Goal: Task Accomplishment & Management: Complete application form

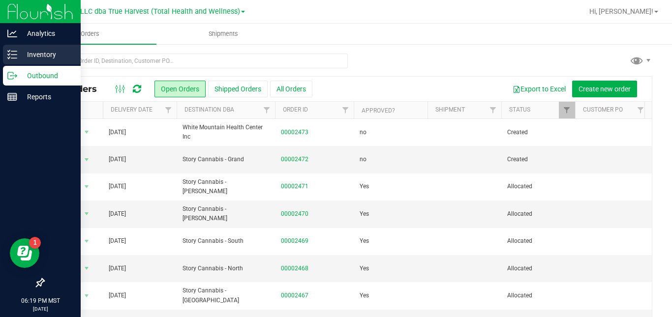
drag, startPoint x: 0, startPoint y: 0, endPoint x: 13, endPoint y: 58, distance: 59.5
click at [13, 58] on line at bounding box center [13, 58] width 5 height 0
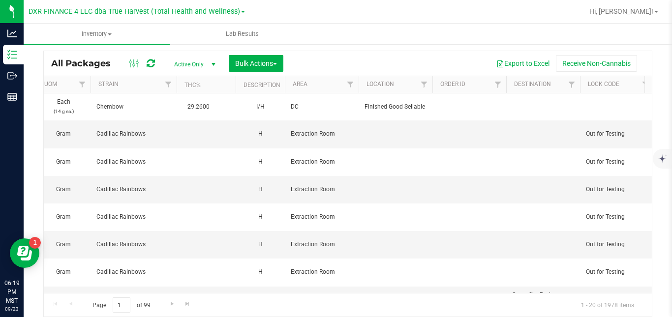
scroll to position [0, 1038]
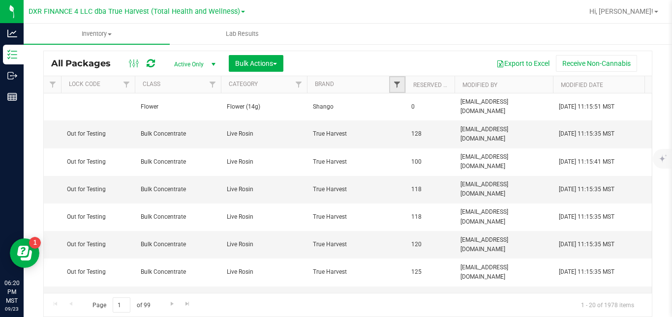
click at [395, 85] on span "Filter" at bounding box center [397, 85] width 8 height 8
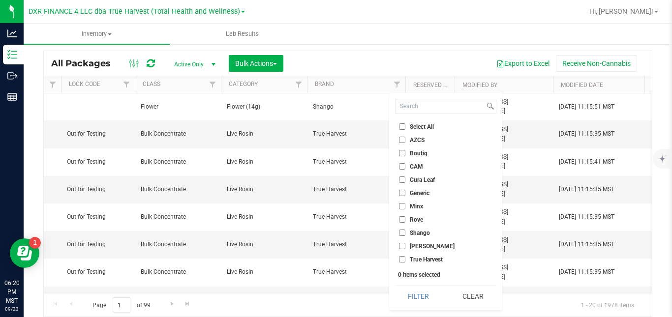
click at [413, 231] on span "Shango" at bounding box center [420, 233] width 20 height 6
click at [405, 231] on input "Shango" at bounding box center [402, 233] width 6 height 6
checkbox input "true"
click at [409, 294] on button "Filter" at bounding box center [418, 297] width 47 height 22
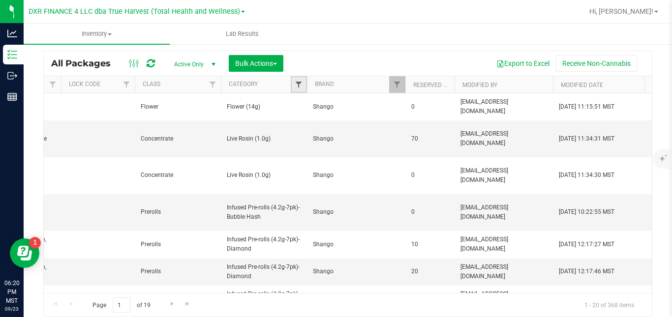
drag, startPoint x: 294, startPoint y: 128, endPoint x: 298, endPoint y: 85, distance: 43.4
click at [298, 85] on span "Filter" at bounding box center [299, 85] width 8 height 8
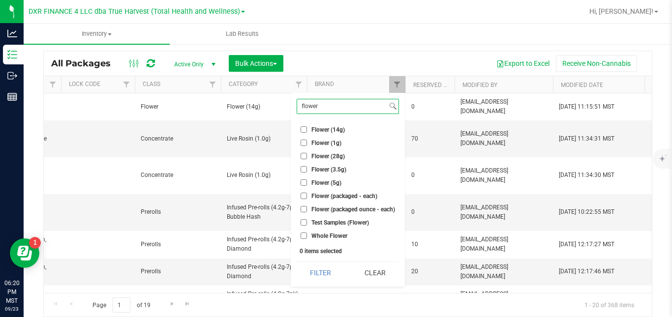
type input "flower"
click at [320, 171] on span "Flower (3.5g)" at bounding box center [328, 170] width 35 height 6
click at [307, 171] on input "Flower (3.5g)" at bounding box center [303, 169] width 6 height 6
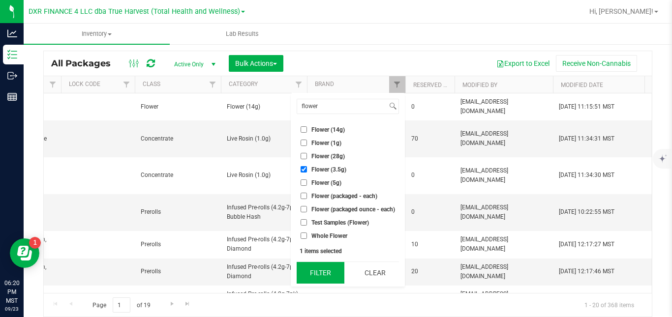
click at [320, 274] on button "Filter" at bounding box center [321, 273] width 48 height 22
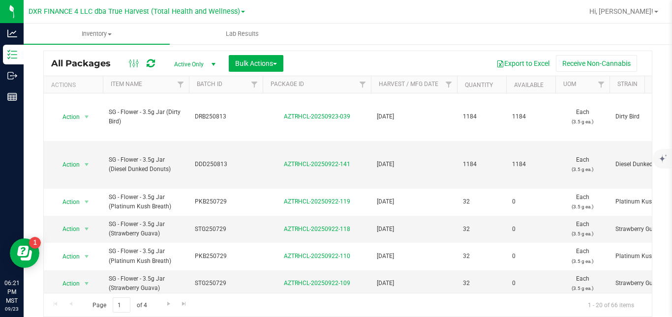
scroll to position [0, 519]
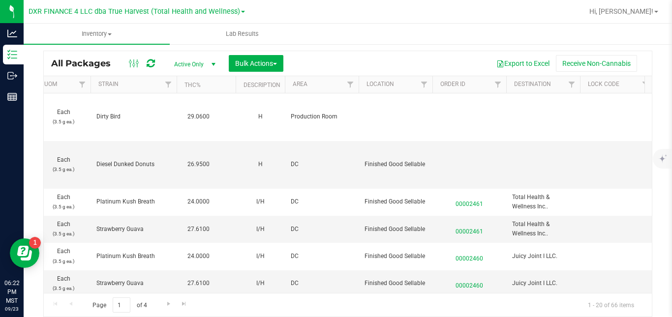
click at [95, 293] on div "Page 1 of 4 1 - 20 of 66 items" at bounding box center [348, 305] width 608 height 24
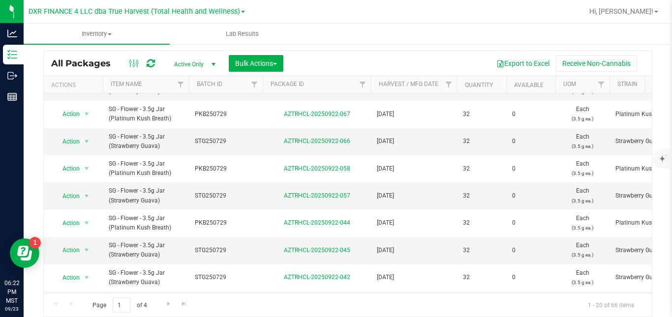
scroll to position [412, 0]
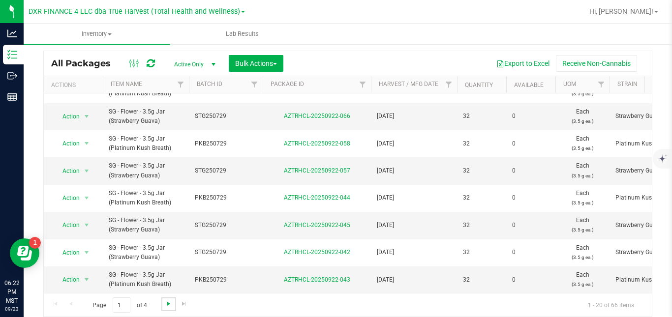
click at [168, 305] on span "Go to the next page" at bounding box center [169, 304] width 8 height 8
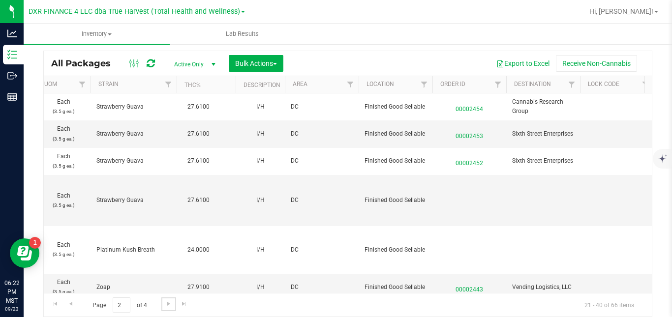
scroll to position [0, 1038]
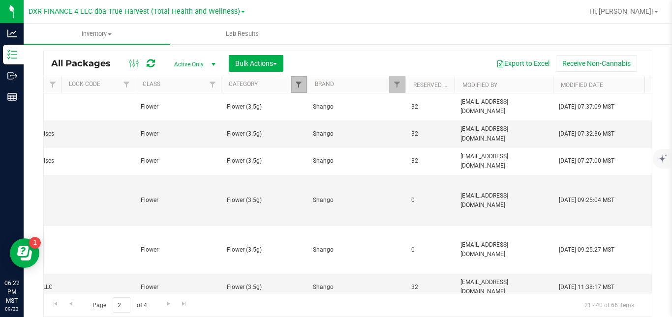
click at [299, 86] on span "Filter" at bounding box center [299, 85] width 8 height 8
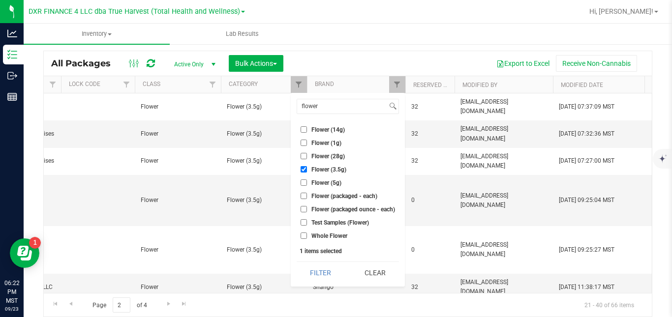
click at [312, 170] on span "Flower (3.5g)" at bounding box center [328, 170] width 35 height 6
click at [307, 170] on input "Flower (3.5g)" at bounding box center [303, 169] width 6 height 6
checkbox input "false"
click at [326, 181] on span "Flower (5g)" at bounding box center [326, 183] width 30 height 6
click at [307, 181] on input "Flower (5g)" at bounding box center [303, 183] width 6 height 6
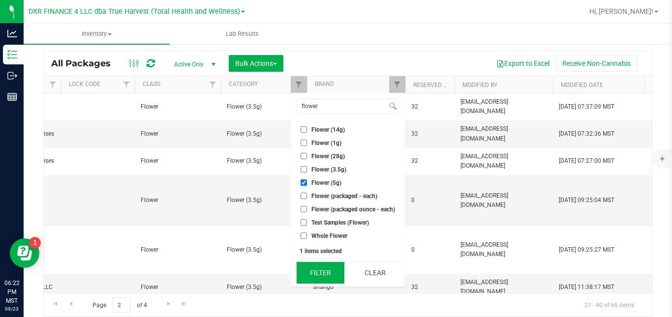
click at [313, 272] on button "Filter" at bounding box center [321, 273] width 48 height 22
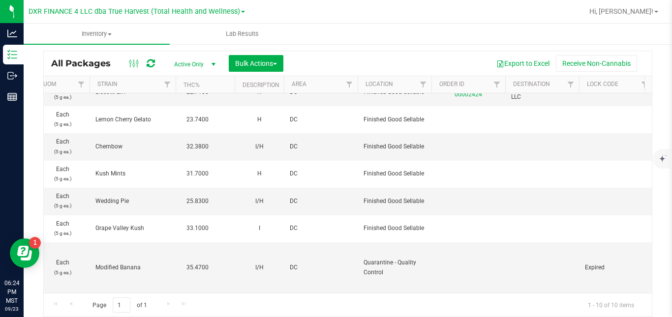
scroll to position [0, 1039]
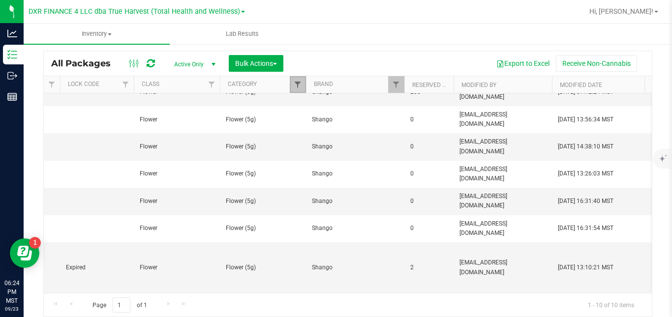
click at [299, 86] on span "Filter" at bounding box center [298, 85] width 8 height 8
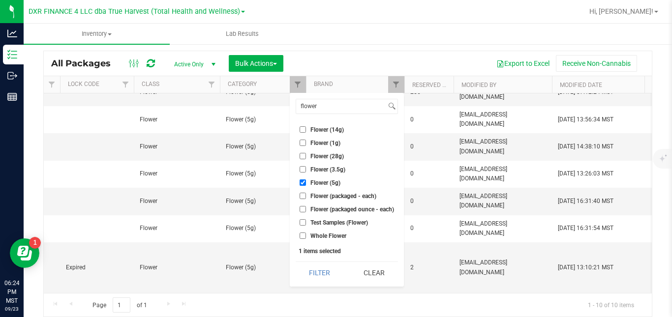
click at [330, 182] on span "Flower (5g)" at bounding box center [325, 183] width 30 height 6
click at [306, 182] on input "Flower (5g)" at bounding box center [303, 183] width 6 height 6
checkbox input "false"
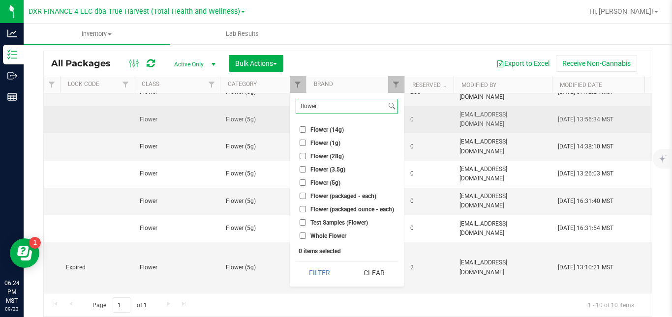
drag, startPoint x: 328, startPoint y: 103, endPoint x: 281, endPoint y: 114, distance: 48.1
click at [281, 114] on body "Analytics Inventory Outbound Reports 06:24 PM MST [DATE] 09/23 DXR FINANCE 4 LL…" at bounding box center [336, 158] width 672 height 317
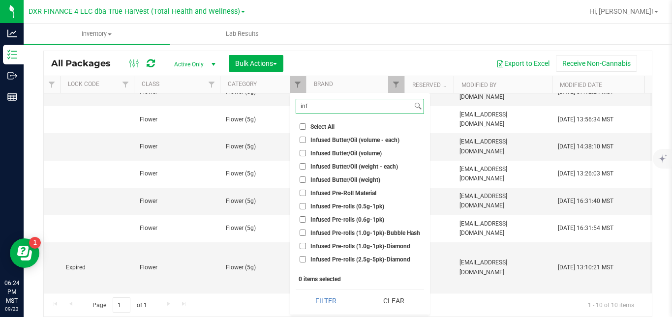
type input "inf"
click at [405, 244] on span "Infused Pre-rolls (1.0g-1pk)-Diamond" at bounding box center [360, 246] width 100 height 6
click at [306, 244] on input "Infused Pre-rolls (1.0g-1pk)-Diamond" at bounding box center [303, 246] width 6 height 6
checkbox input "true"
click at [400, 233] on span "Infused Pre-rolls (1.0g-1pk)-Bubble Hash" at bounding box center [365, 233] width 110 height 6
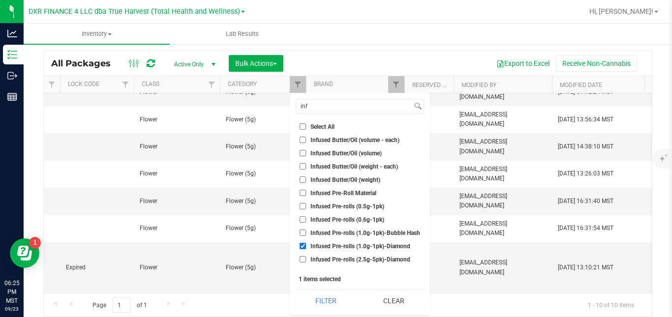
click at [306, 233] on input "Infused Pre-rolls (1.0g-1pk)-Bubble Hash" at bounding box center [303, 233] width 6 height 6
click at [334, 297] on button "Filter" at bounding box center [326, 301] width 60 height 22
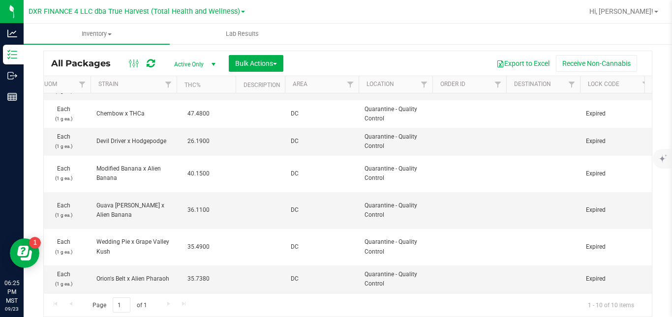
scroll to position [0, 1038]
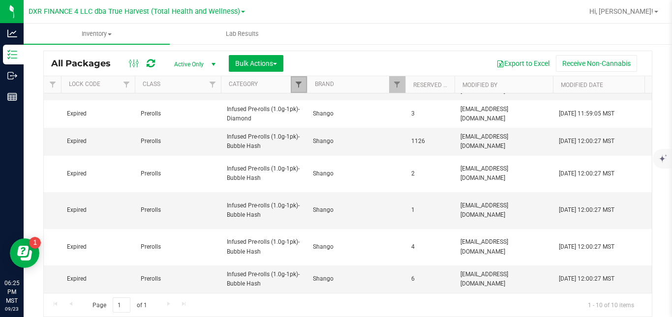
click at [298, 88] on span "Filter" at bounding box center [299, 85] width 8 height 8
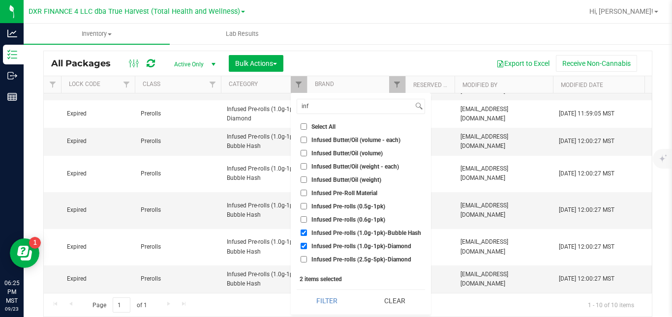
click at [378, 236] on span "Infused Pre-rolls (1.0g-1pk)-Bubble Hash" at bounding box center [366, 233] width 110 height 6
click at [307, 236] on input "Infused Pre-rolls (1.0g-1pk)-Bubble Hash" at bounding box center [303, 233] width 6 height 6
checkbox input "false"
click at [377, 249] on span "Infused Pre-rolls (1.0g-1pk)-Diamond" at bounding box center [361, 246] width 100 height 6
click at [307, 249] on input "Infused Pre-rolls (1.0g-1pk)-Diamond" at bounding box center [303, 246] width 6 height 6
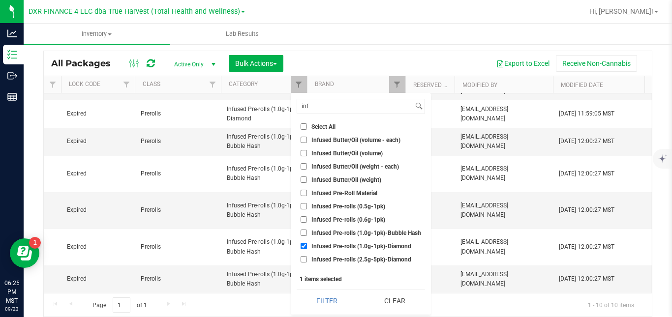
checkbox input "false"
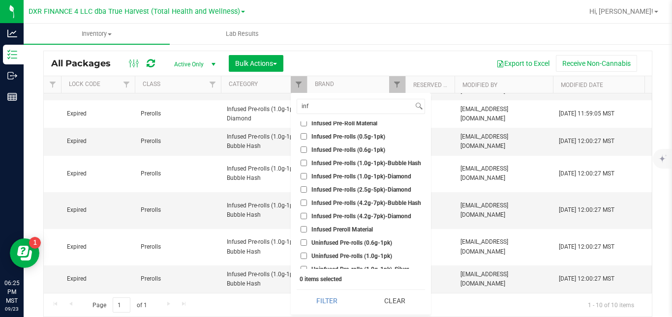
scroll to position [89, 0]
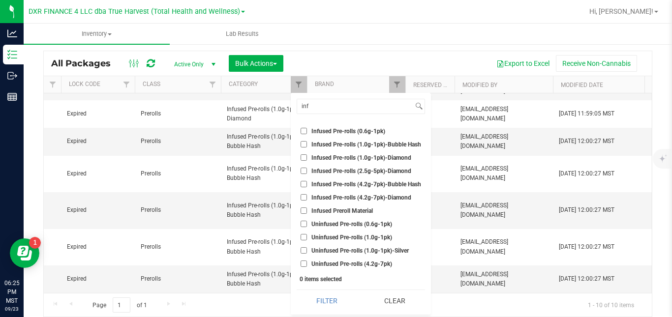
click at [395, 200] on span "Infused Pre-rolls (4.2g-7pk)-Diamond" at bounding box center [361, 198] width 100 height 6
click at [307, 200] on input "Infused Pre-rolls (4.2g-7pk)-Diamond" at bounding box center [303, 197] width 6 height 6
checkbox input "true"
click at [398, 186] on span "Infused Pre-rolls (4.2g-7pk)-Bubble Hash" at bounding box center [366, 184] width 110 height 6
click at [307, 186] on input "Infused Pre-rolls (4.2g-7pk)-Bubble Hash" at bounding box center [303, 184] width 6 height 6
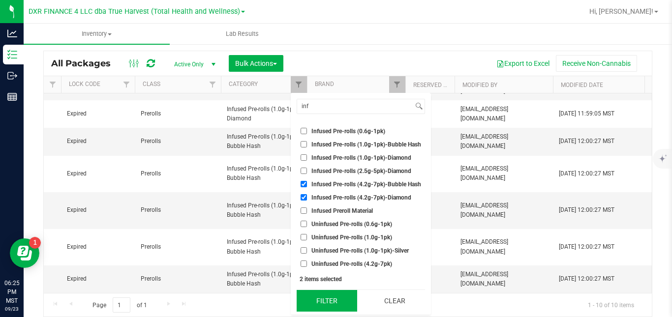
click at [340, 299] on button "Filter" at bounding box center [327, 301] width 60 height 22
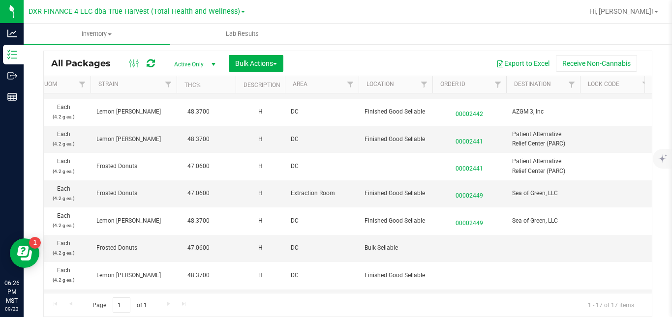
scroll to position [0, 1038]
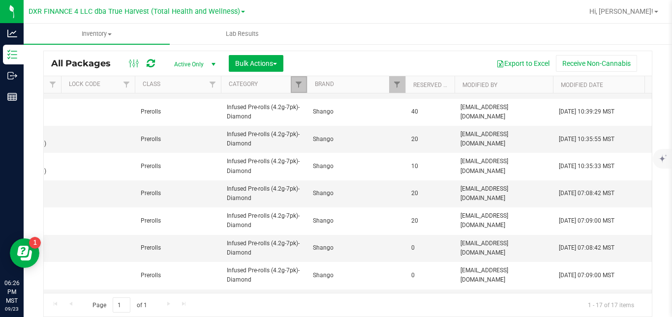
click at [293, 83] on link "Filter" at bounding box center [299, 84] width 16 height 17
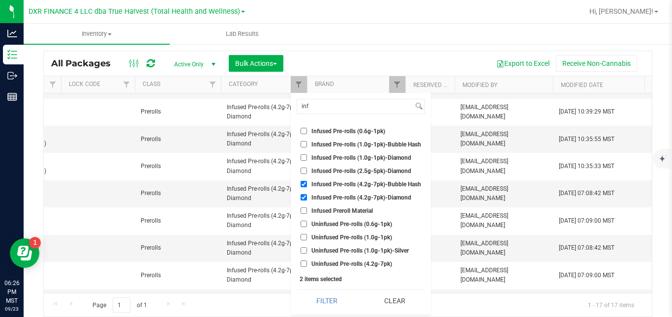
click at [310, 183] on label "Infused Pre-rolls (4.2g-7pk)-Bubble Hash" at bounding box center [360, 184] width 120 height 6
click at [307, 183] on input "Infused Pre-rolls (4.2g-7pk)-Bubble Hash" at bounding box center [303, 184] width 6 height 6
checkbox input "false"
click at [312, 196] on span "Infused Pre-rolls (4.2g-7pk)-Diamond" at bounding box center [361, 198] width 100 height 6
click at [307, 196] on input "Infused Pre-rolls (4.2g-7pk)-Diamond" at bounding box center [303, 197] width 6 height 6
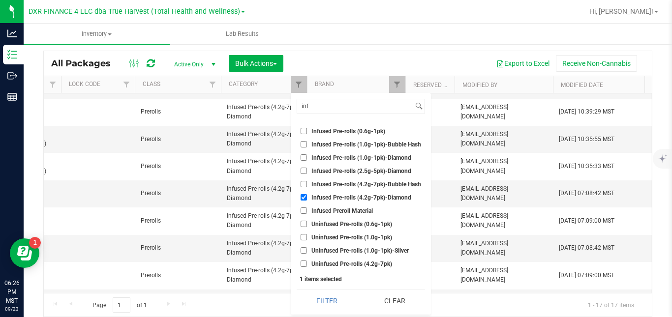
checkbox input "false"
click at [320, 237] on span "Uninfused Pre-rolls (1.0g-1pk)" at bounding box center [351, 238] width 81 height 6
click at [307, 237] on input "Uninfused Pre-rolls (1.0g-1pk)" at bounding box center [303, 237] width 6 height 6
click at [327, 301] on button "Filter" at bounding box center [327, 301] width 60 height 22
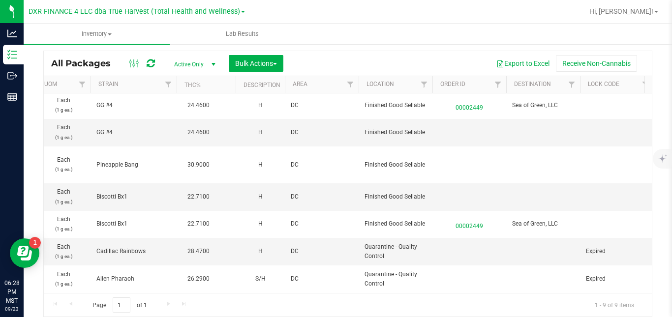
scroll to position [0, 1038]
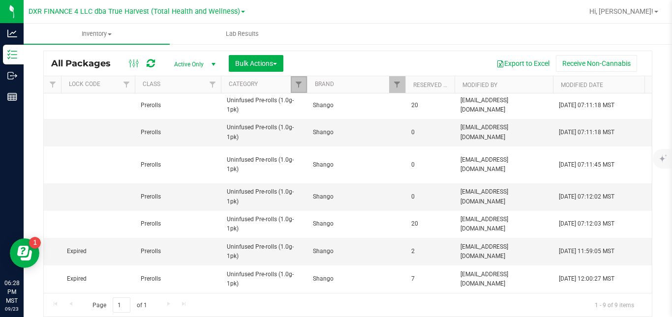
click at [303, 84] on link "Filter" at bounding box center [299, 84] width 16 height 17
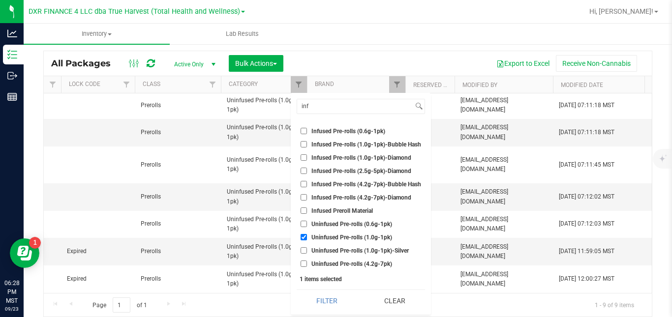
click at [333, 237] on span "Uninfused Pre-rolls (1.0g-1pk)" at bounding box center [351, 238] width 81 height 6
click at [307, 237] on input "Uninfused Pre-rolls (1.0g-1pk)" at bounding box center [303, 237] width 6 height 6
checkbox input "false"
click at [332, 251] on span "Uninfused Pre-rolls (1.0g-1pk)-Silver" at bounding box center [359, 251] width 97 height 6
click at [307, 251] on input "Uninfused Pre-rolls (1.0g-1pk)-Silver" at bounding box center [303, 250] width 6 height 6
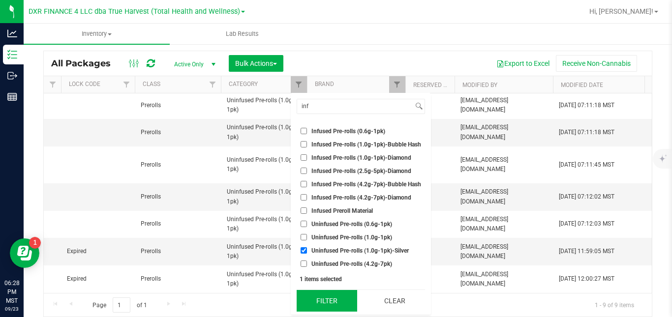
click at [326, 301] on button "Filter" at bounding box center [327, 301] width 60 height 22
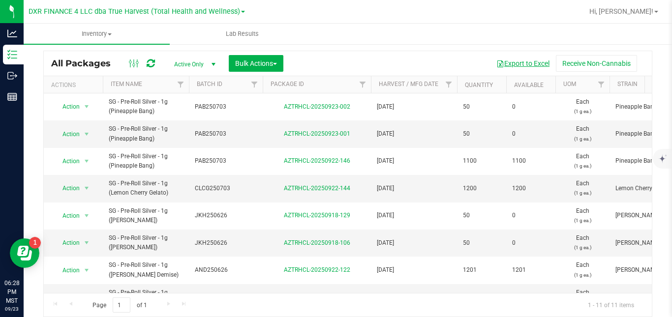
click at [524, 62] on button "Export to Excel" at bounding box center [523, 63] width 66 height 17
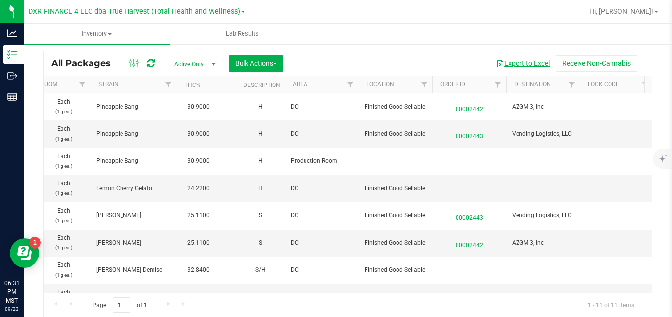
scroll to position [0, 1038]
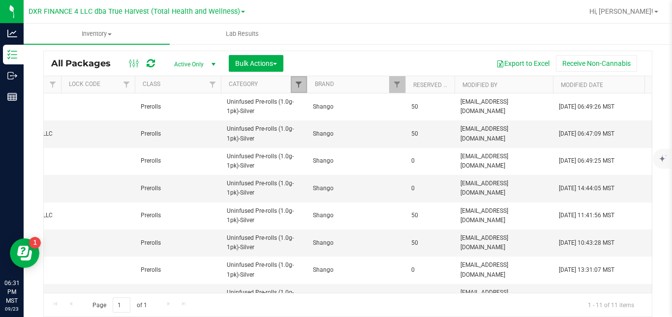
click at [296, 83] on span "Filter" at bounding box center [299, 85] width 8 height 8
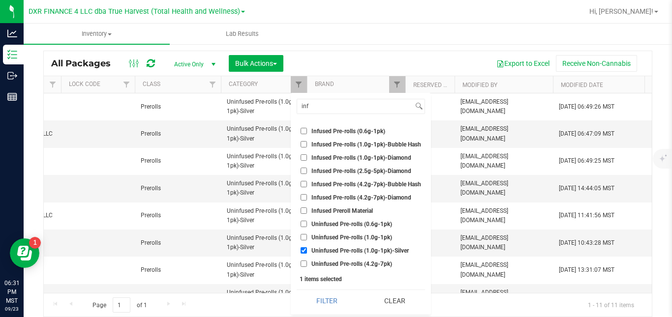
click at [326, 254] on span "Uninfused Pre-rolls (1.0g-1pk)-Silver" at bounding box center [359, 251] width 97 height 6
click at [307, 254] on input "Uninfused Pre-rolls (1.0g-1pk)-Silver" at bounding box center [303, 250] width 6 height 6
checkbox input "false"
drag, startPoint x: 343, startPoint y: 104, endPoint x: 294, endPoint y: 112, distance: 50.3
click at [294, 112] on div "inf Select All A Buds AA Buds Accessories B Buds BB Buds Bubble Hash By-product…" at bounding box center [361, 204] width 140 height 222
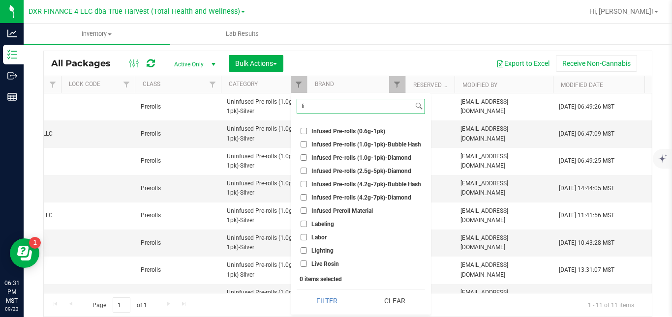
scroll to position [0, 0]
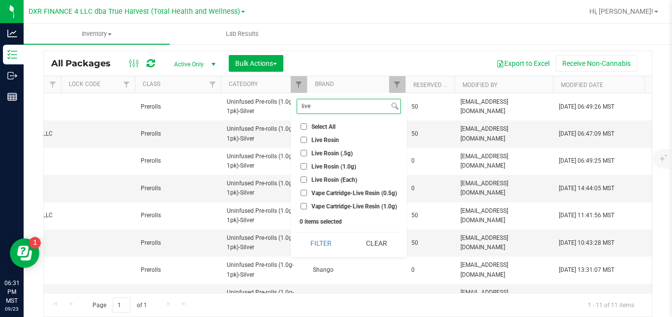
type input "live"
click at [319, 169] on span "Live Rosin (1.0g)" at bounding box center [333, 167] width 45 height 6
click at [307, 169] on input "Live Rosin (1.0g)" at bounding box center [303, 166] width 6 height 6
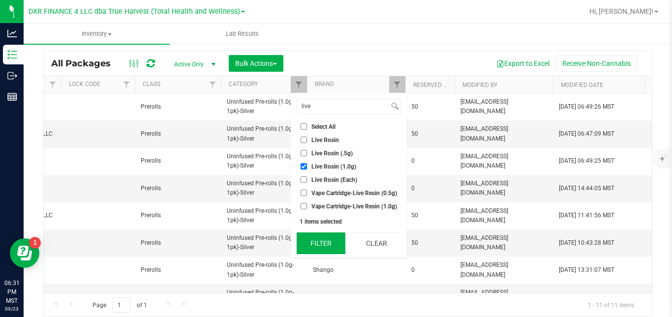
click at [318, 245] on button "Filter" at bounding box center [321, 244] width 49 height 22
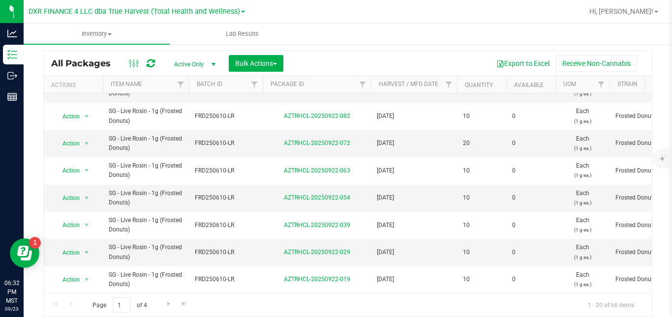
scroll to position [361, 0]
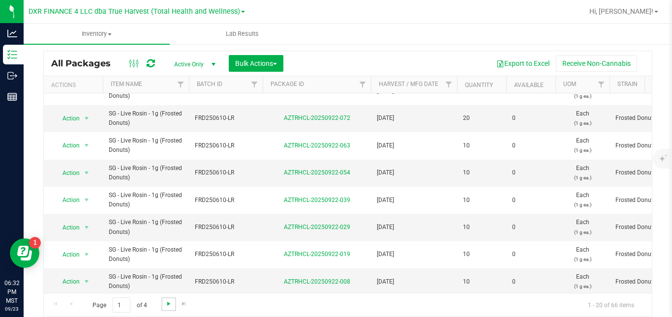
click at [169, 304] on span "Go to the next page" at bounding box center [169, 304] width 8 height 8
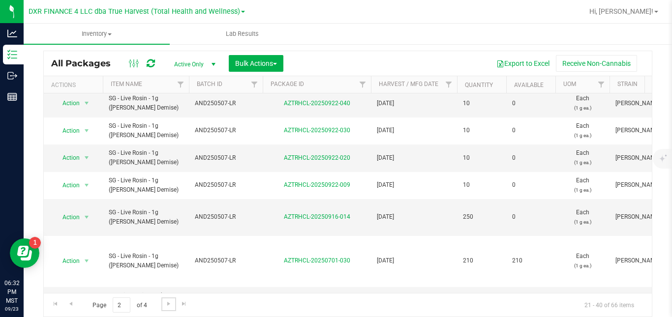
scroll to position [419, 0]
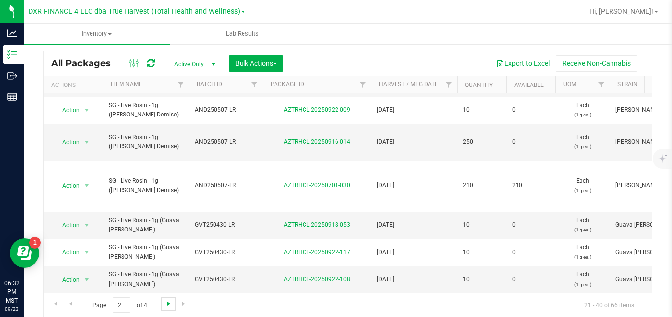
click at [170, 305] on span "Go to the next page" at bounding box center [169, 304] width 8 height 8
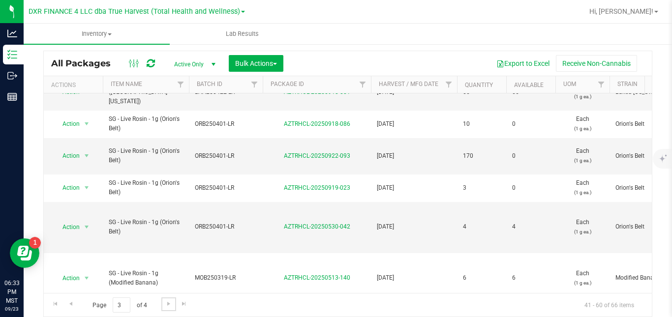
scroll to position [443, 0]
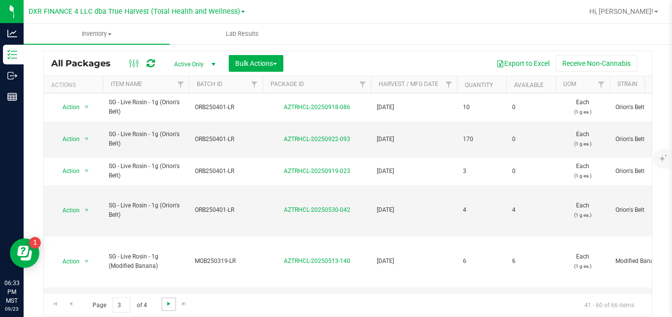
click at [171, 302] on span "Go to the next page" at bounding box center [169, 304] width 8 height 8
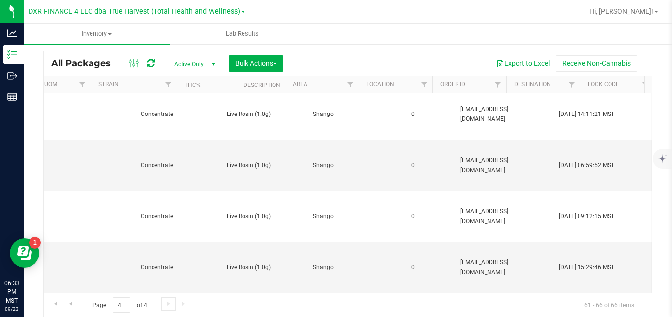
scroll to position [0, 1038]
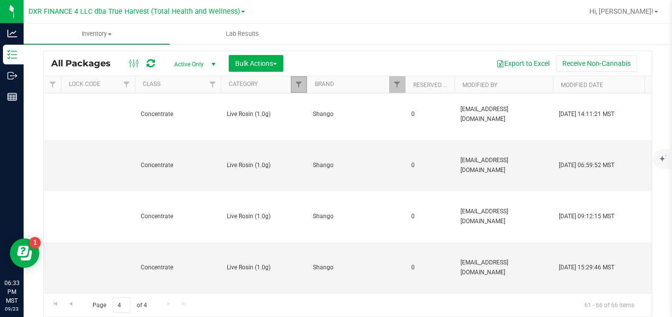
click at [297, 78] on link "Filter" at bounding box center [299, 84] width 16 height 17
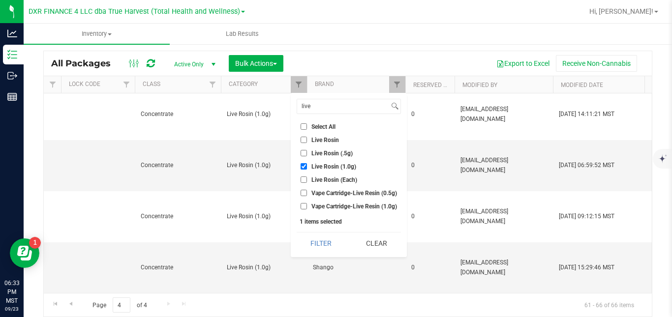
click at [315, 169] on span "Live Rosin (1.0g)" at bounding box center [333, 167] width 45 height 6
click at [307, 169] on input "Live Rosin (1.0g)" at bounding box center [303, 166] width 6 height 6
checkbox input "false"
drag, startPoint x: 337, startPoint y: 107, endPoint x: 298, endPoint y: 108, distance: 39.4
click at [298, 108] on input "live" at bounding box center [343, 106] width 92 height 14
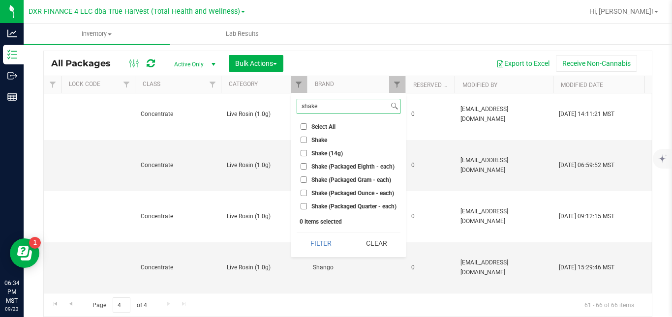
type input "shake"
click at [325, 155] on span "Shake (14g)" at bounding box center [326, 153] width 31 height 6
click at [307, 155] on input "Shake (14g)" at bounding box center [303, 153] width 6 height 6
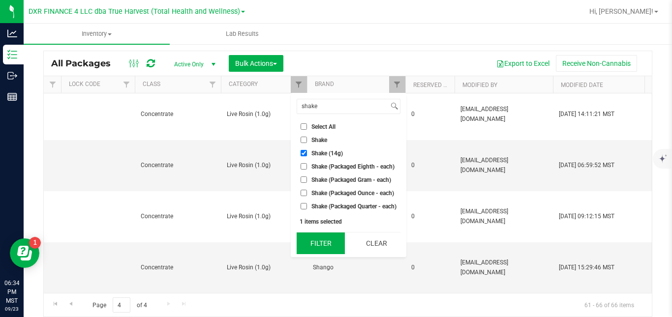
click at [325, 244] on button "Filter" at bounding box center [321, 244] width 48 height 22
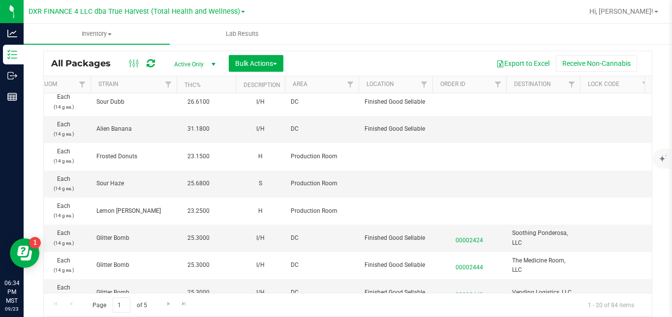
scroll to position [0, 1038]
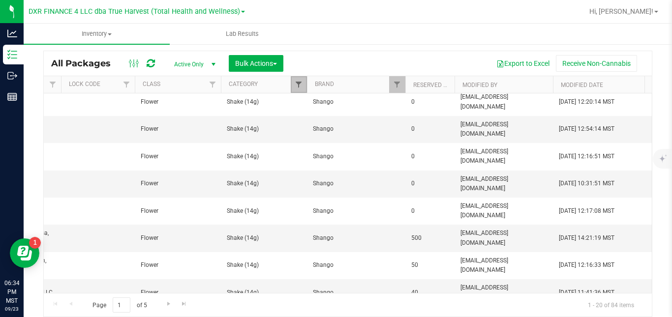
click at [300, 88] on span "Filter" at bounding box center [299, 85] width 8 height 8
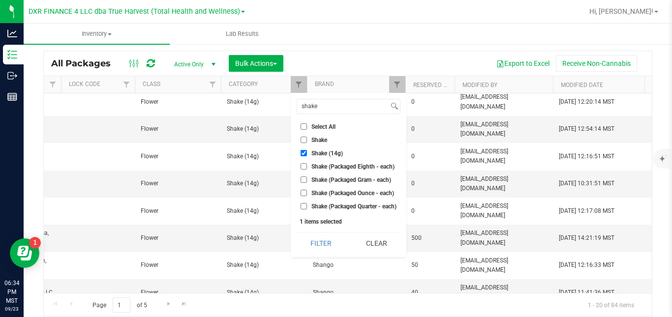
click at [320, 152] on span "Shake (14g)" at bounding box center [326, 153] width 31 height 6
click at [307, 152] on input "Shake (14g)" at bounding box center [303, 153] width 6 height 6
checkbox input "false"
drag, startPoint x: 320, startPoint y: 105, endPoint x: 297, endPoint y: 107, distance: 23.2
click at [297, 107] on input "shake" at bounding box center [342, 106] width 91 height 14
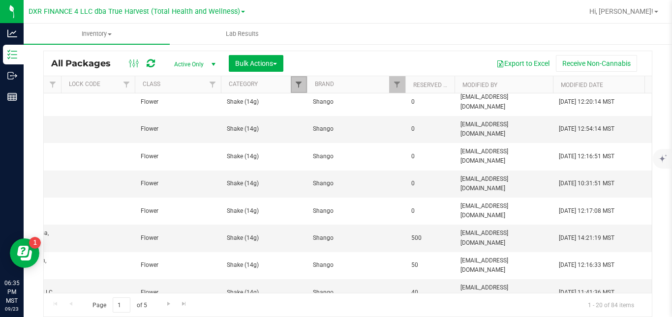
click at [298, 87] on span "Filter" at bounding box center [299, 85] width 8 height 8
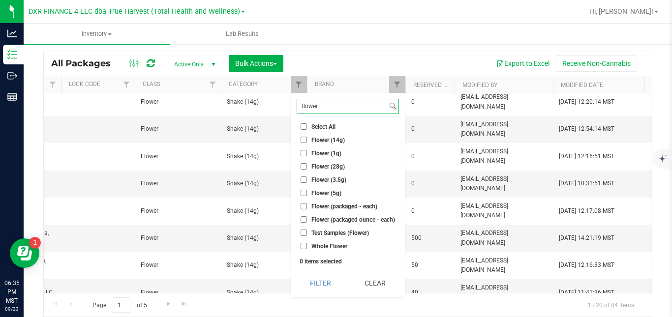
type input "flower"
click at [328, 141] on span "Flower (14g)" at bounding box center [327, 140] width 33 height 6
click at [307, 141] on input "Flower (14g)" at bounding box center [303, 140] width 6 height 6
checkbox input "true"
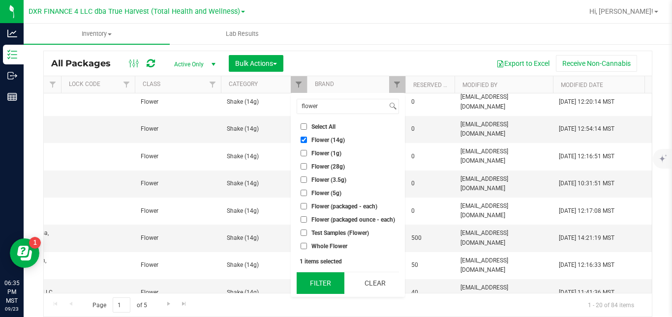
click at [338, 275] on button "Filter" at bounding box center [321, 283] width 48 height 22
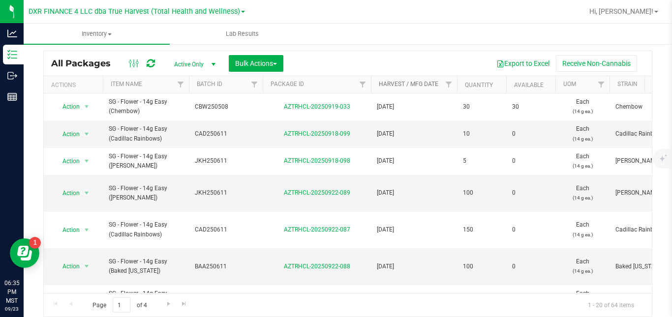
click at [417, 84] on link "Harvest / Mfg Date" at bounding box center [409, 84] width 60 height 7
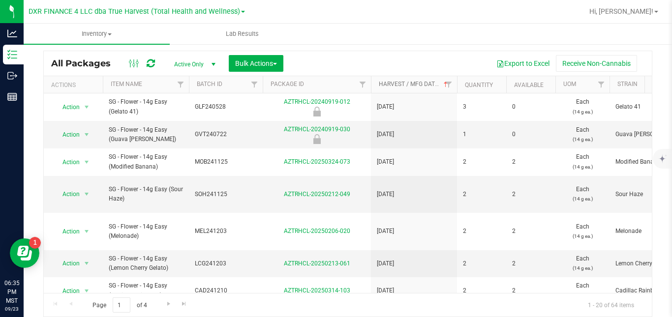
click at [417, 84] on link "Harvest / Mfg Date" at bounding box center [414, 84] width 71 height 7
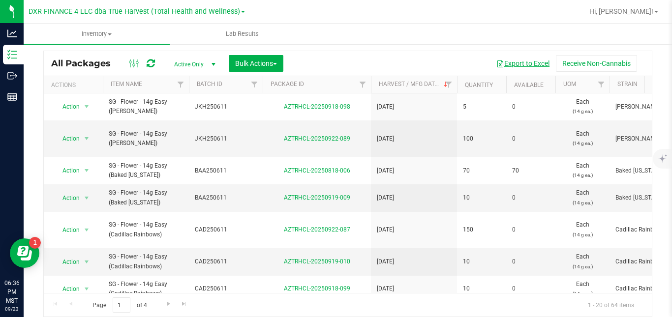
click at [515, 62] on button "Export to Excel" at bounding box center [523, 63] width 66 height 17
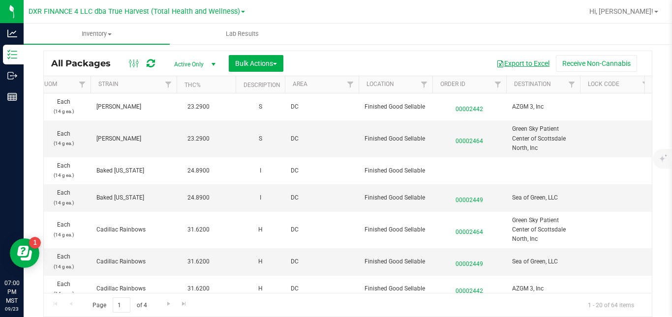
scroll to position [0, 1038]
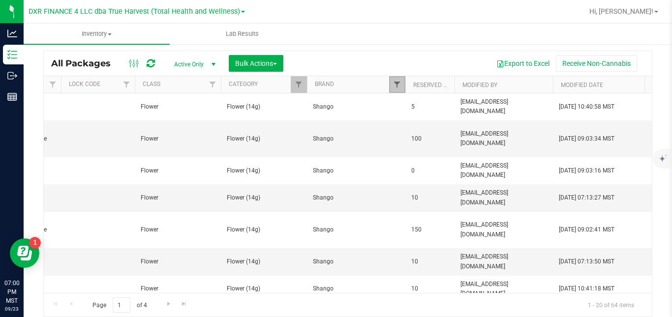
click at [399, 86] on span "Filter" at bounding box center [397, 85] width 8 height 8
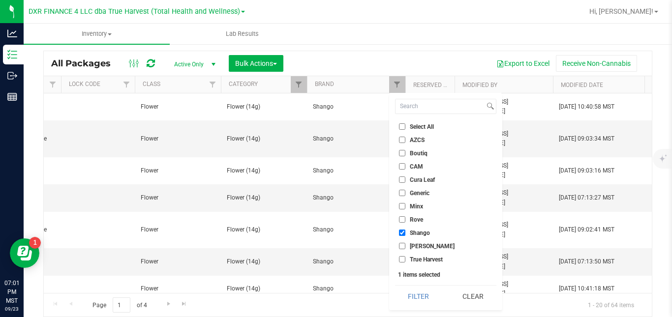
click at [410, 234] on span "Shango" at bounding box center [420, 233] width 20 height 6
click at [405, 234] on input "Shango" at bounding box center [402, 233] width 6 height 6
checkbox input "false"
click at [417, 154] on span "Boutiq" at bounding box center [419, 153] width 18 height 6
click at [405, 154] on input "Boutiq" at bounding box center [402, 153] width 6 height 6
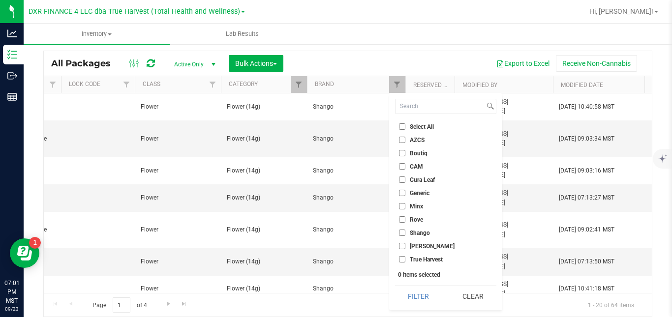
checkbox input "true"
click at [419, 299] on button "Filter" at bounding box center [418, 297] width 47 height 22
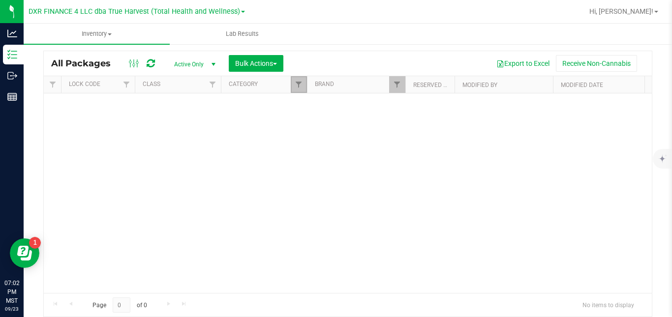
click at [303, 89] on link "Filter" at bounding box center [299, 84] width 16 height 17
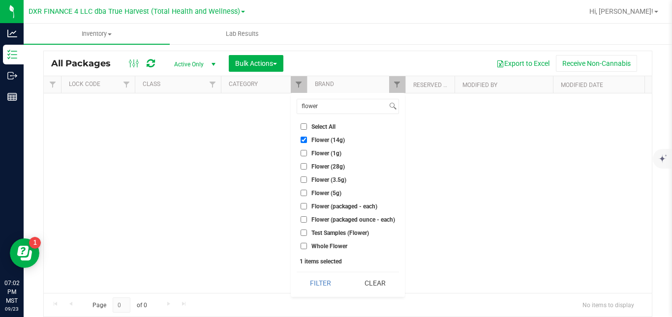
click at [307, 141] on label "Flower (14g)" at bounding box center [322, 140] width 44 height 6
click at [307, 141] on input "Flower (14g)" at bounding box center [303, 140] width 6 height 6
checkbox input "false"
drag, startPoint x: 328, startPoint y: 107, endPoint x: 300, endPoint y: 108, distance: 28.1
click at [300, 108] on input "flower" at bounding box center [342, 106] width 90 height 14
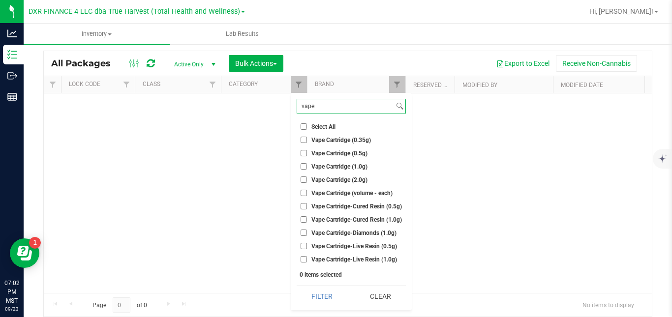
type input "vape"
click at [319, 166] on span "Vape Cartridge (1.0g)" at bounding box center [339, 167] width 56 height 6
click at [307, 166] on input "Vape Cartridge (1.0g)" at bounding box center [303, 166] width 6 height 6
checkbox input "true"
click at [321, 217] on span "Vape Cartridge-Cured Resin (1.0g)" at bounding box center [356, 220] width 90 height 6
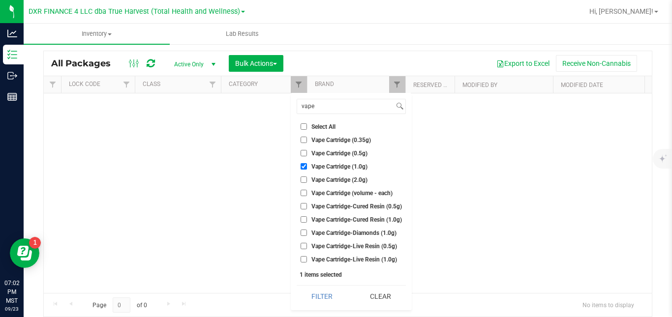
click at [307, 217] on input "Vape Cartridge-Cured Resin (1.0g)" at bounding box center [303, 219] width 6 height 6
checkbox input "true"
click at [321, 233] on span "Vape Cartridge-Diamonds (1.0g)" at bounding box center [353, 233] width 85 height 6
click at [307, 233] on input "Vape Cartridge-Diamonds (1.0g)" at bounding box center [303, 233] width 6 height 6
checkbox input "true"
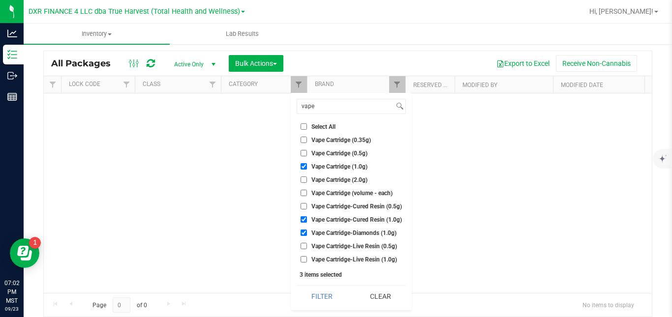
click at [318, 260] on span "Vape Cartridge-Live Resin (1.0g)" at bounding box center [354, 260] width 86 height 6
click at [307, 260] on input "Vape Cartridge-Live Resin (1.0g)" at bounding box center [303, 259] width 6 height 6
checkbox input "true"
click at [315, 295] on button "Filter" at bounding box center [322, 297] width 51 height 22
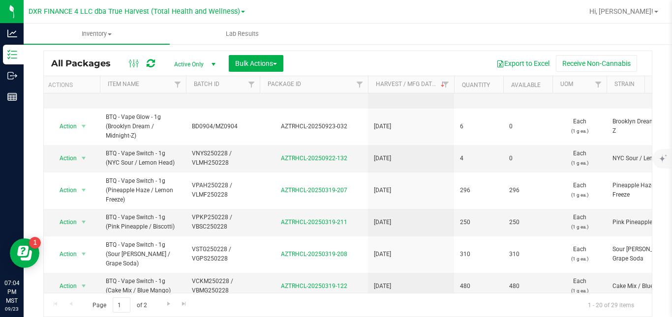
scroll to position [511, 3]
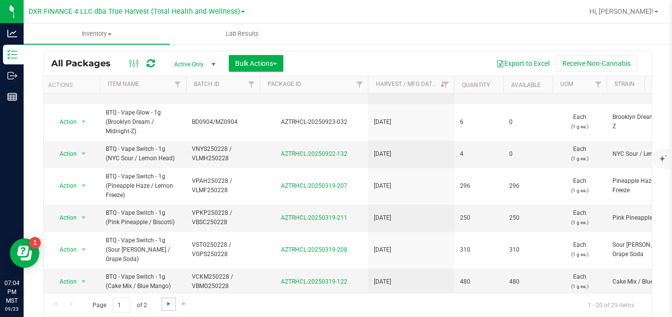
click at [166, 301] on span "Go to the next page" at bounding box center [169, 304] width 8 height 8
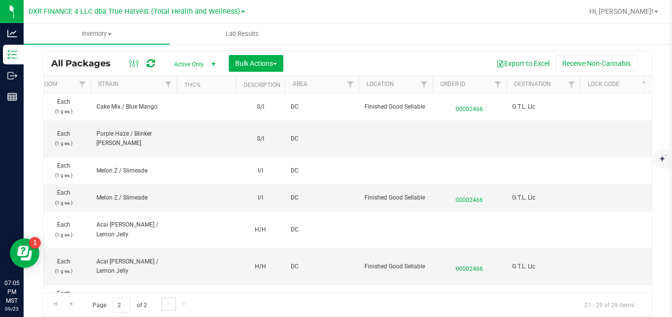
scroll to position [0, 1038]
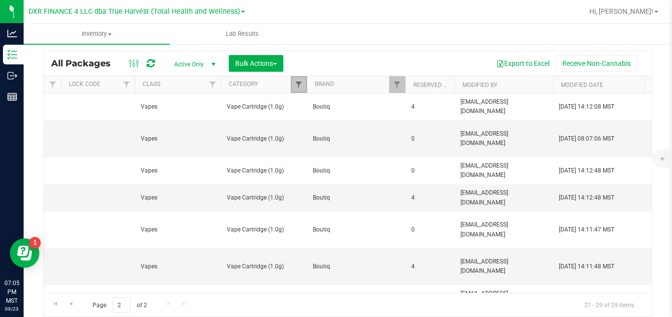
click at [299, 84] on span "Filter" at bounding box center [299, 85] width 8 height 8
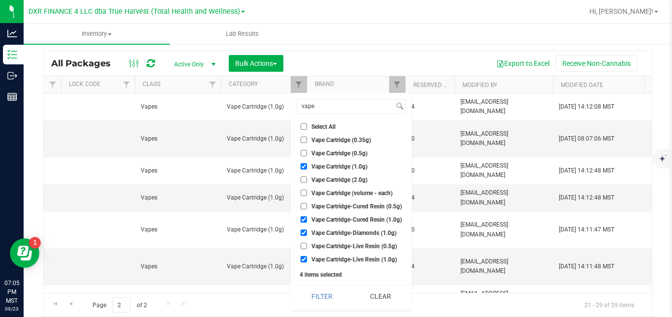
click at [310, 166] on label "Vape Cartridge (1.0g)" at bounding box center [333, 166] width 67 height 6
click at [307, 166] on input "Vape Cartridge (1.0g)" at bounding box center [303, 166] width 6 height 6
checkbox input "false"
click at [311, 219] on span "Vape Cartridge-Cured Resin (1.0g)" at bounding box center [356, 220] width 90 height 6
click at [307, 219] on input "Vape Cartridge-Cured Resin (1.0g)" at bounding box center [303, 219] width 6 height 6
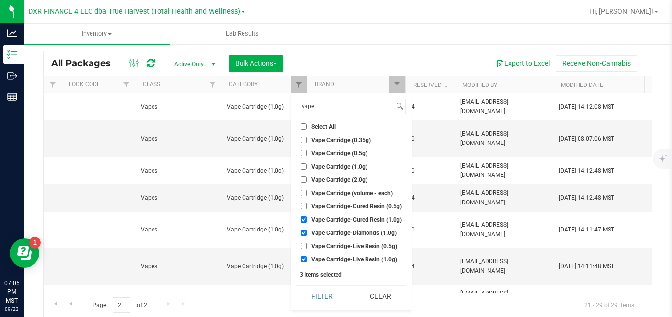
checkbox input "false"
click at [310, 231] on label "Vape Cartridge-Diamonds (1.0g)" at bounding box center [348, 233] width 96 height 6
click at [307, 231] on input "Vape Cartridge-Diamonds (1.0g)" at bounding box center [303, 233] width 6 height 6
checkbox input "false"
click at [307, 259] on label "Vape Cartridge-Live Resin (1.0g)" at bounding box center [348, 259] width 96 height 6
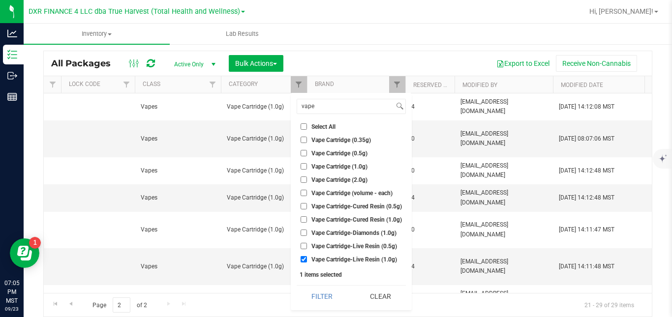
click at [307, 259] on input "Vape Cartridge-Live Resin (1.0g)" at bounding box center [303, 259] width 6 height 6
checkbox input "false"
click at [324, 179] on span "Vape Cartridge (2.0g)" at bounding box center [339, 180] width 56 height 6
click at [307, 179] on input "Vape Cartridge (2.0g)" at bounding box center [303, 180] width 6 height 6
click at [316, 293] on button "Filter" at bounding box center [322, 297] width 51 height 22
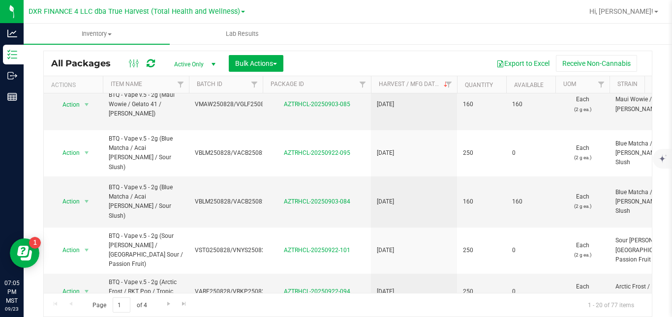
scroll to position [649, 0]
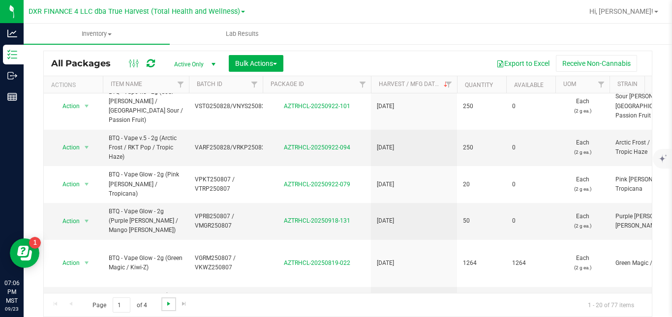
click at [167, 301] on span "Go to the next page" at bounding box center [169, 304] width 8 height 8
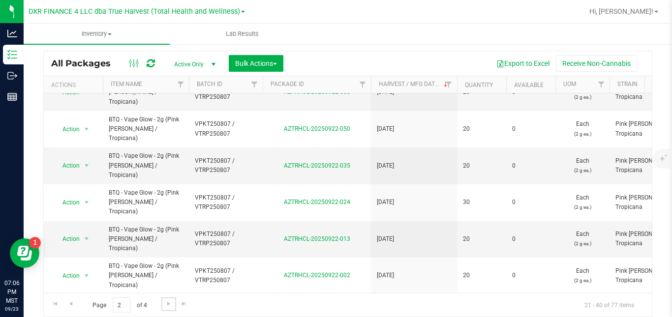
scroll to position [361, 0]
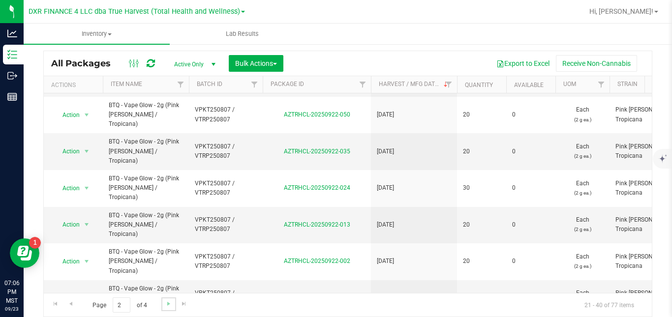
click at [173, 303] on link "Go to the next page" at bounding box center [168, 304] width 14 height 13
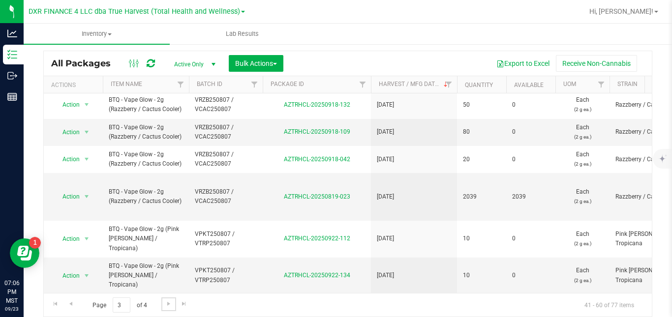
scroll to position [412, 0]
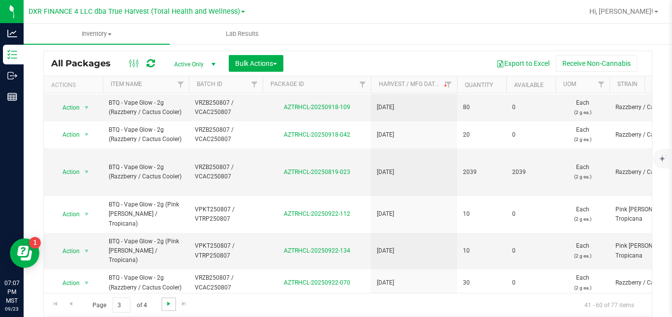
click at [168, 302] on span "Go to the next page" at bounding box center [169, 304] width 8 height 8
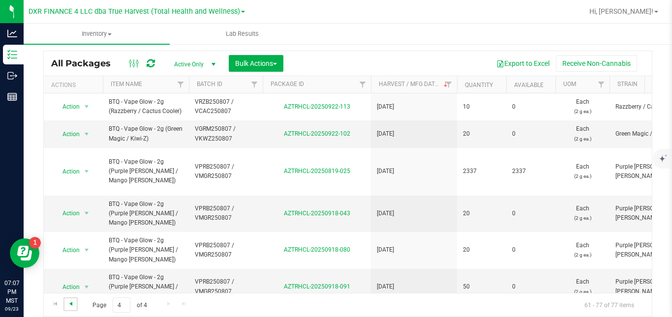
click at [69, 301] on span "Go to the previous page" at bounding box center [71, 304] width 8 height 8
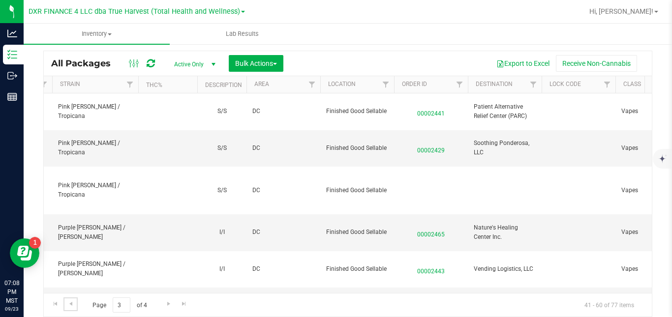
scroll to position [0, 1038]
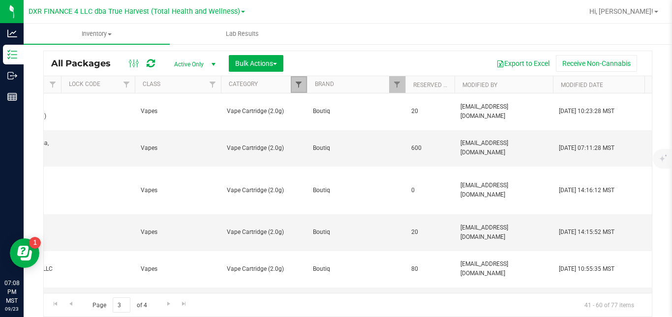
click at [301, 85] on span "Filter" at bounding box center [299, 85] width 8 height 8
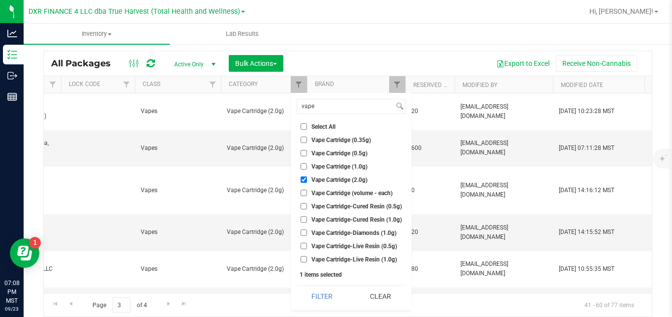
click at [315, 180] on span "Vape Cartridge (2.0g)" at bounding box center [339, 180] width 56 height 6
click at [307, 180] on input "Vape Cartridge (2.0g)" at bounding box center [303, 180] width 6 height 6
checkbox input "false"
drag, startPoint x: 319, startPoint y: 102, endPoint x: 294, endPoint y: 109, distance: 26.5
click at [294, 109] on div "vape Select All A Buds AA Buds Accessories B Buds BB Buds Bubble Hash By-produc…" at bounding box center [351, 201] width 121 height 217
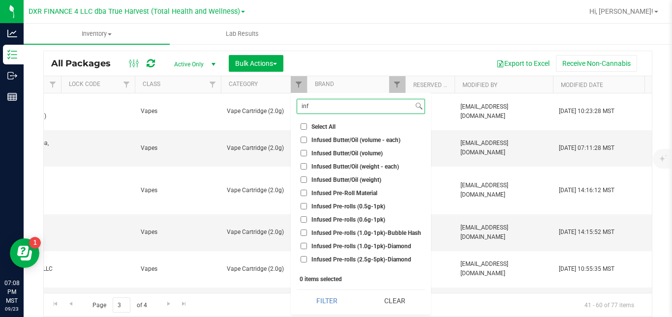
type input "inf"
click at [381, 260] on span "Infused Pre-rolls (2.5g-5pk)-Diamond" at bounding box center [361, 260] width 100 height 6
click at [307, 260] on input "Infused Pre-rolls (2.5g-5pk)-Diamond" at bounding box center [303, 259] width 6 height 6
checkbox input "true"
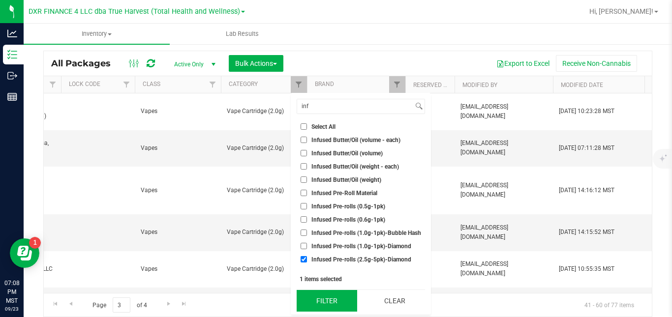
click at [343, 298] on button "Filter" at bounding box center [327, 301] width 60 height 22
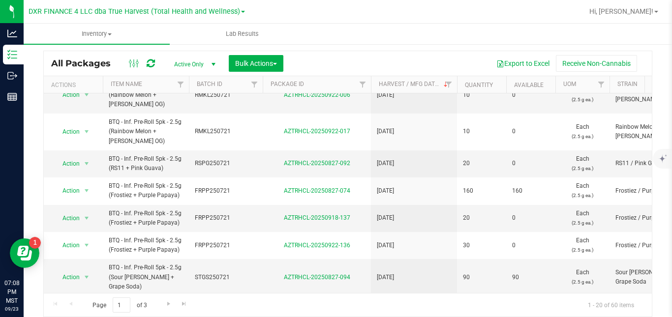
scroll to position [428, 0]
click at [169, 300] on span "Go to the next page" at bounding box center [169, 304] width 8 height 8
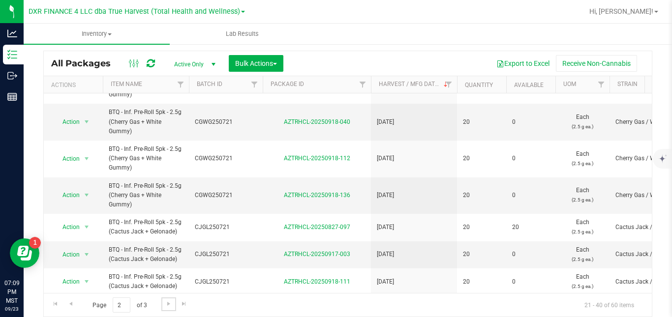
scroll to position [399, 0]
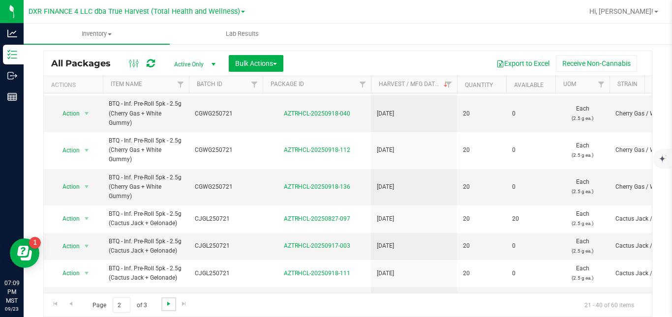
click at [170, 302] on span "Go to the next page" at bounding box center [169, 304] width 8 height 8
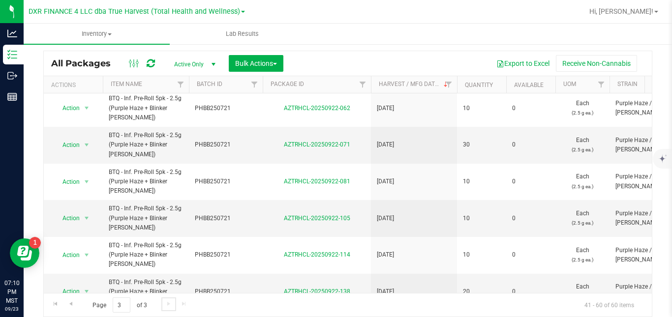
scroll to position [475, 0]
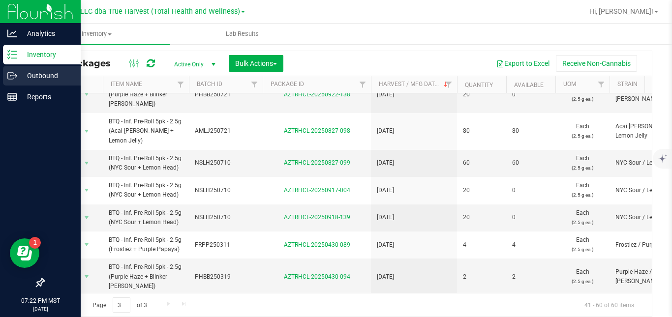
click at [11, 80] on icon at bounding box center [12, 76] width 10 height 10
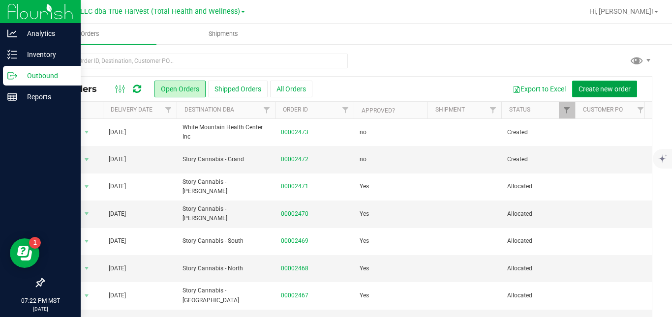
click at [579, 87] on span "Create new order" at bounding box center [604, 89] width 52 height 8
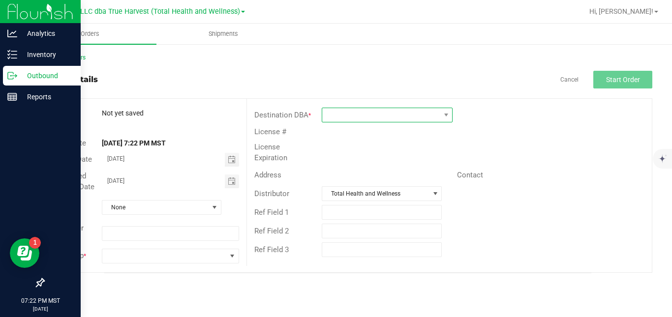
click at [422, 117] on span at bounding box center [381, 115] width 118 height 14
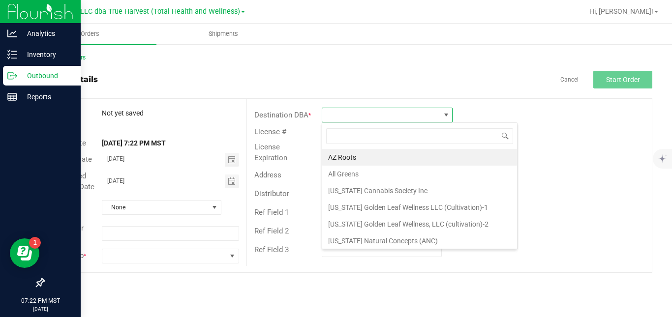
scroll to position [15, 131]
type input "phoe"
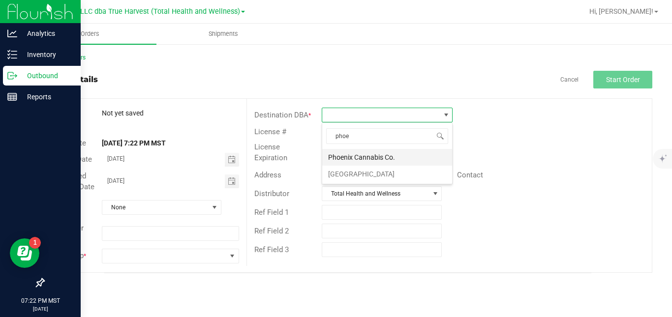
click at [393, 156] on li "Phoenix Cannabis Co." at bounding box center [387, 157] width 130 height 17
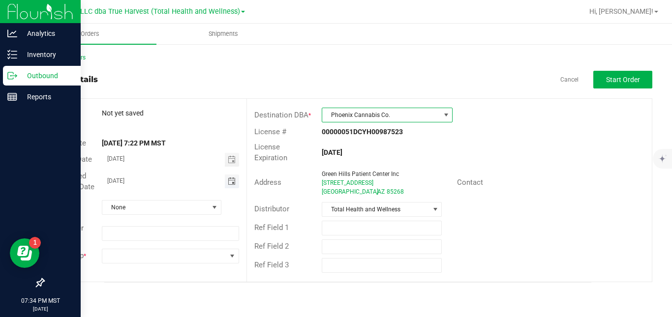
click at [233, 183] on span "Toggle calendar" at bounding box center [232, 182] width 8 height 8
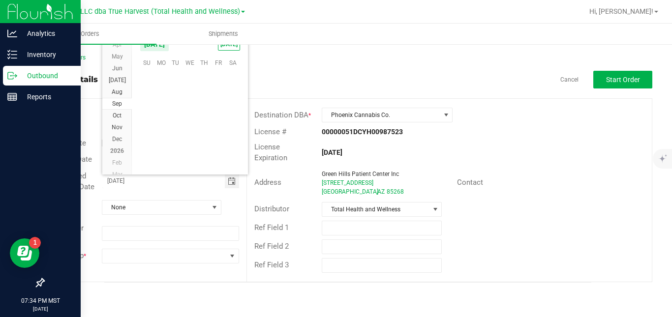
scroll to position [159502, 0]
click at [201, 122] on span "25" at bounding box center [204, 123] width 14 height 15
type input "[DATE]"
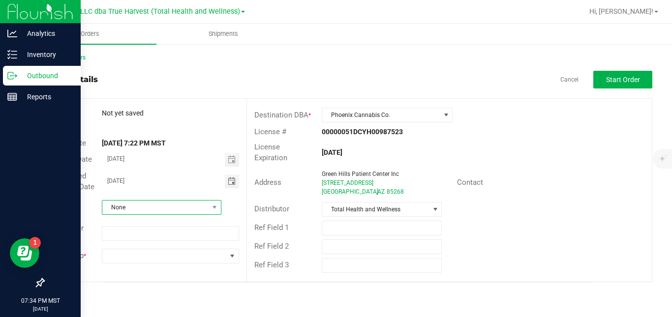
click at [161, 206] on span "None" at bounding box center [155, 208] width 106 height 14
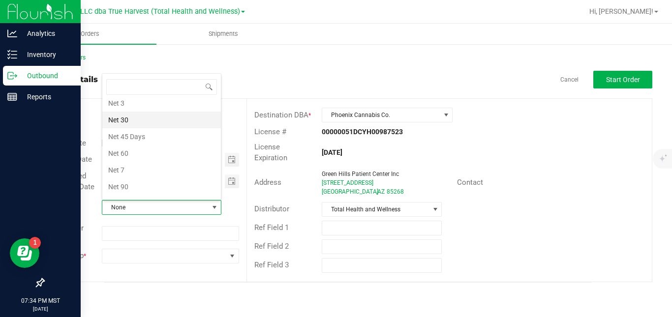
click at [143, 120] on li "Net 30" at bounding box center [161, 120] width 119 height 17
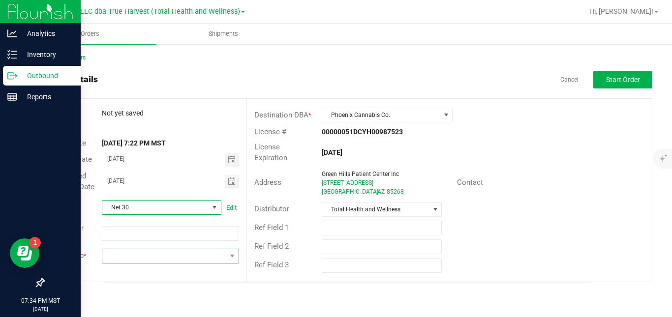
click at [161, 254] on span at bounding box center [164, 256] width 124 height 14
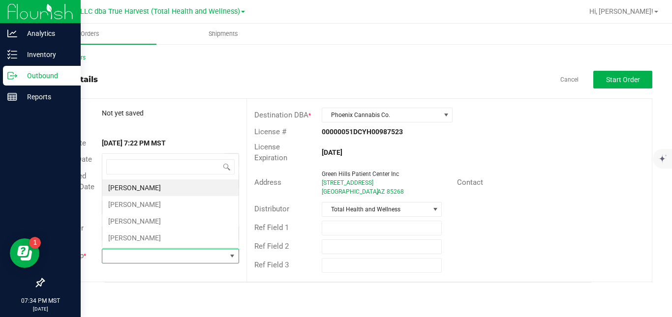
scroll to position [15, 136]
click at [168, 208] on li "[PERSON_NAME]" at bounding box center [170, 204] width 136 height 17
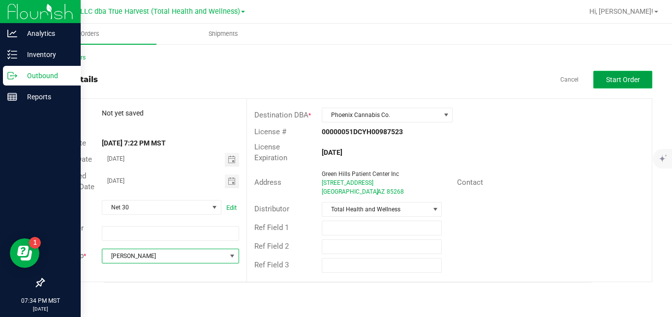
click at [616, 83] on span "Start Order" at bounding box center [623, 80] width 34 height 8
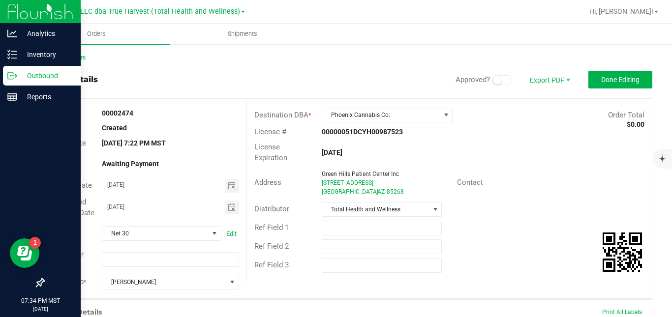
scroll to position [256, 0]
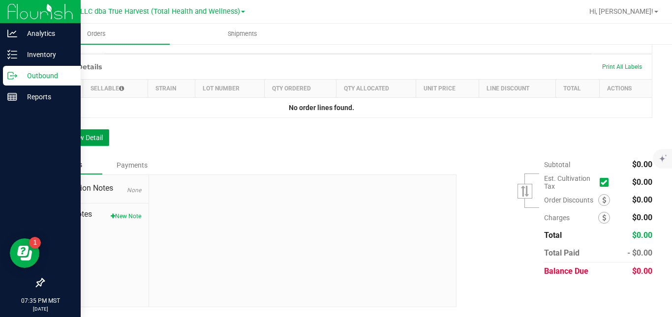
click at [98, 136] on button "Add New Detail" at bounding box center [76, 137] width 66 height 17
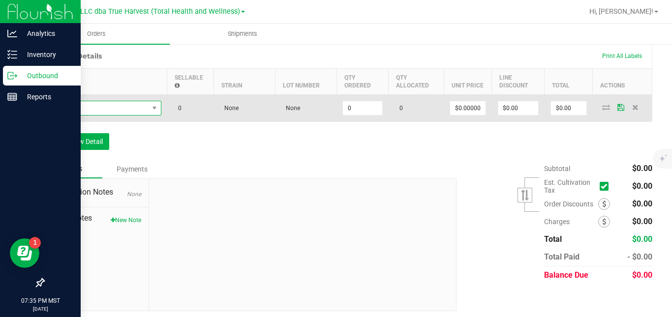
click at [110, 115] on span "NO DATA FOUND" at bounding box center [100, 108] width 98 height 14
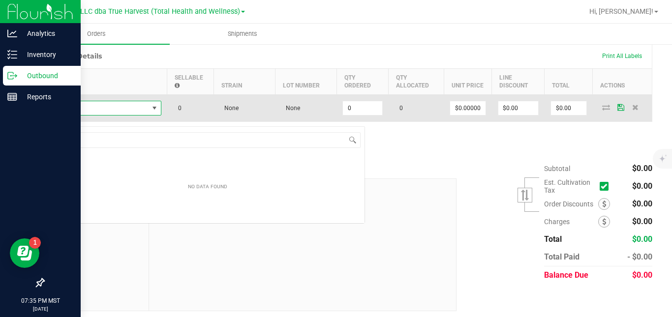
scroll to position [15, 111]
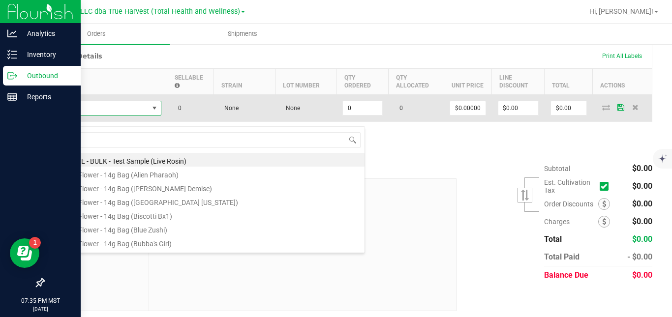
type input "diesel"
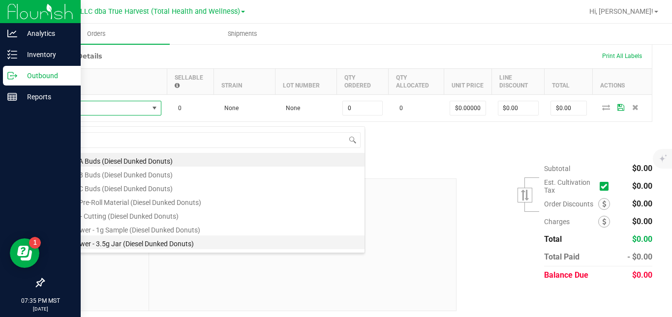
click at [140, 240] on li "SG - Flower - 3.5g Jar (Diesel Dunked Donuts)" at bounding box center [208, 243] width 314 height 14
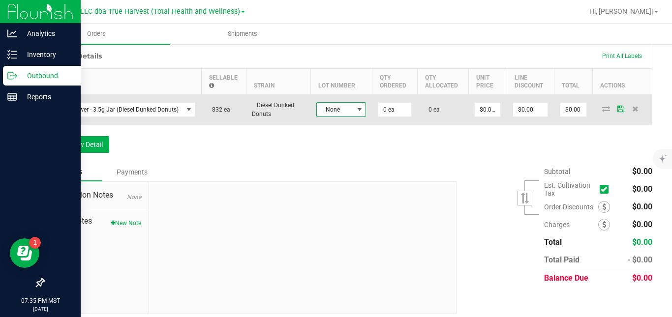
click at [325, 117] on span "None" at bounding box center [335, 110] width 36 height 14
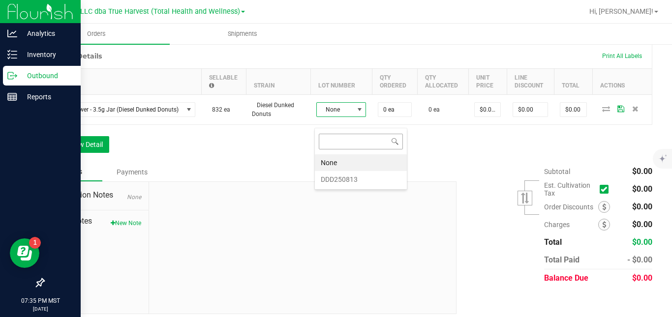
scroll to position [15, 50]
click at [333, 181] on li "DDD250813" at bounding box center [361, 179] width 92 height 17
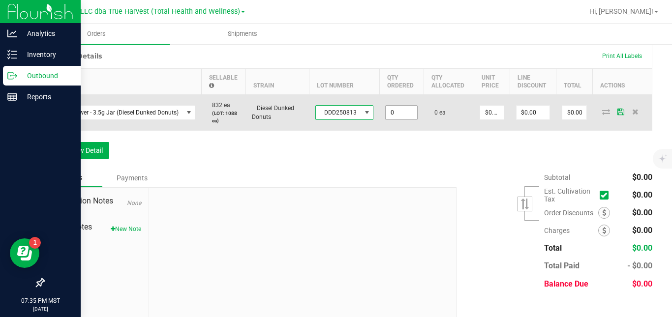
click at [397, 120] on input "0" at bounding box center [401, 113] width 31 height 14
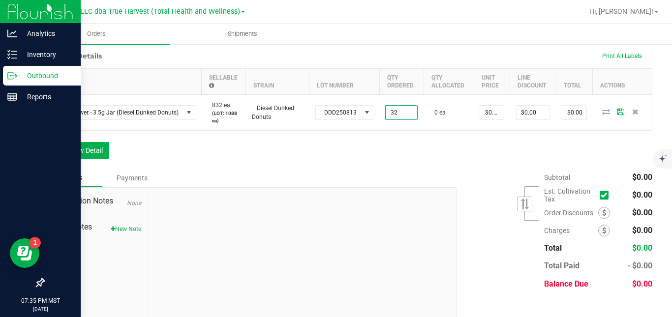
type input "32 ea"
click at [461, 169] on div "Order Details Print All Labels Item Sellable Strain Lot Number Qty Ordered Qty …" at bounding box center [347, 105] width 609 height 125
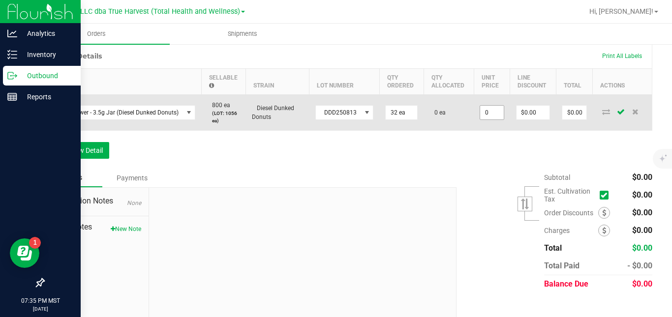
click at [492, 120] on input "0" at bounding box center [492, 113] width 24 height 14
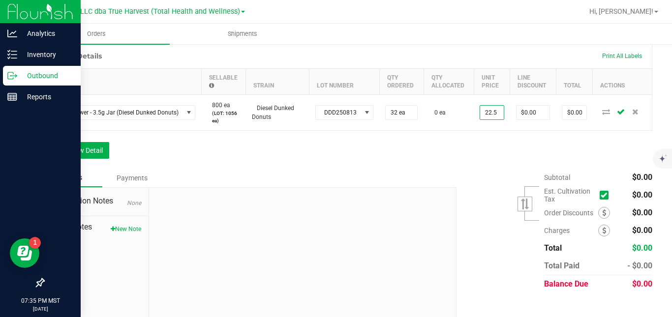
type input "$22.50000"
type input "$720.00"
click at [459, 164] on div "Order Details Print All Labels Item Sellable Strain Lot Number Qty Ordered Qty …" at bounding box center [347, 105] width 609 height 125
click at [96, 157] on button "Add New Detail" at bounding box center [76, 150] width 66 height 17
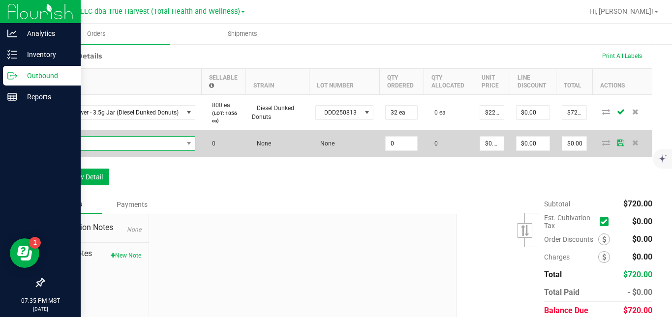
click at [111, 150] on span "NO DATA FOUND" at bounding box center [117, 144] width 132 height 14
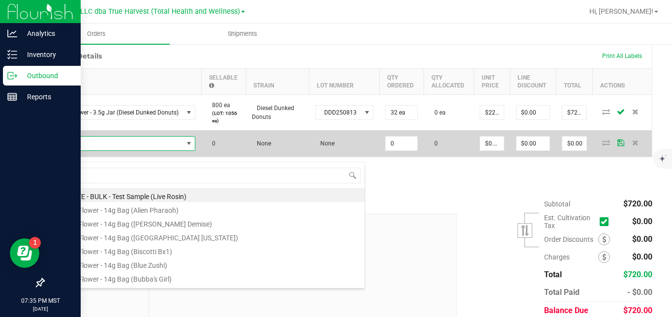
scroll to position [15, 145]
type input "dirty bird"
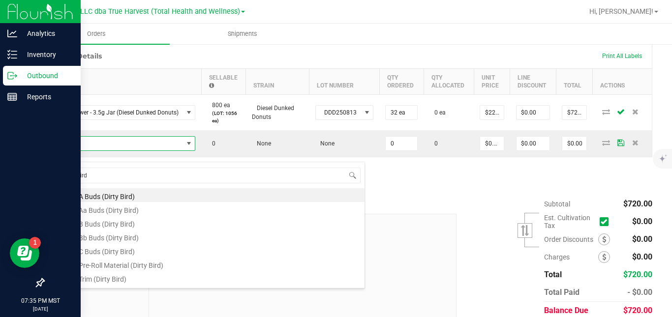
scroll to position [39, 0]
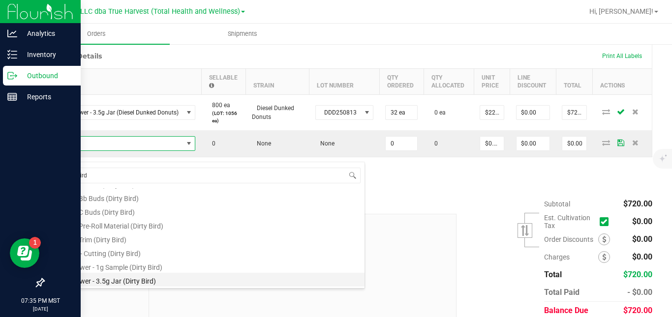
click at [211, 281] on li "SG - Flower - 3.5g Jar (Dirty Bird)" at bounding box center [208, 280] width 314 height 14
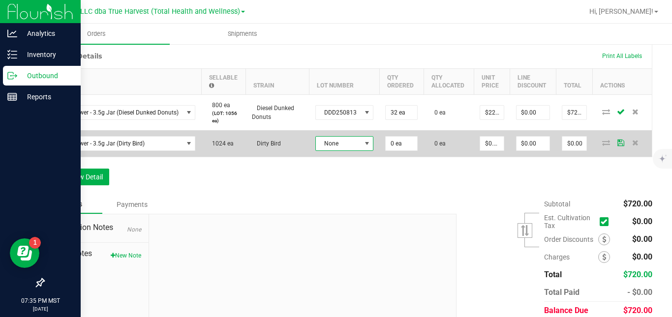
click at [335, 150] on span "None" at bounding box center [338, 144] width 45 height 14
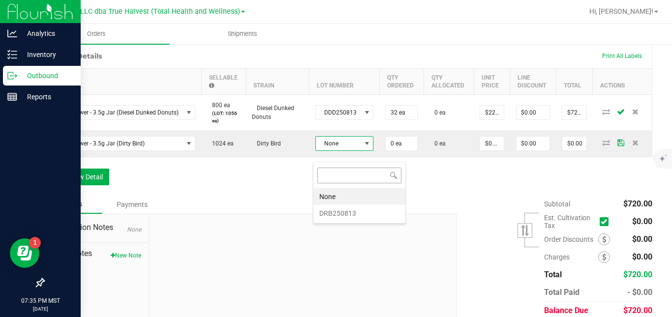
scroll to position [15, 57]
click at [334, 213] on li "DRB250813" at bounding box center [359, 213] width 92 height 17
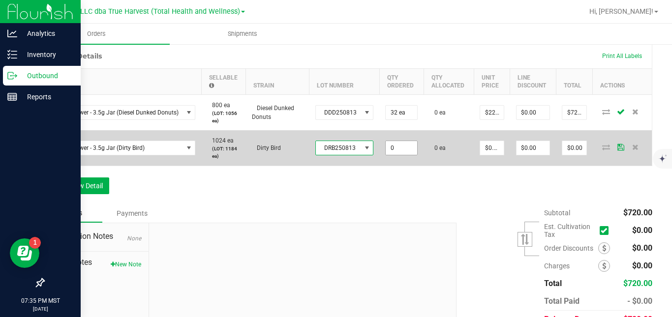
click at [394, 155] on input "0" at bounding box center [401, 148] width 31 height 14
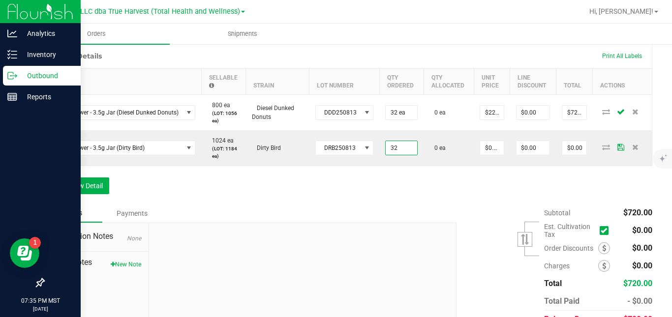
type input "32 ea"
click at [469, 188] on div "Order Details Print All Labels Item Sellable Strain Lot Number Qty Ordered Qty …" at bounding box center [347, 123] width 609 height 161
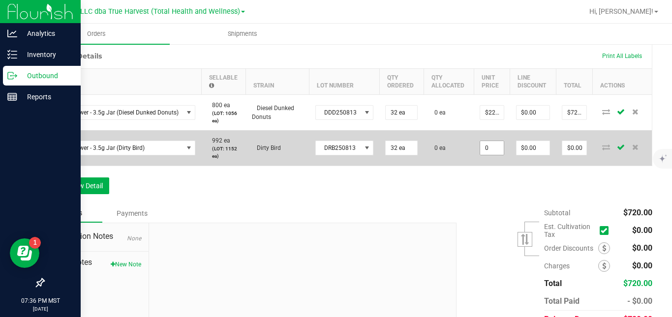
click at [488, 155] on input "0" at bounding box center [492, 148] width 24 height 14
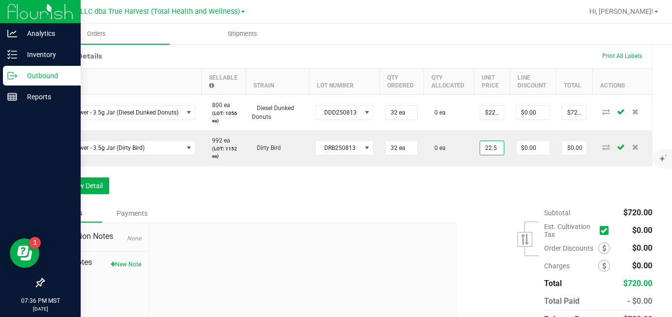
type input "$22.50000"
type input "$720.00"
click at [482, 182] on div "Order Details Print All Labels Item Sellable Strain Lot Number Qty Ordered Qty …" at bounding box center [347, 123] width 609 height 161
click at [100, 194] on button "Add New Detail" at bounding box center [76, 186] width 66 height 17
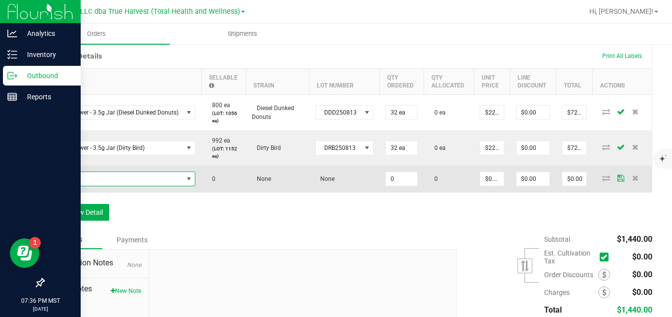
click at [106, 186] on span "NO DATA FOUND" at bounding box center [117, 179] width 132 height 14
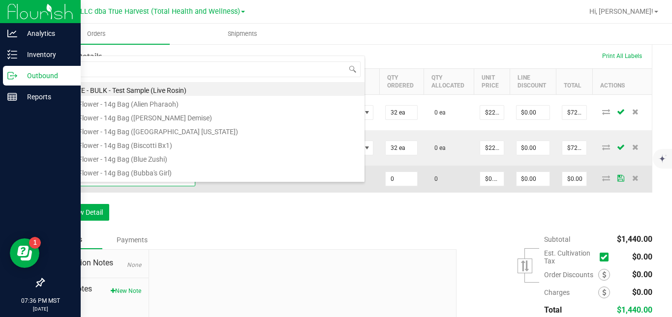
scroll to position [15, 145]
type input "sg - flower - 3.5g jar (p"
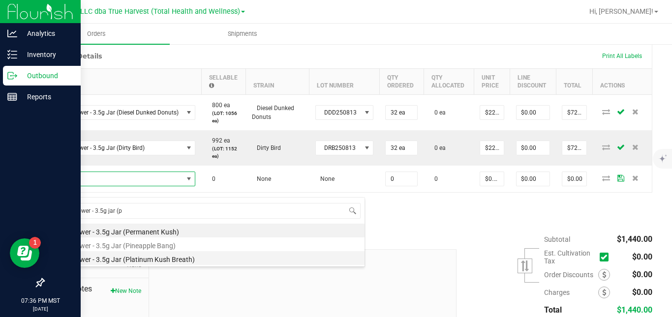
click at [134, 259] on li "SG - Flower - 3.5g Jar (Platinum Kush Breath)" at bounding box center [208, 258] width 314 height 14
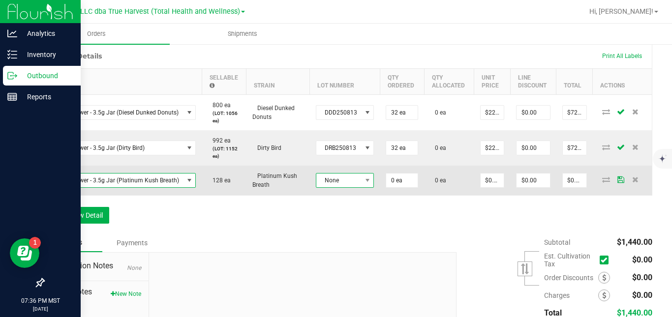
click at [339, 187] on span "None" at bounding box center [338, 181] width 45 height 14
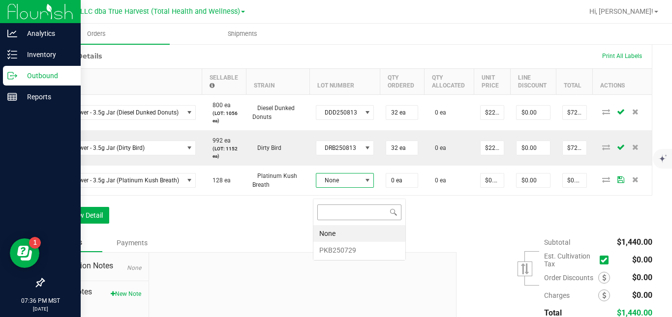
scroll to position [15, 57]
click at [332, 251] on li "PKB250729" at bounding box center [359, 250] width 92 height 17
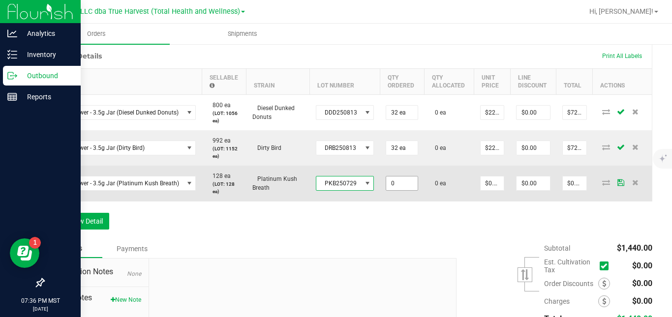
click at [396, 190] on input "0" at bounding box center [401, 184] width 31 height 14
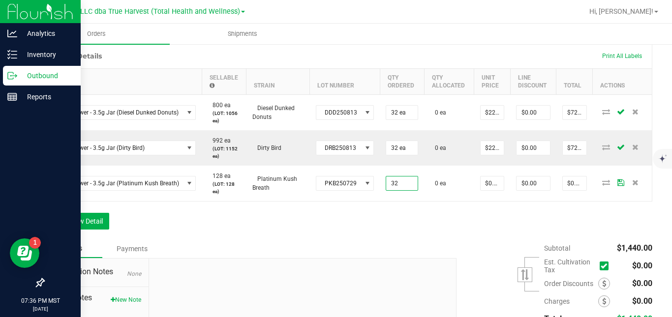
type input "32 ea"
click at [432, 223] on div "Order Details Print All Labels Item Sellable Strain Lot Number Qty Ordered Qty …" at bounding box center [347, 141] width 609 height 196
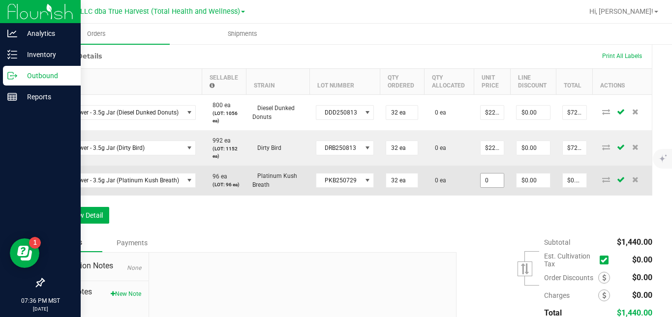
click at [494, 187] on input "0" at bounding box center [493, 181] width 24 height 14
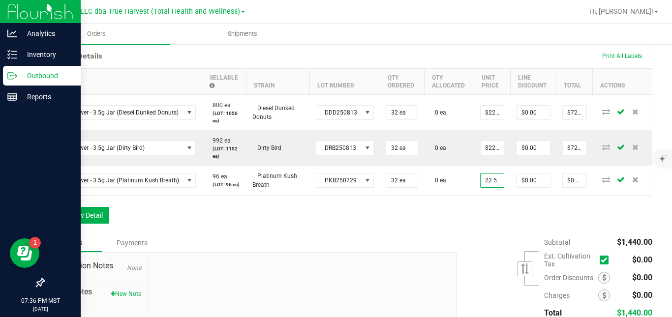
type input "$22.50000"
type input "$720.00"
click at [479, 225] on div "Order Details Print All Labels Item Sellable Strain Lot Number Qty Ordered Qty …" at bounding box center [347, 138] width 609 height 190
click at [95, 224] on button "Add New Detail" at bounding box center [76, 215] width 66 height 17
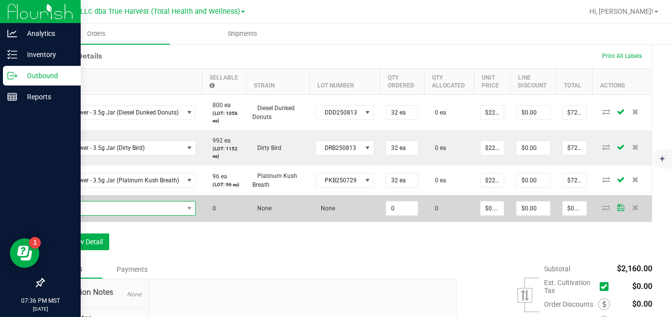
click at [104, 215] on span "NO DATA FOUND" at bounding box center [117, 209] width 133 height 14
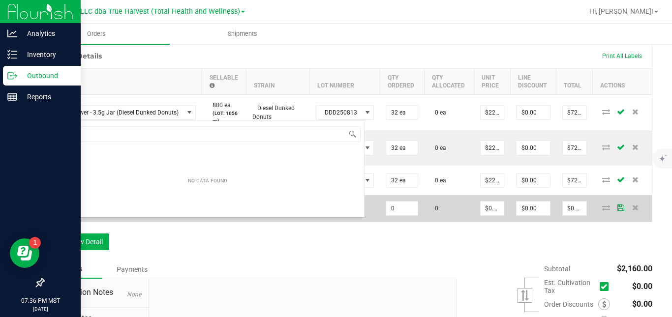
scroll to position [15, 145]
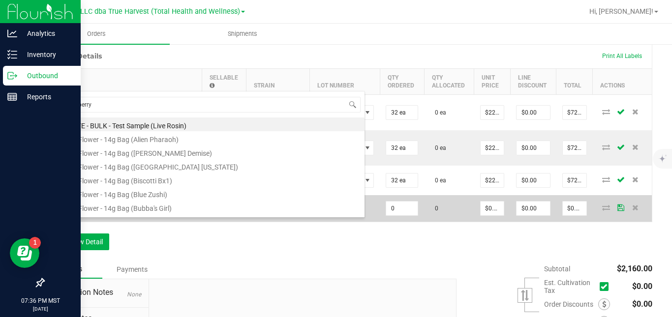
type input "strawberry g"
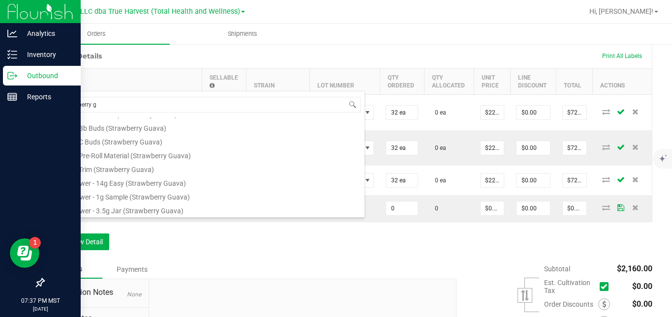
scroll to position [67, 0]
click at [189, 212] on li "SG - Flower - 3.5g Jar (Strawberry Guava)" at bounding box center [208, 209] width 314 height 14
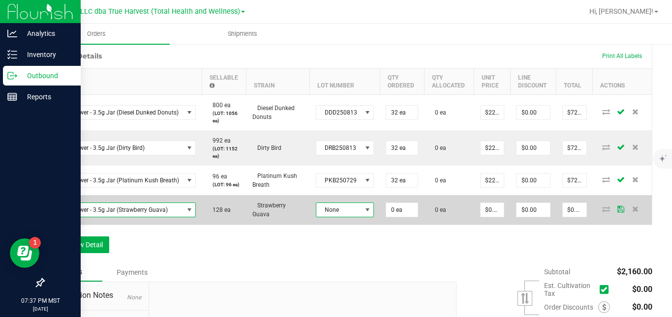
click at [329, 217] on span "None" at bounding box center [338, 210] width 45 height 14
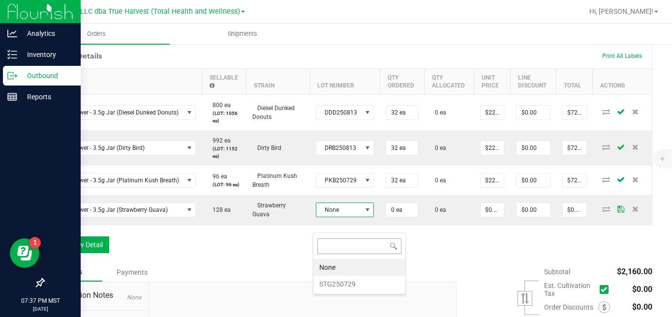
scroll to position [15, 57]
click at [329, 284] on li "STG250729" at bounding box center [359, 284] width 92 height 17
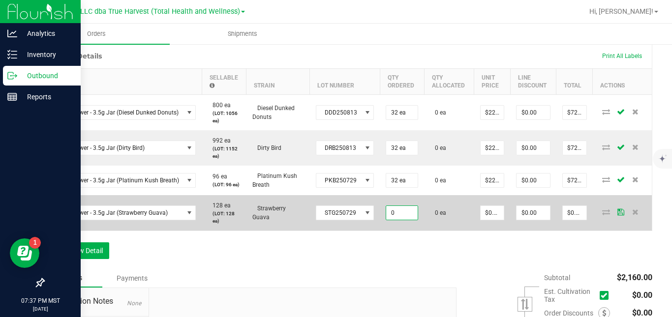
click at [393, 220] on input "0" at bounding box center [401, 213] width 31 height 14
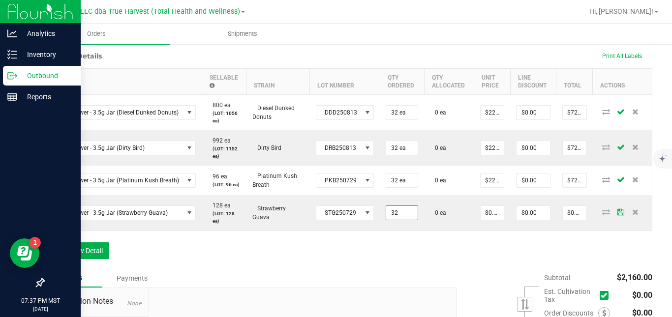
type input "32 ea"
click at [444, 257] on div "Order Details Print All Labels Item Sellable Strain Lot Number Qty Ordered Qty …" at bounding box center [347, 156] width 609 height 226
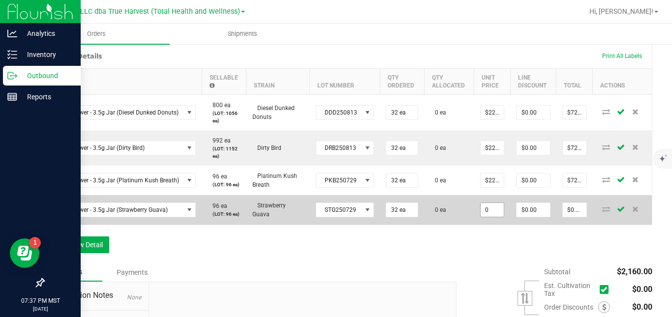
click at [490, 217] on input "0" at bounding box center [493, 210] width 24 height 14
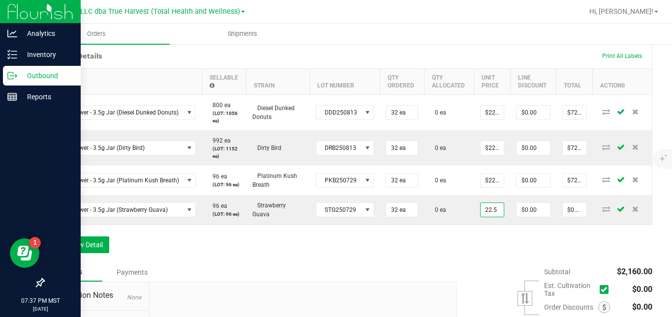
type input "$22.50000"
type input "$720.00"
click at [482, 257] on div "Order Details Print All Labels Item Sellable Strain Lot Number Qty Ordered Qty …" at bounding box center [347, 153] width 609 height 220
click at [100, 253] on button "Add New Detail" at bounding box center [76, 245] width 66 height 17
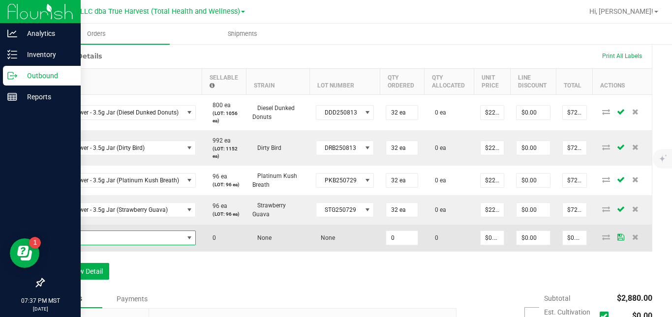
click at [117, 245] on span "NO DATA FOUND" at bounding box center [117, 238] width 133 height 14
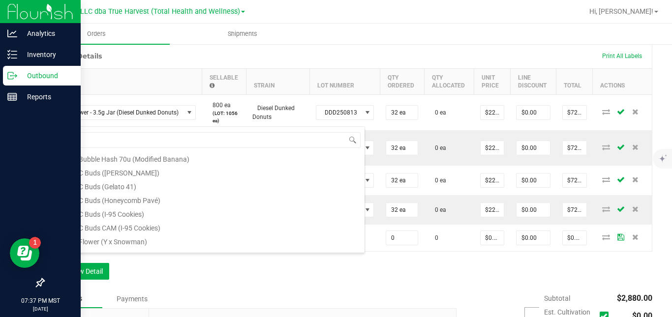
scroll to position [172, 0]
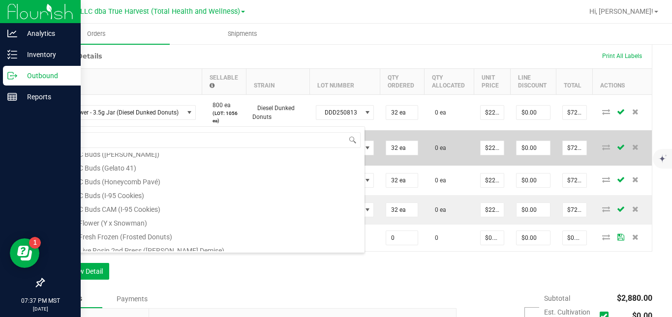
drag, startPoint x: 158, startPoint y: 134, endPoint x: 49, endPoint y: 142, distance: 109.5
click at [49, 142] on body "Analytics Inventory Outbound Reports 07:37 PM MST [DATE] 09/23 DXR FINANCE 4 LL…" at bounding box center [336, 158] width 672 height 317
type input "g"
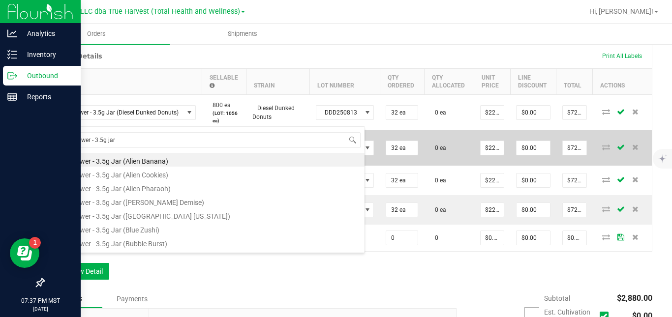
type input "sg - flower - 3.5g jar ("
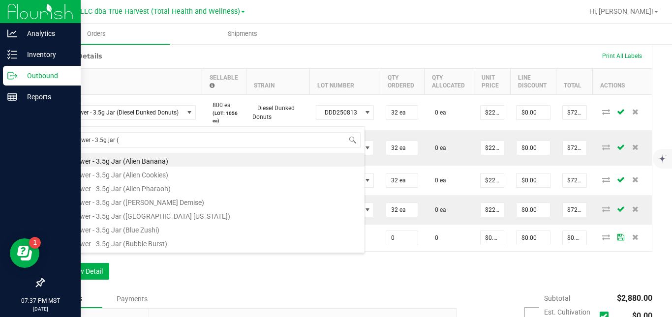
click at [127, 281] on div "Order Details Print All Labels Item Sellable Strain Lot Number Qty Ordered Qty …" at bounding box center [347, 166] width 609 height 246
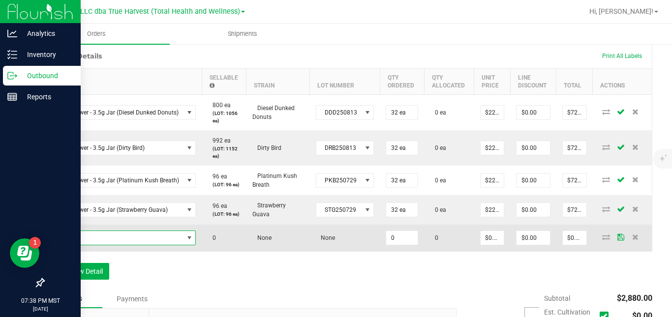
click at [142, 245] on span "NO DATA FOUND" at bounding box center [117, 238] width 133 height 14
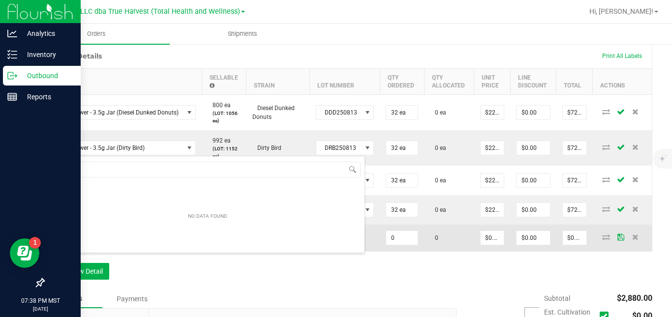
scroll to position [15, 145]
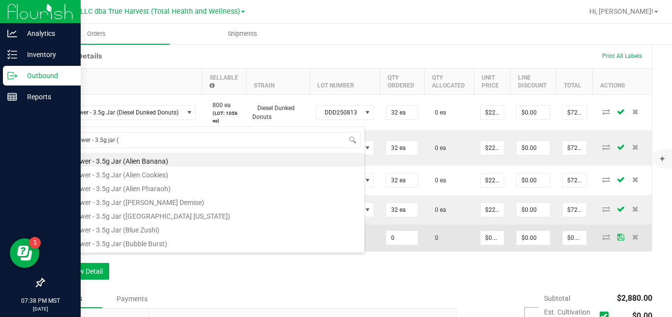
type input "sg - flower - 3.5g jar (i"
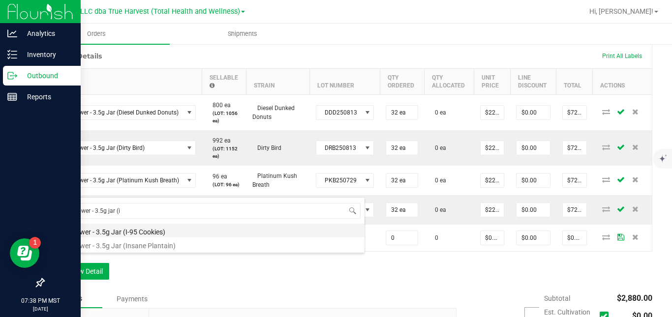
click at [154, 232] on li "SG - Flower - 3.5g Jar (I-95 Cookies)" at bounding box center [208, 231] width 314 height 14
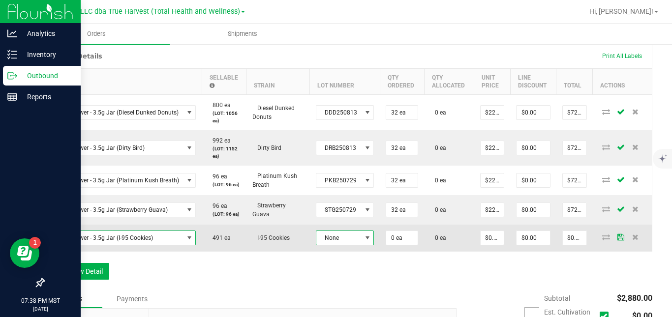
click at [327, 245] on span "None" at bounding box center [338, 238] width 45 height 14
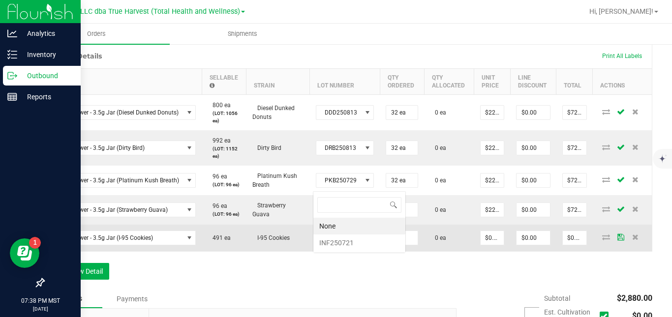
scroll to position [15, 57]
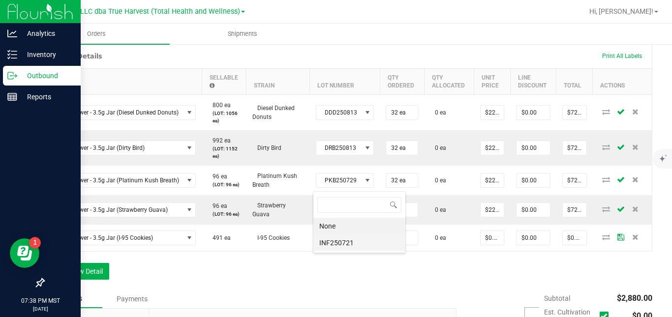
click at [345, 242] on li "INF250721" at bounding box center [359, 243] width 92 height 17
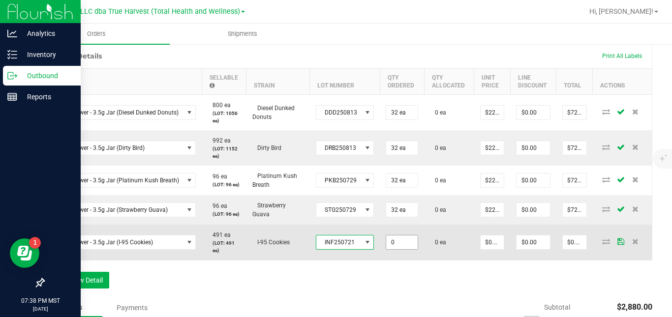
click at [396, 249] on input "0" at bounding box center [401, 243] width 31 height 14
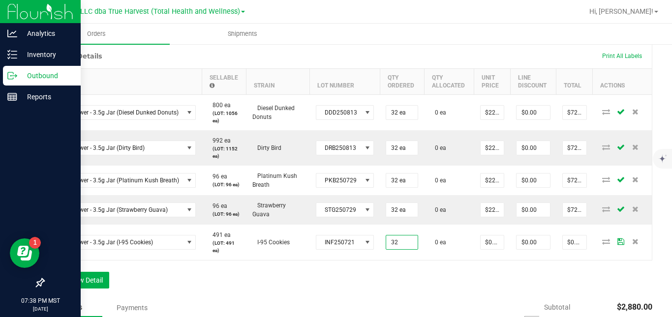
type input "32 ea"
click at [459, 299] on div "Order Details Print All Labels Item Sellable Strain Lot Number Qty Ordered Qty …" at bounding box center [347, 170] width 609 height 255
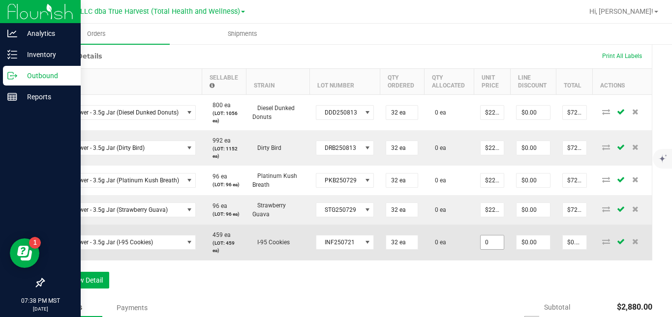
click at [490, 249] on input "0" at bounding box center [493, 243] width 24 height 14
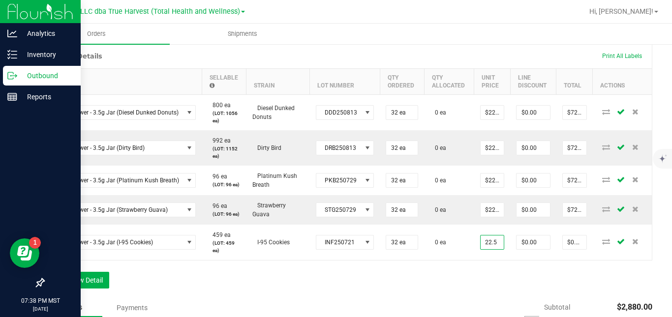
type input "$22.50000"
type input "$720.00"
click at [467, 291] on div "Order Details Print All Labels Item Sellable Strain Lot Number Qty Ordered Qty …" at bounding box center [347, 170] width 609 height 255
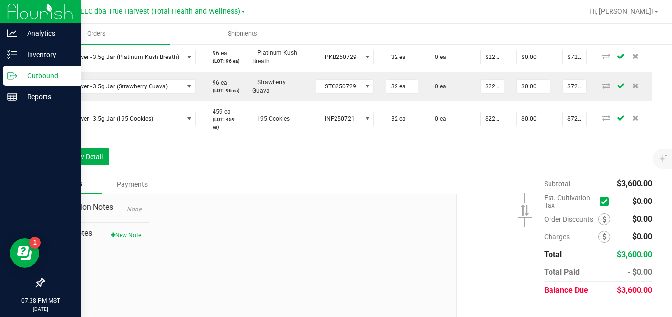
scroll to position [384, 0]
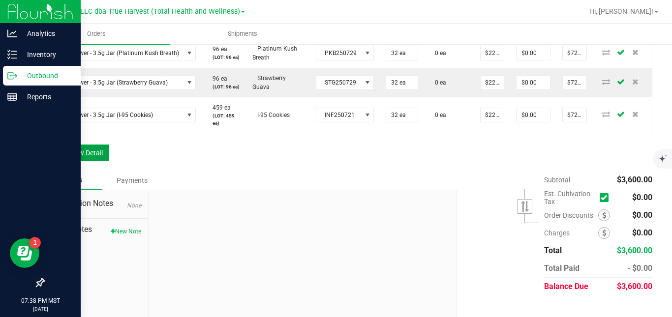
click at [98, 161] on button "Add New Detail" at bounding box center [76, 153] width 66 height 17
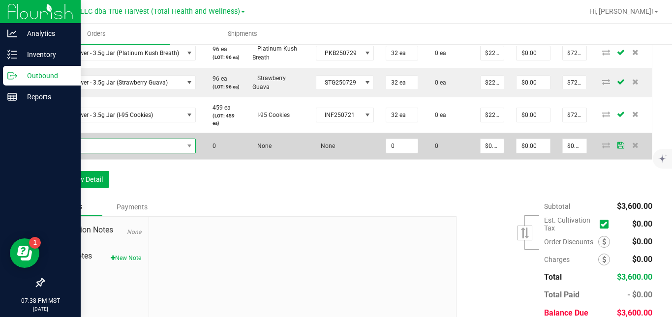
click at [109, 153] on span "NO DATA FOUND" at bounding box center [117, 146] width 133 height 14
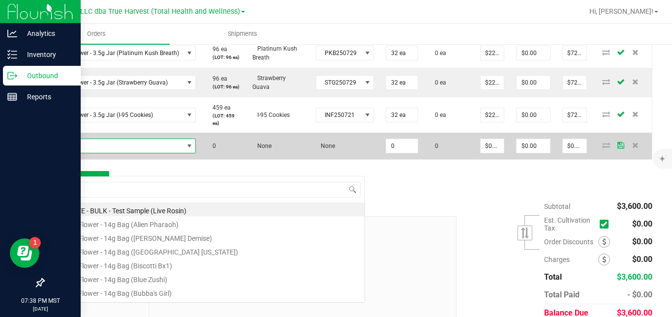
scroll to position [15, 145]
type input "sg - flower - 3.5g jar (l"
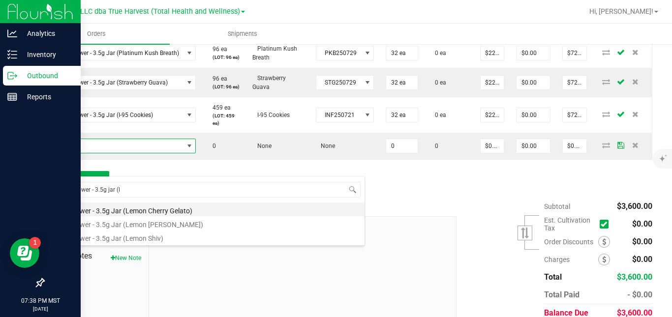
click at [150, 210] on li "SG - Flower - 3.5g Jar (Lemon Cherry Gelato)" at bounding box center [208, 210] width 314 height 14
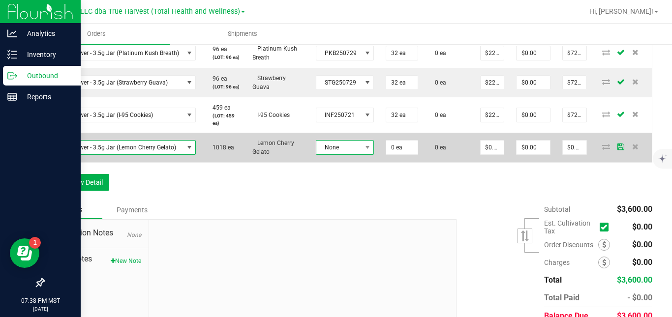
click at [330, 154] on span "None" at bounding box center [338, 148] width 45 height 14
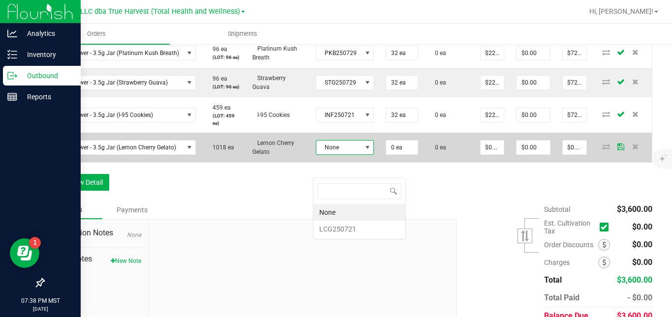
scroll to position [15, 57]
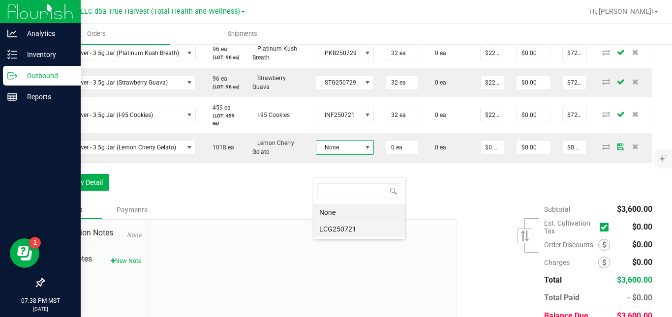
click at [335, 233] on li "LCG250721" at bounding box center [359, 229] width 92 height 17
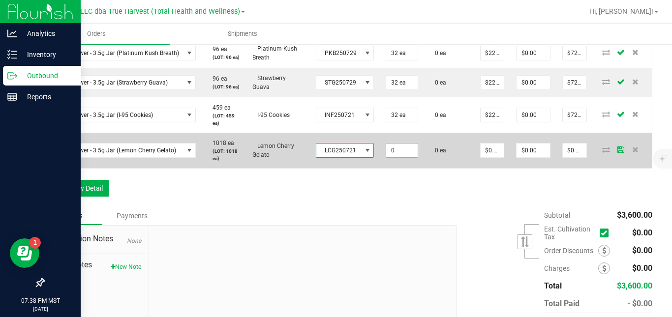
click at [396, 157] on input "0" at bounding box center [401, 151] width 31 height 14
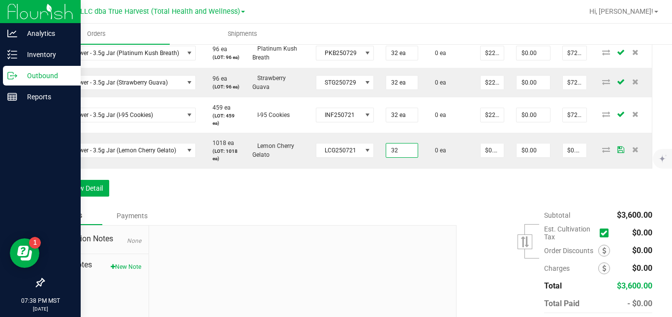
type input "32 ea"
click at [439, 207] on div "Order Details Print All Labels Item Sellable Strain Lot Number Qty Ordered Qty …" at bounding box center [347, 61] width 609 height 291
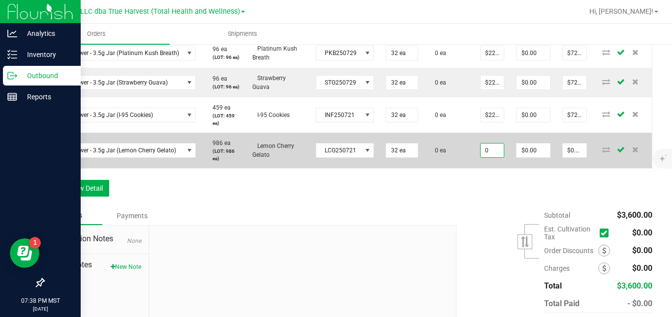
click at [492, 157] on input "0" at bounding box center [493, 151] width 24 height 14
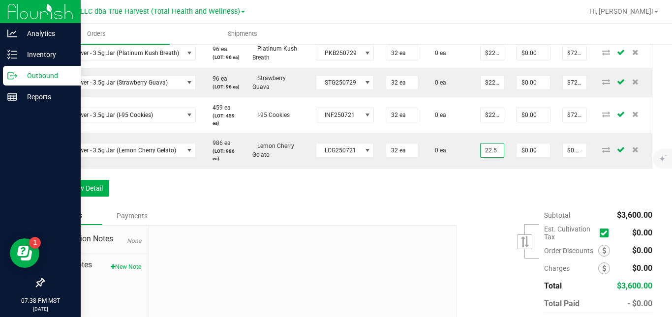
type input "$22.50000"
type input "$720.00"
click at [474, 203] on div "Order Details Print All Labels Item Sellable Strain Lot Number Qty Ordered Qty …" at bounding box center [347, 61] width 609 height 291
click at [98, 197] on button "Add New Detail" at bounding box center [76, 188] width 66 height 17
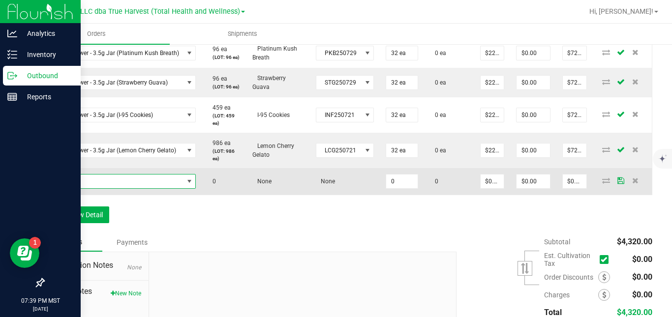
click at [116, 188] on span "NO DATA FOUND" at bounding box center [117, 182] width 133 height 14
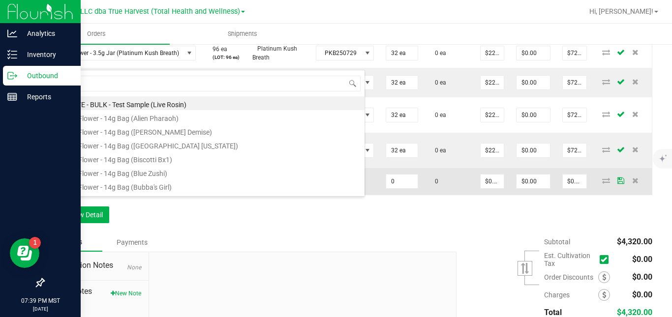
scroll to position [15, 145]
type input "sg - flower - 3.5g jar (f"
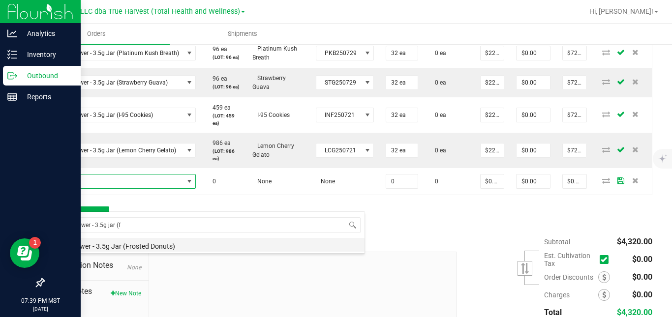
click at [122, 245] on li "SG - Flower - 3.5g Jar (Frosted Donuts)" at bounding box center [208, 245] width 314 height 14
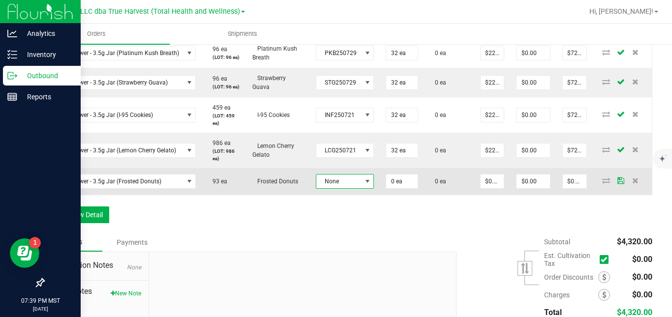
click at [328, 188] on span "None" at bounding box center [338, 182] width 45 height 14
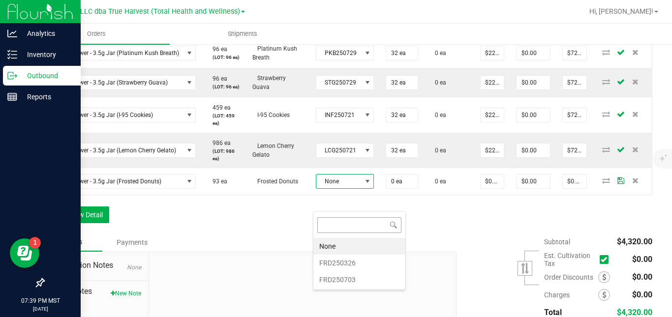
scroll to position [15, 57]
click at [335, 278] on li "FRD250703" at bounding box center [359, 279] width 92 height 17
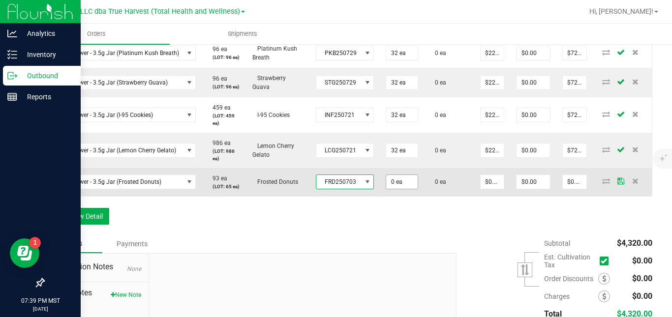
click at [396, 189] on input "0 ea" at bounding box center [401, 182] width 31 height 14
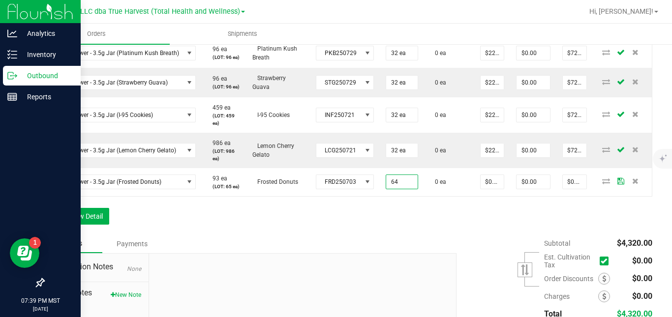
type input "64 ea"
click at [434, 235] on div "Order Details Print All Labels Item Sellable Strain Lot Number Qty Ordered Qty …" at bounding box center [347, 75] width 609 height 319
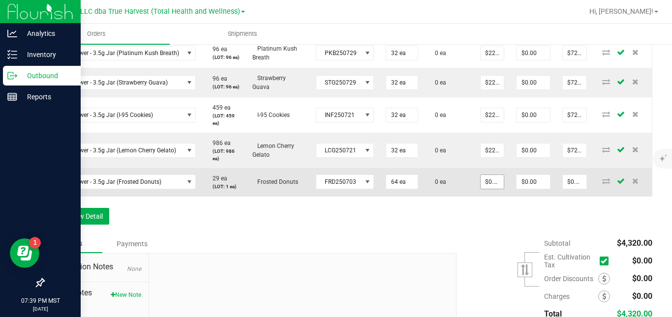
click at [490, 189] on input "$0.00000" at bounding box center [493, 182] width 24 height 14
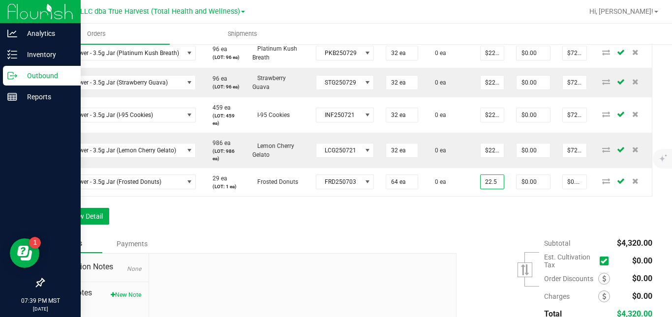
type input "$22.50000"
type input "$1,440.00"
click at [480, 235] on div "Order Details Print All Labels Item Sellable Strain Lot Number Qty Ordered Qty …" at bounding box center [347, 75] width 609 height 319
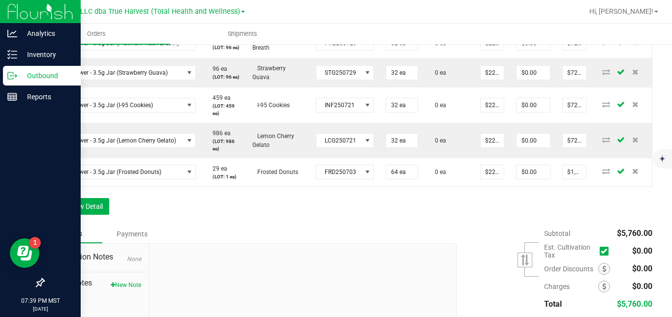
scroll to position [413, 0]
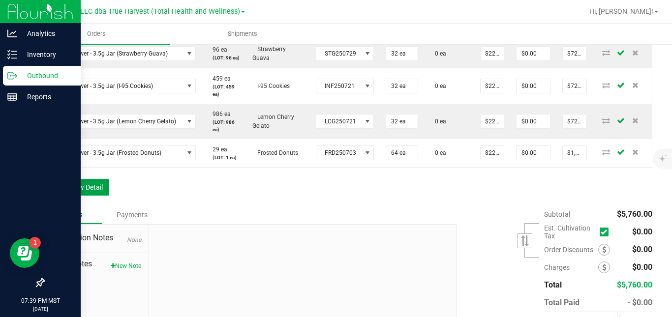
click at [95, 196] on button "Add New Detail" at bounding box center [76, 187] width 66 height 17
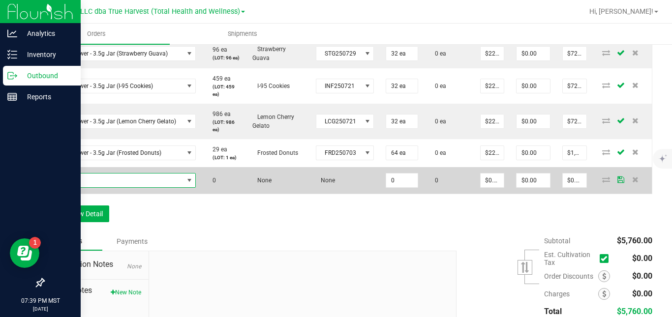
click at [106, 187] on span "NO DATA FOUND" at bounding box center [117, 181] width 133 height 14
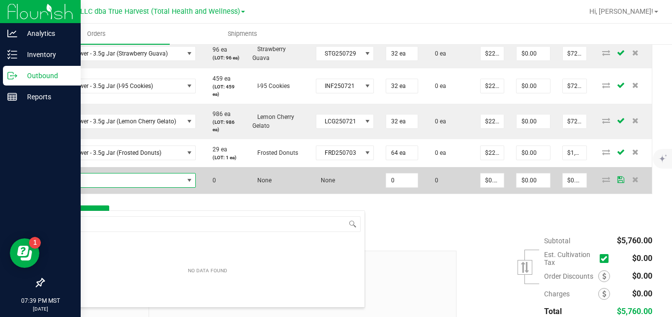
scroll to position [15, 145]
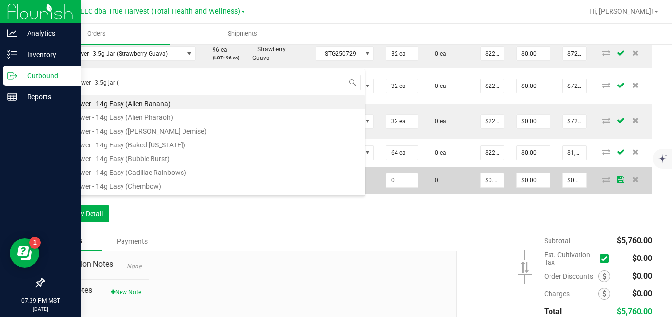
type input "sg - flower - 3.5g jar (w"
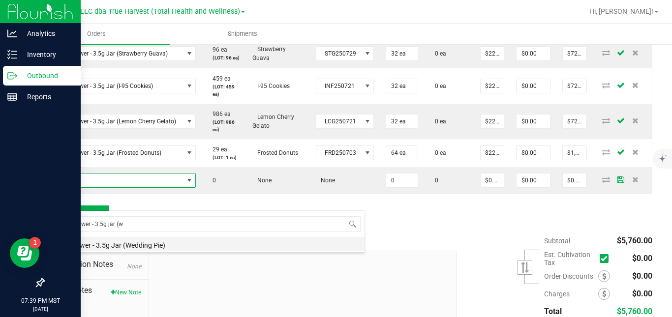
click at [112, 243] on li "SG - Flower - 3.5g Jar (Wedding Pie)" at bounding box center [208, 244] width 314 height 14
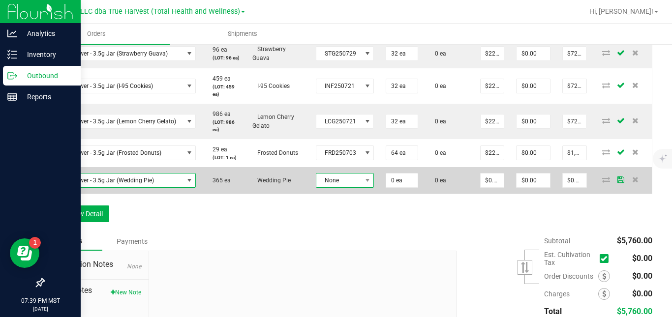
click at [334, 187] on span "None" at bounding box center [338, 181] width 45 height 14
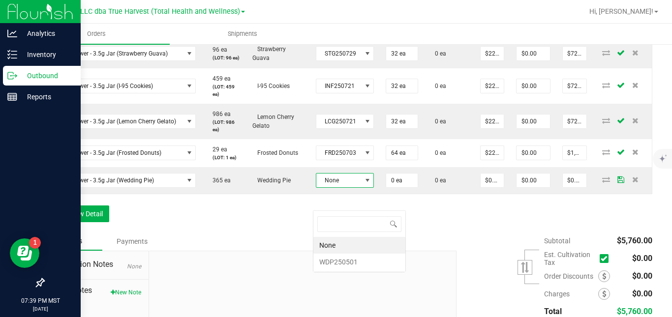
scroll to position [15, 57]
click at [334, 261] on li "WDP250501" at bounding box center [359, 262] width 92 height 17
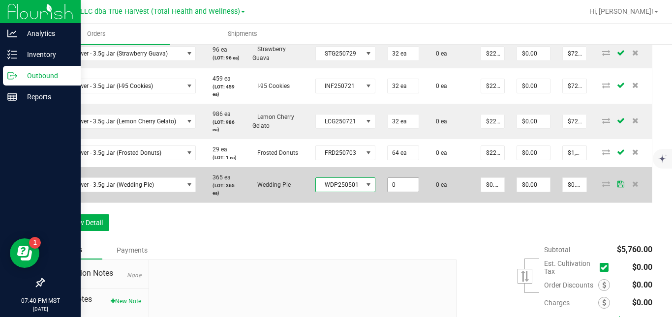
click at [397, 192] on input "0" at bounding box center [403, 185] width 31 height 14
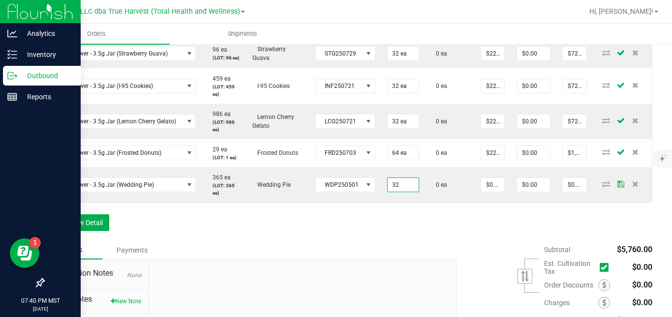
type input "32 ea"
click at [439, 233] on div "Order Details Print All Labels Item Sellable Strain Lot Number Qty Ordered Qty …" at bounding box center [347, 64] width 609 height 354
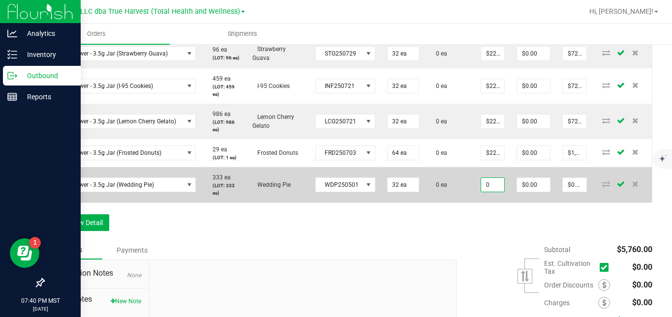
click at [488, 192] on input "0" at bounding box center [492, 185] width 23 height 14
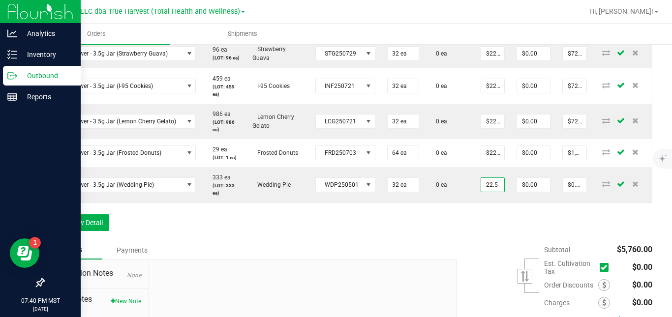
type input "$22.50000"
type input "$720.00"
click at [491, 237] on div "Order Details Print All Labels Item Sellable Strain Lot Number Qty Ordered Qty …" at bounding box center [347, 64] width 609 height 354
click at [95, 231] on button "Add New Detail" at bounding box center [76, 222] width 66 height 17
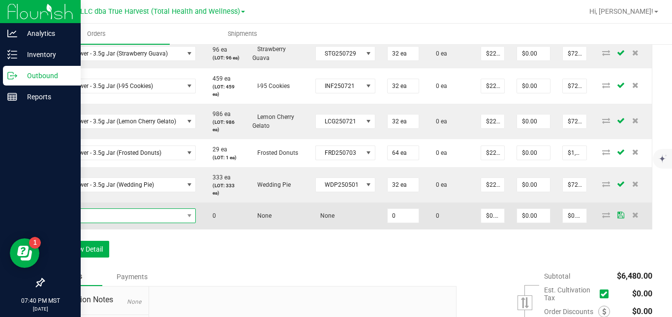
click at [112, 223] on span "NO DATA FOUND" at bounding box center [117, 216] width 133 height 14
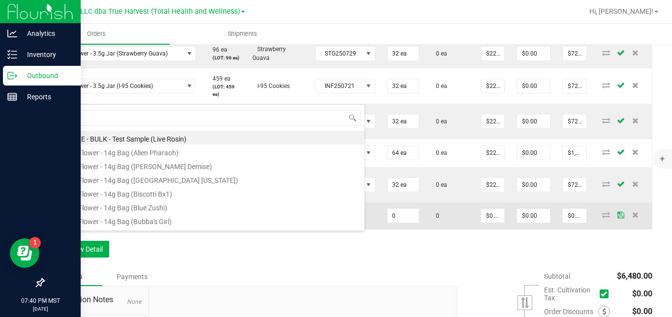
scroll to position [0, 0]
type input "sg - flower - 14g easy (j"
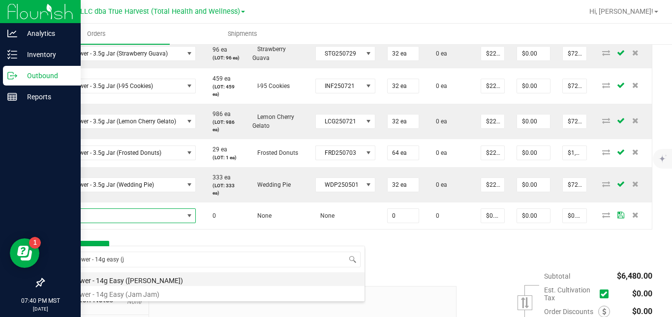
click at [125, 280] on li "SG - Flower - 14g Easy ([PERSON_NAME])" at bounding box center [208, 279] width 314 height 14
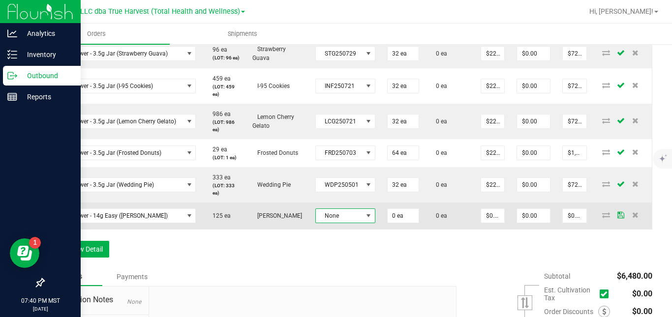
click at [336, 223] on span "None" at bounding box center [339, 216] width 47 height 14
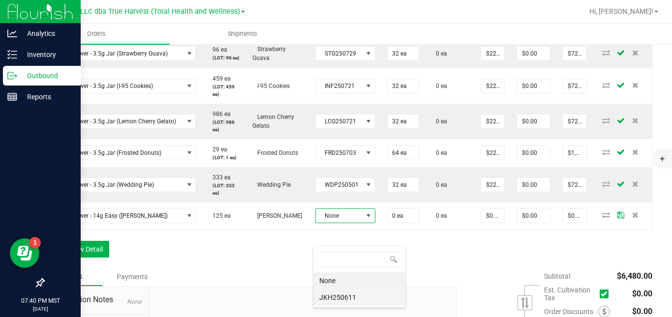
click at [330, 298] on li "JKH250611" at bounding box center [359, 297] width 92 height 17
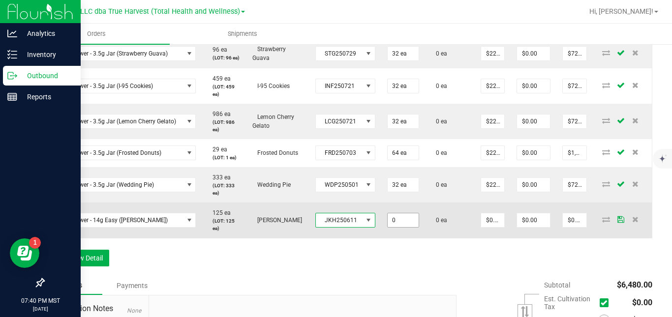
click at [394, 227] on input "0" at bounding box center [403, 220] width 31 height 14
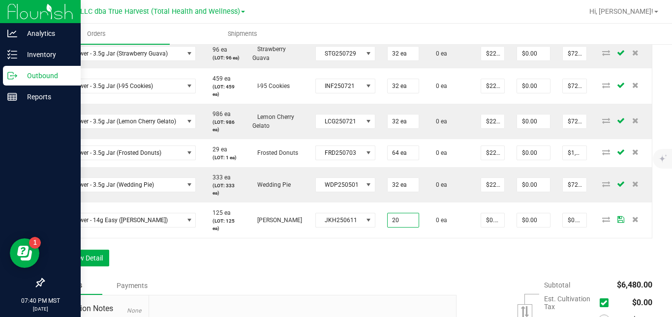
type input "20 ea"
click at [438, 266] on div "Order Details Print All Labels Item Sellable Strain Lot Number Qty Ordered Qty …" at bounding box center [347, 82] width 609 height 390
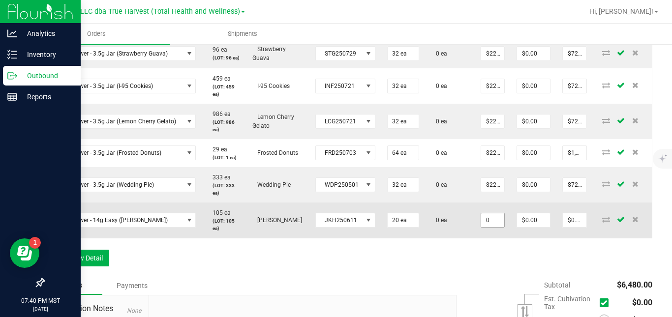
click at [490, 227] on input "0" at bounding box center [492, 220] width 23 height 14
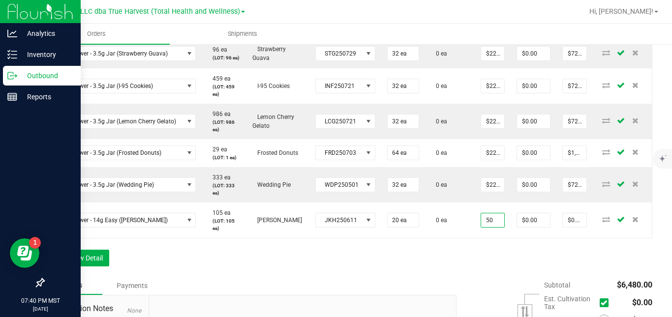
type input "$50.00000"
type input "$1,000.00"
click at [482, 273] on div "Order Details Print All Labels Item Sellable Strain Lot Number Qty Ordered Qty …" at bounding box center [347, 82] width 609 height 390
click at [98, 267] on button "Add New Detail" at bounding box center [76, 258] width 66 height 17
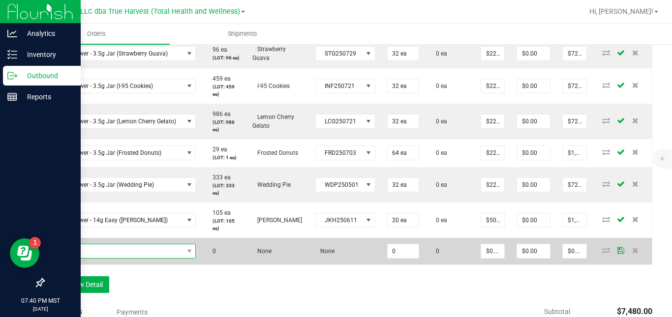
click at [116, 258] on span "NO DATA FOUND" at bounding box center [117, 251] width 133 height 14
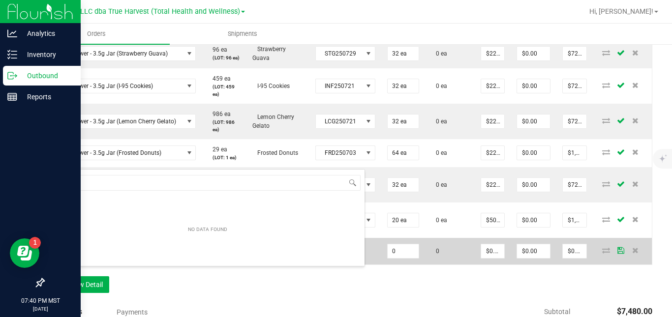
scroll to position [0, 0]
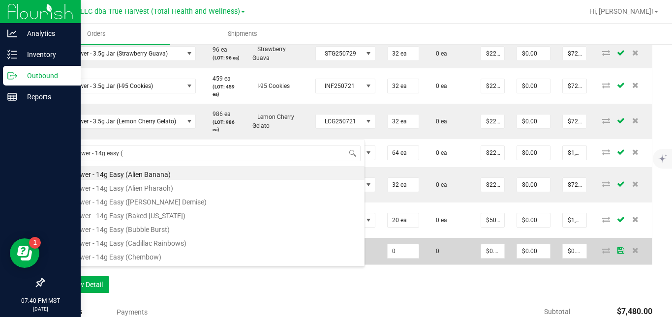
type input "sg - flower - 14g easy (f"
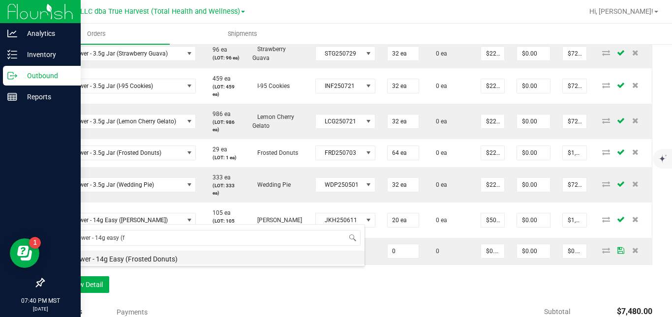
click at [148, 258] on li "SG - Flower - 14g Easy (Frosted Donuts)" at bounding box center [208, 258] width 314 height 14
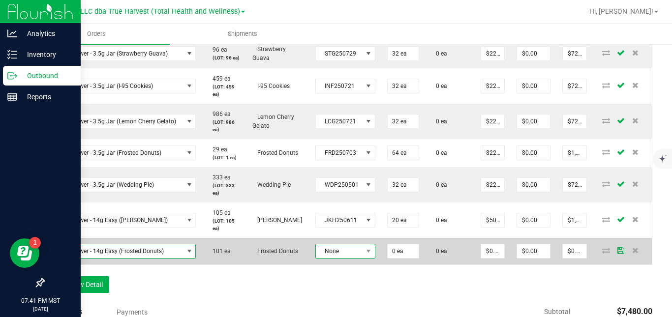
click at [322, 258] on span "None" at bounding box center [339, 251] width 47 height 14
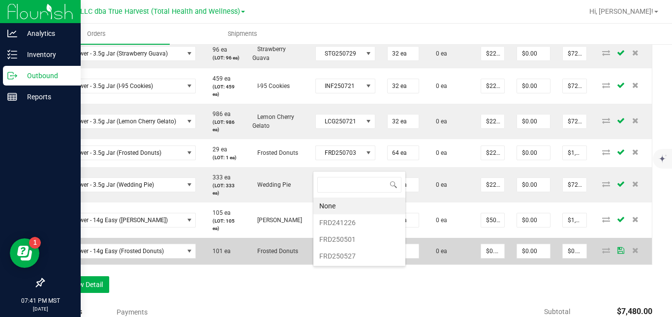
scroll to position [15, 59]
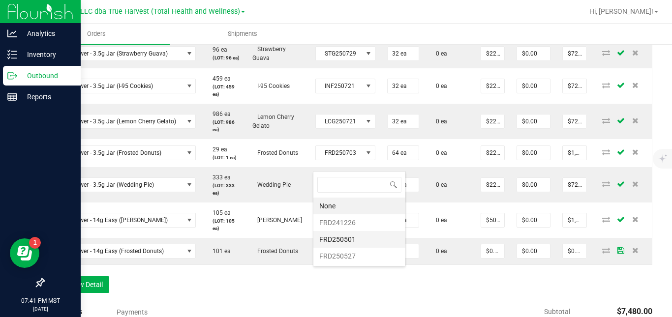
click at [353, 239] on li "FRD250501" at bounding box center [359, 239] width 92 height 17
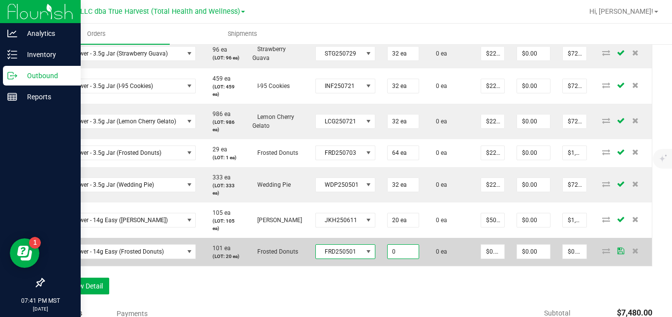
click at [392, 259] on input "0" at bounding box center [403, 252] width 31 height 14
type input "20 ea"
click at [441, 266] on td "0 ea" at bounding box center [450, 252] width 50 height 28
click at [490, 259] on input "0" at bounding box center [492, 252] width 23 height 14
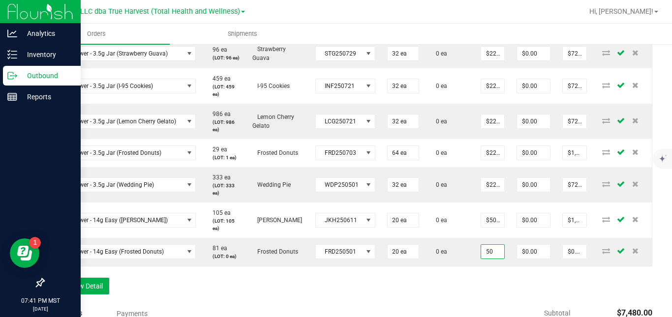
type input "$50.00000"
type input "$1,000.00"
click at [481, 299] on div "Order Details Print All Labels Item Sellable Strain Lot Number Qty Ordered Qty …" at bounding box center [347, 96] width 609 height 418
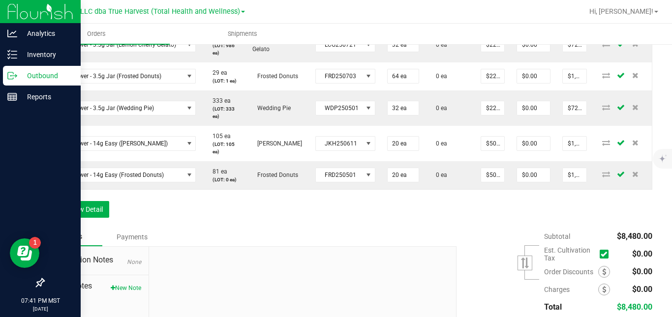
scroll to position [500, 0]
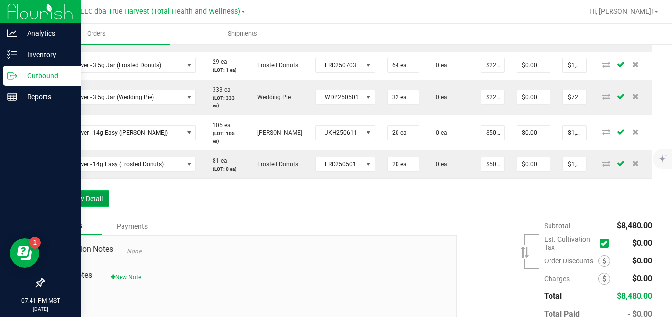
click at [88, 207] on button "Add New Detail" at bounding box center [76, 198] width 66 height 17
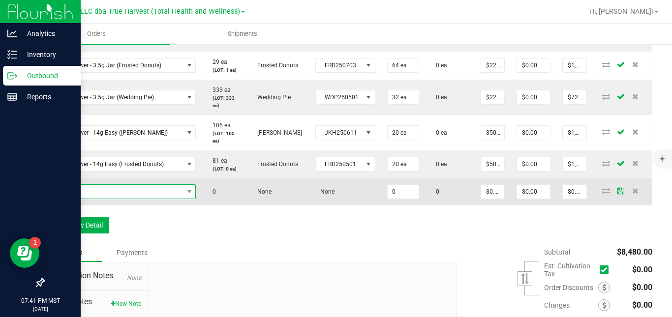
click at [104, 199] on span "NO DATA FOUND" at bounding box center [117, 192] width 133 height 14
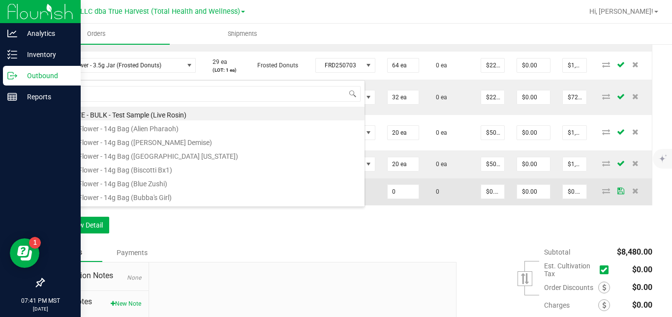
scroll to position [0, 0]
type input "sg - flower - 14g easy (b"
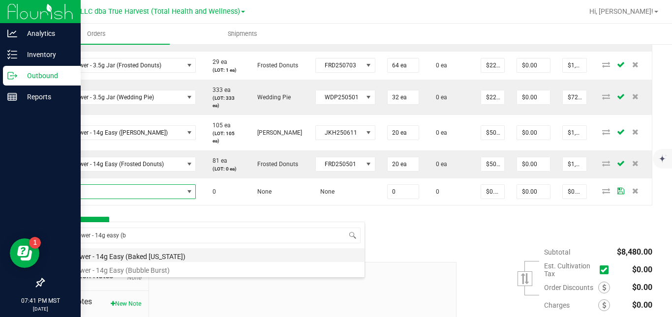
click at [135, 256] on li "SG - Flower - 14g Easy (Baked [US_STATE])" at bounding box center [208, 255] width 314 height 14
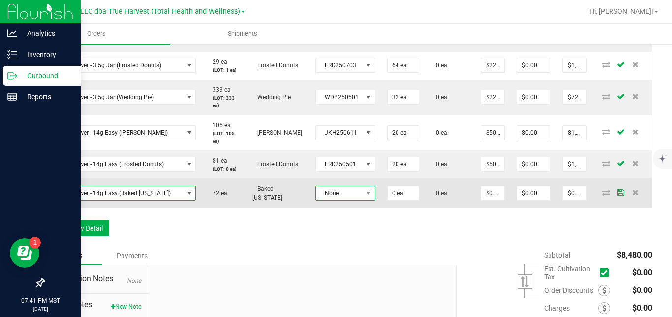
click at [336, 200] on span "None" at bounding box center [339, 193] width 47 height 14
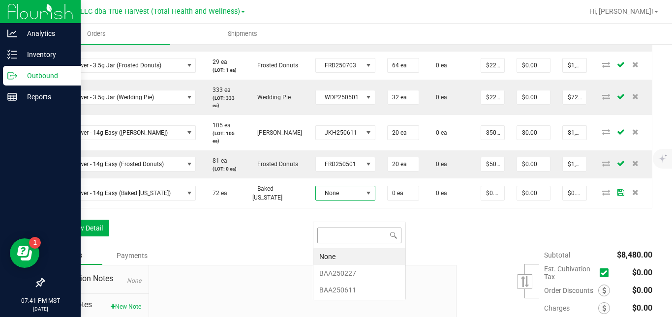
scroll to position [15, 59]
click at [333, 288] on li "BAA250611" at bounding box center [359, 290] width 92 height 17
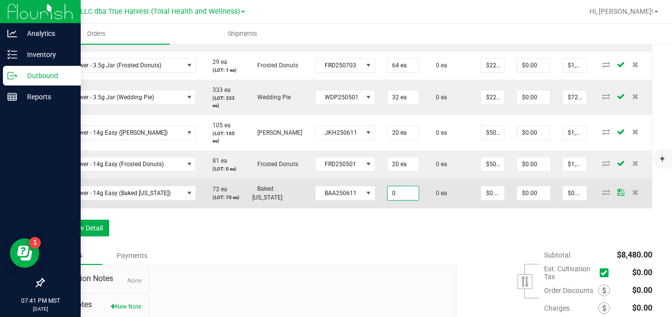
click at [393, 200] on input "0" at bounding box center [403, 193] width 31 height 14
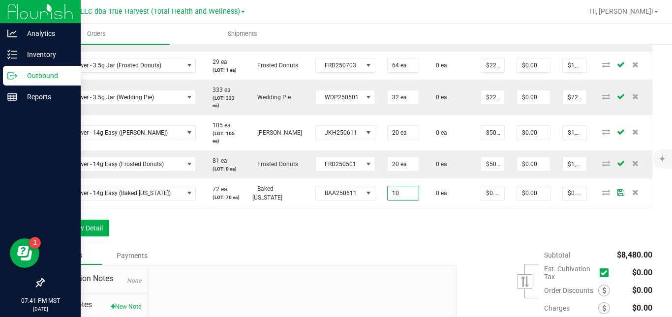
type input "10 ea"
click at [443, 246] on div "Order Details Print All Labels Item Sellable Strain Lot Number Qty Ordered Qty …" at bounding box center [347, 22] width 609 height 447
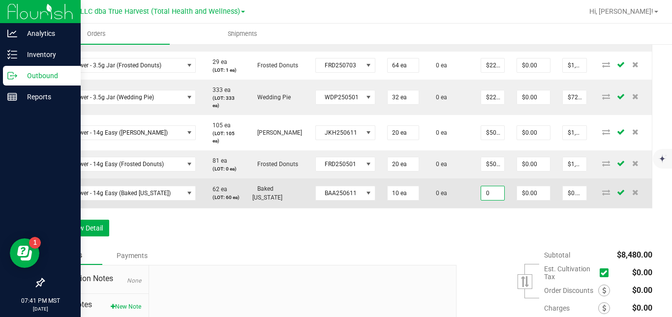
click at [490, 200] on input "0" at bounding box center [492, 193] width 23 height 14
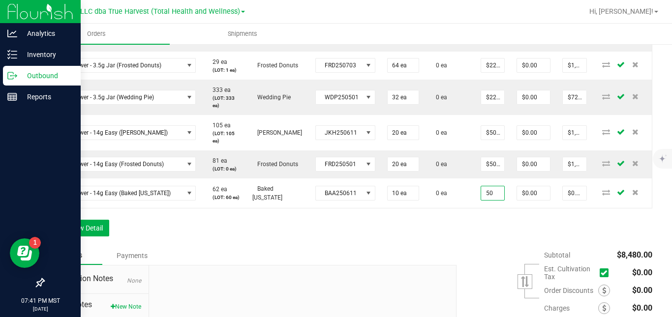
type input "$50.00000"
type input "$500.00"
click at [482, 246] on div "Order Details Print All Labels Item Sellable Strain Lot Number Qty Ordered Qty …" at bounding box center [347, 22] width 609 height 447
click at [96, 237] on button "Add New Detail" at bounding box center [76, 228] width 66 height 17
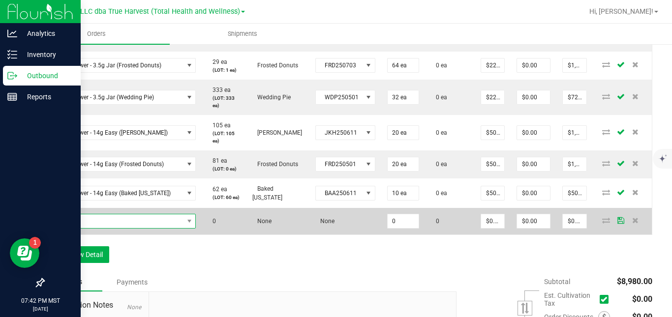
click at [121, 228] on span "NO DATA FOUND" at bounding box center [117, 221] width 133 height 14
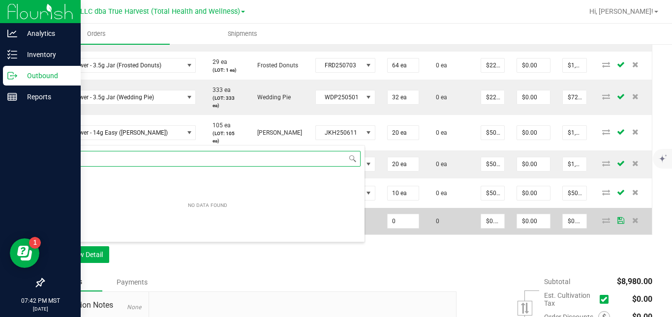
scroll to position [15, 145]
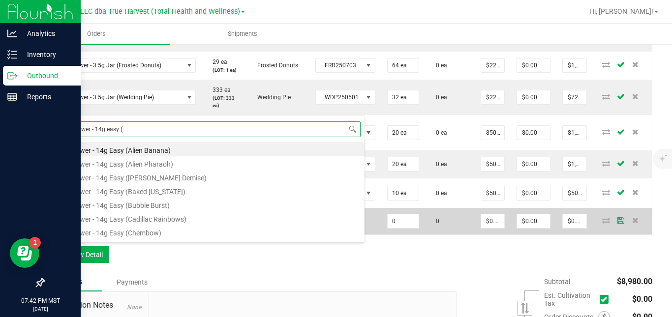
type input "sg - flower - 14g easy (o"
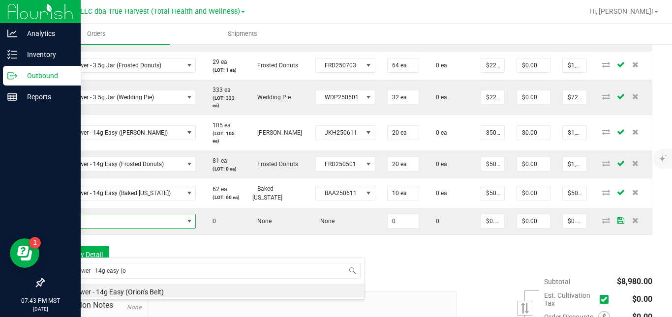
click at [419, 270] on div "Order Details Print All Labels Item Sellable Strain Lot Number Qty Ordered Qty …" at bounding box center [347, 36] width 609 height 474
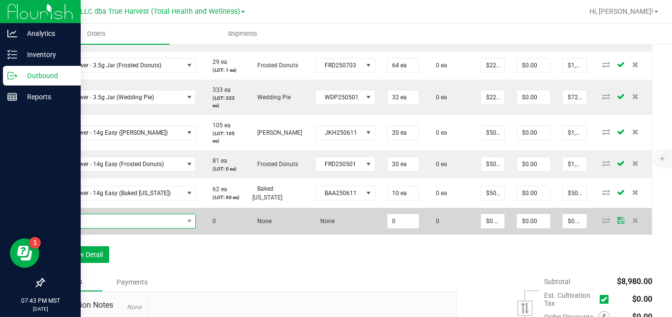
click at [136, 228] on span "NO DATA FOUND" at bounding box center [117, 221] width 133 height 14
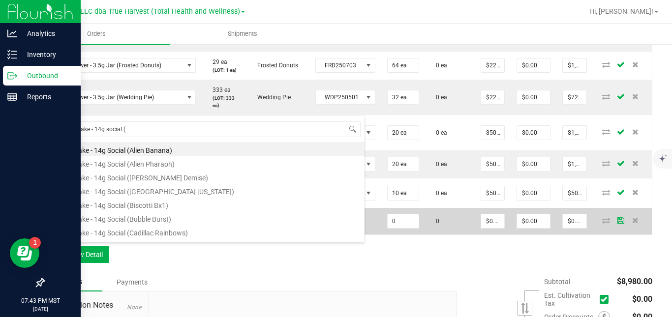
type input "sg - shake - 14g social (o"
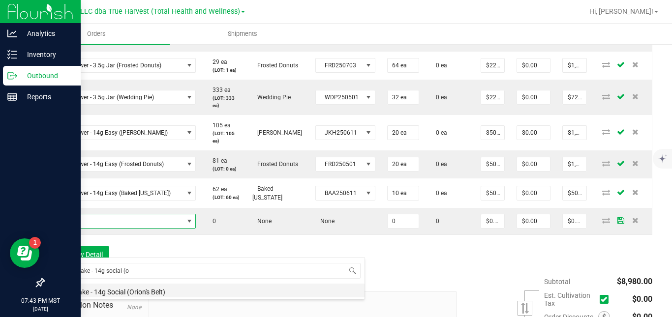
click at [140, 290] on li "SG - Shake - 14g Social (Orion's Belt)" at bounding box center [208, 291] width 314 height 14
type input "0 ea"
type input "$10.00000"
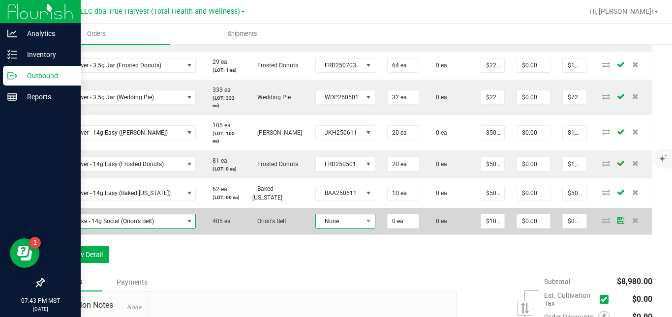
click at [333, 228] on span "None" at bounding box center [339, 221] width 47 height 14
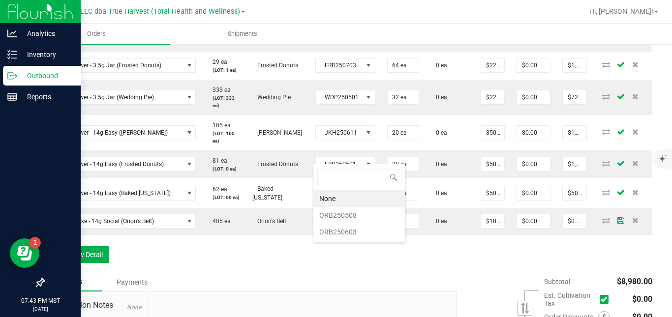
scroll to position [15, 59]
click at [357, 220] on li "ORB250508" at bounding box center [359, 215] width 92 height 17
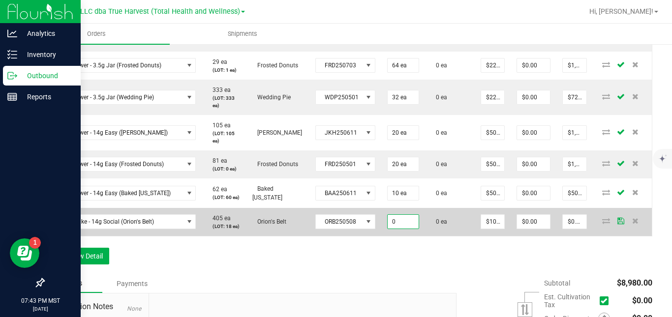
click at [393, 229] on input "0" at bounding box center [403, 222] width 31 height 14
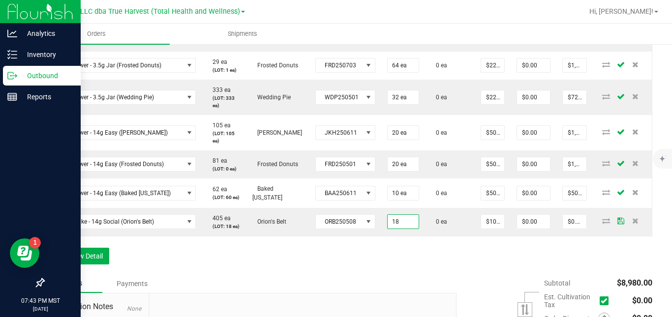
type input "18 ea"
type input "$180.00"
click at [433, 274] on div "Order Details Print All Labels Item Sellable Strain Lot Number Qty Ordered Qty …" at bounding box center [347, 36] width 609 height 475
click at [103, 265] on button "Add New Detail" at bounding box center [76, 256] width 66 height 17
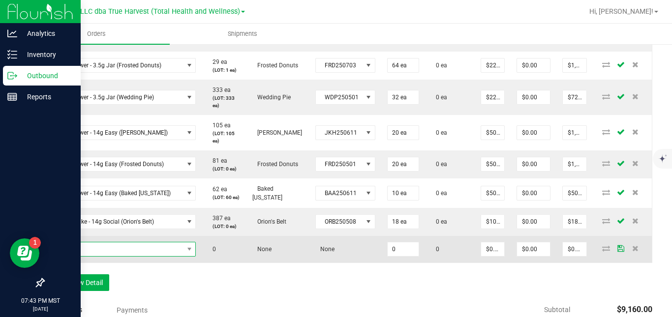
click at [119, 256] on span "NO DATA FOUND" at bounding box center [117, 249] width 133 height 14
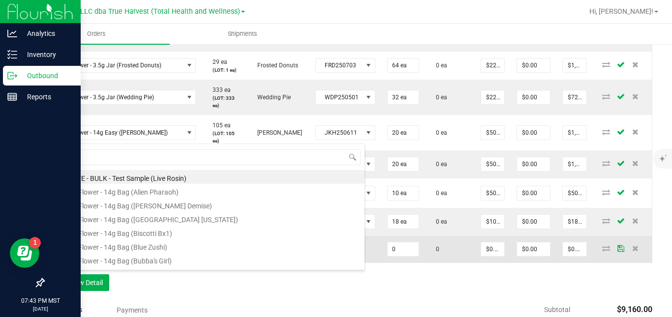
scroll to position [15, 145]
type input "sg - shake - 14g social (a"
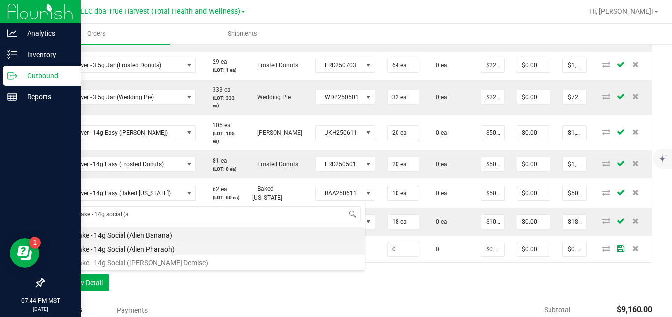
click at [152, 247] on li "SG - Shake - 14g Social (Alien Pharaoh)" at bounding box center [208, 248] width 314 height 14
type input "0 ea"
type input "$10.00000"
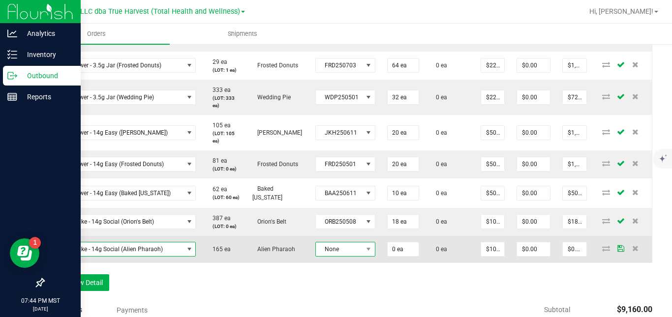
click at [328, 256] on span "None" at bounding box center [339, 249] width 47 height 14
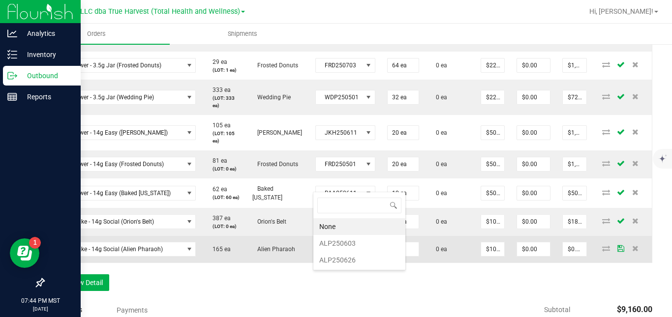
scroll to position [0, 0]
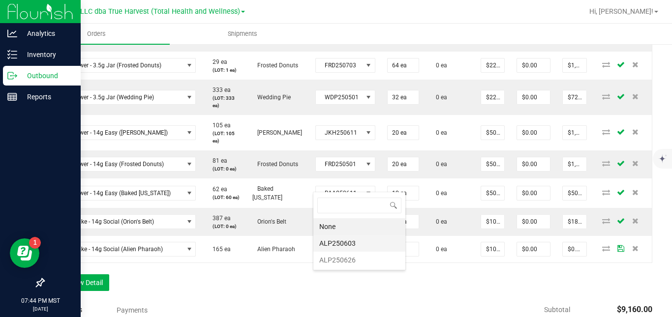
click at [352, 247] on li "ALP250603" at bounding box center [359, 243] width 92 height 17
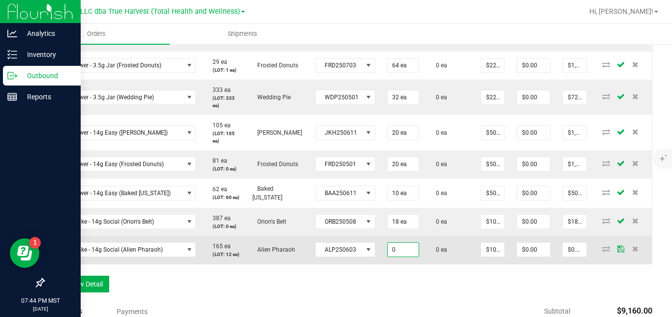
click at [397, 257] on input "0" at bounding box center [403, 250] width 31 height 14
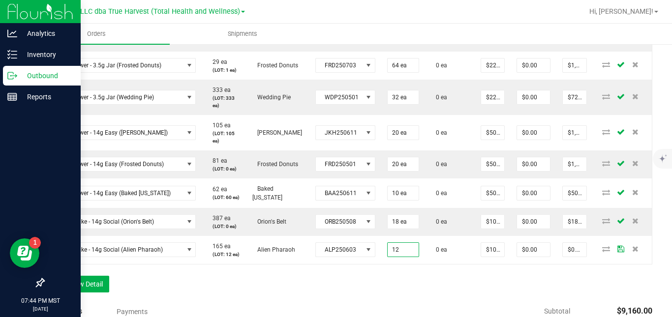
type input "12 ea"
type input "$120.00"
click at [467, 302] on div "Order Details Print All Labels Item Sellable Strain Lot Number Qty Ordered Qty …" at bounding box center [347, 50] width 609 height 503
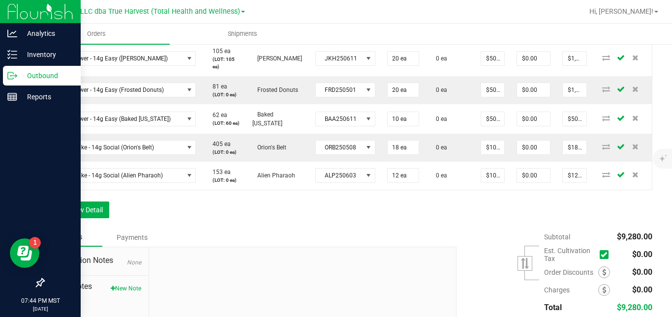
scroll to position [599, 0]
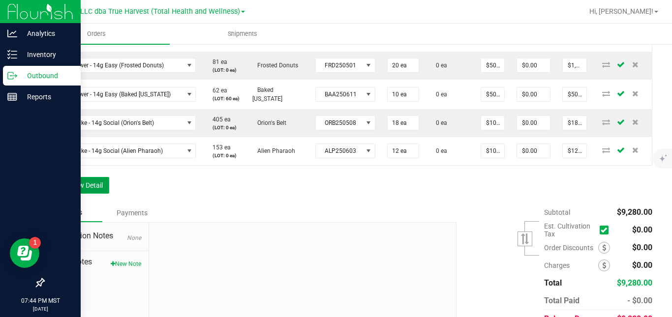
click at [100, 194] on button "Add New Detail" at bounding box center [76, 185] width 66 height 17
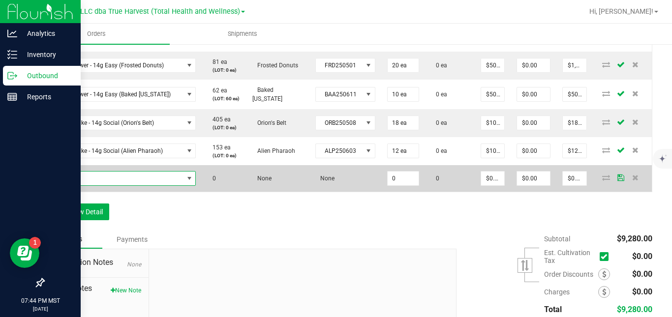
click at [126, 185] on span "NO DATA FOUND" at bounding box center [117, 179] width 133 height 14
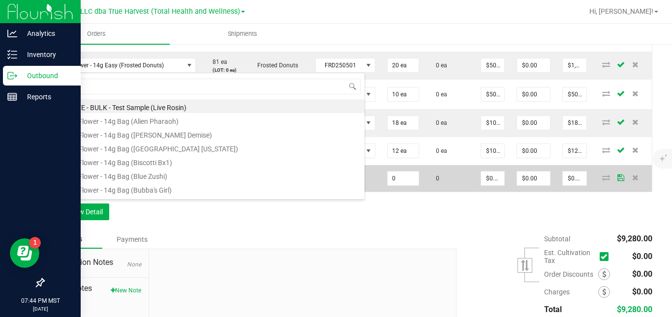
scroll to position [15, 145]
type input "sg - shake - 14g social (k"
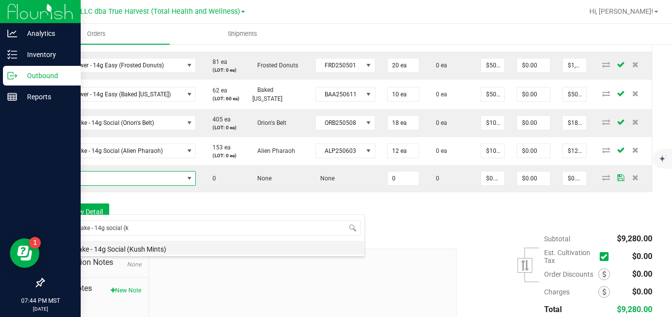
click at [138, 249] on li "SG - Shake - 14g Social (Kush Mints)" at bounding box center [208, 248] width 314 height 14
type input "0 ea"
type input "$10.00000"
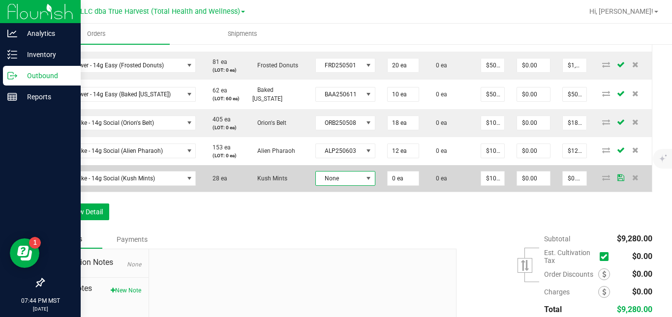
click at [344, 185] on span "None" at bounding box center [339, 179] width 47 height 14
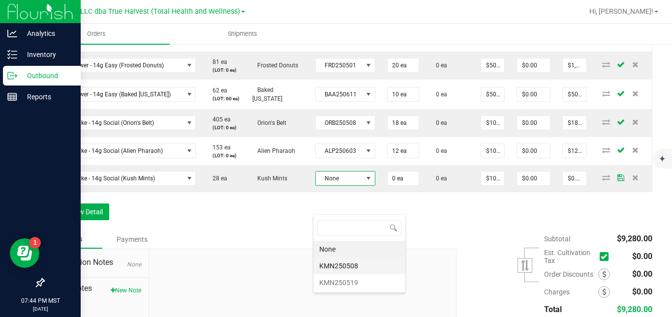
click at [347, 265] on li "KMN250508" at bounding box center [359, 266] width 92 height 17
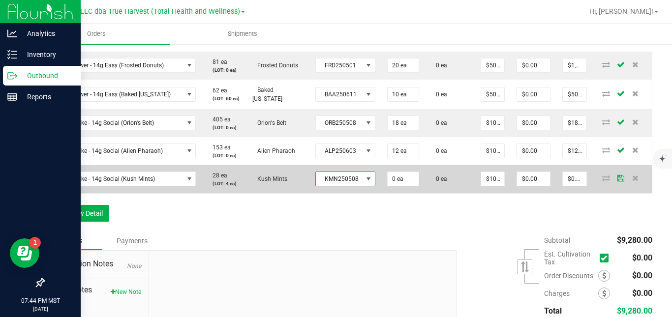
click at [356, 186] on span "KMN250508" at bounding box center [339, 179] width 47 height 14
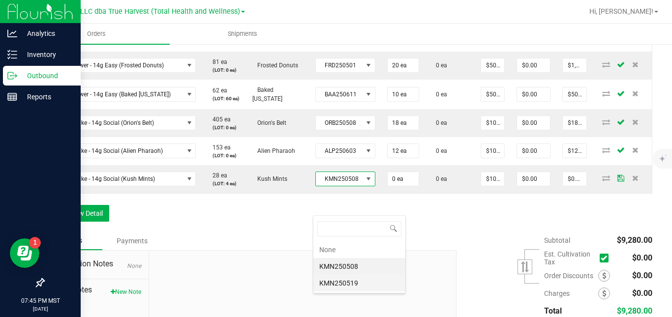
click at [358, 281] on li "KMN250519" at bounding box center [359, 283] width 92 height 17
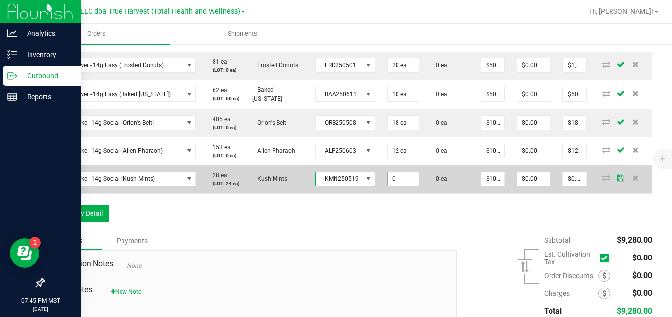
click at [396, 186] on input "0" at bounding box center [403, 179] width 31 height 14
type input "1"
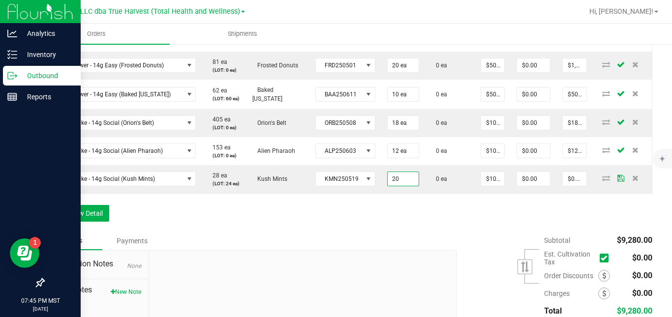
type input "20 ea"
type input "$200.00"
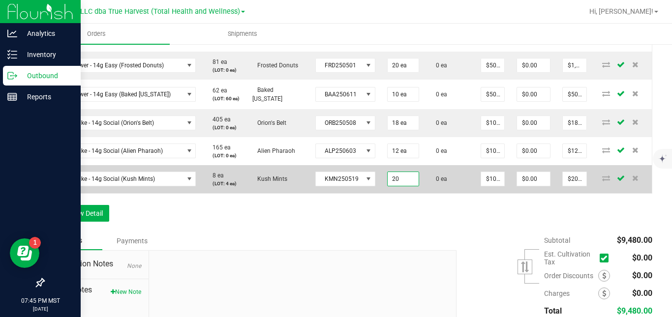
click at [395, 186] on input "20" at bounding box center [403, 179] width 31 height 14
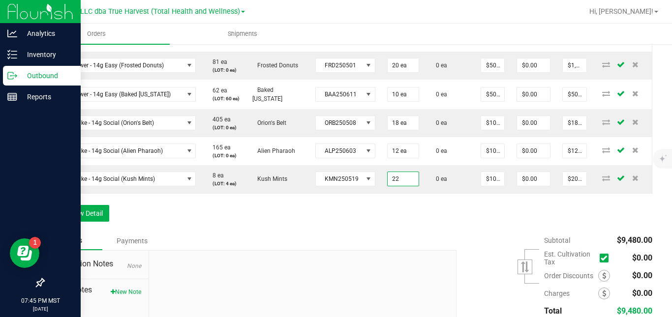
type input "22 ea"
type input "$220.00"
click at [97, 222] on button "Add New Detail" at bounding box center [76, 213] width 66 height 17
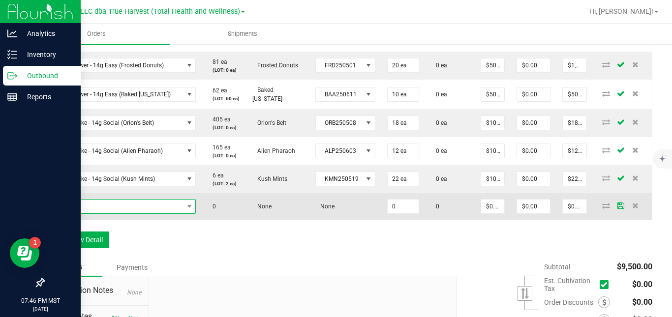
click at [109, 213] on span "NO DATA FOUND" at bounding box center [117, 207] width 133 height 14
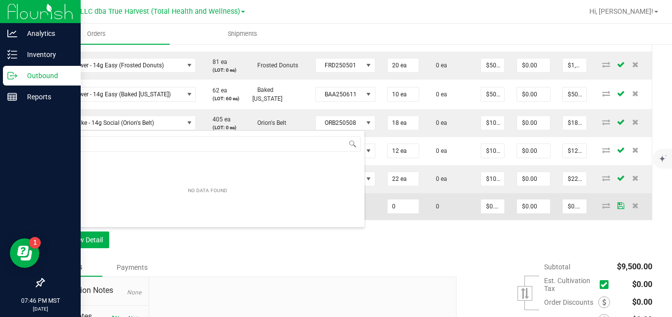
scroll to position [15, 145]
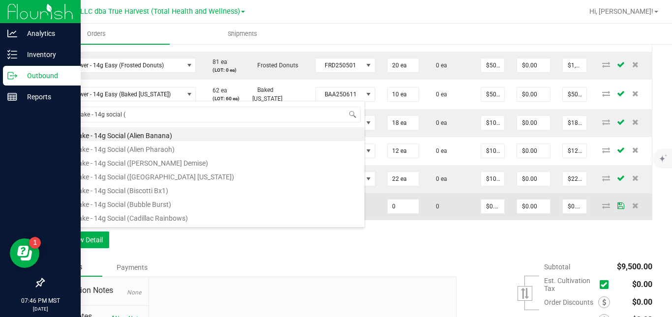
type input "sg - shake - 14g social (g"
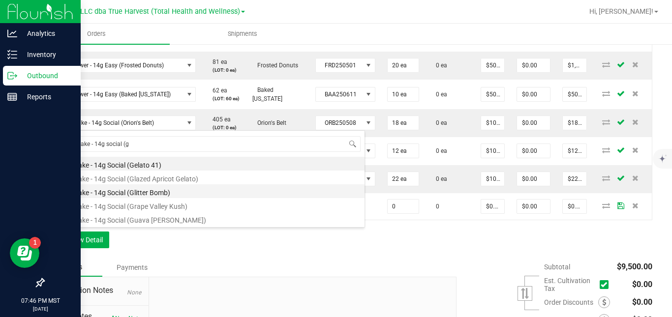
click at [142, 193] on li "SG - Shake - 14g Social (Glitter Bomb)" at bounding box center [208, 191] width 314 height 14
type input "0 ea"
type input "$10.00000"
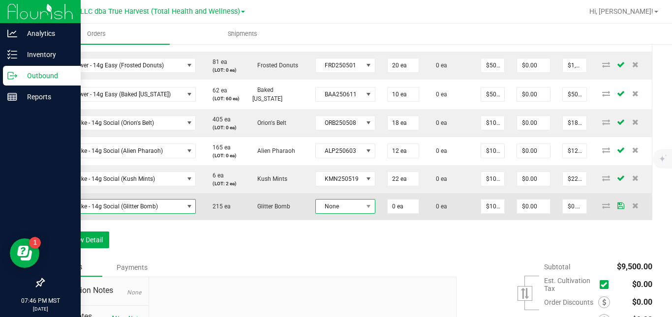
click at [330, 213] on span "None" at bounding box center [339, 207] width 47 height 14
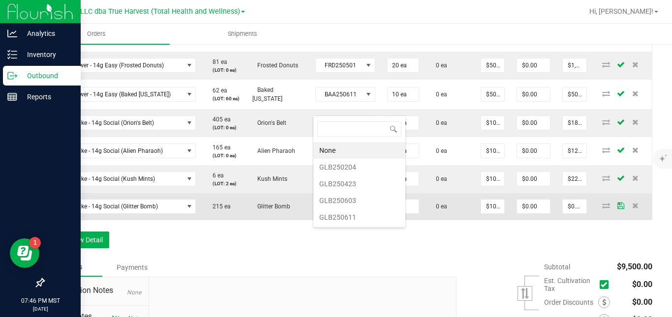
scroll to position [15, 59]
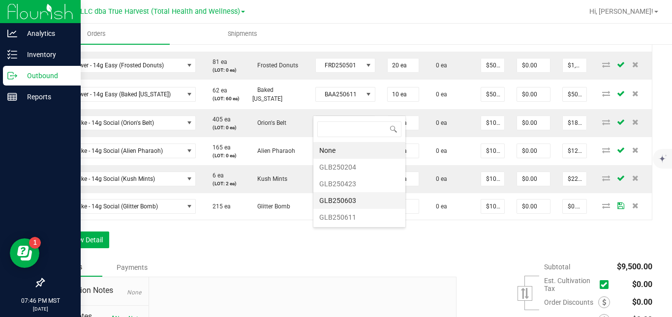
click at [340, 202] on li "GLB250603" at bounding box center [359, 200] width 92 height 17
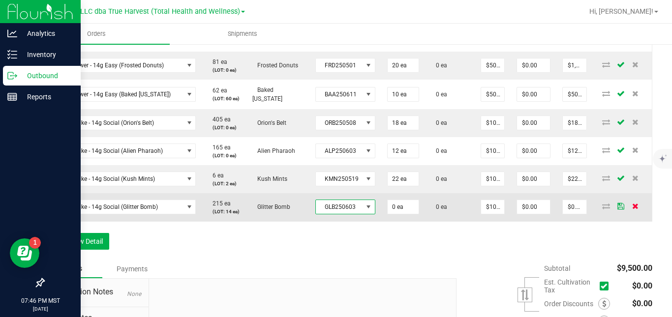
click at [632, 209] on icon at bounding box center [635, 206] width 6 height 6
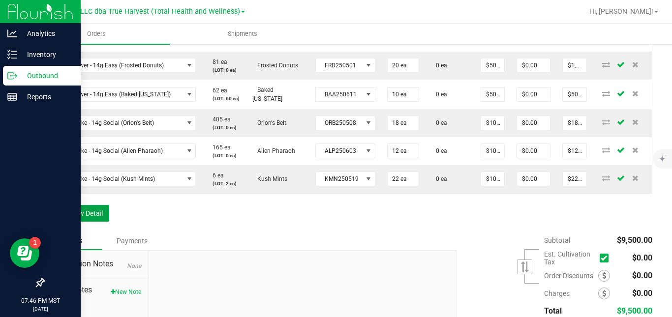
click at [91, 222] on button "Add New Detail" at bounding box center [76, 213] width 66 height 17
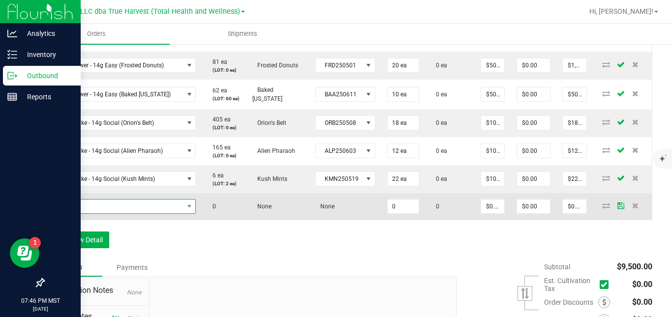
click at [104, 213] on span "NO DATA FOUND" at bounding box center [117, 207] width 133 height 14
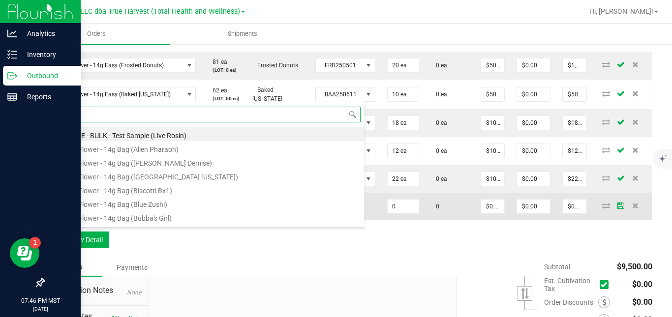
scroll to position [15, 145]
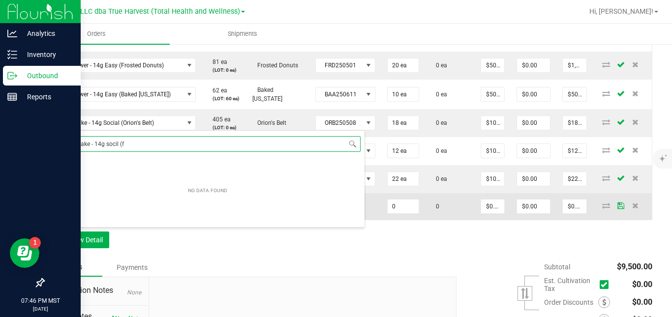
type input "sg - shake - 14g social (f"
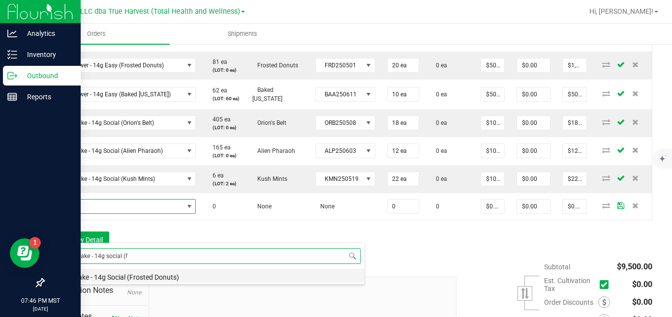
click at [111, 276] on li "SG - Shake - 14g Social (Frosted Donuts)" at bounding box center [208, 276] width 314 height 14
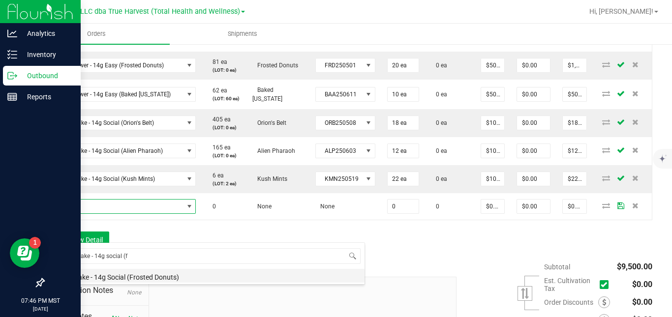
type input "0 ea"
type input "$10.00000"
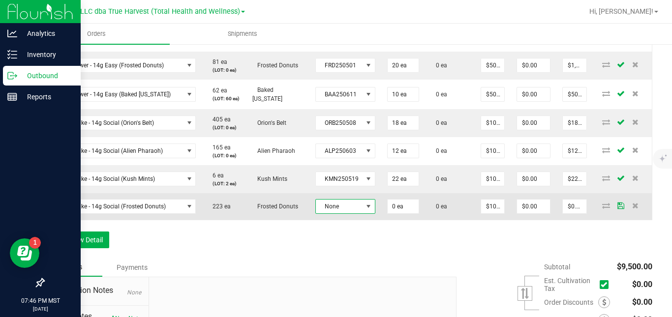
click at [338, 213] on span "None" at bounding box center [339, 207] width 47 height 14
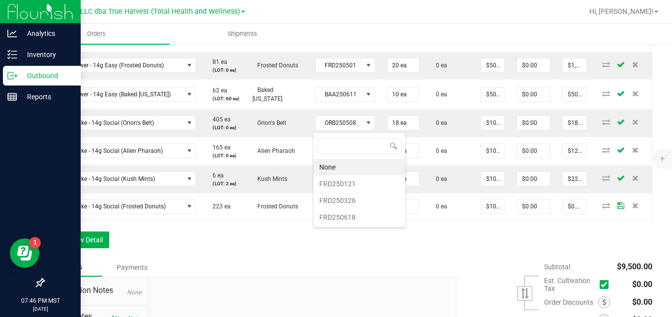
scroll to position [15, 59]
click at [351, 216] on li "FRD250618" at bounding box center [359, 217] width 92 height 17
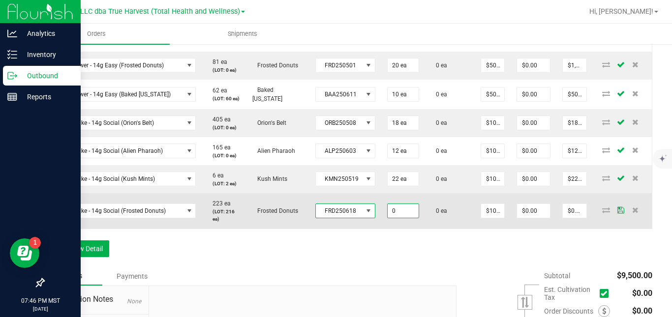
click at [393, 218] on input "0" at bounding box center [403, 211] width 31 height 14
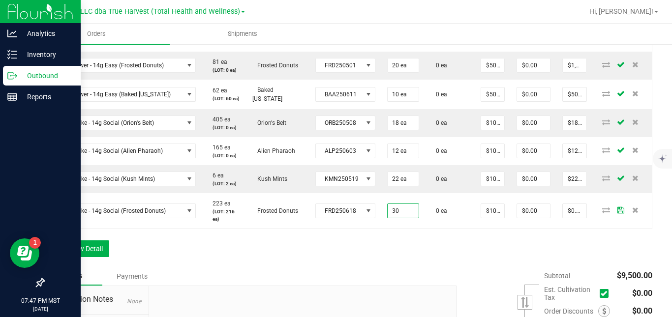
type input "30 ea"
type input "$300.00"
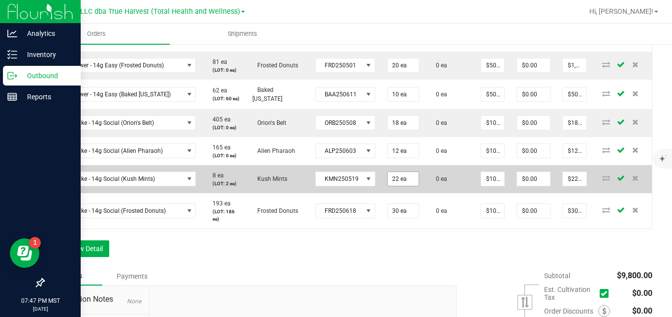
type input "22"
click at [399, 186] on input "22" at bounding box center [403, 179] width 31 height 14
click at [172, 186] on span "SG - Shake - 14g Social (Kush Mints)" at bounding box center [117, 179] width 133 height 14
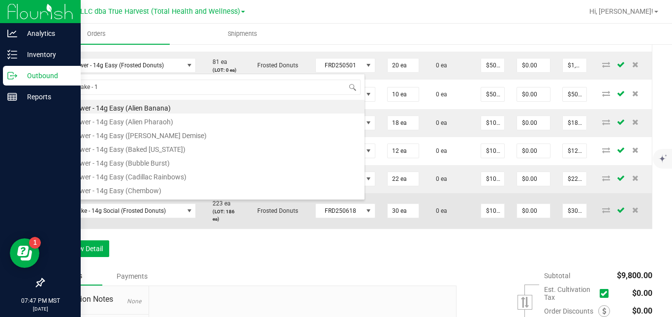
scroll to position [177, 0]
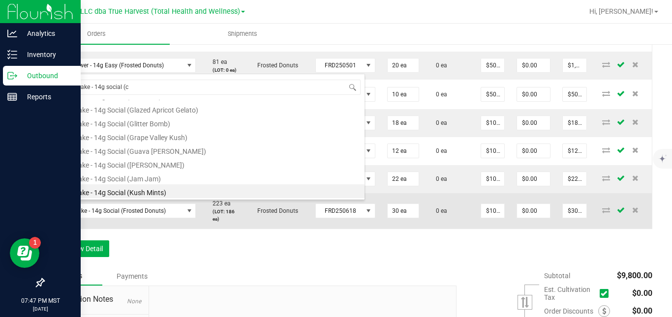
type input "sg - shake - 14g social (ch"
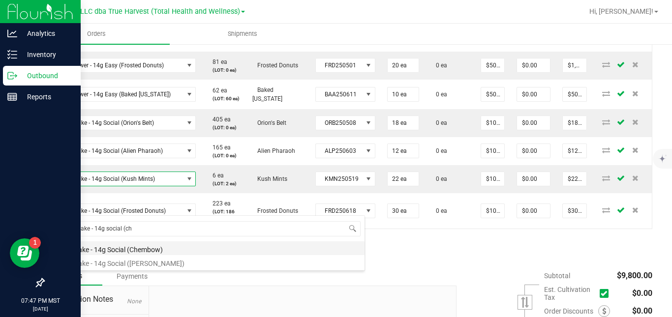
click at [156, 251] on li "SG - Shake - 14g Social (Chembow)" at bounding box center [208, 248] width 314 height 14
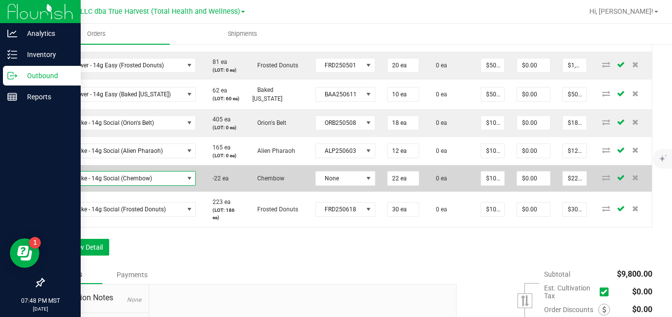
click at [162, 185] on span "SG - Shake - 14g Social (Chembow)" at bounding box center [117, 179] width 133 height 14
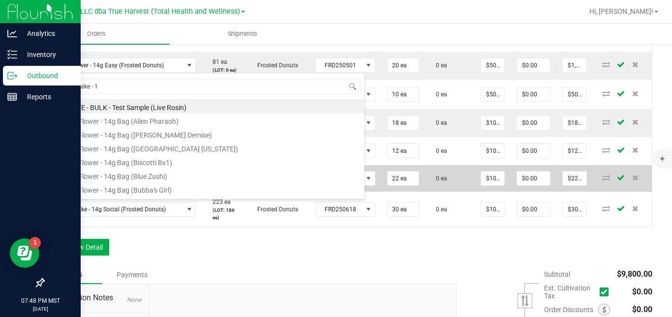
scroll to position [12, 0]
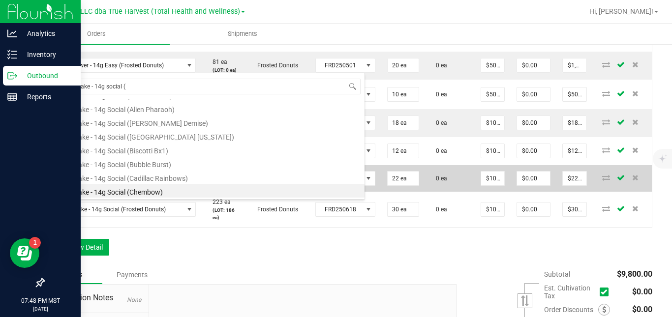
type input "sg - shake - 14g social (l"
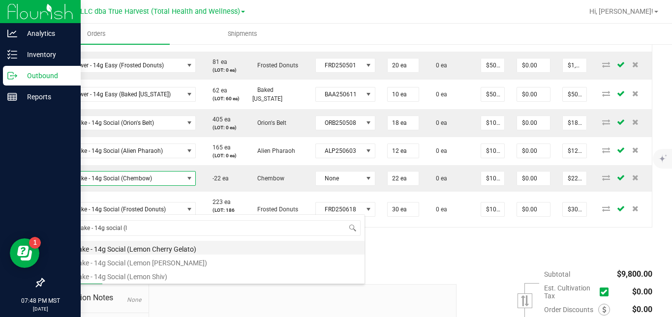
click at [165, 248] on li "SG - Shake - 14g Social (Lemon Cherry Gelato)" at bounding box center [208, 248] width 314 height 14
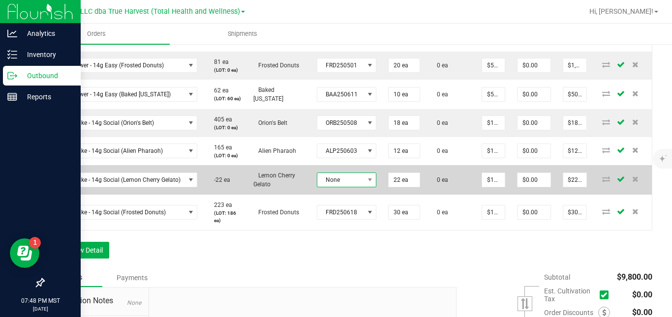
click at [326, 187] on span "None" at bounding box center [340, 180] width 47 height 14
click at [166, 187] on span "SG - Shake - 14g Social (Lemon Cherry Gelato)" at bounding box center [118, 180] width 134 height 14
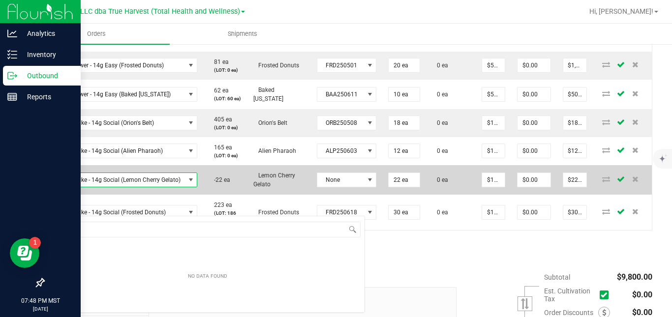
scroll to position [15, 147]
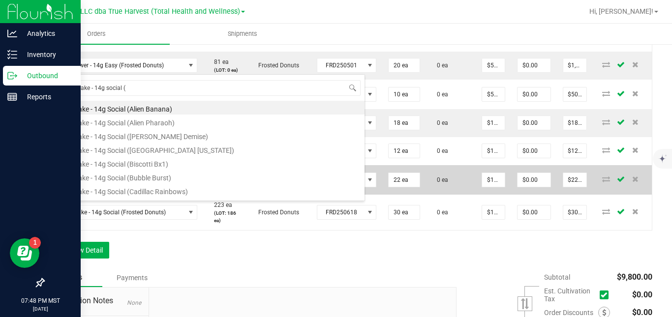
type input "sg - shake - 14g social (c"
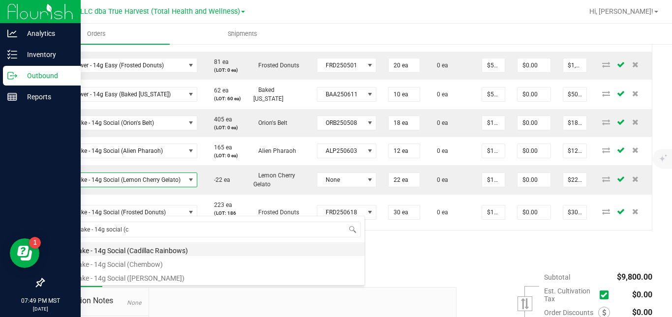
click at [163, 248] on li "SG - Shake - 14g Social (Cadillac Rainbows)" at bounding box center [208, 249] width 314 height 14
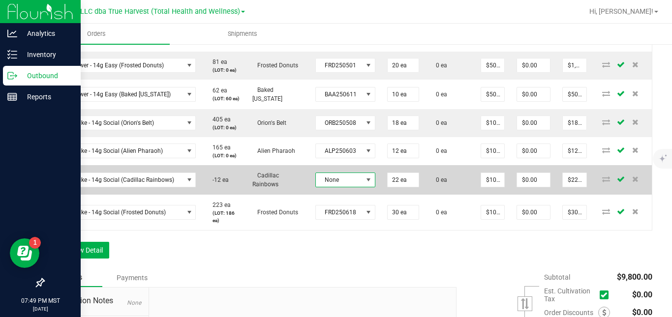
click at [330, 187] on span "None" at bounding box center [339, 180] width 47 height 14
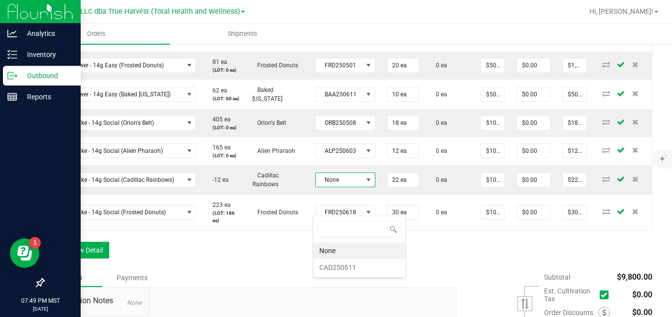
scroll to position [15, 59]
click at [324, 268] on li "CAD250611" at bounding box center [359, 267] width 92 height 17
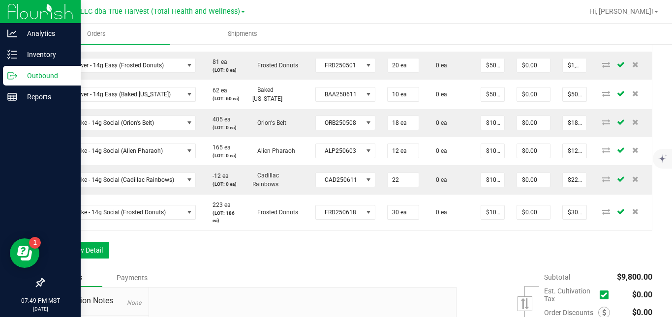
click at [397, 187] on input "22" at bounding box center [403, 180] width 31 height 14
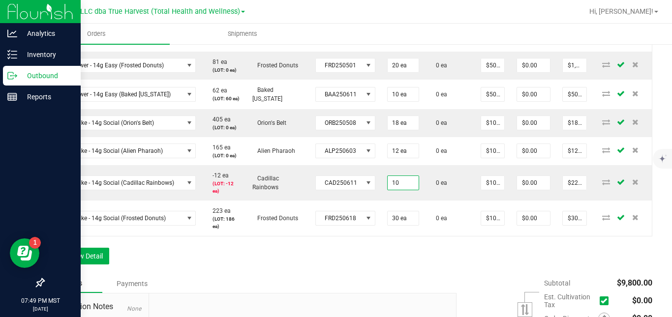
type input "10 ea"
type input "$100.00"
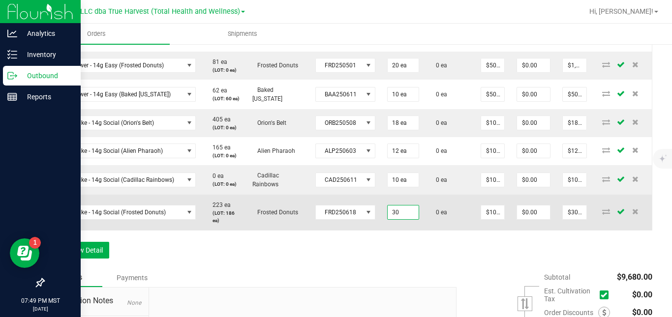
click at [395, 219] on input "30" at bounding box center [403, 213] width 31 height 14
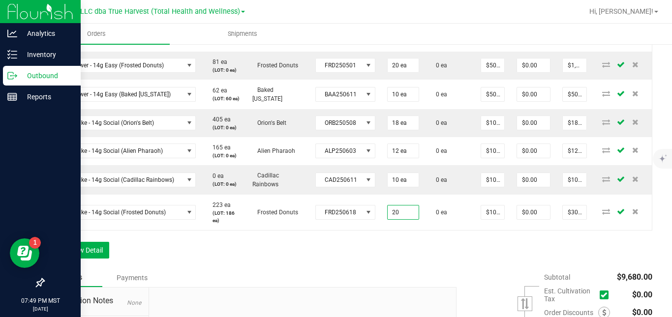
type input "20 ea"
type input "$200.00"
click at [98, 259] on button "Add New Detail" at bounding box center [76, 250] width 66 height 17
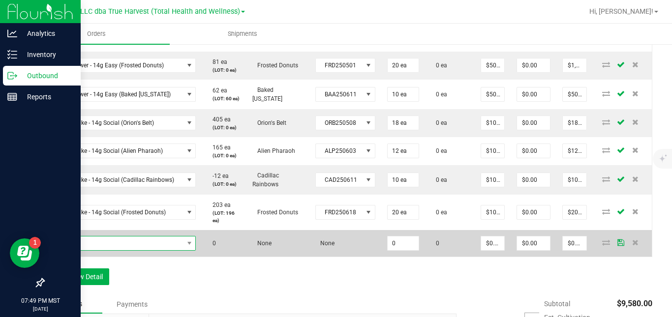
click at [118, 250] on span "NO DATA FOUND" at bounding box center [117, 244] width 133 height 14
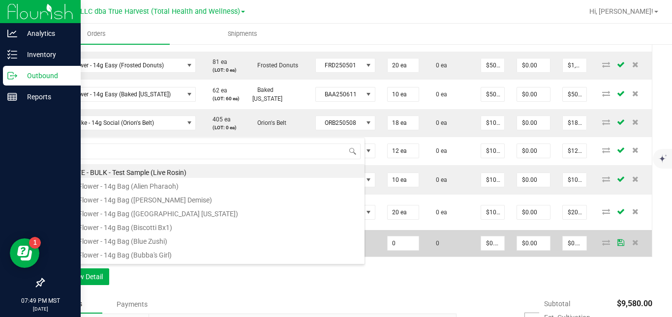
scroll to position [15, 145]
type input "sg - shake - 14g social (j"
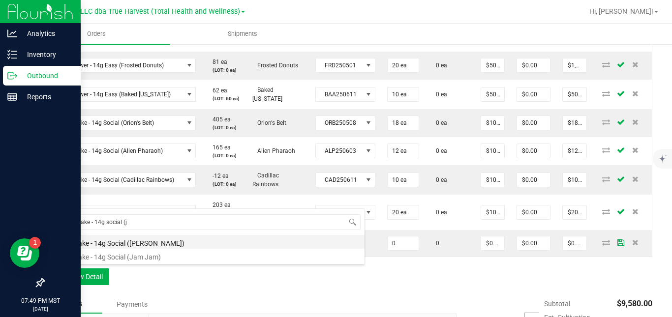
click at [155, 241] on li "SG - Shake - 14g Social ([PERSON_NAME])" at bounding box center [208, 242] width 314 height 14
type input "0 ea"
type input "$10.00000"
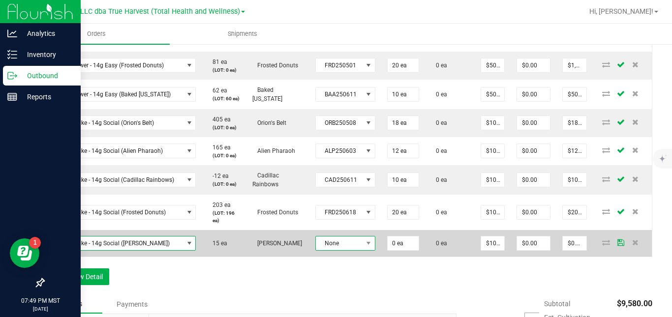
click at [322, 250] on span "None" at bounding box center [339, 244] width 47 height 14
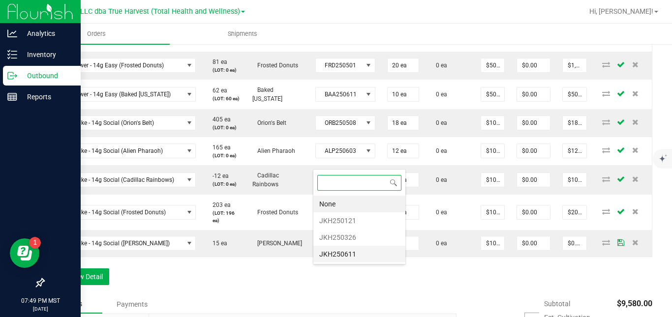
scroll to position [15, 59]
click at [349, 257] on li "JKH250611" at bounding box center [359, 254] width 92 height 17
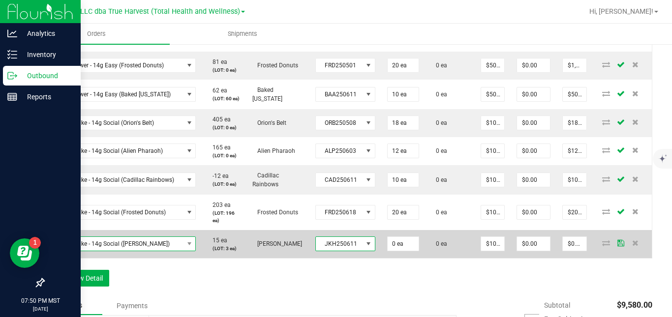
click at [169, 251] on span "SG - Shake - 14g Social ([PERSON_NAME])" at bounding box center [117, 244] width 133 height 14
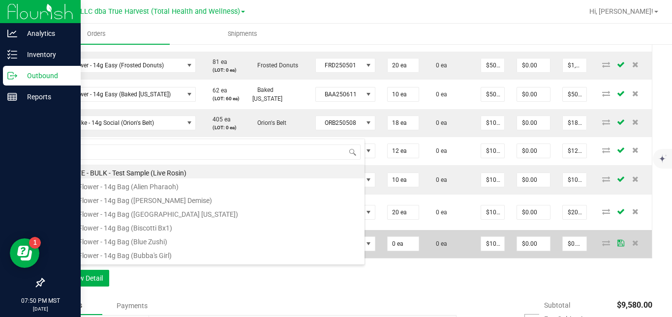
scroll to position [15, 145]
type input "sg - shake - 14g social (l"
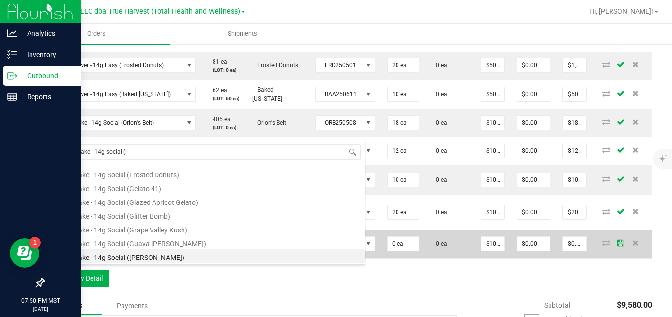
scroll to position [0, 0]
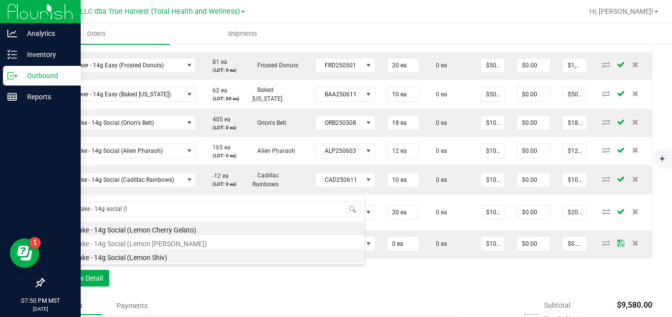
click at [169, 258] on li "SG - Shake - 14g Social (Lemon Shiv)" at bounding box center [208, 256] width 314 height 14
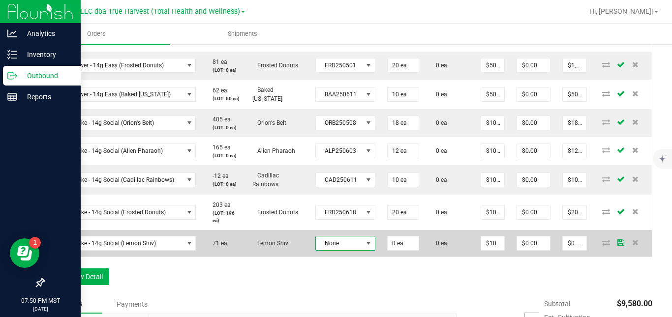
click at [333, 250] on span "None" at bounding box center [339, 244] width 47 height 14
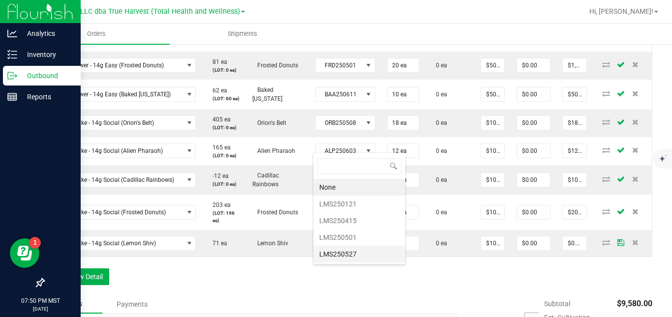
scroll to position [15, 59]
click at [352, 237] on li "LMS250501" at bounding box center [359, 237] width 92 height 17
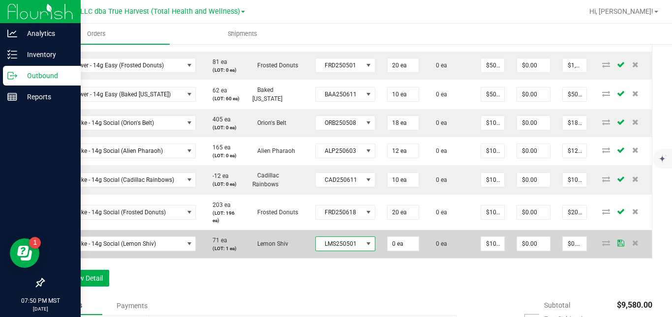
click at [344, 251] on span "LMS250501" at bounding box center [339, 244] width 47 height 14
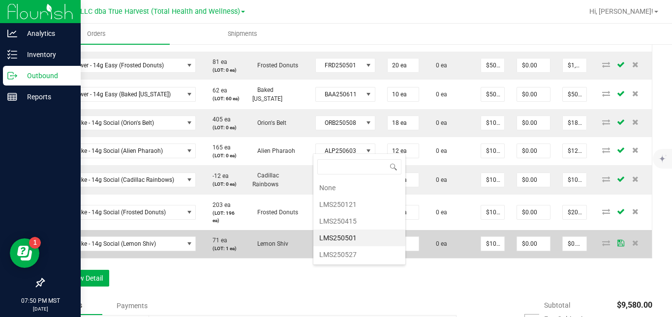
scroll to position [0, 0]
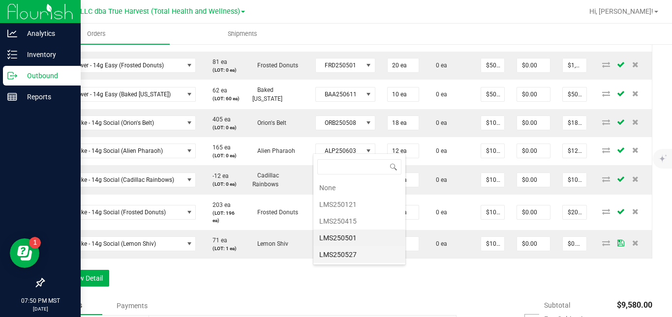
click at [352, 256] on li "LMS250527" at bounding box center [359, 254] width 92 height 17
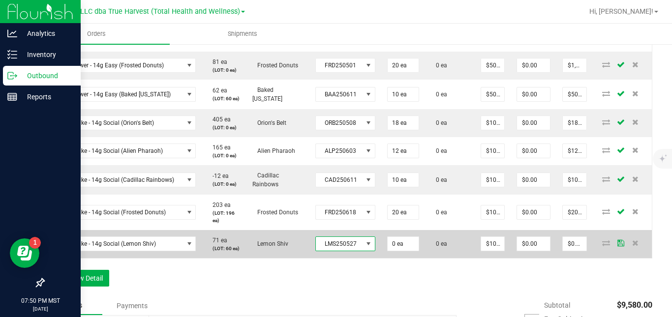
click at [346, 251] on span "LMS250527" at bounding box center [339, 244] width 47 height 14
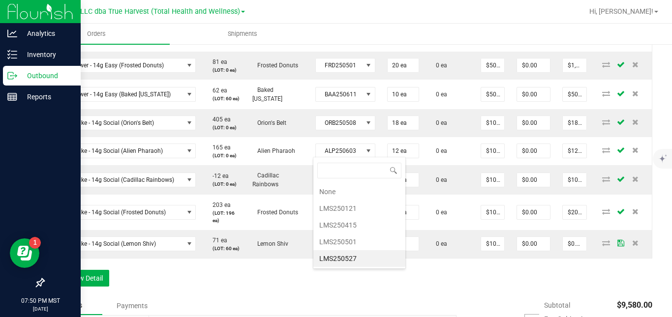
scroll to position [15, 59]
click at [358, 226] on li "LMS250415" at bounding box center [359, 225] width 92 height 17
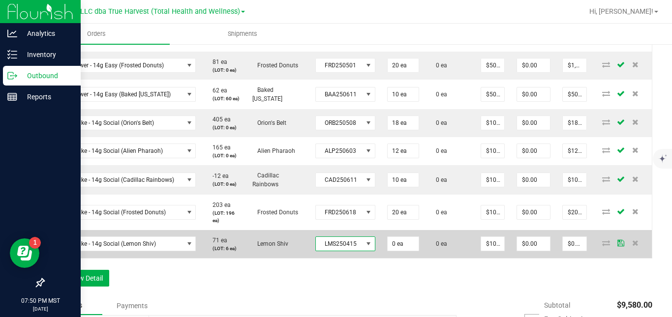
click at [345, 251] on span "LMS250415" at bounding box center [339, 244] width 47 height 14
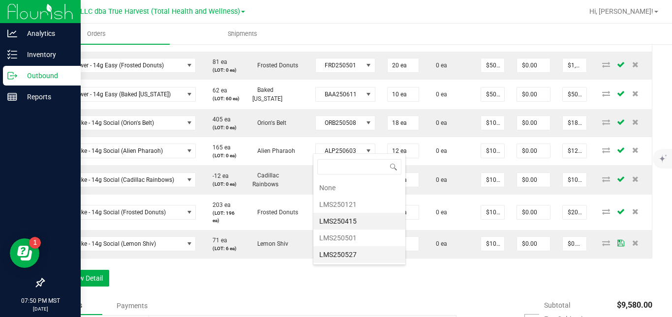
click at [351, 257] on li "LMS250527" at bounding box center [359, 254] width 92 height 17
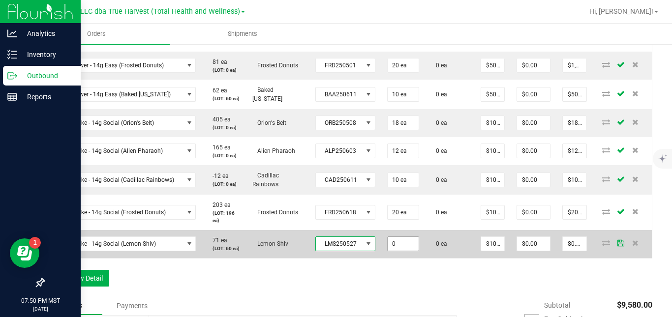
click at [390, 251] on input "0" at bounding box center [403, 244] width 31 height 14
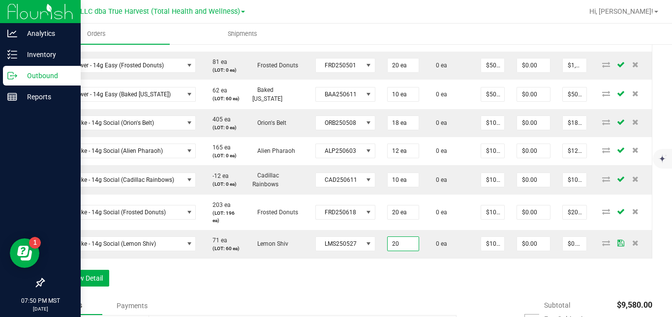
type input "20 ea"
type input "$200.00"
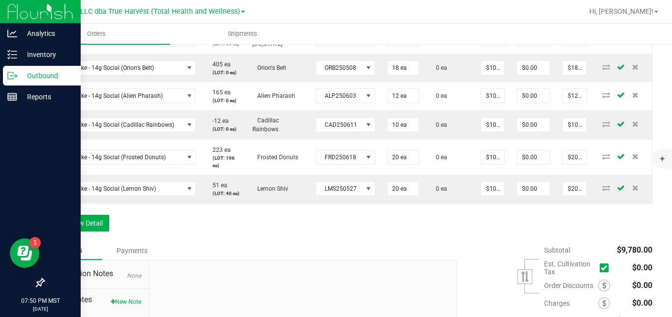
scroll to position [656, 0]
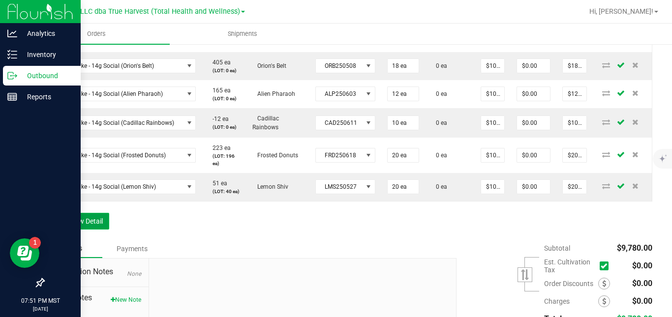
click at [99, 230] on button "Add New Detail" at bounding box center [76, 221] width 66 height 17
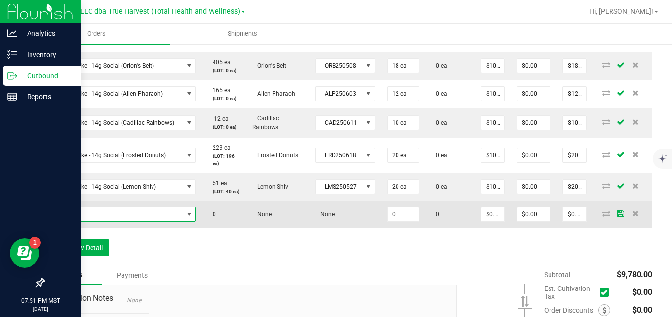
click at [108, 221] on span "NO DATA FOUND" at bounding box center [117, 215] width 133 height 14
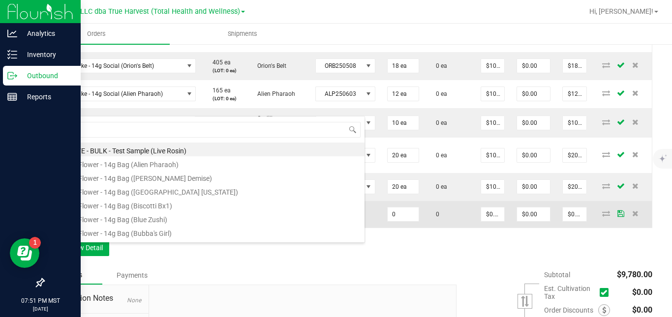
scroll to position [15, 145]
type input "sg - shake - 14g social (m"
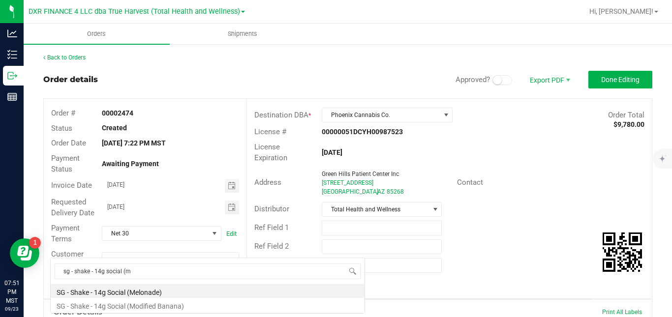
scroll to position [15, 145]
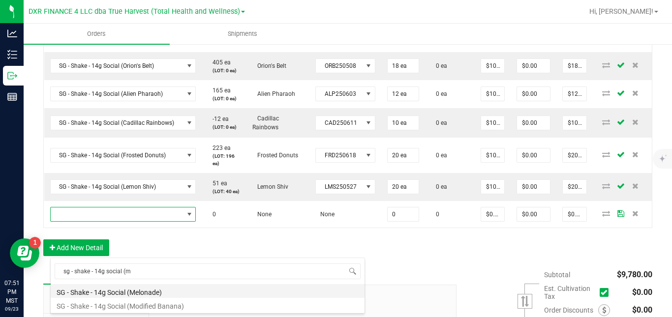
click at [127, 291] on li "SG - Shake - 14g Social (Melonade)" at bounding box center [208, 291] width 314 height 14
type input "0 ea"
type input "$10.00000"
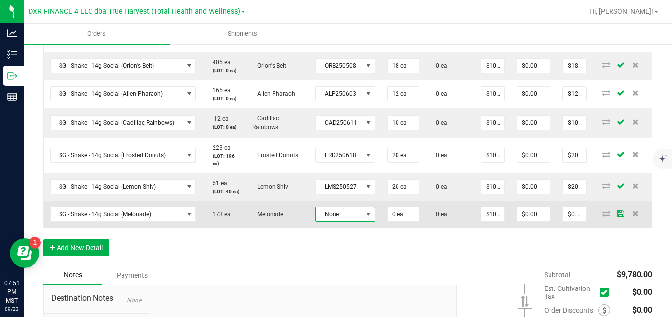
click at [335, 221] on span "None" at bounding box center [339, 215] width 47 height 14
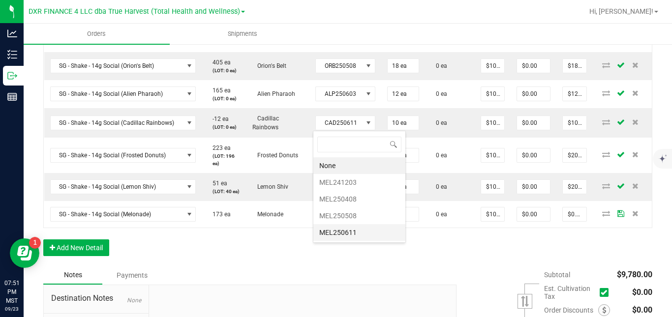
scroll to position [15, 59]
click at [342, 218] on li "MEL250508" at bounding box center [359, 216] width 92 height 17
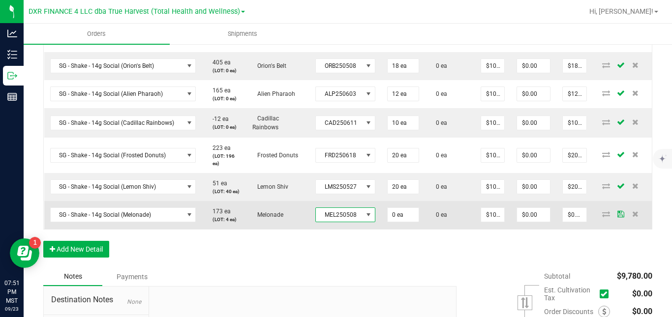
click at [354, 222] on span "MEL250508" at bounding box center [339, 215] width 47 height 14
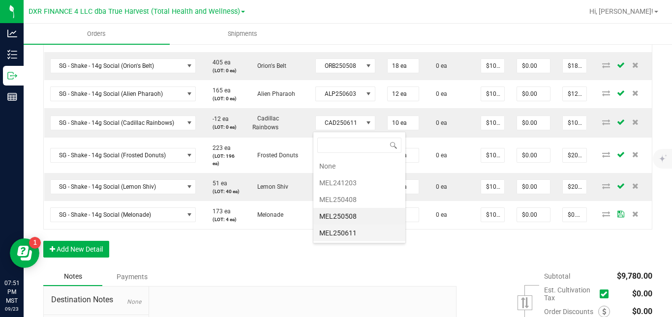
click at [351, 233] on li "MEL250611" at bounding box center [359, 233] width 92 height 17
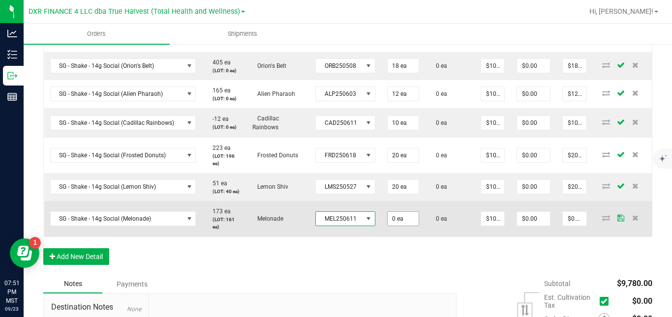
click at [391, 226] on input "0 ea" at bounding box center [403, 219] width 31 height 14
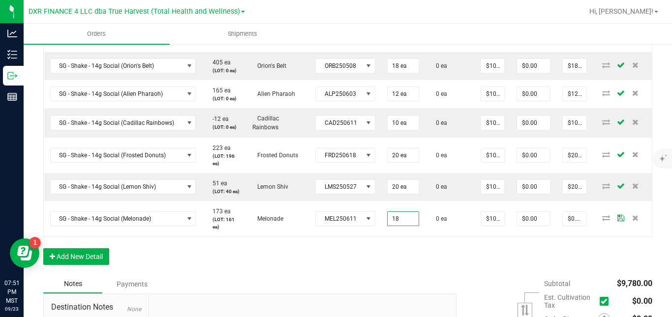
type input "18 ea"
type input "$180.00"
click at [86, 265] on button "Add New Detail" at bounding box center [76, 256] width 66 height 17
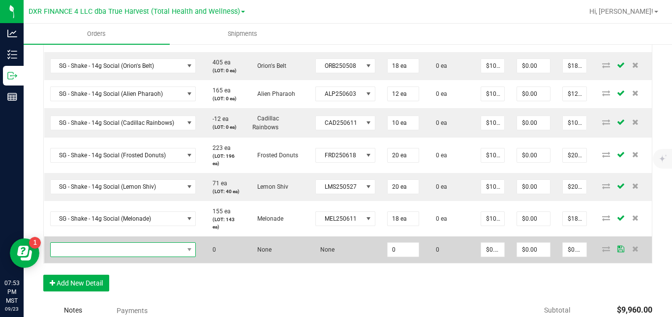
click at [100, 257] on span "NO DATA FOUND" at bounding box center [117, 250] width 133 height 14
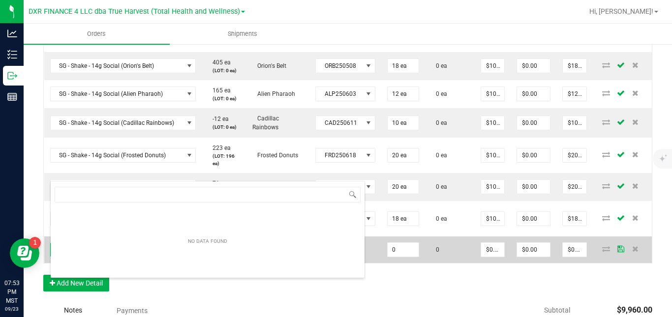
scroll to position [15, 145]
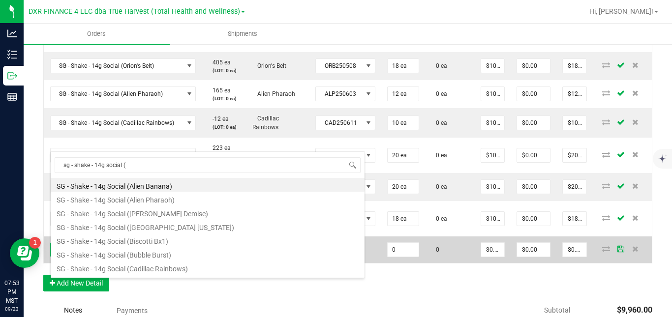
type input "sg - shake - 14g social (b"
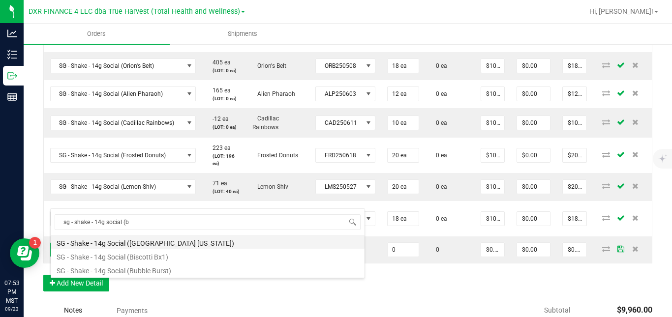
click at [145, 240] on li "SG - Shake - 14g Social ([GEOGRAPHIC_DATA] [US_STATE])" at bounding box center [208, 242] width 314 height 14
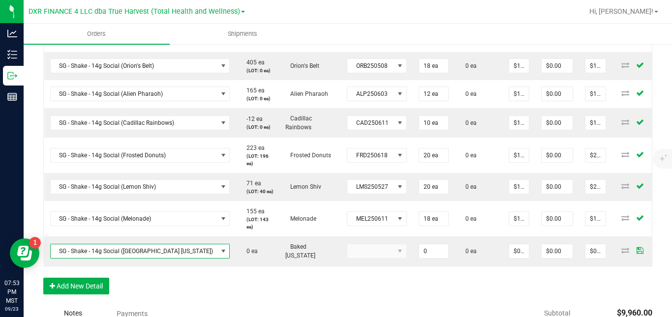
type input "0 ea"
type input "$10.00000"
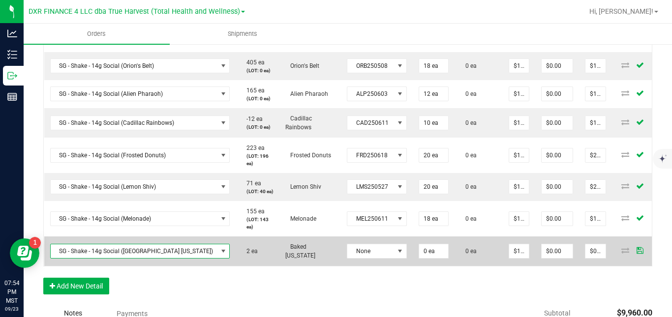
click at [157, 258] on span "SG - Shake - 14g Social ([GEOGRAPHIC_DATA] [US_STATE])" at bounding box center [134, 251] width 167 height 14
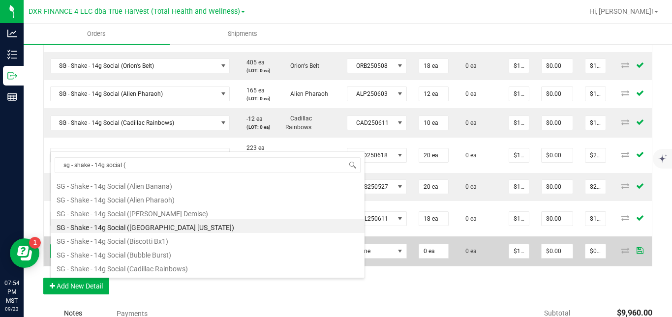
type input "sg - shake - 14g social (s"
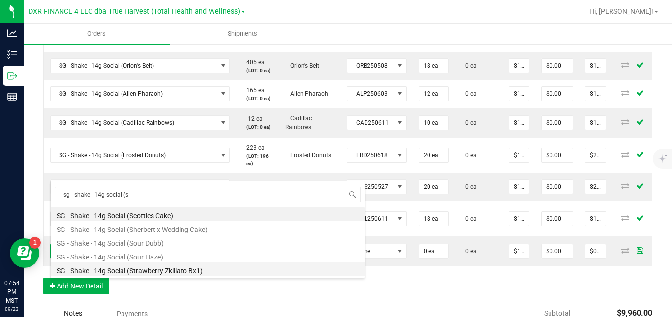
click at [168, 269] on li "SG - Shake - 14g Social (Strawberry Zkillato Bx1)" at bounding box center [208, 270] width 314 height 14
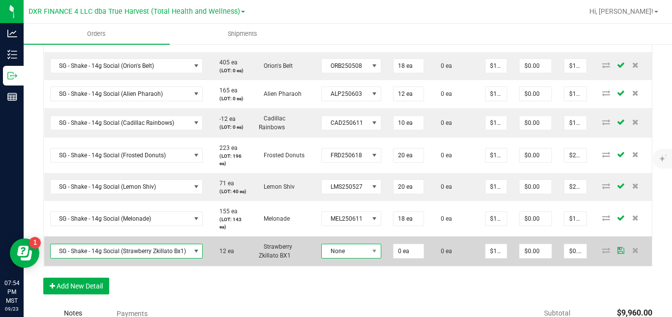
click at [339, 258] on span "None" at bounding box center [345, 251] width 47 height 14
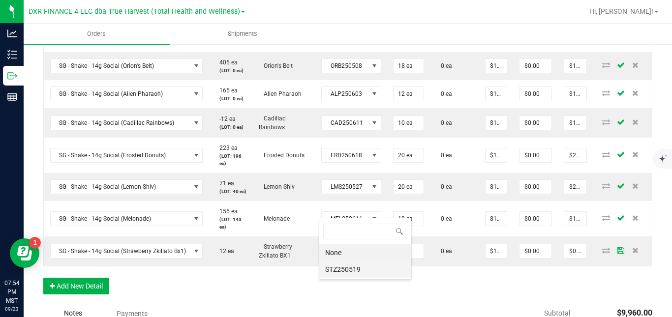
scroll to position [0, 0]
click at [350, 271] on li "STZ250519" at bounding box center [365, 269] width 92 height 17
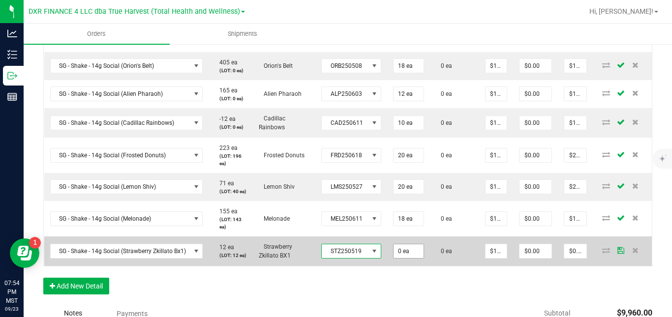
click at [401, 258] on input "0 ea" at bounding box center [408, 251] width 30 height 14
type input "12 ea"
type input "$120.00"
click at [455, 266] on td "0 ea" at bounding box center [454, 252] width 49 height 30
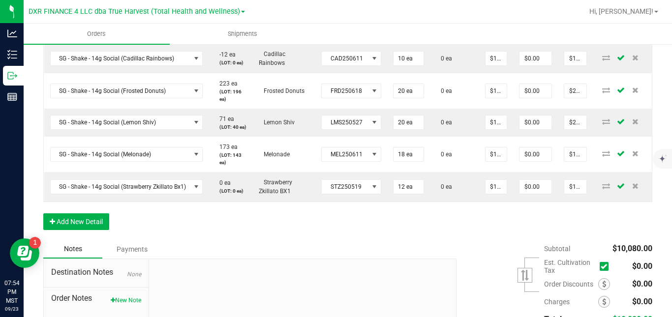
scroll to position [729, 0]
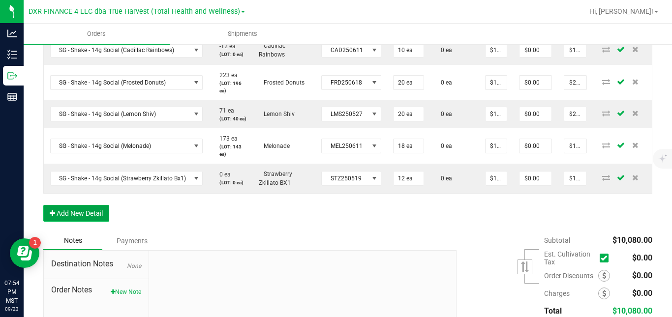
click at [96, 222] on button "Add New Detail" at bounding box center [76, 213] width 66 height 17
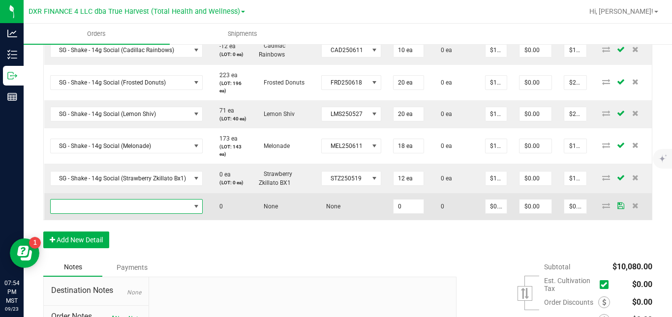
click at [109, 213] on span "NO DATA FOUND" at bounding box center [121, 207] width 140 height 14
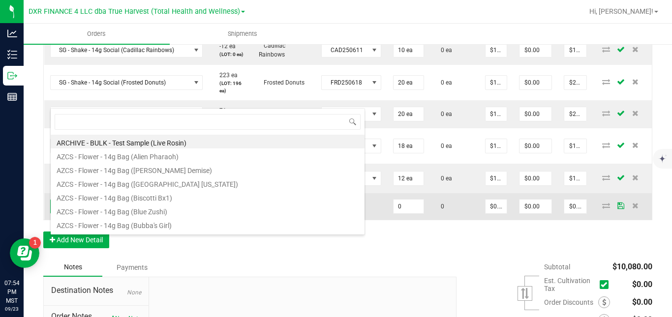
scroll to position [0, 0]
type input "sg - shake - 14g social (m"
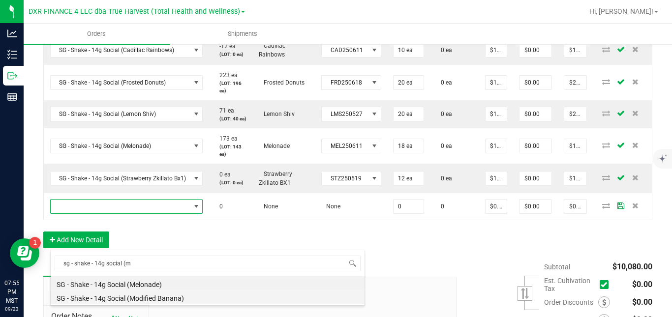
click at [138, 297] on li "SG - Shake - 14g Social (Modified Banana)" at bounding box center [208, 297] width 314 height 14
type input "0 ea"
type input "$10.00000"
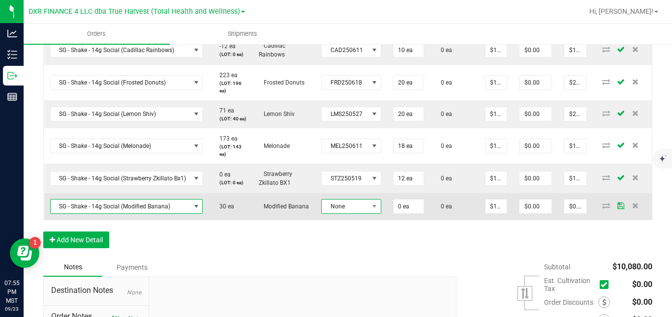
click at [330, 213] on span "None" at bounding box center [345, 207] width 47 height 14
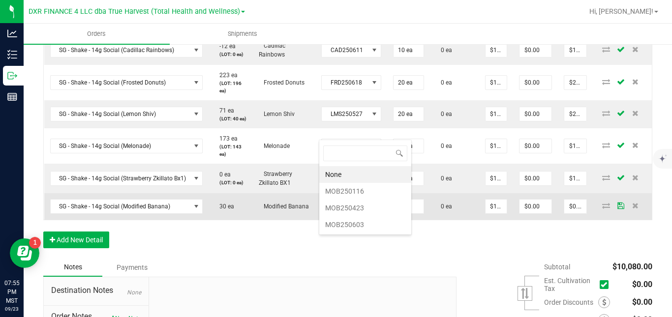
scroll to position [15, 59]
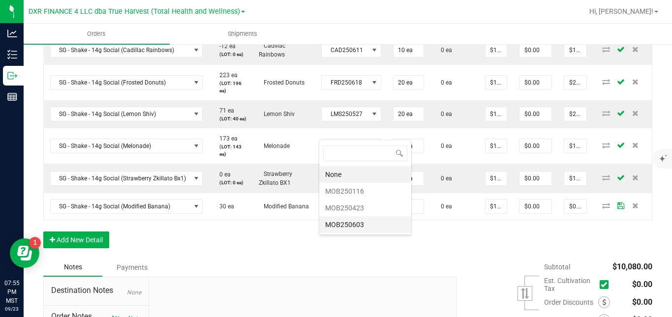
click at [348, 227] on li "MOB250603" at bounding box center [365, 224] width 92 height 17
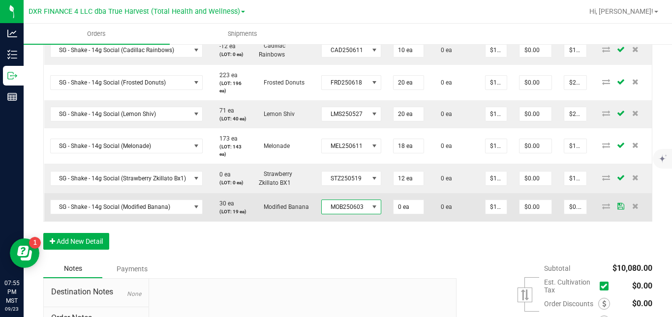
click at [343, 214] on span "MOB250603" at bounding box center [345, 207] width 47 height 14
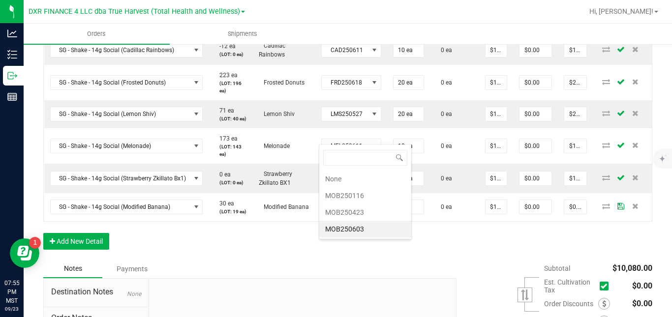
scroll to position [15, 59]
click at [353, 213] on li "MOB250423" at bounding box center [365, 212] width 92 height 17
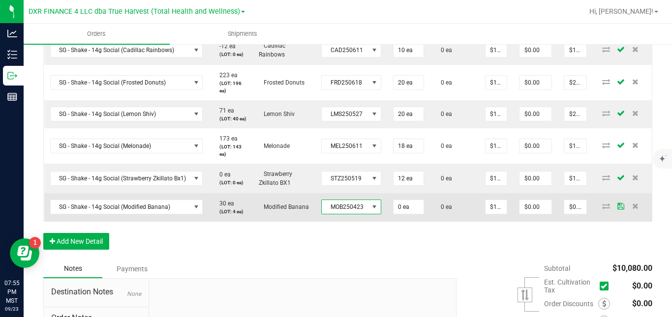
click at [345, 214] on span "MOB250423" at bounding box center [345, 207] width 47 height 14
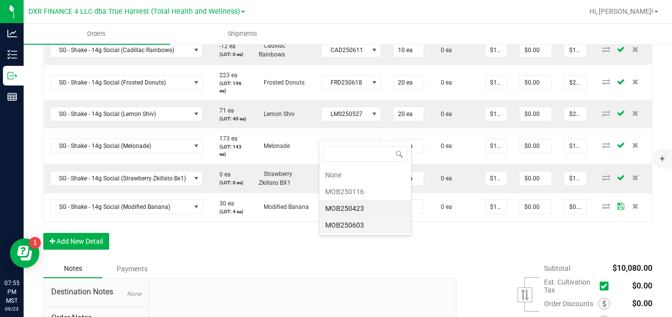
click at [356, 225] on li "MOB250603" at bounding box center [365, 225] width 92 height 17
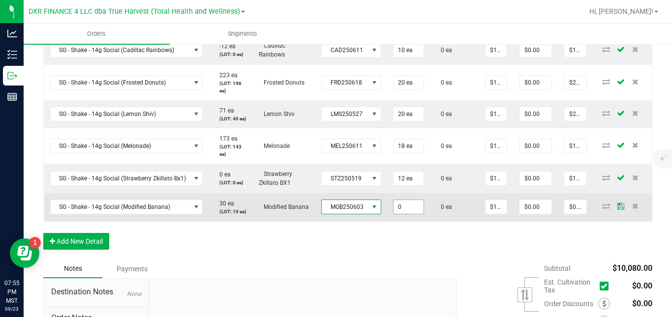
click at [400, 214] on input "0" at bounding box center [408, 207] width 30 height 14
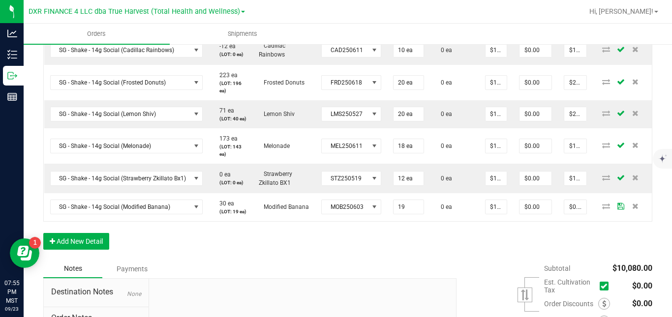
type input "19 ea"
type input "$190.00"
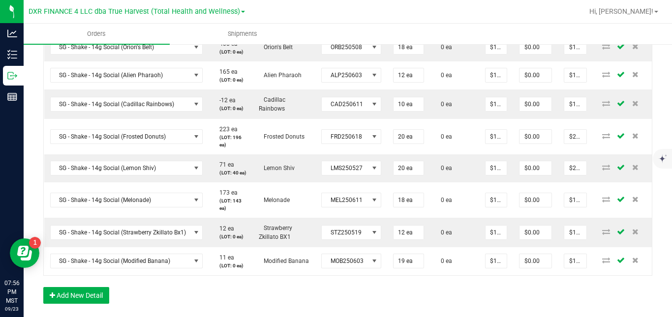
scroll to position [673, 0]
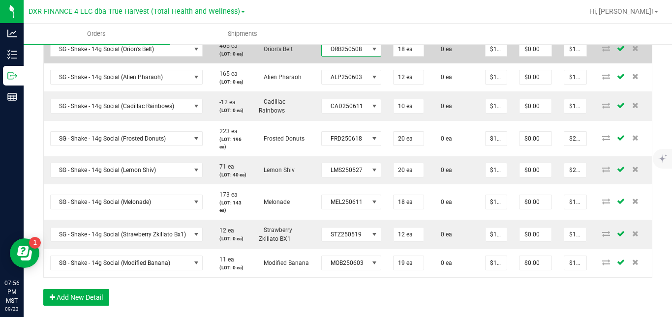
click at [357, 56] on span "ORB250508" at bounding box center [345, 49] width 47 height 14
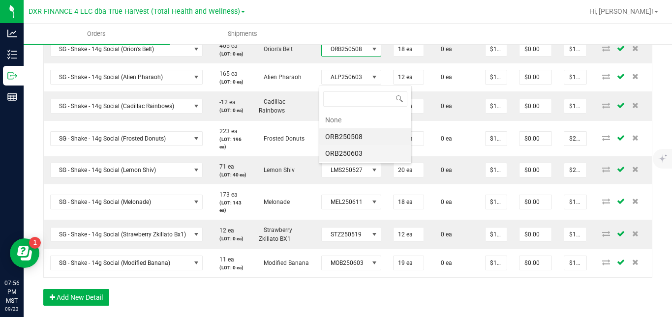
click at [358, 150] on li "ORB250603" at bounding box center [365, 153] width 92 height 17
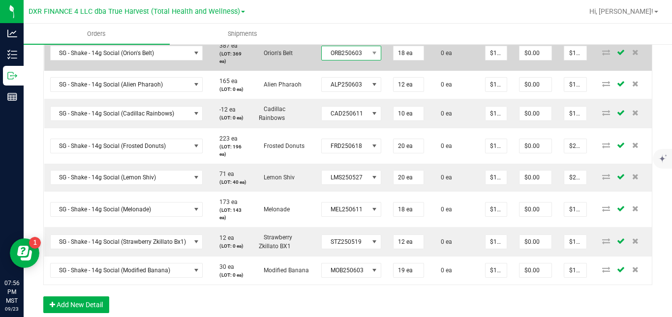
click at [360, 60] on span "ORB250603" at bounding box center [345, 53] width 47 height 14
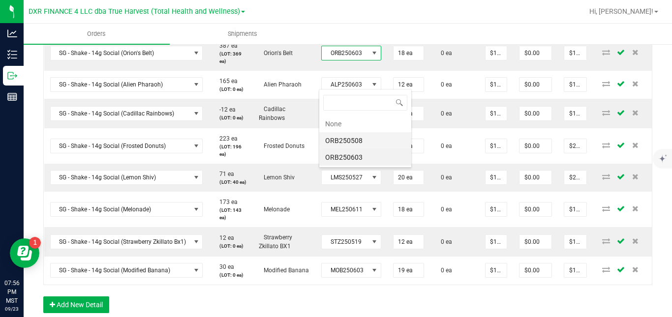
click at [360, 139] on li "ORB250508" at bounding box center [365, 140] width 92 height 17
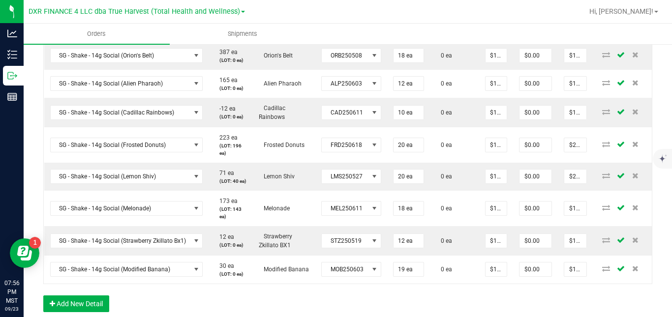
scroll to position [669, 0]
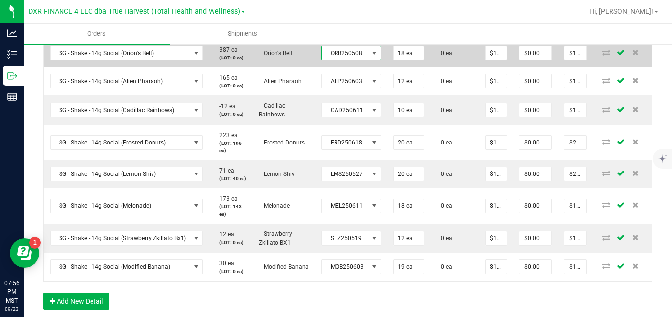
click at [361, 60] on span "ORB250508" at bounding box center [345, 53] width 47 height 14
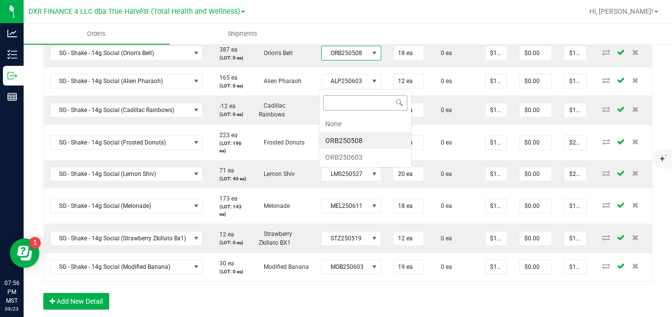
scroll to position [15, 59]
click at [362, 157] on li "ORB250603" at bounding box center [365, 157] width 92 height 17
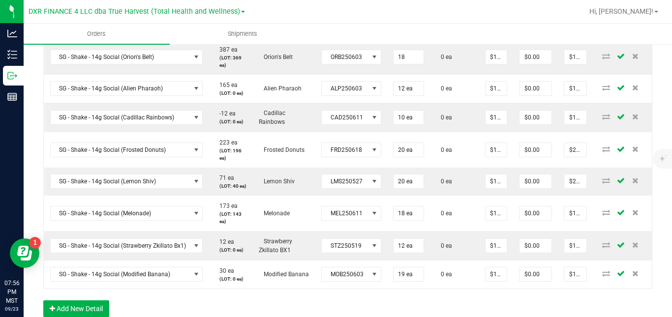
click at [403, 64] on input "18" at bounding box center [408, 57] width 30 height 14
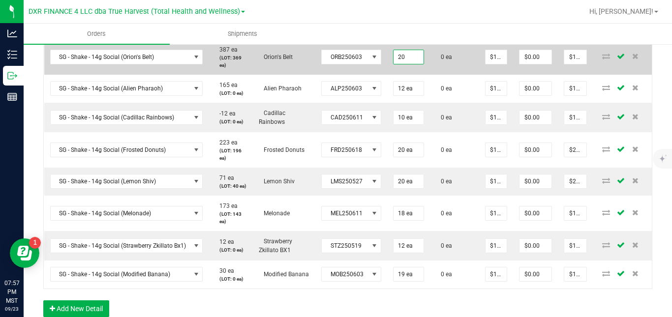
type input "20 ea"
type input "$200.00"
click at [430, 75] on td "0 ea" at bounding box center [454, 56] width 49 height 35
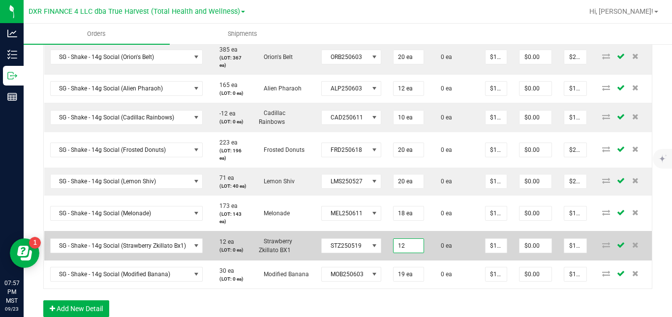
click at [398, 253] on input "12" at bounding box center [408, 246] width 30 height 14
type input "11 ea"
type input "$110.00"
click at [430, 261] on td "0 ea" at bounding box center [454, 246] width 49 height 30
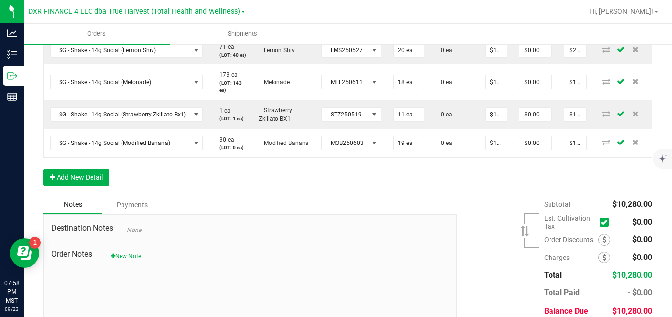
scroll to position [809, 0]
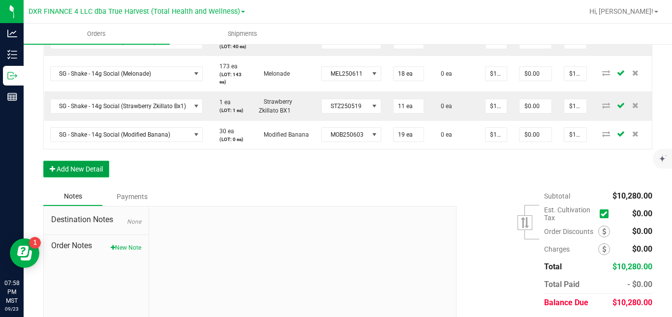
click at [94, 178] on button "Add New Detail" at bounding box center [76, 169] width 66 height 17
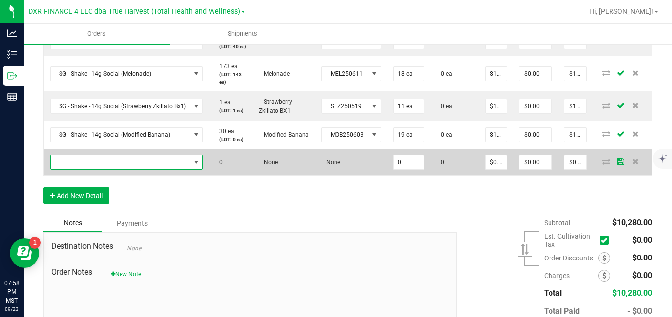
click at [107, 169] on span "NO DATA FOUND" at bounding box center [121, 162] width 140 height 14
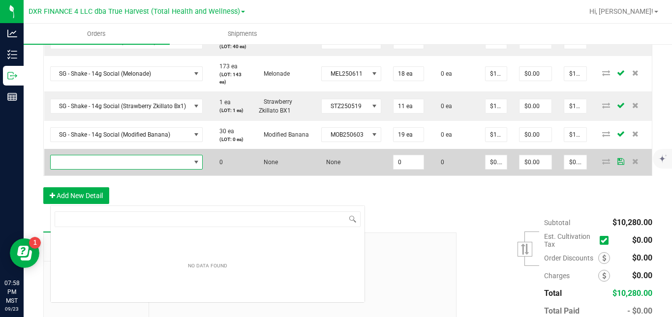
scroll to position [15, 152]
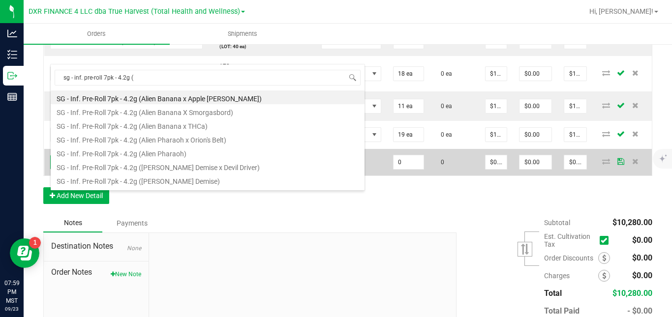
type input "sg - inf. pre-roll 7pk - 4.2g (p"
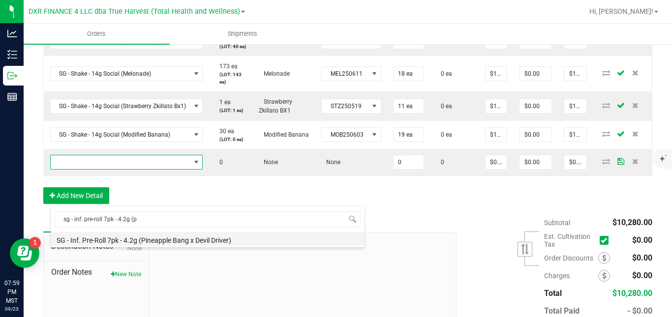
click at [122, 239] on li "SG - Inf. Pre-Roll 7pk - 4.2g (Pineapple Bang x Devil Driver)" at bounding box center [208, 239] width 314 height 14
type input "0 ea"
type input "$27.50000"
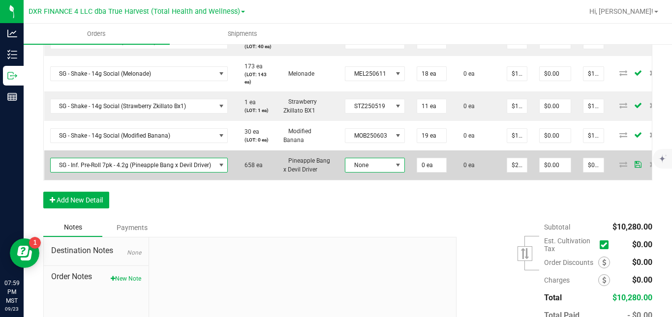
click at [356, 172] on span "None" at bounding box center [368, 165] width 47 height 14
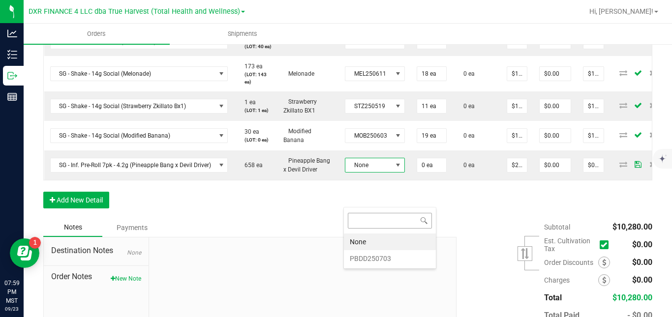
scroll to position [15, 59]
click at [363, 258] on li "PBDD250703" at bounding box center [390, 258] width 92 height 17
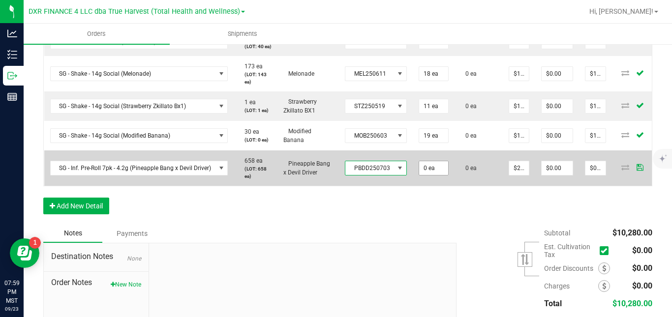
click at [429, 175] on input "0 ea" at bounding box center [433, 168] width 29 height 14
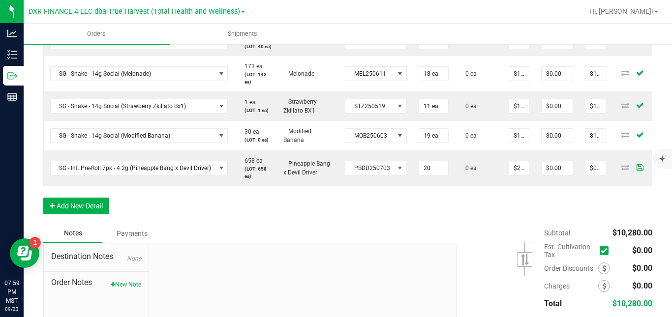
type input "20 ea"
type input "$550.00"
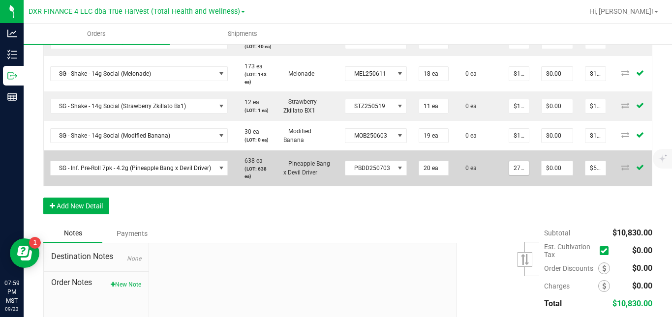
click at [517, 175] on input "27.5" at bounding box center [519, 168] width 20 height 14
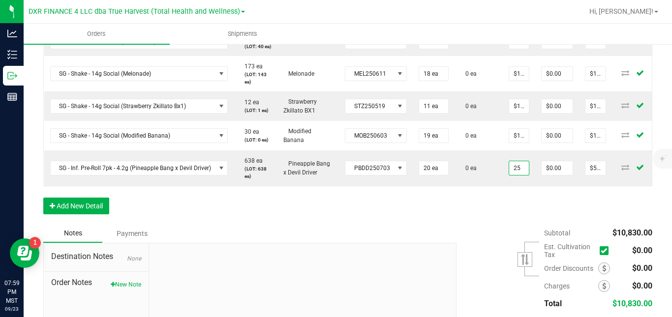
type input "$25.00000"
type input "$500.00"
click at [102, 214] on button "Add New Detail" at bounding box center [76, 206] width 66 height 17
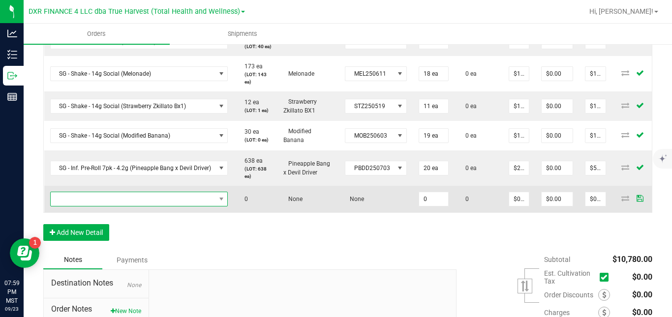
click at [122, 206] on span "NO DATA FOUND" at bounding box center [133, 199] width 165 height 14
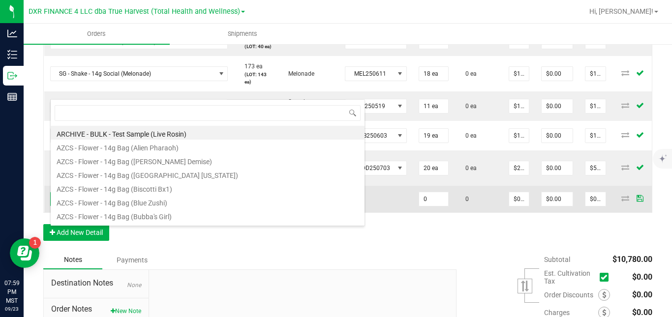
scroll to position [15, 177]
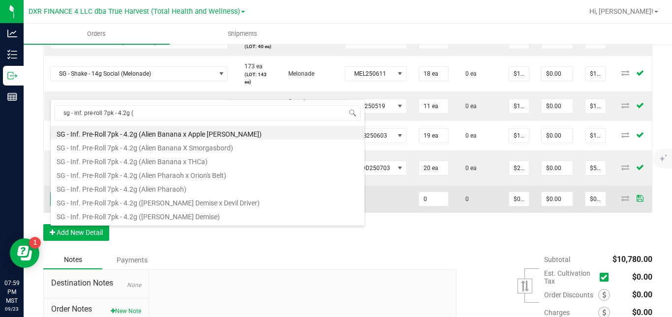
type input "sg - inf. pre-roll 7pk - 4.2g (f"
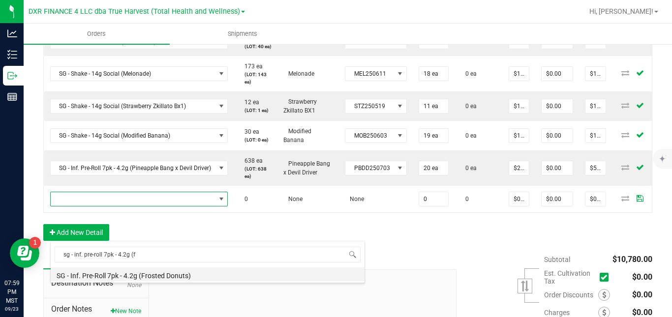
click at [135, 272] on li "SG - Inf. Pre-Roll 7pk - 4.2g (Frosted Donuts)" at bounding box center [208, 275] width 314 height 14
type input "0 ea"
type input "$27.50000"
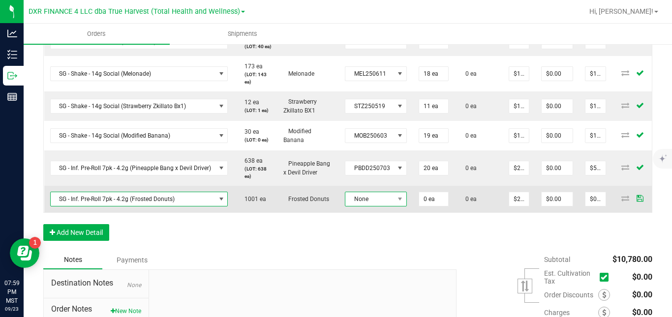
click at [353, 206] on span "None" at bounding box center [369, 199] width 49 height 14
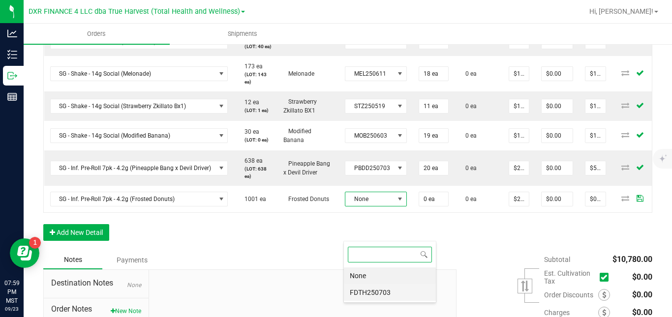
scroll to position [15, 61]
click at [361, 290] on li "FDTH250703" at bounding box center [390, 292] width 92 height 17
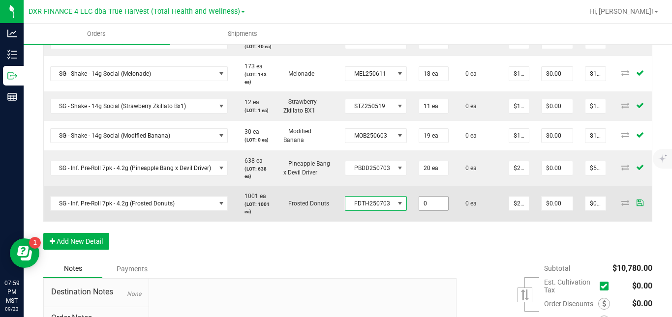
click at [430, 210] on input "0" at bounding box center [433, 204] width 29 height 14
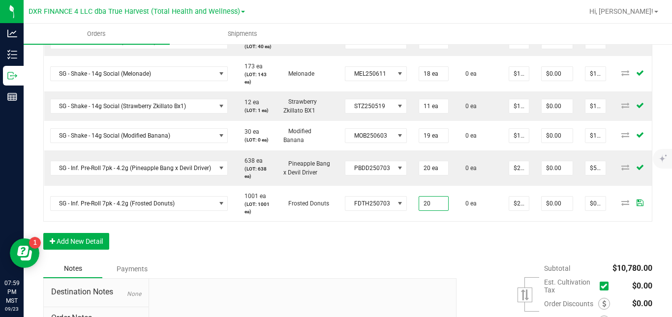
type input "20 ea"
type input "$550.00"
click at [515, 210] on input "27.5" at bounding box center [519, 204] width 20 height 14
type input "$25.00000"
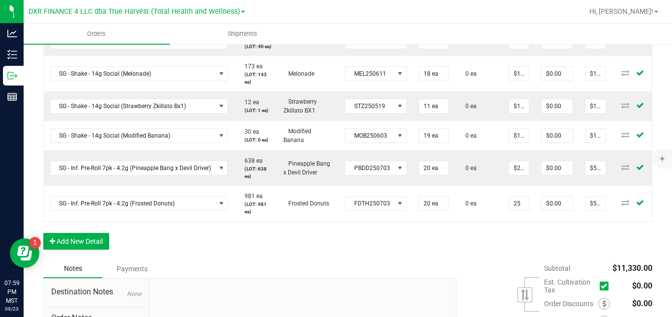
type input "$500.00"
click at [102, 250] on button "Add New Detail" at bounding box center [76, 241] width 66 height 17
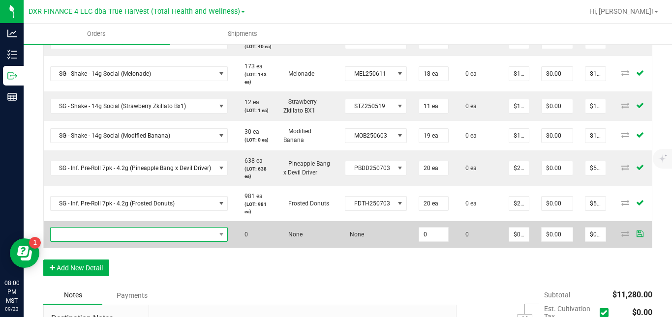
click at [117, 241] on span "NO DATA FOUND" at bounding box center [133, 235] width 165 height 14
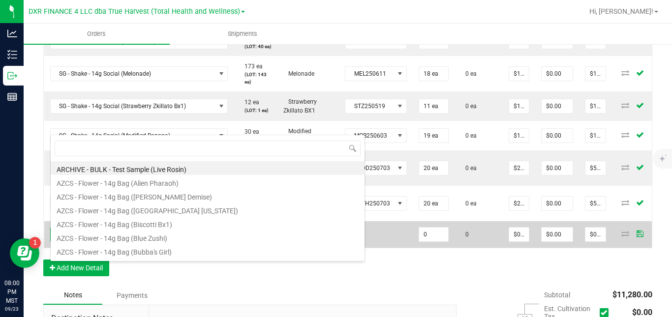
scroll to position [0, 0]
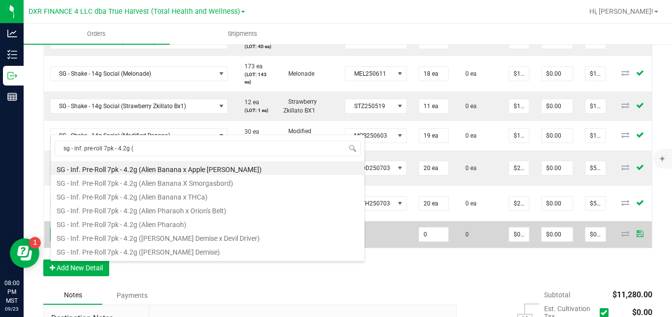
type input "sg - inf. pre-roll 7pk - 4.2g (l"
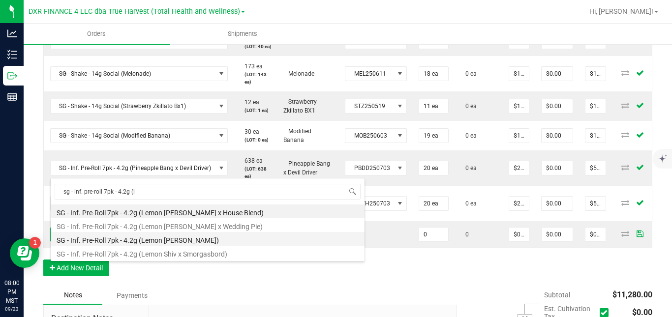
click at [160, 240] on li "SG - Inf. Pre-Roll 7pk - 4.2g (Lemon [PERSON_NAME])" at bounding box center [208, 239] width 314 height 14
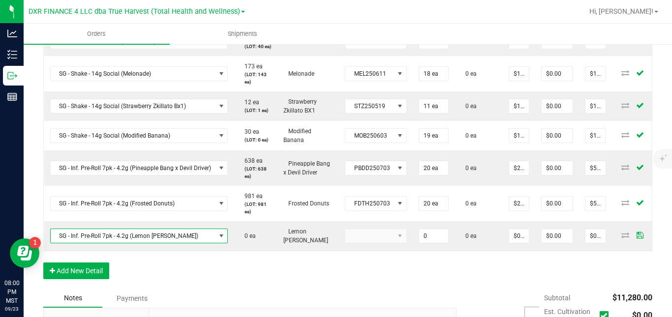
type input "0 ea"
type input "$27.50000"
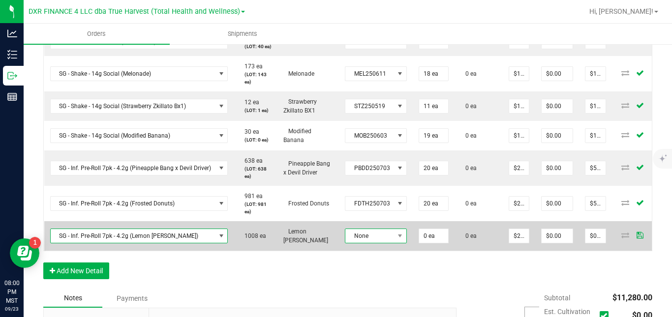
click at [360, 243] on span "None" at bounding box center [369, 236] width 49 height 14
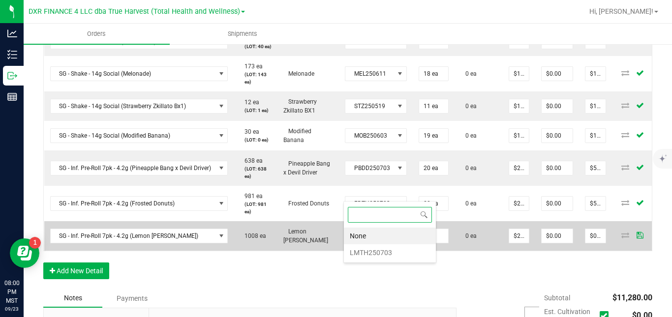
scroll to position [15, 61]
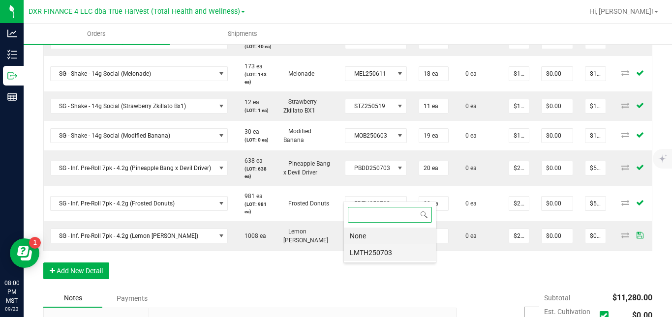
click at [371, 254] on li "LMTH250703" at bounding box center [390, 252] width 92 height 17
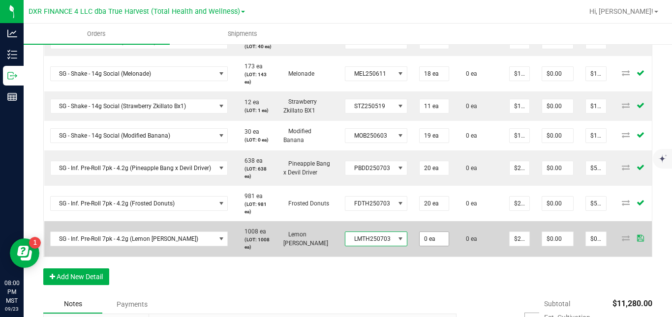
click at [429, 246] on input "0 ea" at bounding box center [434, 239] width 29 height 14
click at [466, 257] on td "0 ea" at bounding box center [479, 238] width 48 height 35
type input "20 ea"
type input "$550.00"
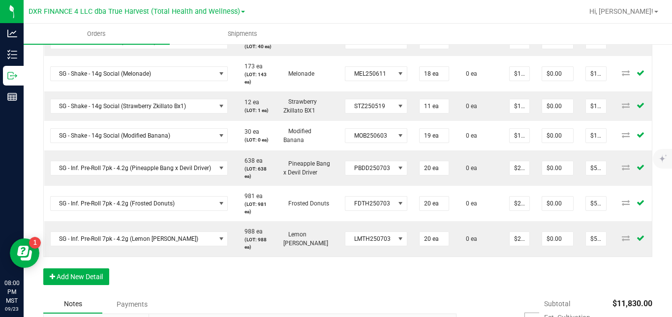
click at [517, 246] on input "$27.50000" at bounding box center [520, 239] width 20 height 14
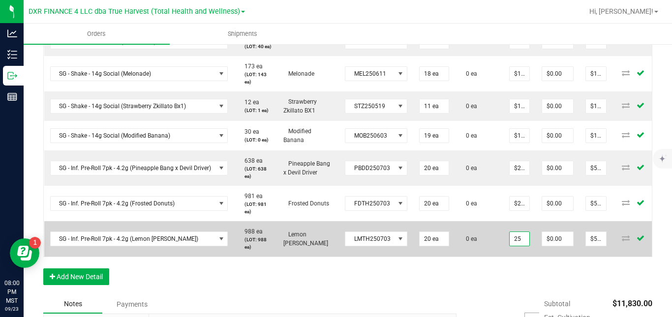
click at [491, 257] on td "0 ea" at bounding box center [479, 238] width 48 height 35
type input "$25.00000"
type input "$500.00"
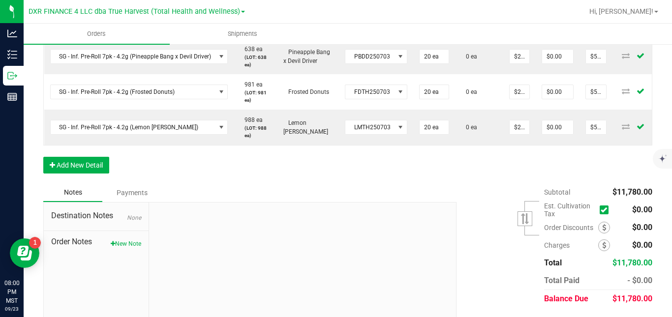
scroll to position [930, 0]
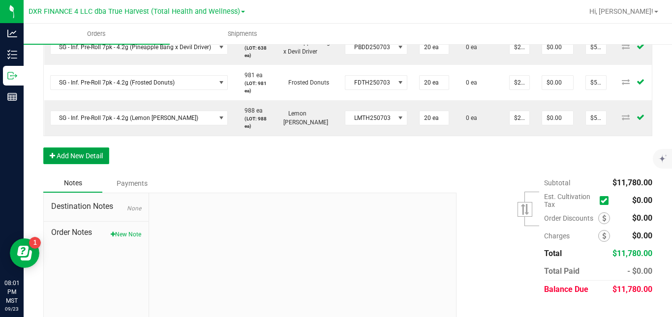
click at [98, 164] on button "Add New Detail" at bounding box center [76, 156] width 66 height 17
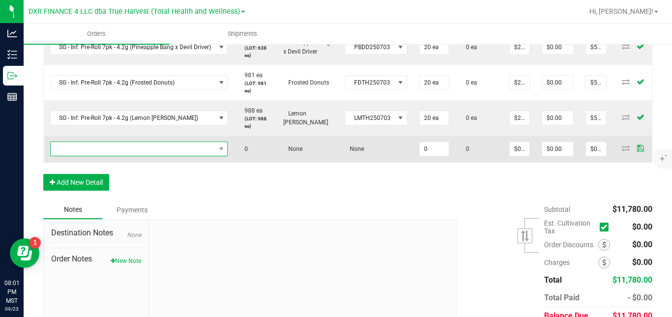
click at [114, 156] on span "NO DATA FOUND" at bounding box center [133, 149] width 165 height 14
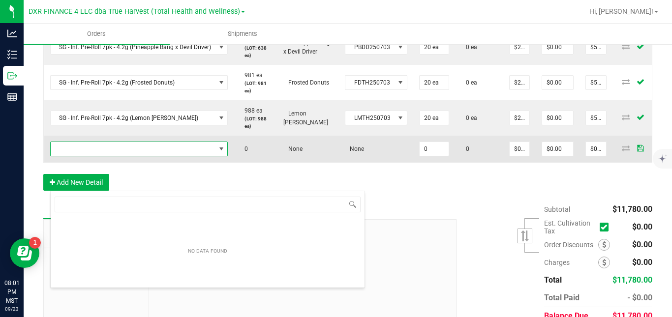
scroll to position [15, 177]
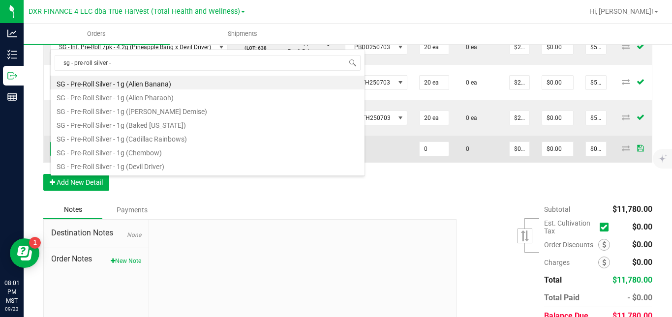
type input "sg - pre-roll silver -"
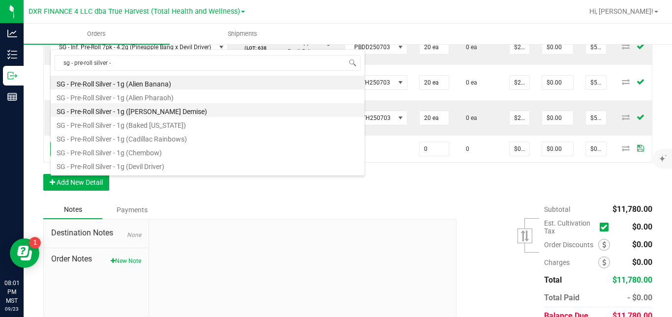
click at [171, 111] on li "SG - Pre-Roll Silver - 1g ([PERSON_NAME] Demise)" at bounding box center [208, 110] width 314 height 14
type input "0 ea"
type input "$3.00000"
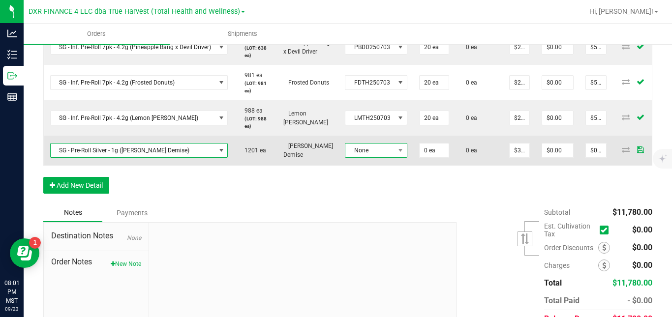
click at [356, 157] on span "None" at bounding box center [369, 151] width 49 height 14
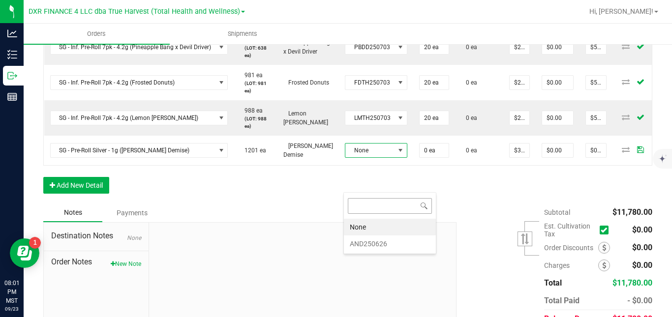
scroll to position [15, 61]
click at [372, 246] on li "AND250626" at bounding box center [390, 244] width 92 height 17
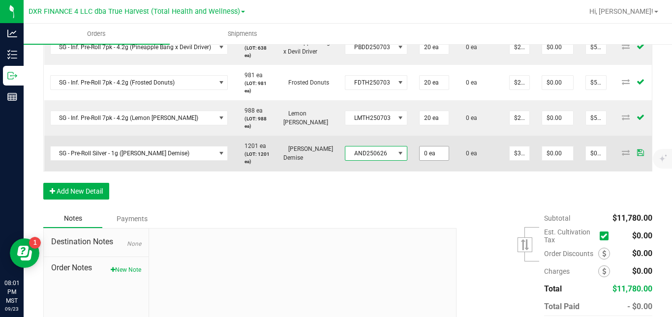
click at [430, 160] on input "0 ea" at bounding box center [434, 154] width 29 height 14
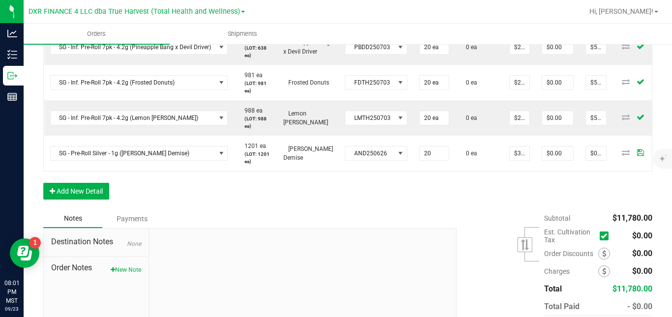
type input "20 ea"
type input "$60.00"
click at [518, 160] on input "$3.00000" at bounding box center [520, 154] width 20 height 14
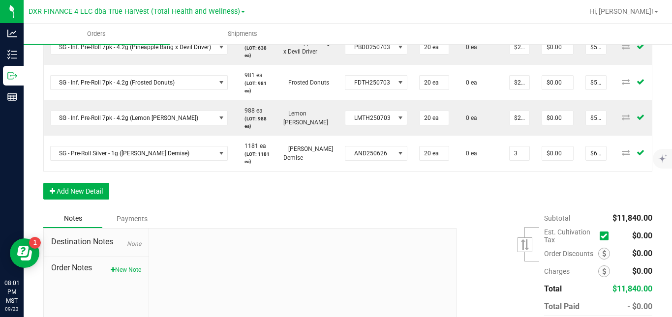
type input "$3.00000"
click at [91, 200] on button "Add New Detail" at bounding box center [76, 191] width 66 height 17
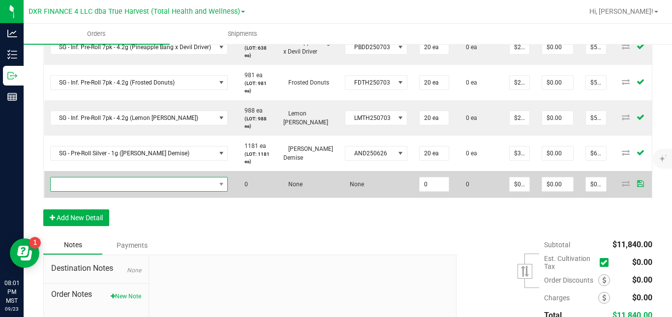
click at [106, 191] on span "NO DATA FOUND" at bounding box center [133, 185] width 165 height 14
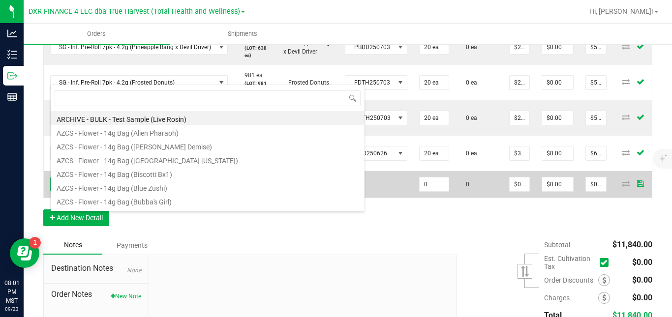
scroll to position [15, 177]
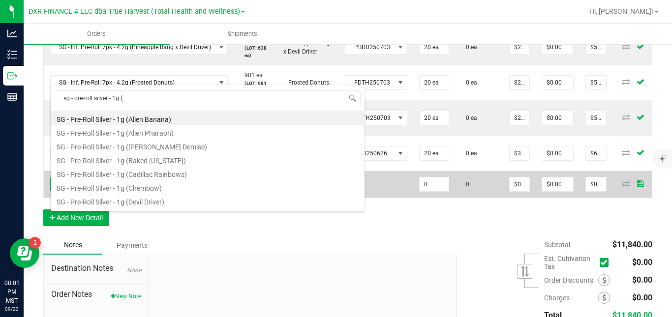
type input "sg - pre-roll silver - 1g (p"
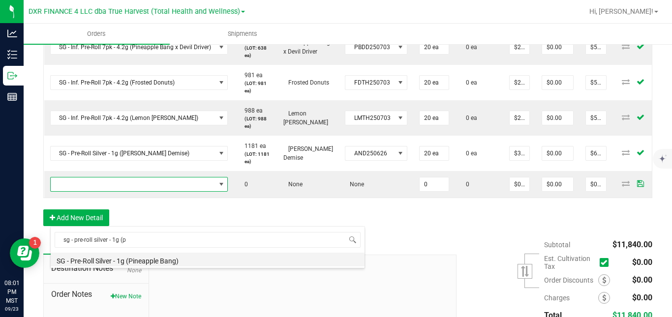
click at [115, 261] on li "SG - Pre-Roll Silver - 1g (Pineapple Bang)" at bounding box center [208, 260] width 314 height 14
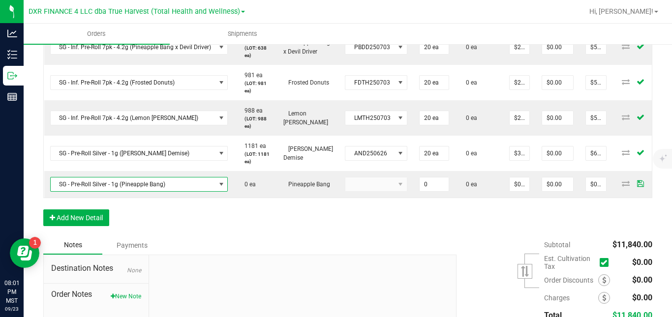
type input "0 ea"
type input "$3.00000"
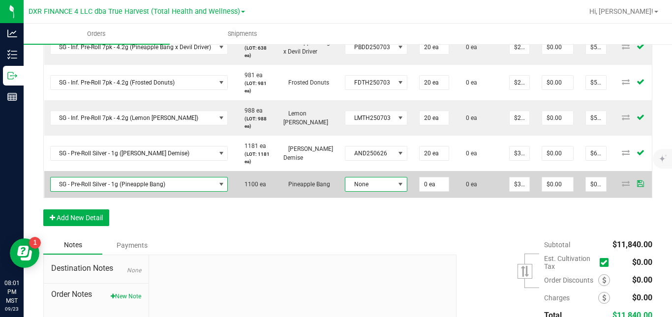
click at [353, 191] on span "None" at bounding box center [369, 185] width 49 height 14
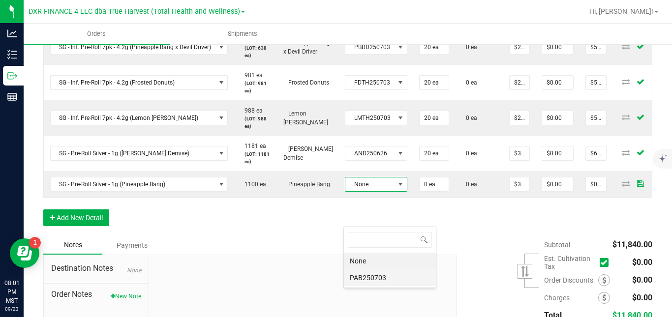
scroll to position [15, 61]
click at [357, 278] on li "PAB250703" at bounding box center [390, 278] width 92 height 17
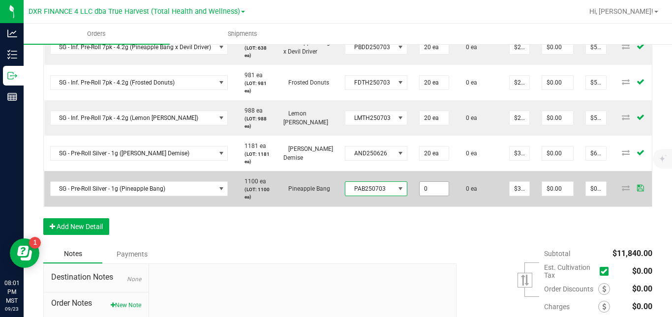
click at [428, 196] on input "0" at bounding box center [434, 189] width 29 height 14
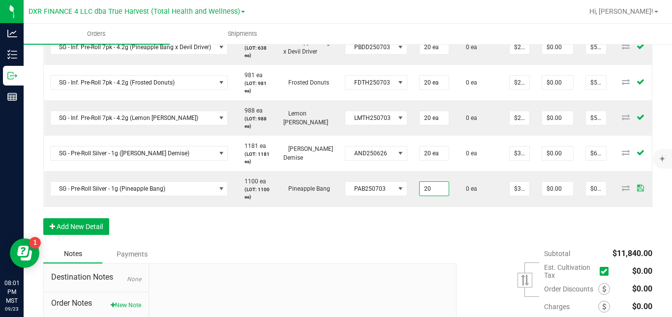
type input "20 ea"
type input "$60.00"
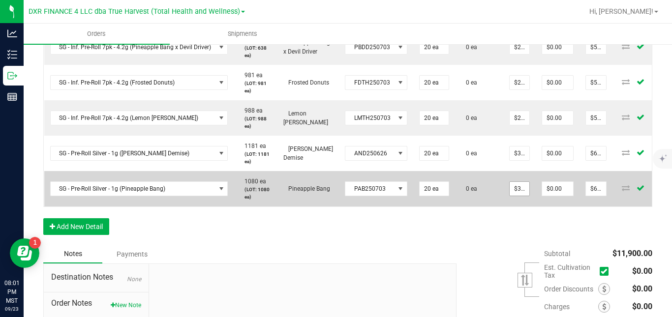
click at [522, 196] on input "$3.00000" at bounding box center [520, 189] width 20 height 14
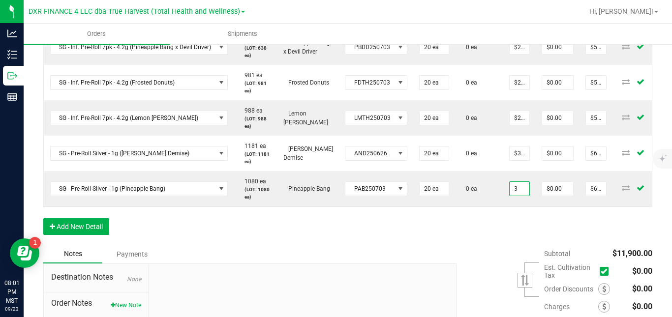
type input "$3.00000"
click at [98, 235] on button "Add New Detail" at bounding box center [76, 226] width 66 height 17
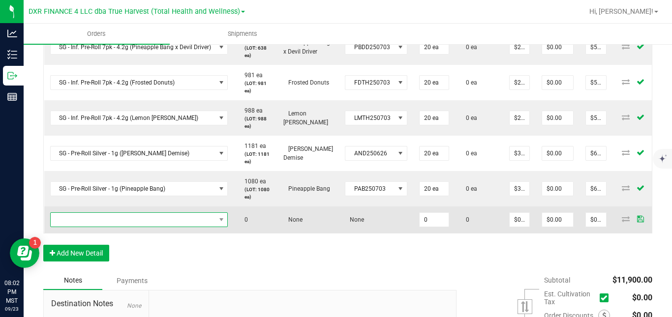
click at [122, 227] on span "NO DATA FOUND" at bounding box center [133, 220] width 165 height 14
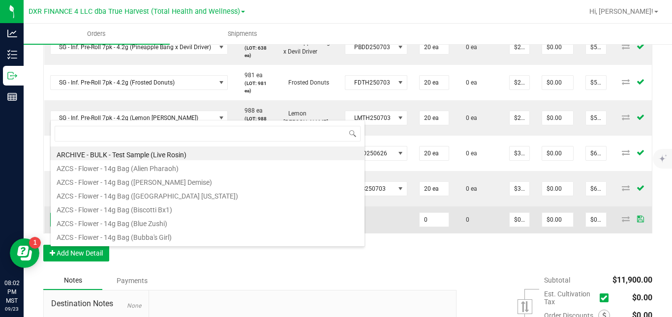
scroll to position [15, 177]
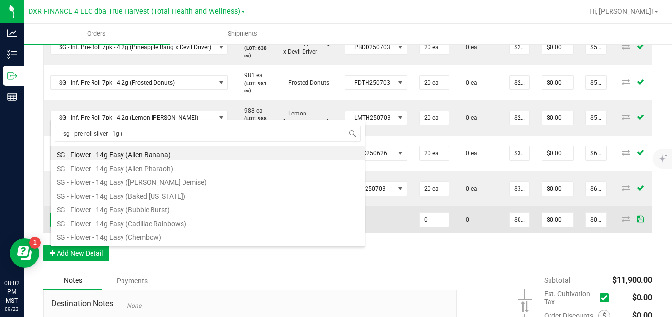
type input "sg - pre-roll silver - 1g (l"
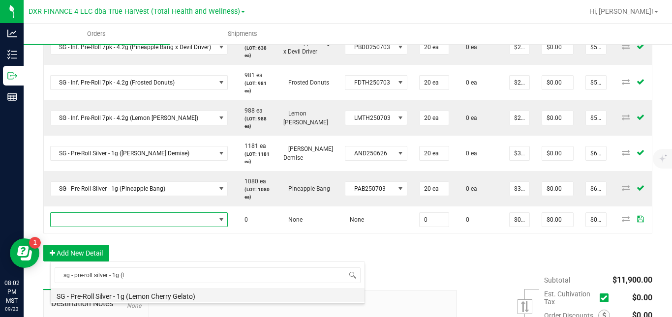
click at [125, 294] on li "SG - Pre-Roll Silver - 1g (Lemon Cherry Gelato)" at bounding box center [208, 295] width 314 height 14
type input "0 ea"
type input "$3.00000"
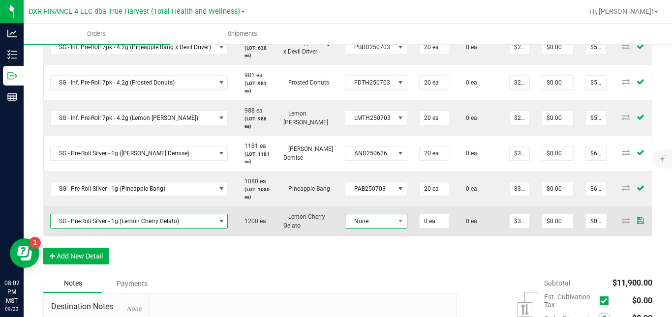
click at [372, 228] on span "None" at bounding box center [369, 221] width 49 height 14
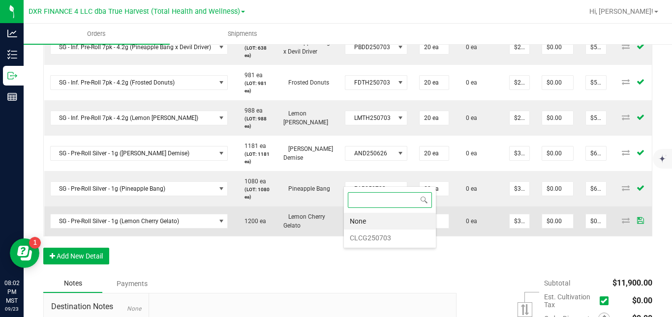
scroll to position [15, 61]
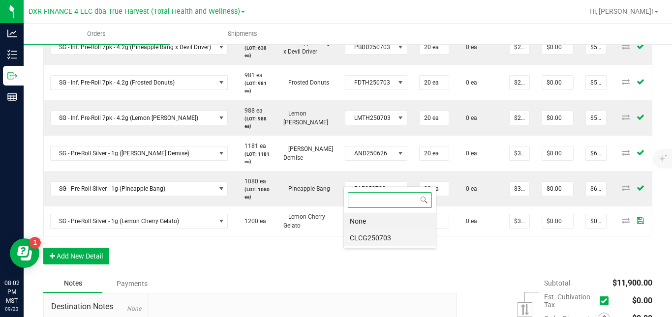
click at [378, 236] on li "CLCG250703" at bounding box center [390, 238] width 92 height 17
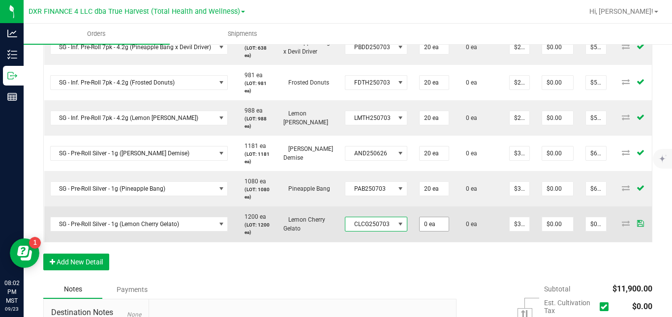
click at [433, 231] on input "0 ea" at bounding box center [434, 224] width 29 height 14
type input "20 ea"
type input "$60.00"
click at [464, 242] on td "0 ea" at bounding box center [479, 224] width 48 height 35
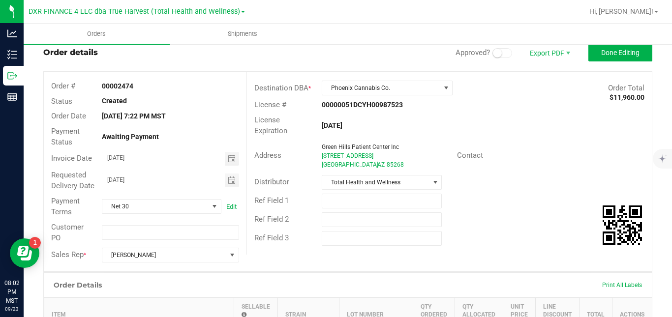
scroll to position [0, 0]
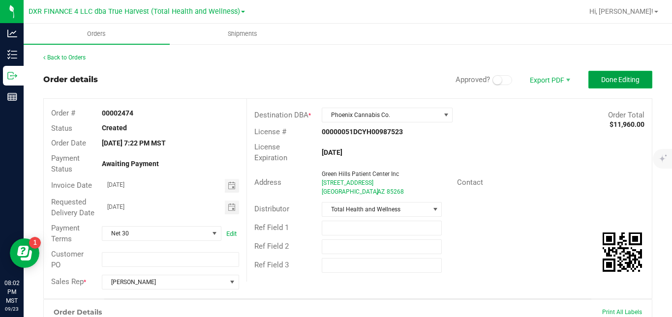
click at [625, 78] on span "Done Editing" at bounding box center [620, 80] width 38 height 8
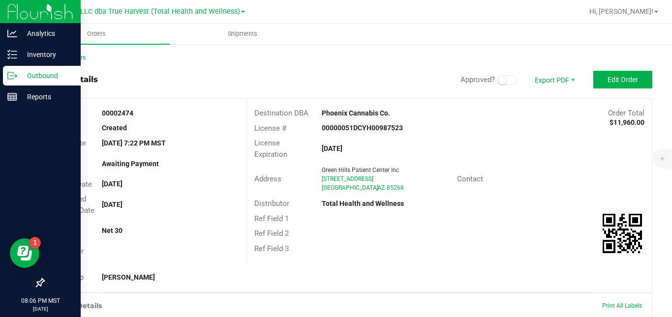
click at [14, 77] on icon at bounding box center [12, 76] width 10 height 10
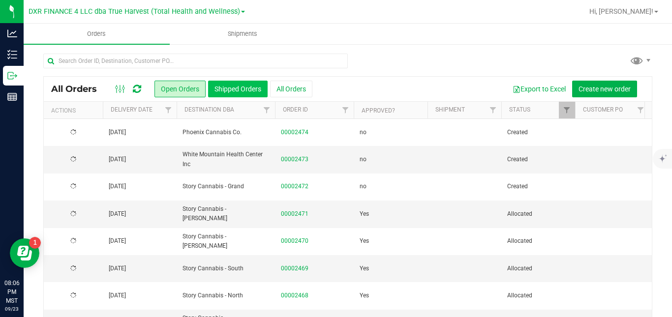
click at [245, 86] on button "Shipped Orders" at bounding box center [238, 89] width 60 height 17
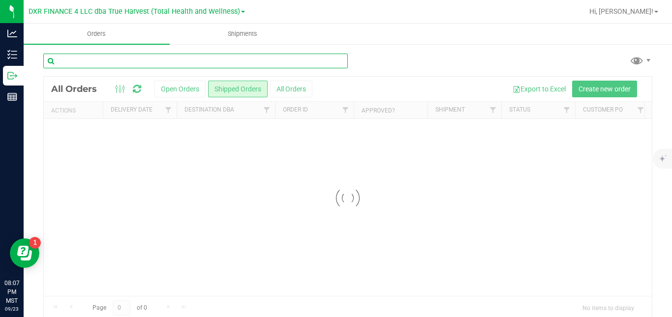
click at [250, 60] on input "text" at bounding box center [195, 61] width 304 height 15
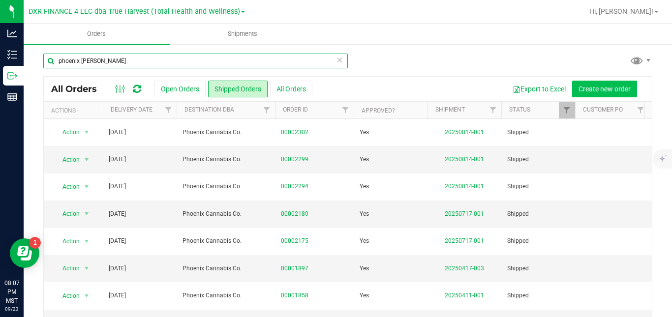
type input "phoenix cann"
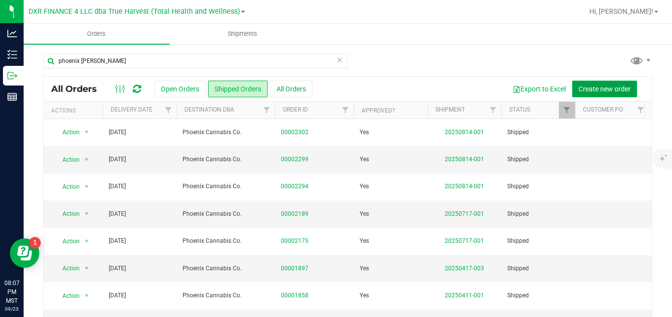
click at [586, 87] on span "Create new order" at bounding box center [604, 89] width 52 height 8
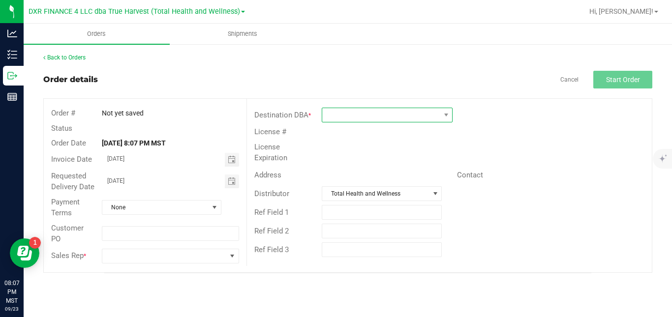
click at [353, 119] on span at bounding box center [381, 115] width 118 height 14
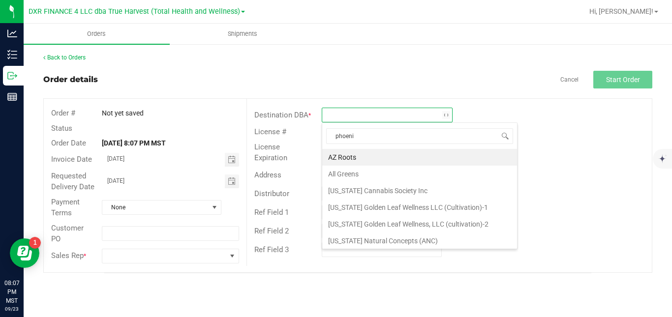
type input "phoenix"
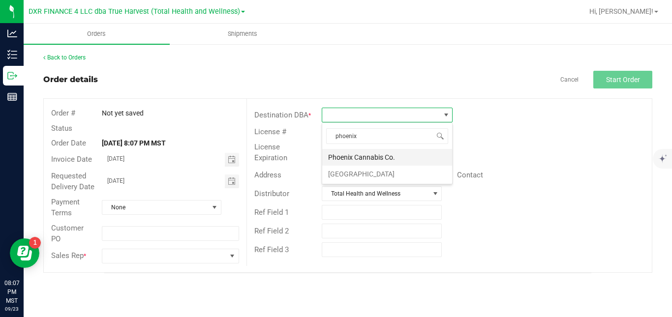
click at [352, 159] on li "Phoenix Cannabis Co." at bounding box center [387, 157] width 130 height 17
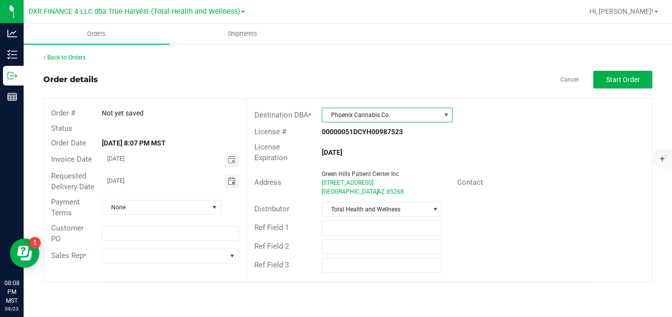
click at [233, 183] on span "Toggle calendar" at bounding box center [232, 182] width 8 height 8
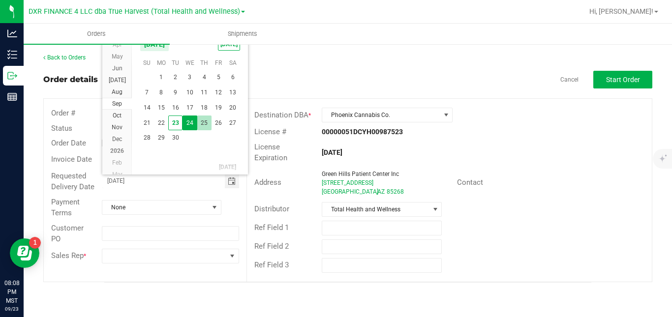
click at [204, 128] on span "25" at bounding box center [204, 123] width 14 height 15
type input "[DATE]"
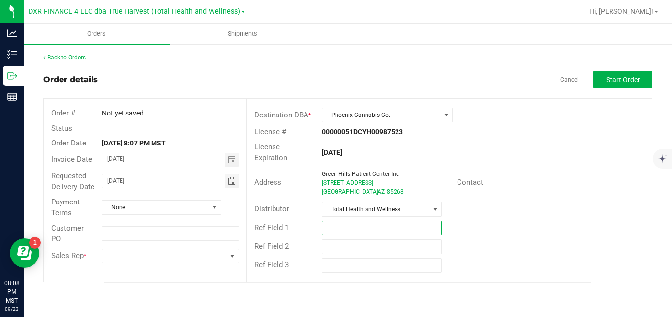
click at [336, 221] on input "text" at bounding box center [382, 228] width 120 height 15
type input "SEPT BUDTENDER PRIZES"
click at [484, 225] on div "Ref Field 1 SEPT BUDTENDER PRIZES" at bounding box center [449, 228] width 405 height 19
click at [625, 81] on span "Start Order" at bounding box center [623, 80] width 34 height 8
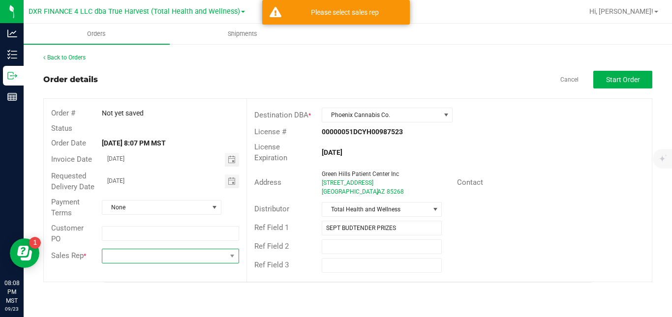
click at [196, 255] on span at bounding box center [164, 256] width 124 height 14
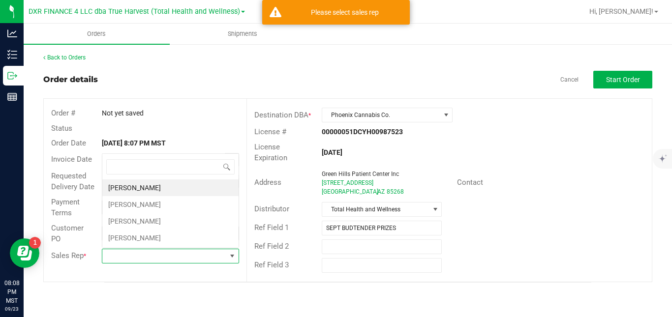
scroll to position [15, 136]
click at [196, 202] on li "[PERSON_NAME]" at bounding box center [170, 204] width 136 height 17
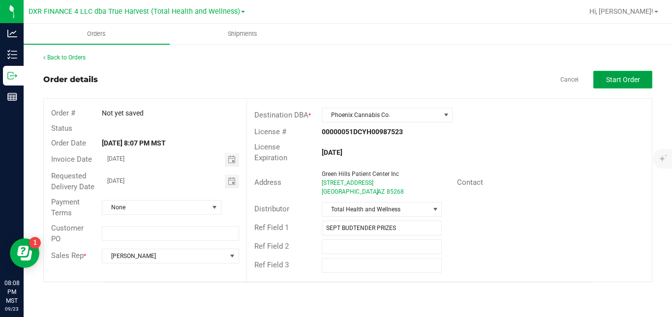
click at [620, 72] on button "Start Order" at bounding box center [622, 80] width 59 height 18
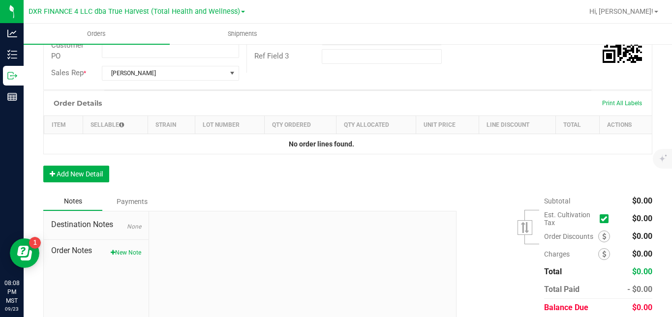
scroll to position [216, 0]
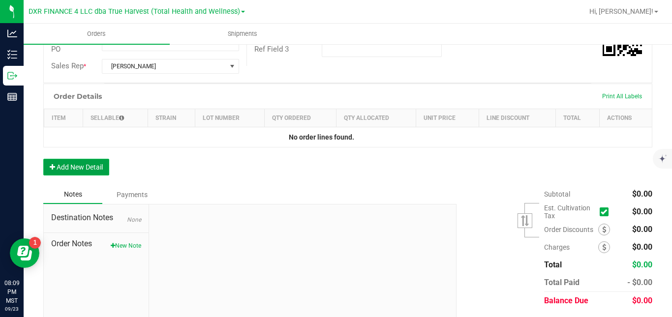
click at [101, 176] on button "Add New Detail" at bounding box center [76, 167] width 66 height 17
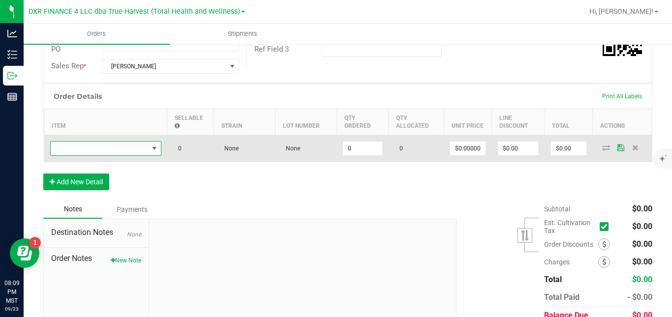
click at [126, 155] on span "NO DATA FOUND" at bounding box center [100, 149] width 98 height 14
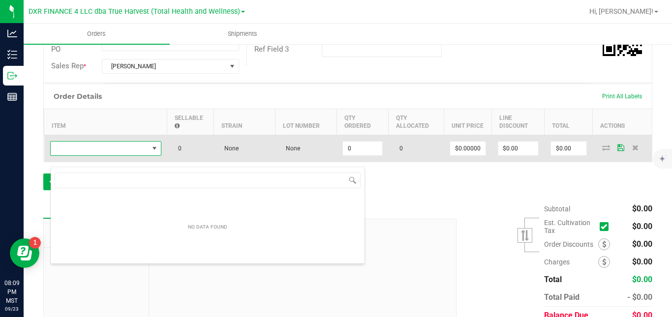
scroll to position [15, 111]
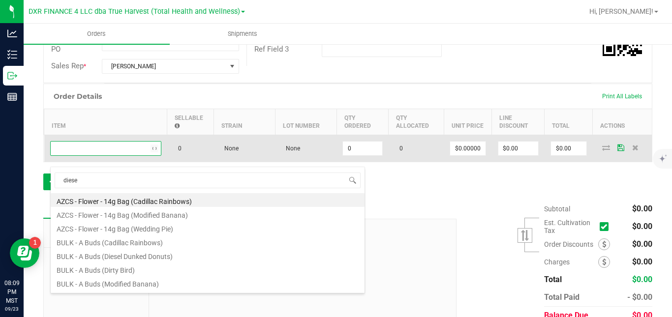
type input "diesel"
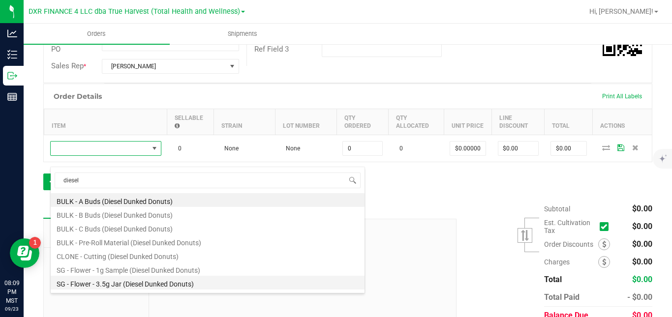
click at [169, 281] on li "SG - Flower - 3.5g Jar (Diesel Dunked Donuts)" at bounding box center [208, 283] width 314 height 14
type input "0 ea"
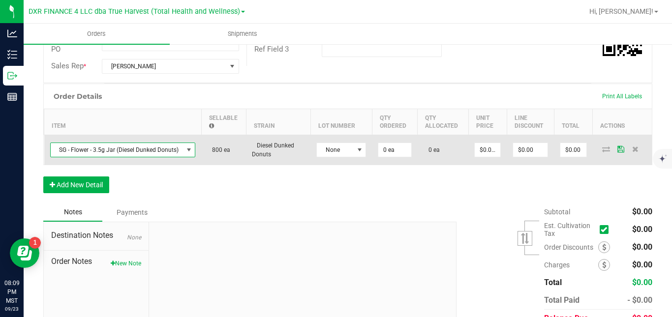
click at [166, 157] on span "SG - Flower - 3.5g Jar (Diesel Dunked Donuts)" at bounding box center [117, 150] width 132 height 14
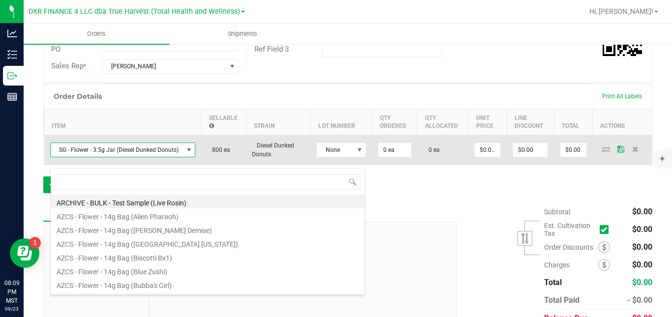
scroll to position [15, 145]
type input "dirty bird"
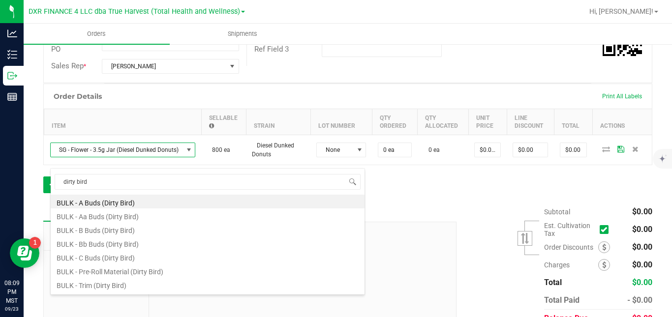
scroll to position [39, 0]
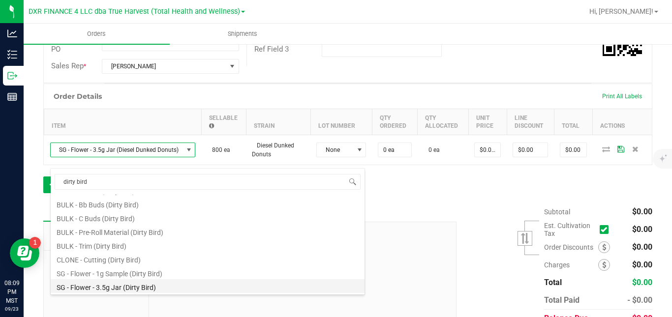
click at [243, 281] on li "SG - Flower - 3.5g Jar (Dirty Bird)" at bounding box center [208, 286] width 314 height 14
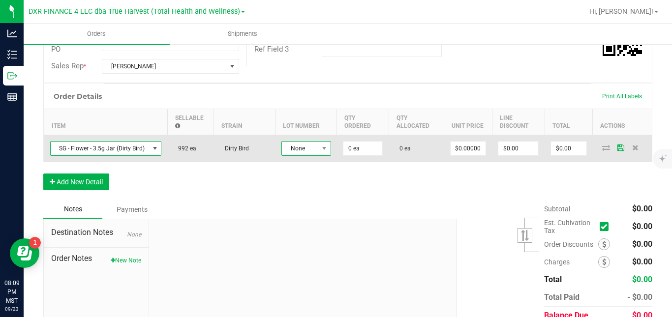
click at [321, 154] on span at bounding box center [324, 149] width 12 height 14
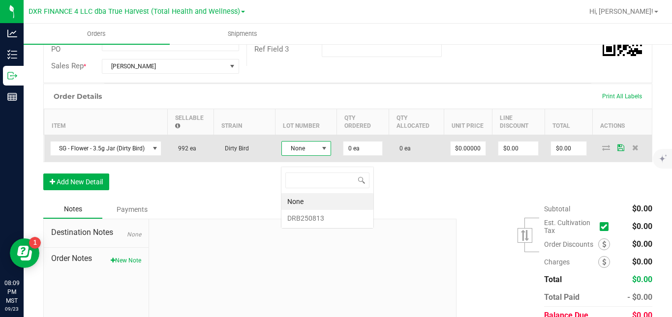
scroll to position [15, 50]
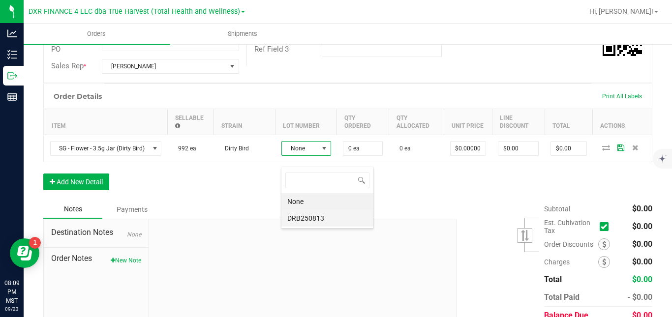
click at [311, 216] on li "DRB250813" at bounding box center [327, 218] width 92 height 17
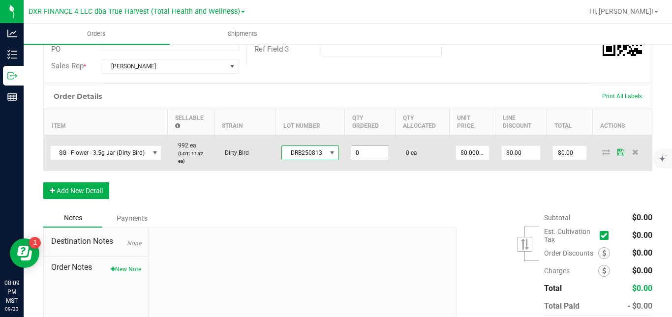
click at [363, 160] on input "0" at bounding box center [370, 153] width 38 height 14
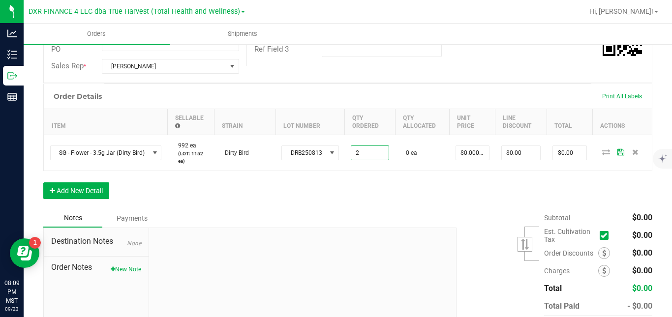
type input "2 ea"
click at [362, 189] on div "Order Details Print All Labels Item Sellable Strain Lot Number Qty Ordered Qty …" at bounding box center [347, 146] width 609 height 125
click at [101, 199] on button "Add New Detail" at bounding box center [76, 190] width 66 height 17
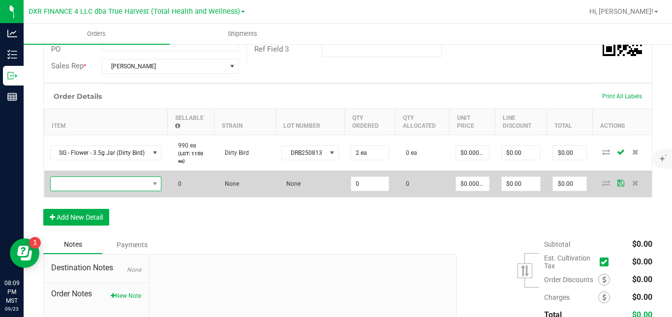
click at [118, 191] on span "NO DATA FOUND" at bounding box center [100, 184] width 98 height 14
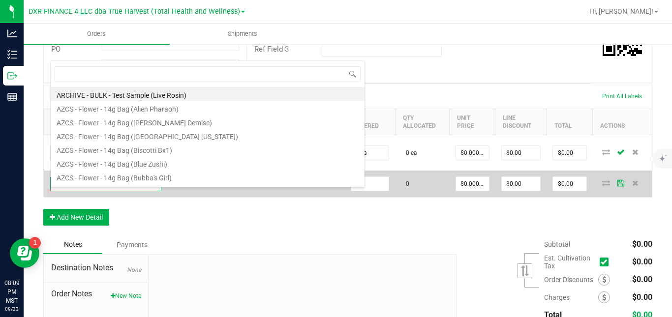
scroll to position [15, 111]
type input "sg - flower - 3.5g jar (s"
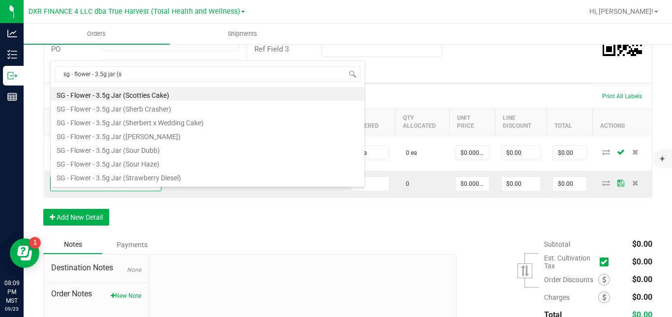
scroll to position [26, 0]
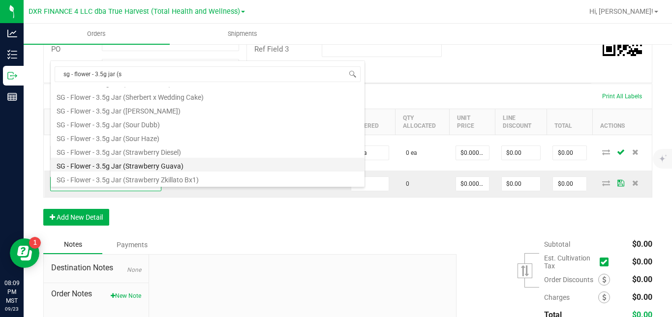
click at [269, 167] on li "SG - Flower - 3.5g Jar (Strawberry Guava)" at bounding box center [208, 165] width 314 height 14
type input "0 ea"
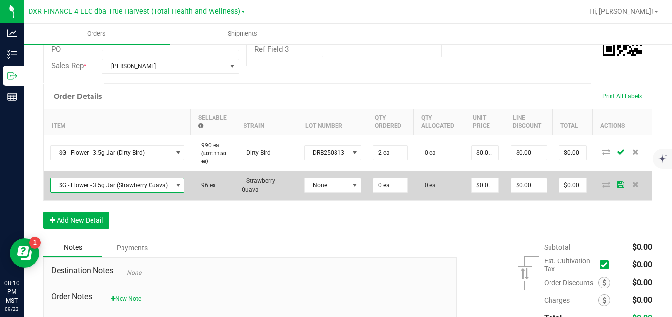
click at [158, 192] on span "SG - Flower - 3.5g Jar (Strawberry Guava)" at bounding box center [111, 186] width 121 height 14
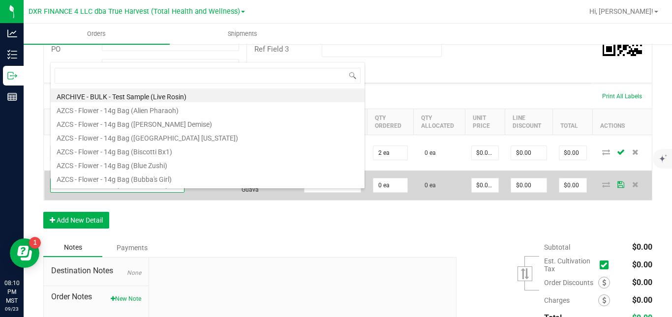
scroll to position [15, 133]
type input "platinum kush bre"
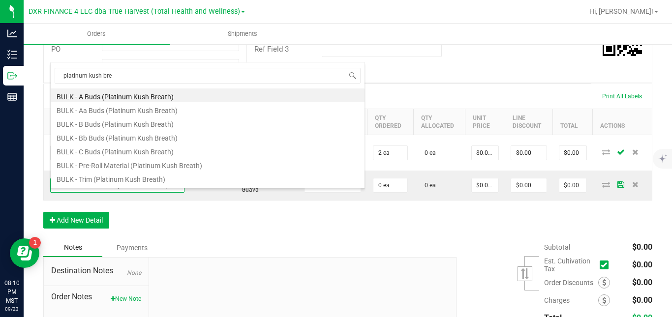
scroll to position [26, 0]
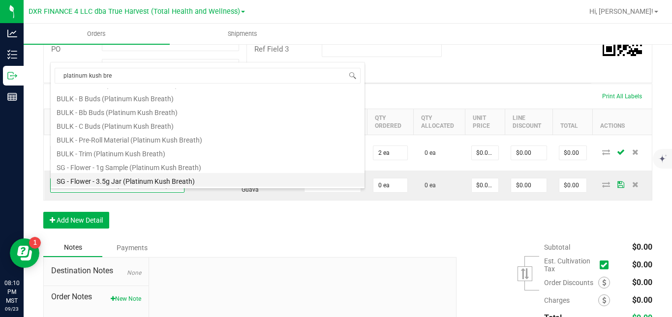
click at [283, 181] on li "SG - Flower - 3.5g Jar (Platinum Kush Breath)" at bounding box center [208, 180] width 314 height 14
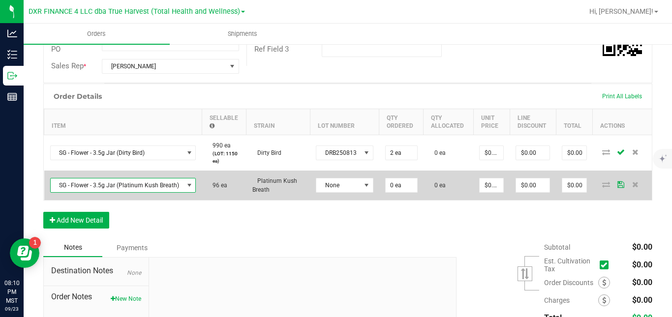
click at [172, 192] on span "SG - Flower - 3.5g Jar (Platinum Kush Breath)" at bounding box center [117, 186] width 133 height 14
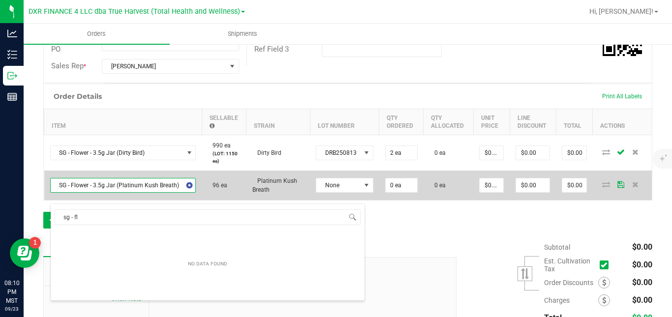
scroll to position [0, 0]
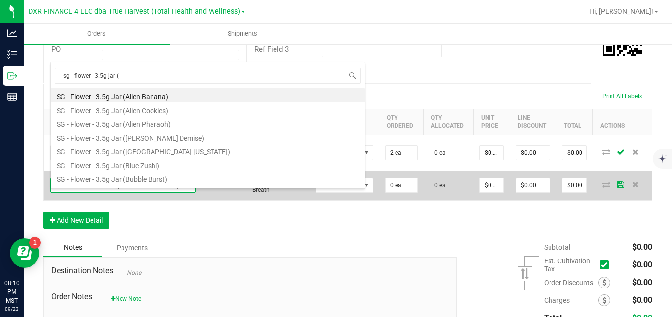
type input "sg - flower - 3.5g jar (i"
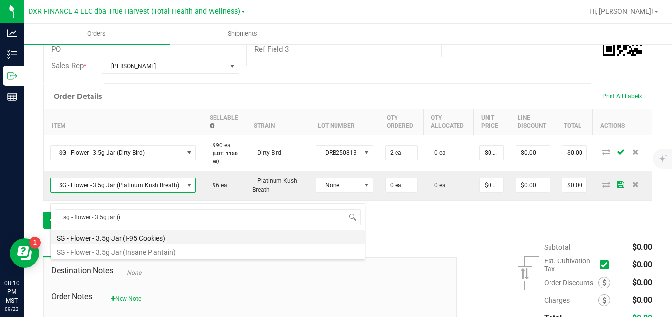
click at [163, 236] on li "SG - Flower - 3.5g Jar (I-95 Cookies)" at bounding box center [208, 237] width 314 height 14
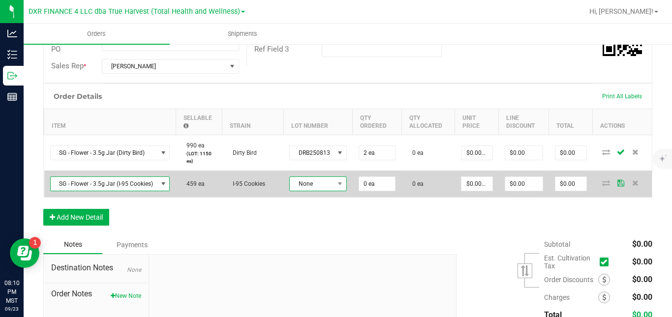
click at [309, 190] on span "None" at bounding box center [312, 184] width 44 height 14
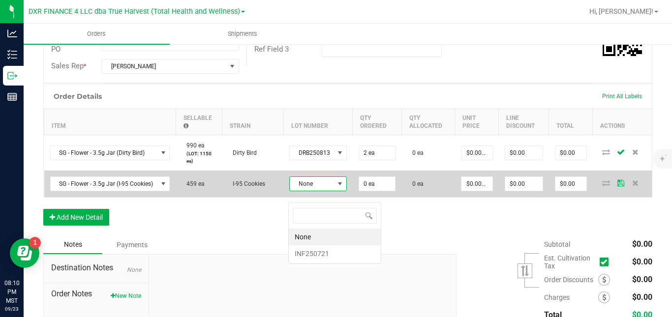
scroll to position [15, 57]
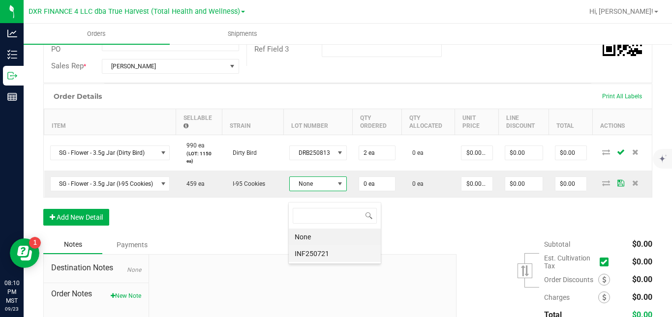
click at [309, 258] on li "INF250721" at bounding box center [335, 253] width 92 height 17
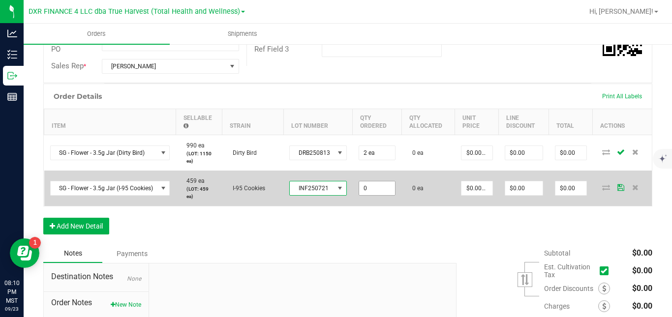
click at [368, 195] on input "0" at bounding box center [377, 188] width 36 height 14
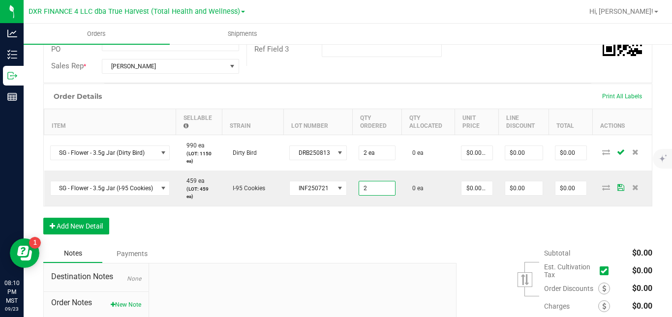
type input "2 ea"
click at [377, 231] on div "Order Details Print All Labels Item Sellable Strain Lot Number Qty Ordered Qty …" at bounding box center [347, 164] width 609 height 161
click at [105, 235] on button "Add New Detail" at bounding box center [76, 226] width 66 height 17
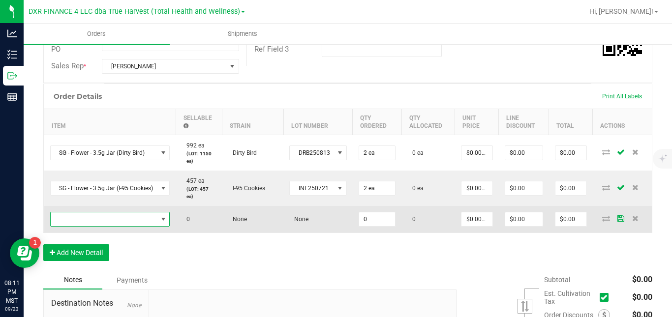
click at [124, 226] on span "NO DATA FOUND" at bounding box center [104, 219] width 107 height 14
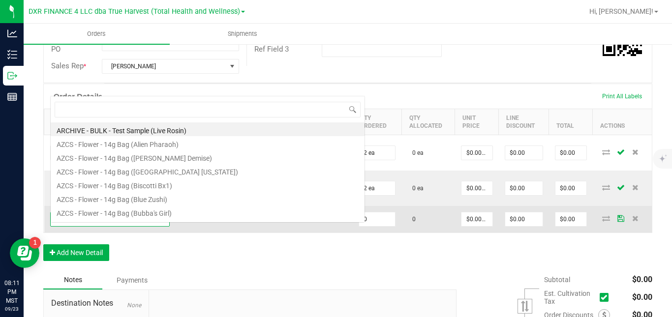
scroll to position [15, 120]
type input "glazed apri"
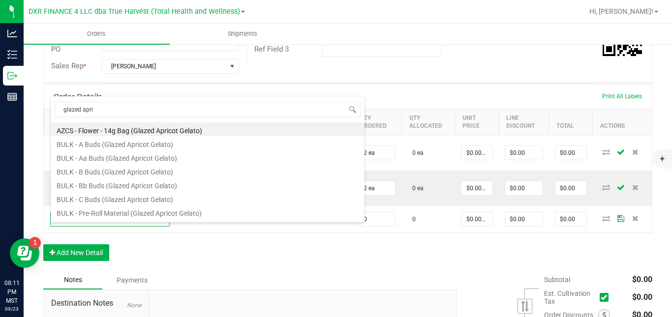
scroll to position [67, 0]
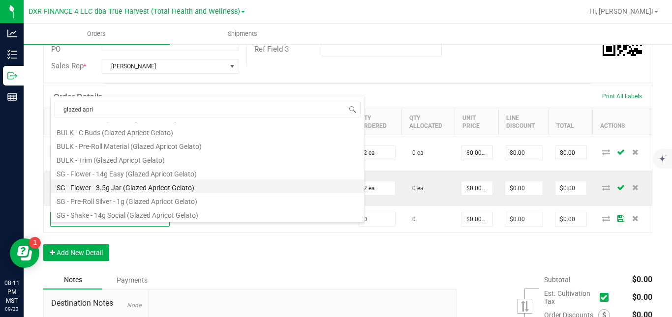
click at [269, 188] on li "SG - Flower - 3.5g Jar (Glazed Apricot Gelato)" at bounding box center [208, 187] width 314 height 14
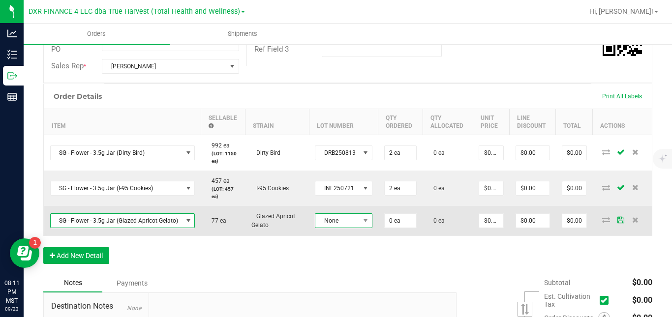
click at [339, 228] on span "None" at bounding box center [337, 221] width 44 height 14
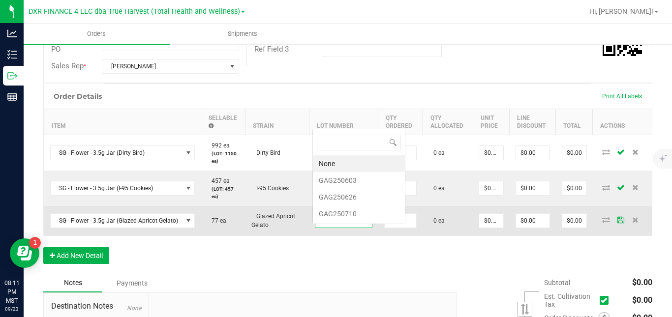
scroll to position [0, 0]
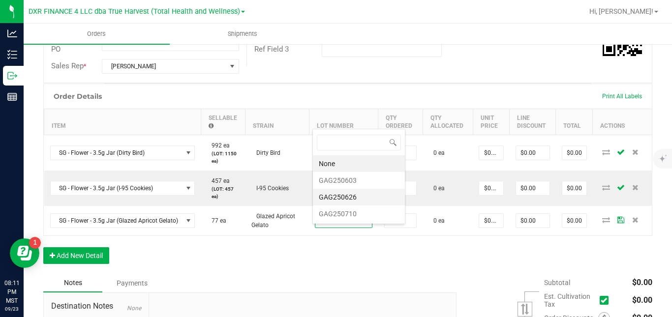
click at [356, 200] on li "GAG250626" at bounding box center [359, 197] width 92 height 17
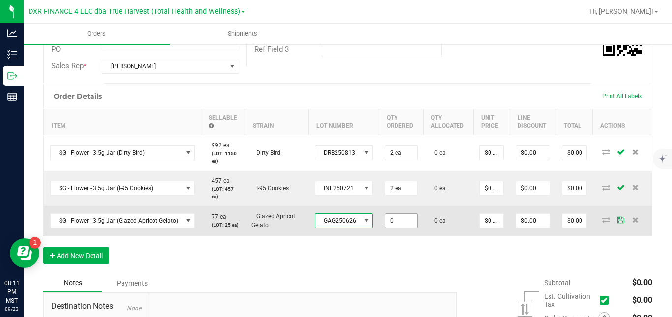
click at [392, 228] on input "0" at bounding box center [400, 221] width 31 height 14
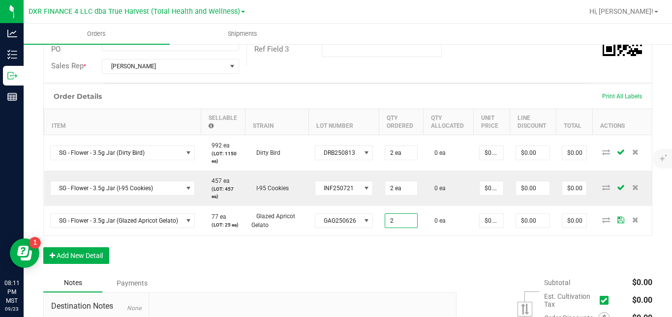
type input "2 ea"
click at [500, 274] on div "Order Details Print All Labels Item Sellable Strain Lot Number Qty Ordered Qty …" at bounding box center [347, 179] width 609 height 190
click at [89, 264] on button "Add New Detail" at bounding box center [76, 255] width 66 height 17
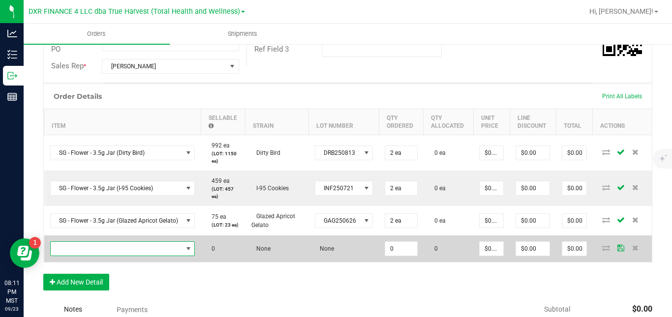
click at [107, 256] on span "NO DATA FOUND" at bounding box center [117, 249] width 132 height 14
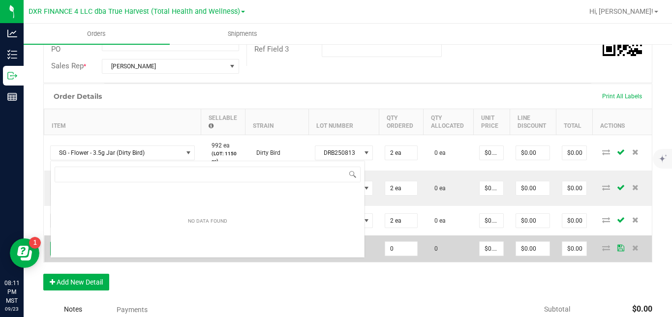
scroll to position [15, 144]
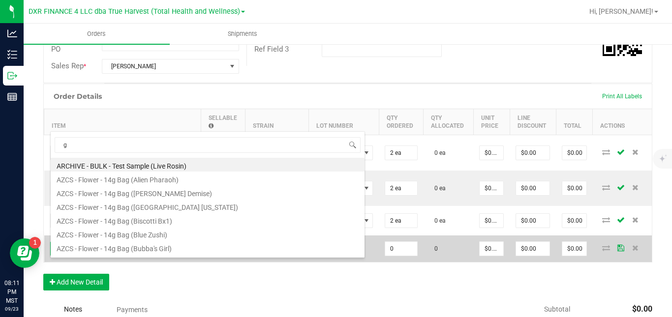
type input "g"
type input "sg - flower - 3.5g jar (z"
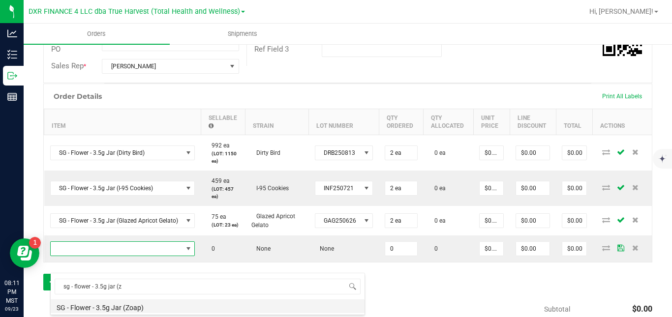
click at [112, 307] on li "SG - Flower - 3.5g Jar (Zoap)" at bounding box center [208, 307] width 314 height 14
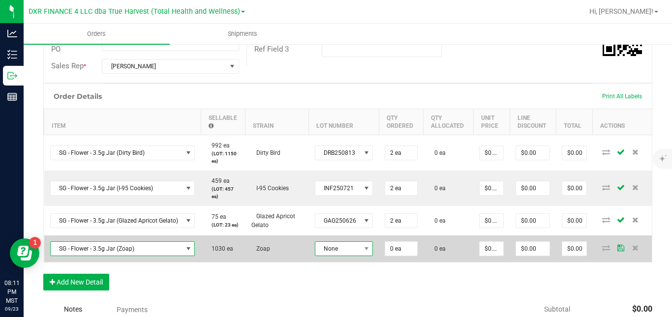
click at [342, 256] on span "None" at bounding box center [337, 249] width 45 height 14
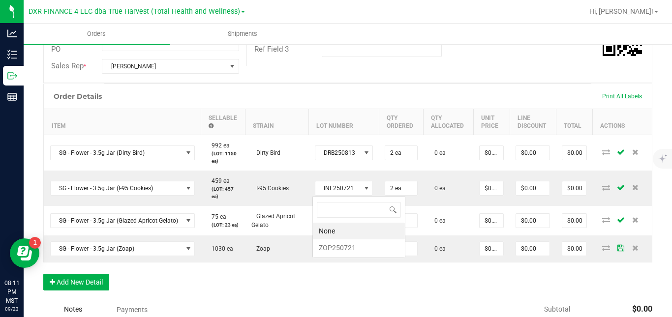
scroll to position [0, 0]
click at [353, 247] on li "ZOP250721" at bounding box center [359, 248] width 92 height 17
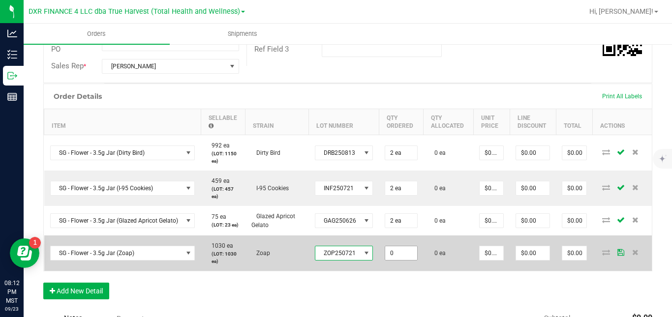
click at [391, 260] on input "0" at bounding box center [400, 253] width 31 height 14
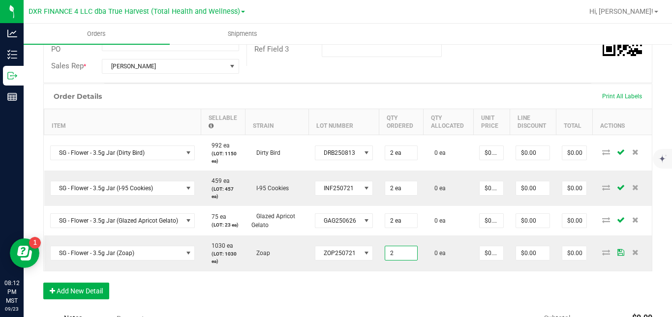
type input "2 ea"
click at [426, 294] on div "Order Details Print All Labels Item Sellable Strain Lot Number Qty Ordered Qty …" at bounding box center [347, 197] width 609 height 226
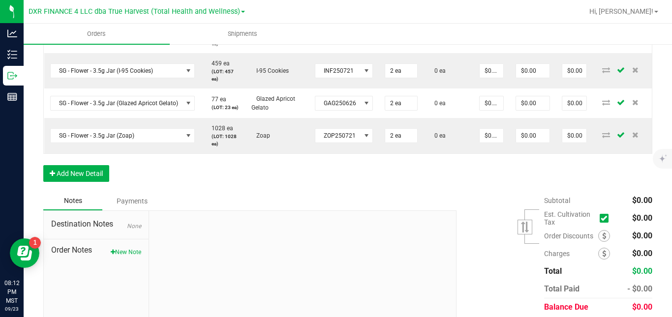
scroll to position [339, 0]
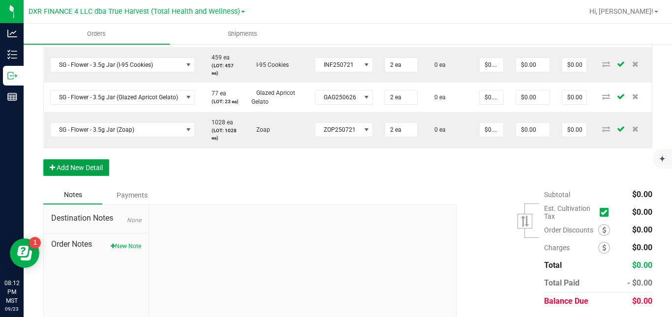
click at [95, 176] on button "Add New Detail" at bounding box center [76, 167] width 66 height 17
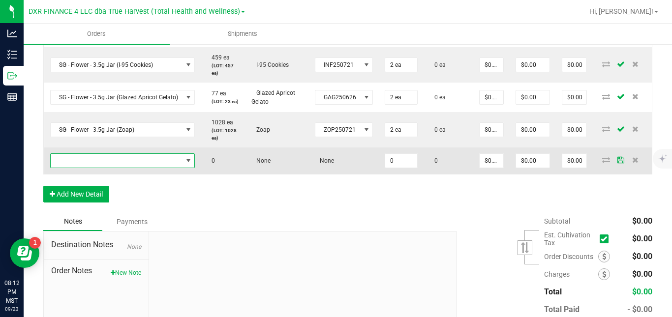
click at [112, 168] on span "NO DATA FOUND" at bounding box center [117, 161] width 132 height 14
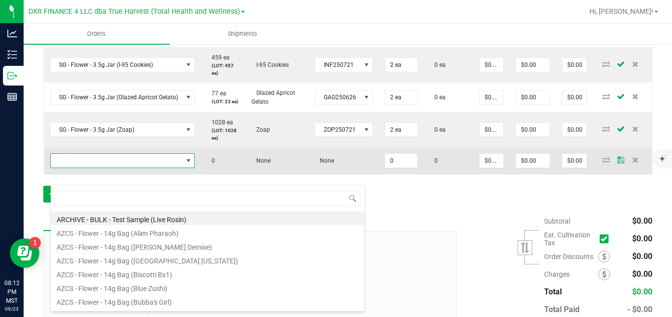
scroll to position [15, 144]
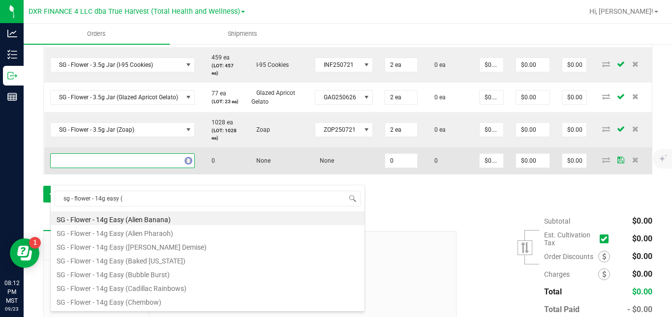
type input "sg - flower - 14g easy (m"
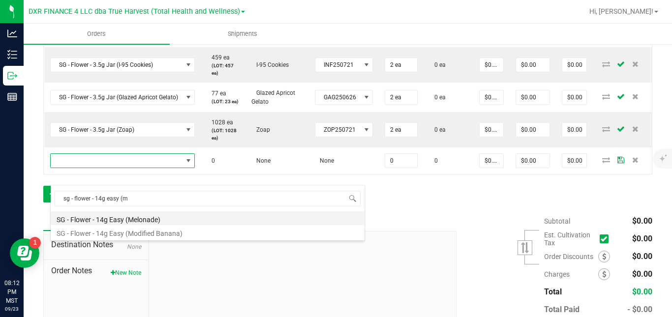
click at [128, 220] on li "SG - Flower - 14g Easy (Melonade)" at bounding box center [208, 218] width 314 height 14
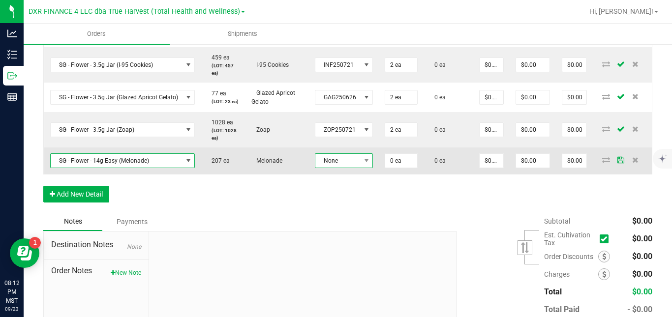
click at [330, 168] on span "None" at bounding box center [337, 161] width 45 height 14
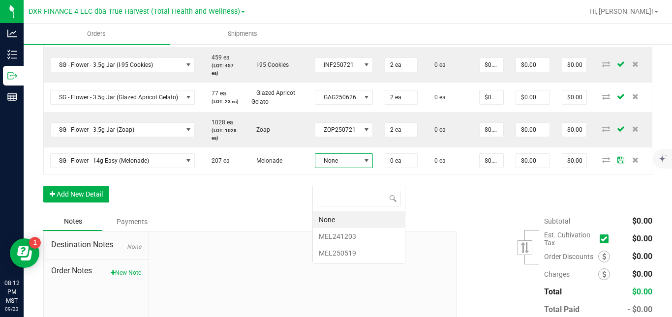
scroll to position [15, 58]
click at [335, 251] on li "MEL250519" at bounding box center [359, 253] width 92 height 17
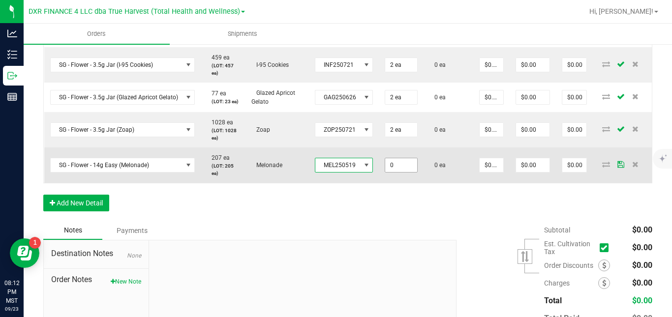
click at [391, 172] on input "0" at bounding box center [400, 165] width 31 height 14
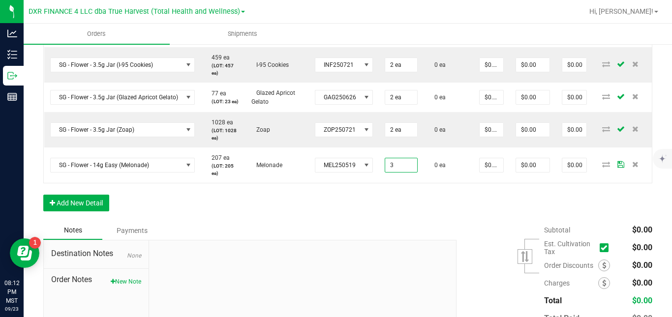
click at [433, 221] on div "Order Details Print All Labels Item Sellable Strain Lot Number Qty Ordered Qty …" at bounding box center [347, 90] width 609 height 261
type input "3 ea"
click at [100, 211] on button "Add New Detail" at bounding box center [76, 203] width 66 height 17
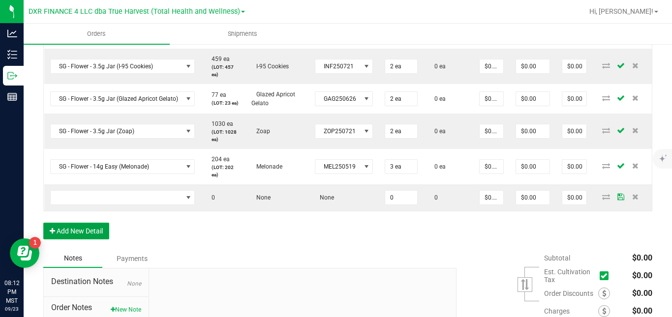
scroll to position [343, 0]
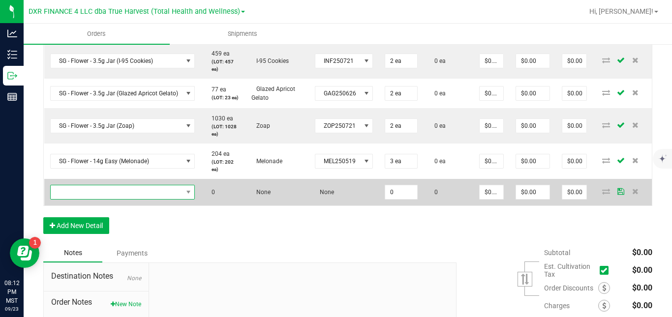
click at [154, 199] on span "NO DATA FOUND" at bounding box center [117, 192] width 132 height 14
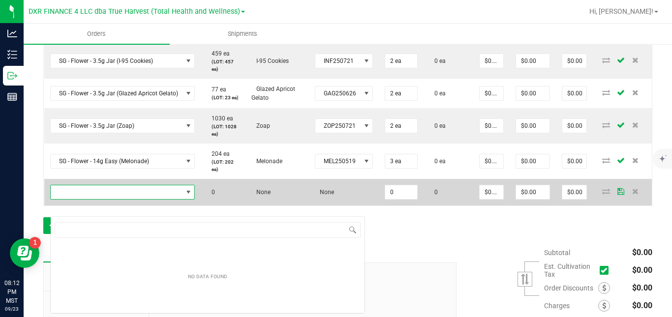
scroll to position [15, 144]
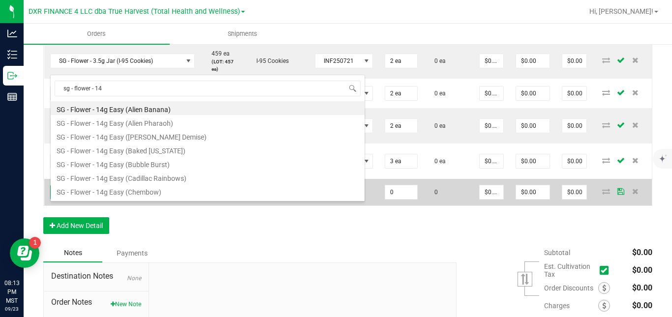
type input "sg - flower - 14g"
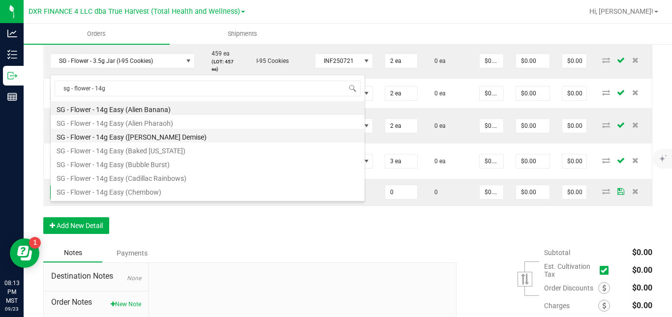
click at [168, 135] on li "SG - Flower - 14g Easy ([PERSON_NAME] Demise)" at bounding box center [208, 136] width 314 height 14
type input "0 ea"
type input "$50.00000"
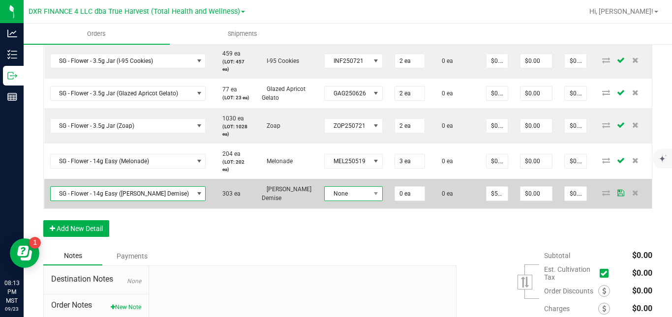
click at [331, 201] on span "None" at bounding box center [347, 194] width 45 height 14
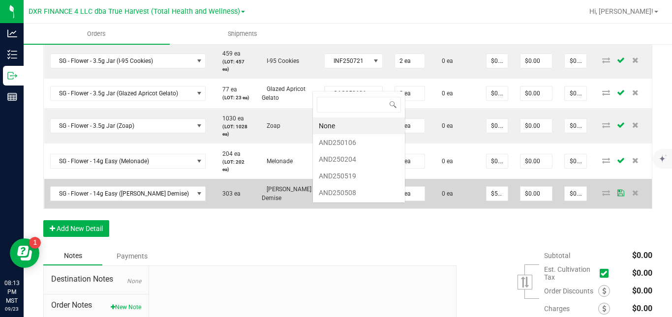
scroll to position [15, 58]
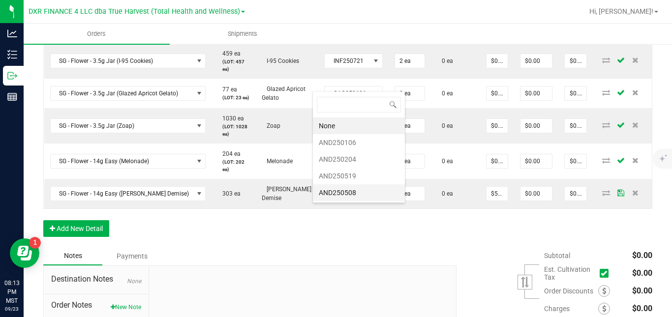
click at [342, 194] on li "AND250508" at bounding box center [359, 192] width 92 height 17
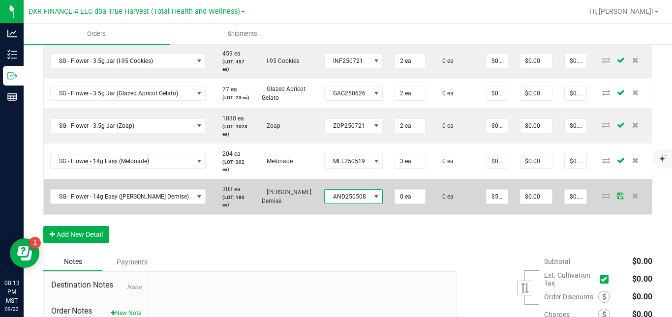
click at [340, 204] on span "AND250508" at bounding box center [348, 197] width 46 height 14
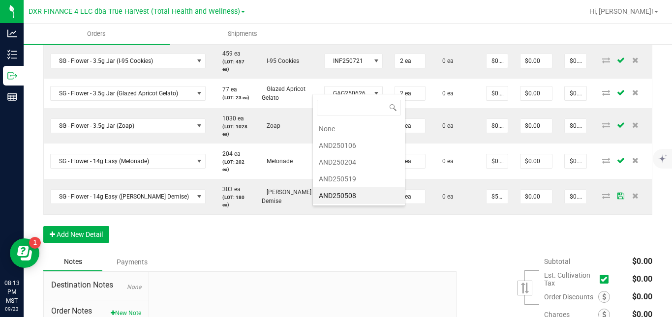
scroll to position [15, 58]
click at [351, 180] on li "AND250519" at bounding box center [359, 179] width 92 height 17
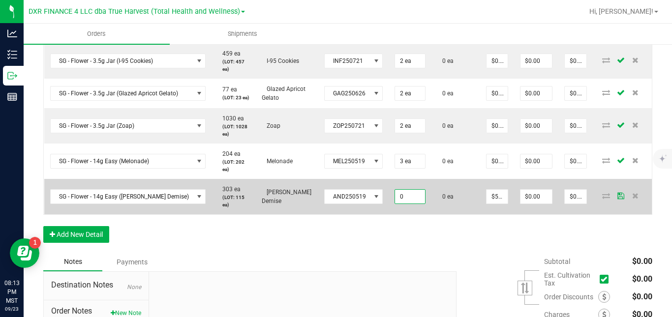
click at [395, 204] on input "0" at bounding box center [410, 197] width 30 height 14
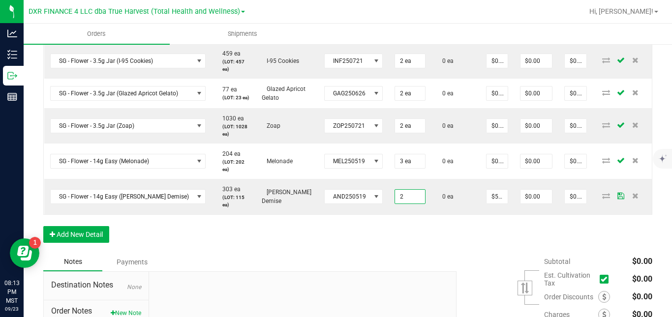
type input "2 ea"
type input "$100.00"
click at [447, 253] on div "Order Details Print All Labels Item Sellable Strain Lot Number Qty Ordered Qty …" at bounding box center [347, 104] width 609 height 297
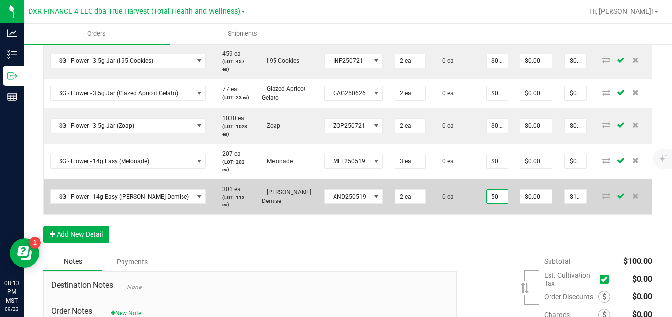
click at [486, 204] on input "50" at bounding box center [496, 197] width 21 height 14
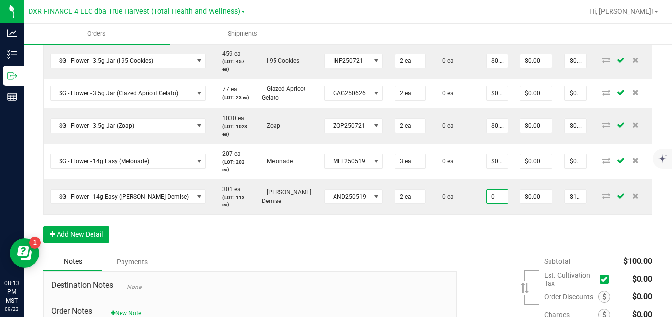
type input "$0.00000"
type input "$0.00"
click at [482, 246] on div "Order Details Print All Labels Item Sellable Strain Lot Number Qty Ordered Qty …" at bounding box center [347, 104] width 609 height 297
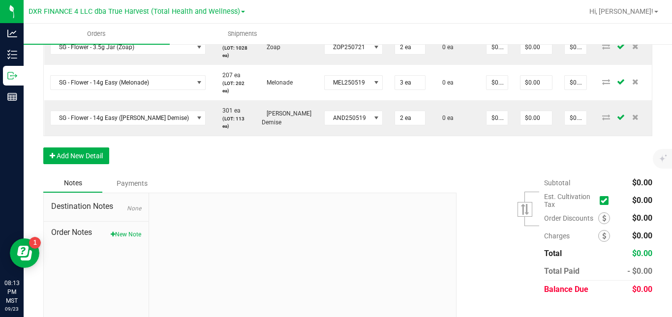
scroll to position [436, 0]
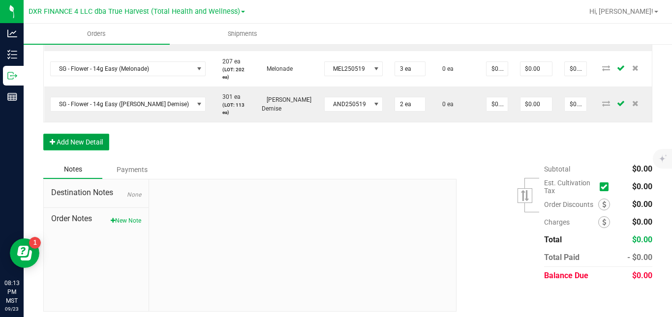
click at [75, 150] on button "Add New Detail" at bounding box center [76, 142] width 66 height 17
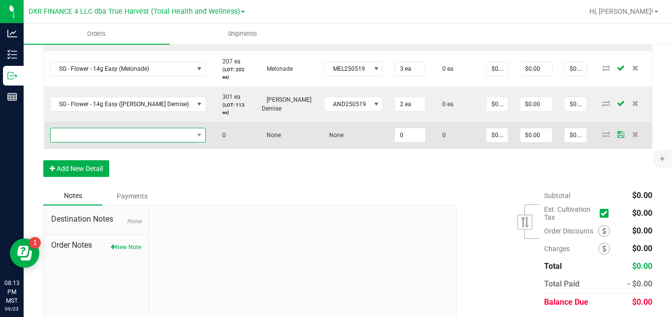
click at [92, 142] on span "NO DATA FOUND" at bounding box center [122, 135] width 143 height 14
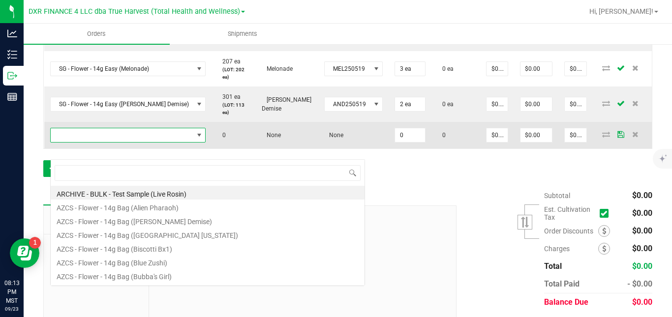
scroll to position [15, 144]
type input "sg - live rosin - 1g (g"
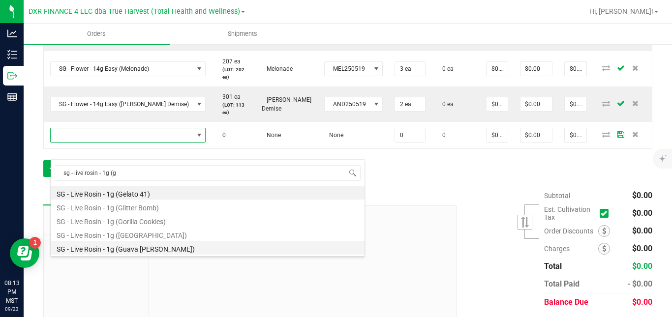
click at [123, 244] on li "SG - Live Rosin - 1g (Guava [PERSON_NAME])" at bounding box center [208, 248] width 314 height 14
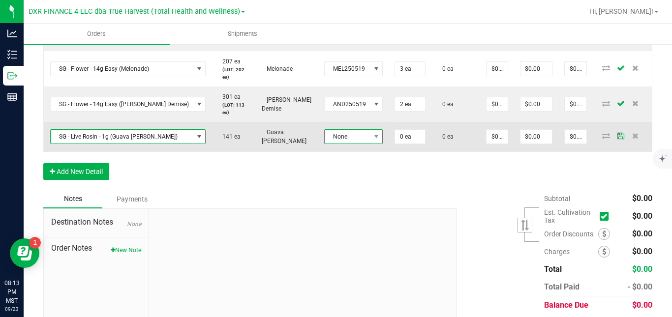
click at [332, 144] on span "None" at bounding box center [348, 137] width 46 height 14
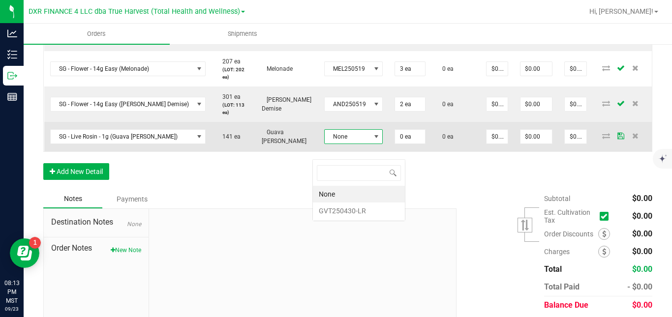
scroll to position [15, 58]
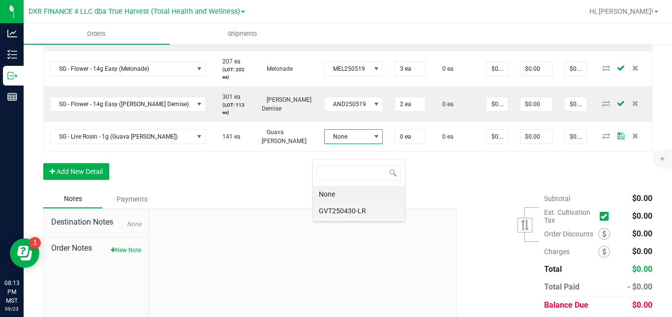
click at [336, 215] on li "GVT250430-LR" at bounding box center [359, 211] width 92 height 17
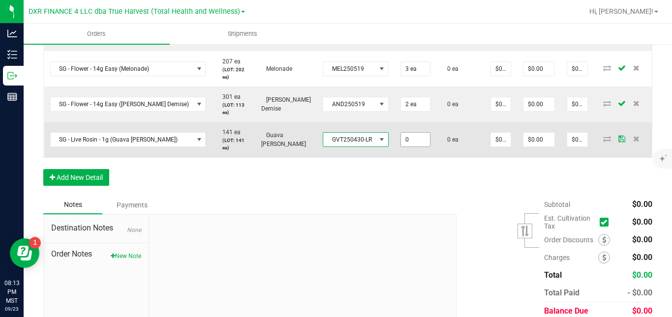
click at [406, 147] on input "0" at bounding box center [415, 140] width 29 height 14
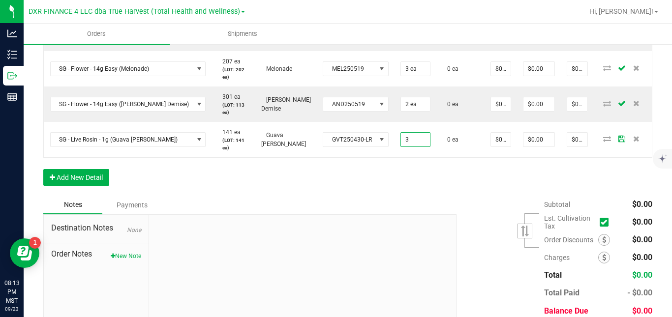
type input "3 ea"
click at [462, 195] on div "Order Details Print All Labels Item Sellable Strain Lot Number Qty Ordered Qty …" at bounding box center [347, 30] width 609 height 332
click at [100, 186] on button "Add New Detail" at bounding box center [76, 177] width 66 height 17
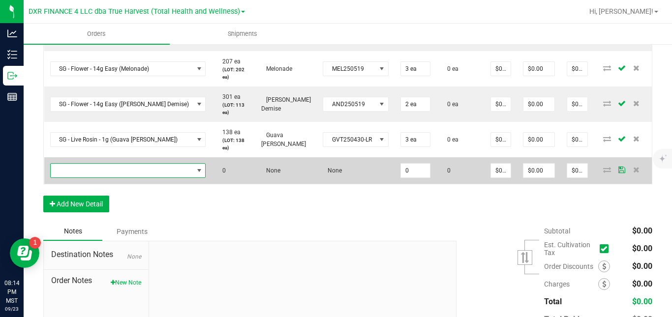
click at [108, 178] on span "NO DATA FOUND" at bounding box center [122, 171] width 143 height 14
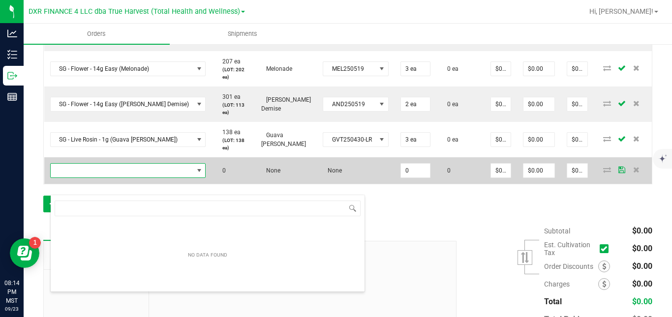
scroll to position [15, 144]
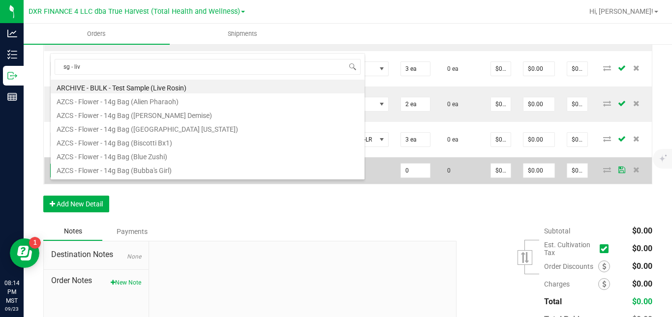
type input "sg - live"
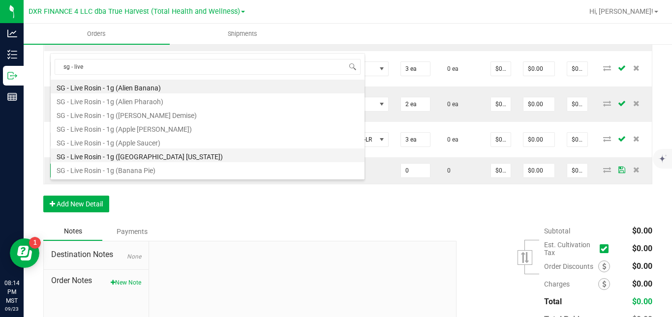
click at [138, 156] on li "SG - Live Rosin - 1g ([GEOGRAPHIC_DATA] [US_STATE])" at bounding box center [208, 156] width 314 height 14
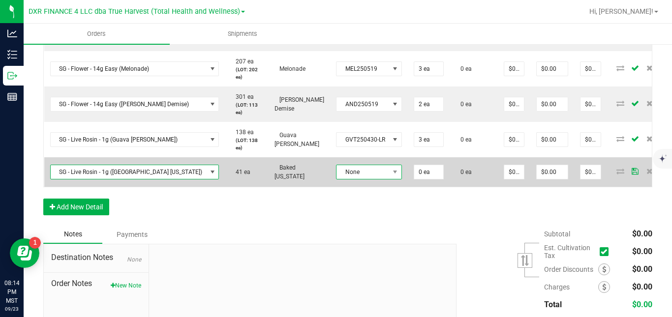
click at [336, 179] on span "None" at bounding box center [362, 172] width 53 height 14
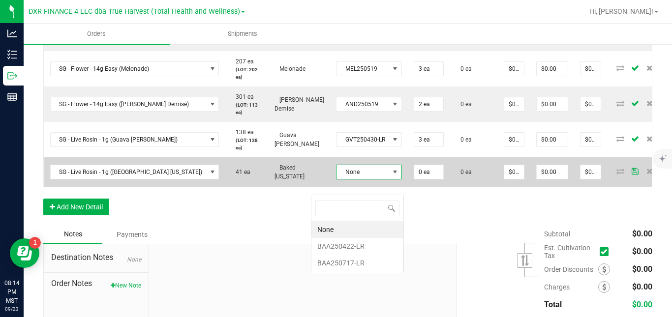
scroll to position [15, 65]
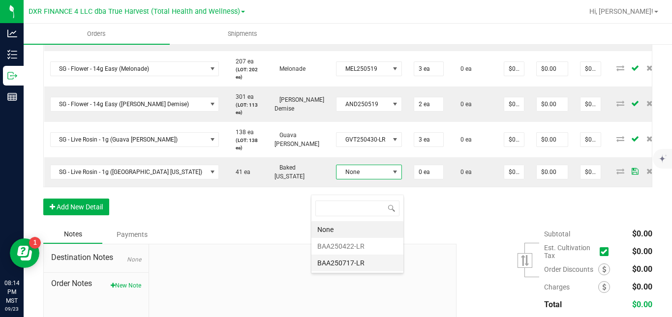
click at [331, 260] on li "BAA250717-LR" at bounding box center [357, 263] width 92 height 17
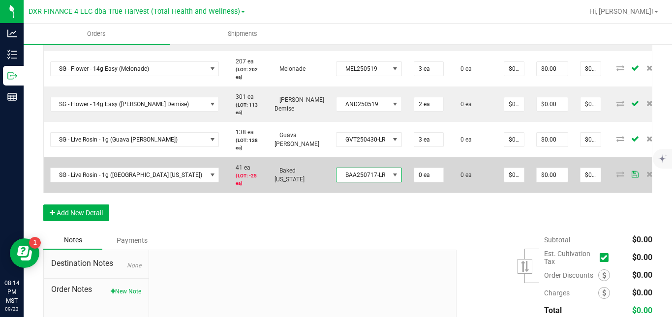
click at [346, 182] on span "BAA250717-LR" at bounding box center [362, 175] width 53 height 14
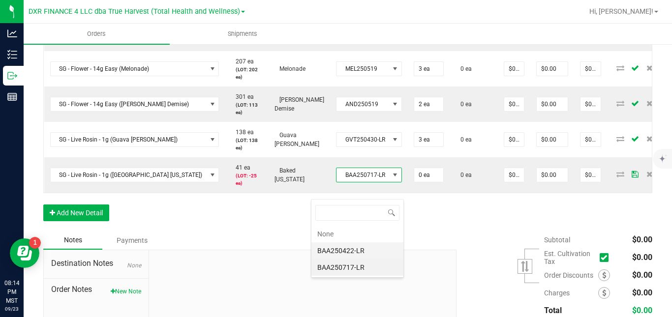
click at [343, 249] on li "BAA250422-LR" at bounding box center [357, 250] width 92 height 17
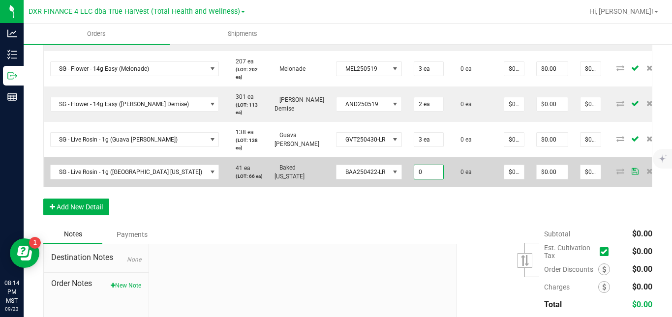
click at [414, 179] on input "0" at bounding box center [428, 172] width 29 height 14
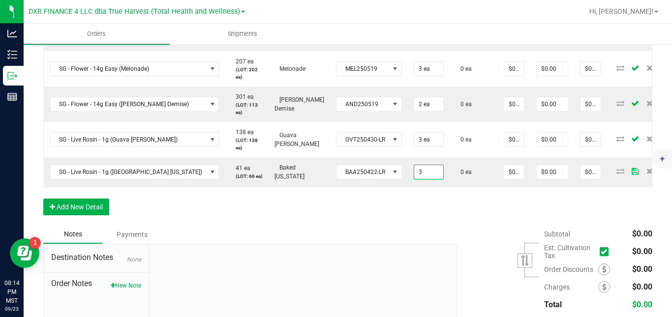
type input "3 ea"
click at [446, 225] on div "Order Details Print All Labels Item Sellable Strain Lot Number Qty Ordered Qty …" at bounding box center [347, 44] width 609 height 361
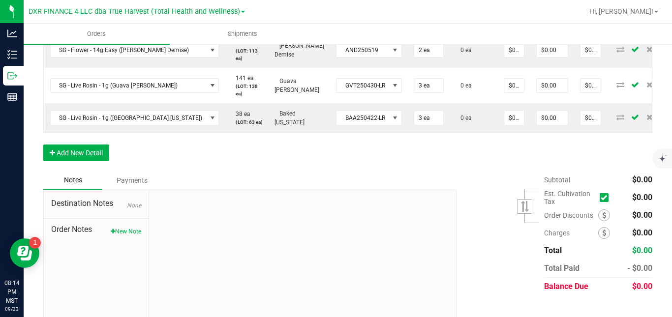
scroll to position [528, 0]
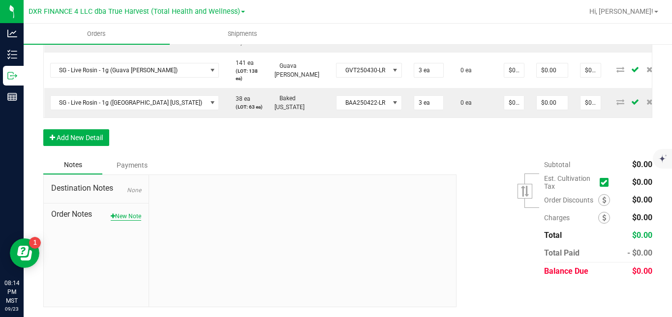
click at [132, 217] on button "New Note" at bounding box center [126, 216] width 30 height 9
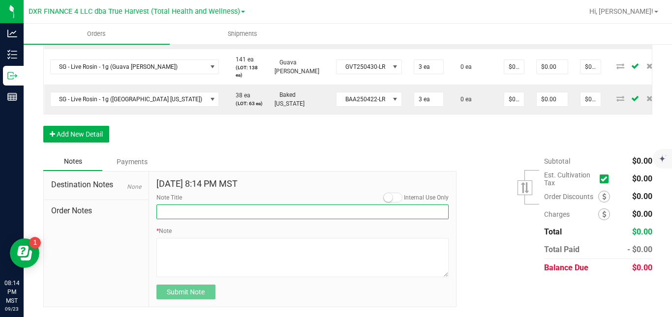
click at [176, 216] on input "Note Title" at bounding box center [302, 212] width 293 height 15
type input "September Budtender Incentives"
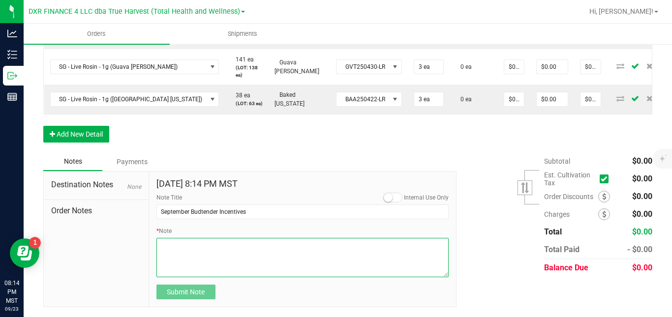
click at [209, 257] on textarea "* Note" at bounding box center [302, 257] width 293 height 39
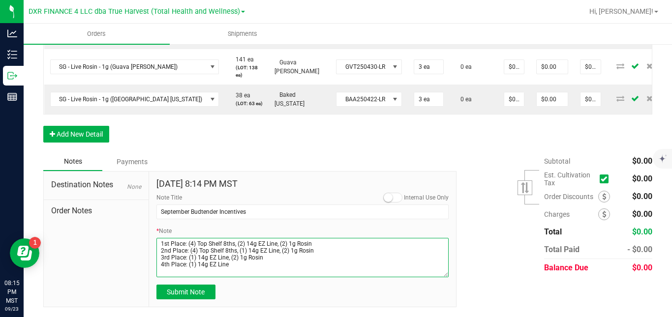
scroll to position [5, 0]
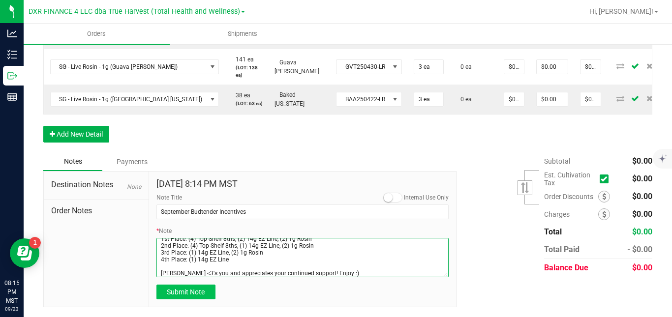
type textarea "1st Place: (4) Top Shelf 8ths, (2) 14g EZ Line, (2) 1g Rosin 2nd Place: (4) Top…"
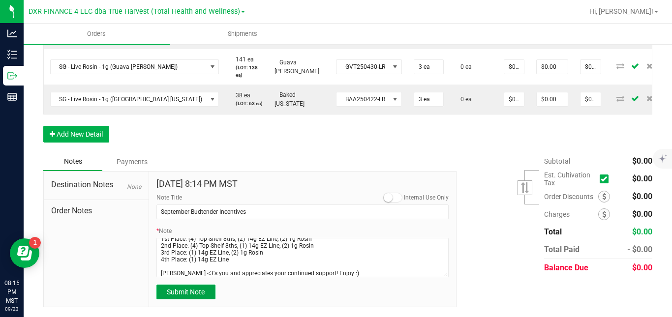
click at [182, 294] on span "Submit Note" at bounding box center [186, 292] width 38 height 8
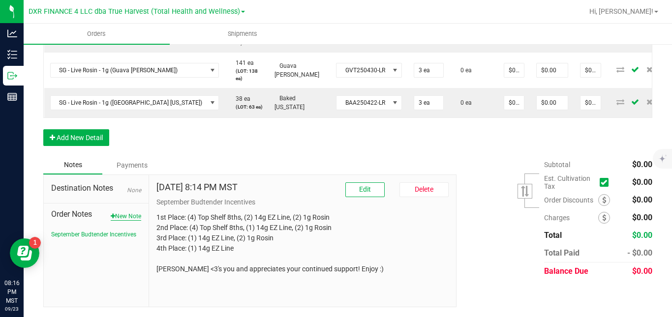
click at [131, 218] on button "New Note" at bounding box center [126, 216] width 30 height 9
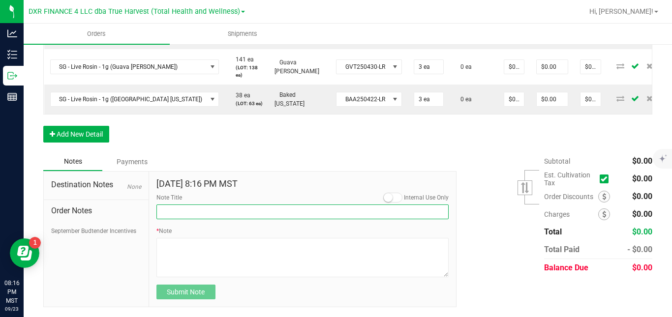
click at [177, 214] on input "Note Title" at bounding box center [302, 212] width 293 height 15
type input "MGMT SAMPLES"
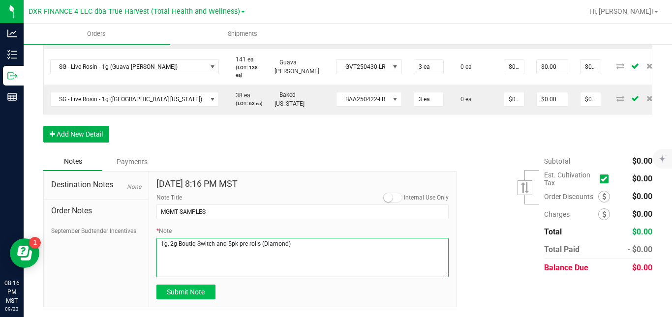
type textarea "1g, 2g Boutiq Switch and 5pk pre-rolls (Diamond)"
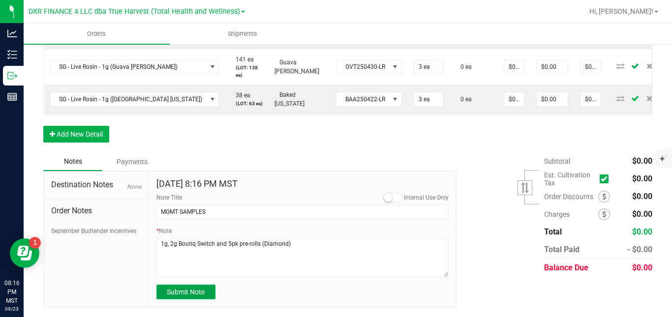
click at [186, 296] on span "Submit Note" at bounding box center [186, 292] width 38 height 8
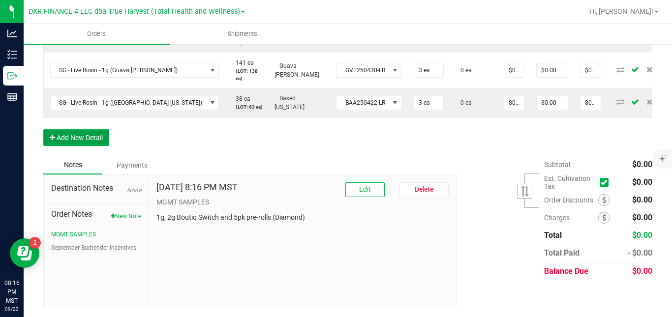
click at [76, 138] on button "Add New Detail" at bounding box center [76, 137] width 66 height 17
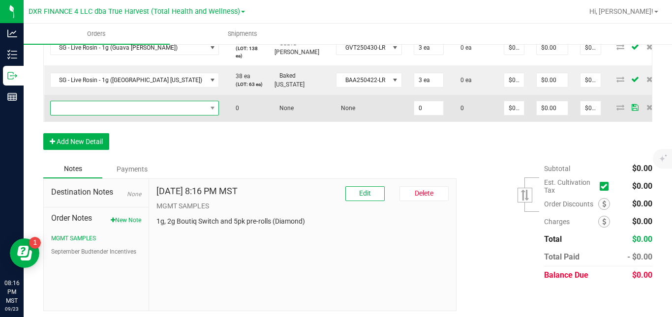
click at [100, 115] on span "NO DATA FOUND" at bounding box center [129, 108] width 156 height 14
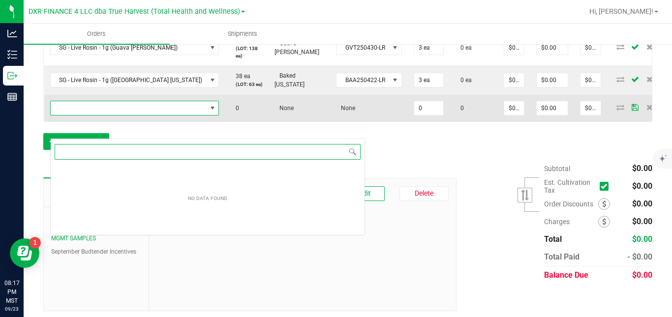
scroll to position [15, 144]
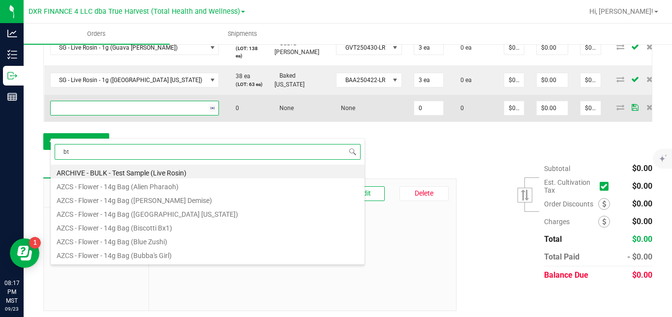
type input "btq"
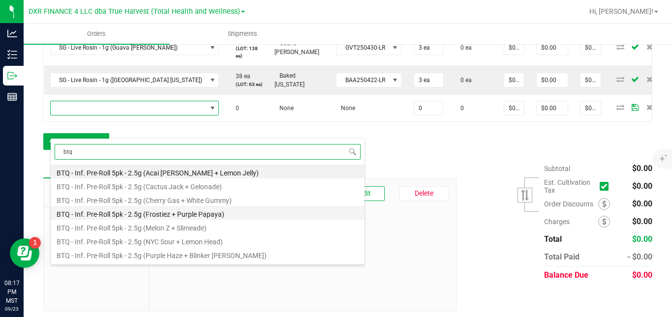
click at [172, 211] on li "BTQ - Inf. Pre-Roll 5pk - 2.5g (Frostiez + Purple Papaya)" at bounding box center [208, 213] width 314 height 14
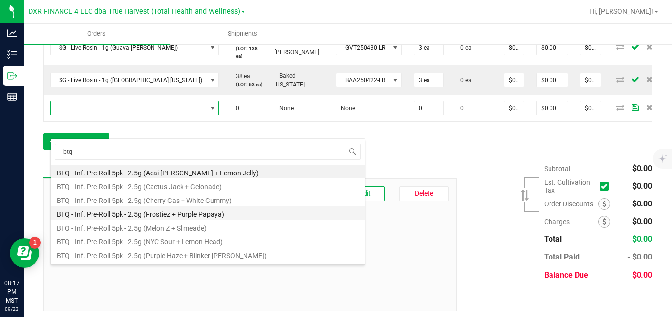
type input "0 ea"
type input "$22.50000"
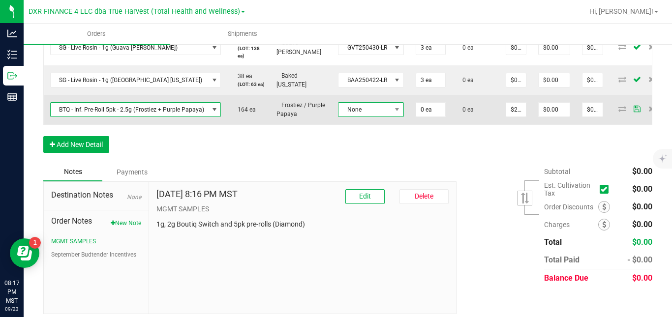
click at [355, 117] on span "None" at bounding box center [364, 110] width 53 height 14
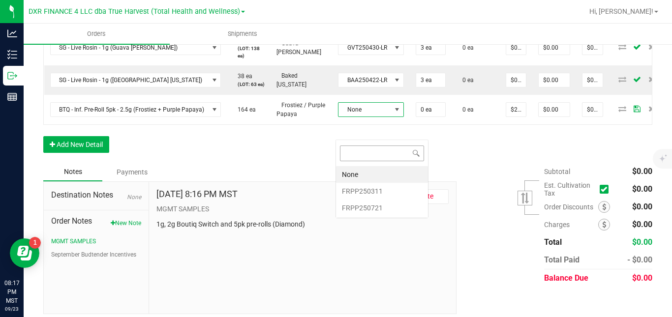
scroll to position [15, 66]
click at [353, 205] on li "FRPP250721" at bounding box center [382, 208] width 92 height 17
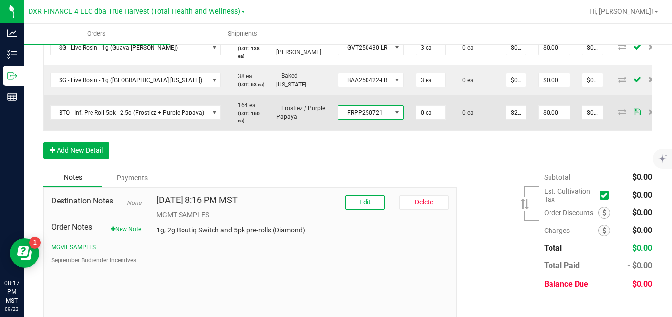
click at [375, 120] on span "FRPP250721" at bounding box center [364, 113] width 53 height 14
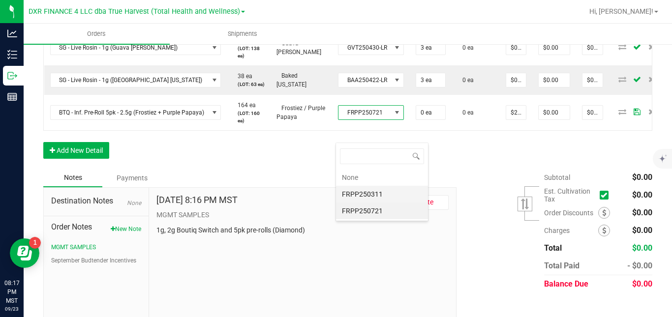
click at [368, 193] on li "FRPP250311" at bounding box center [382, 194] width 92 height 17
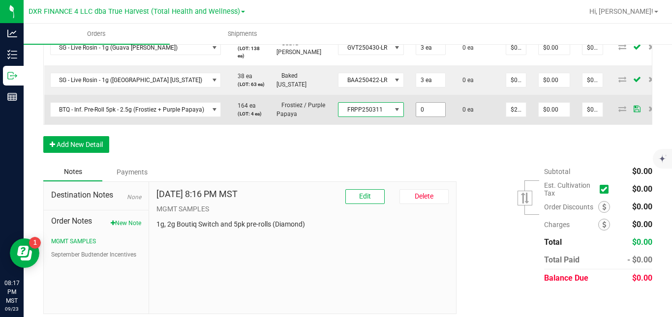
click at [428, 117] on input "0" at bounding box center [430, 110] width 29 height 14
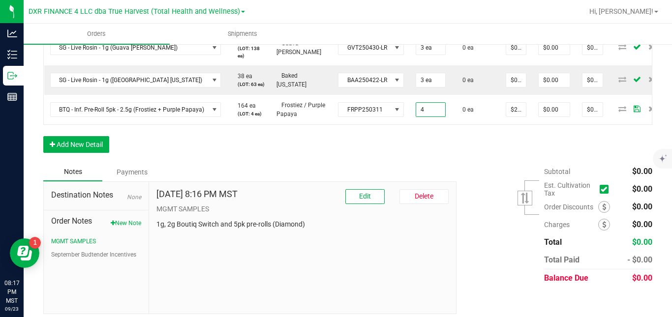
type input "4 ea"
type input "$90.00"
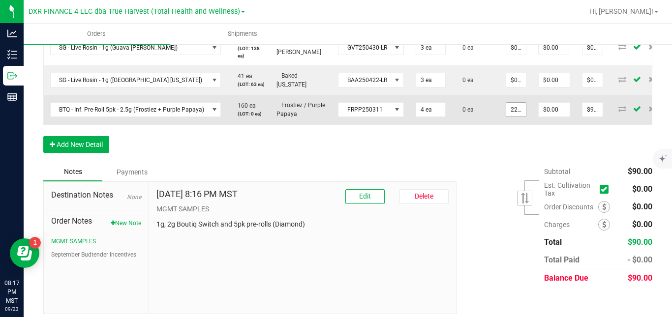
click at [512, 117] on input "22.5" at bounding box center [516, 110] width 20 height 14
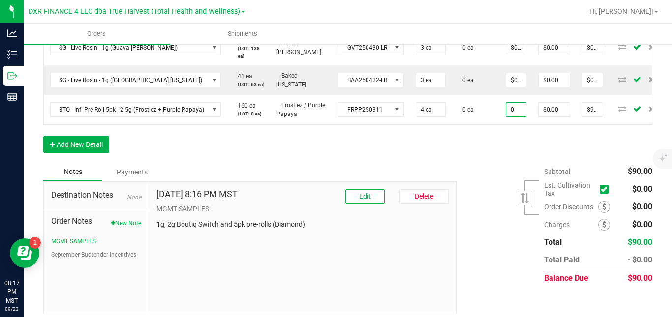
type input "$0.00000"
type input "$0.00"
click at [93, 153] on button "Add New Detail" at bounding box center [76, 144] width 66 height 17
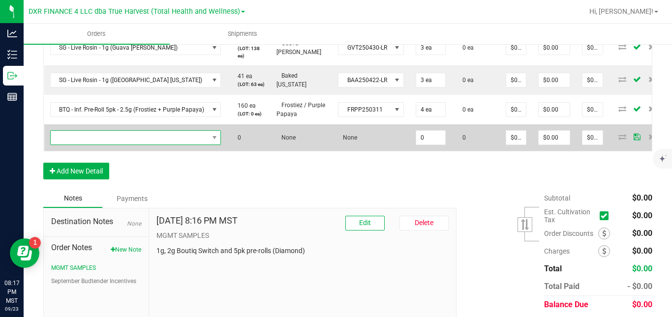
click at [116, 145] on span "NO DATA FOUND" at bounding box center [130, 138] width 158 height 14
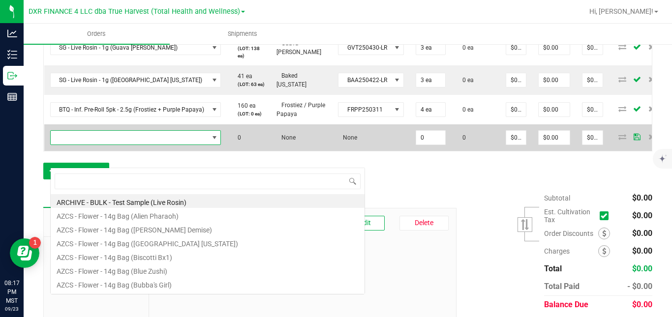
scroll to position [15, 170]
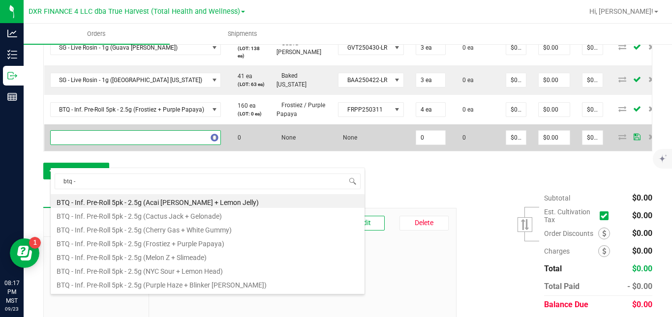
type input "btq -"
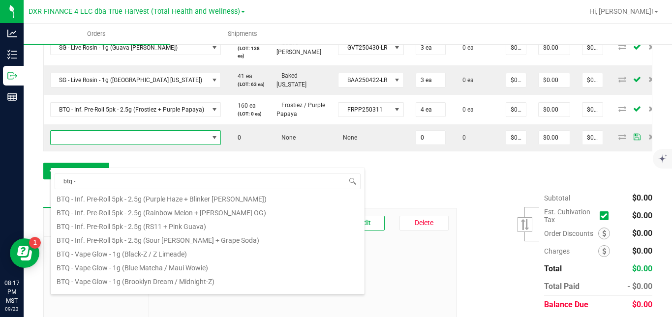
scroll to position [0, 0]
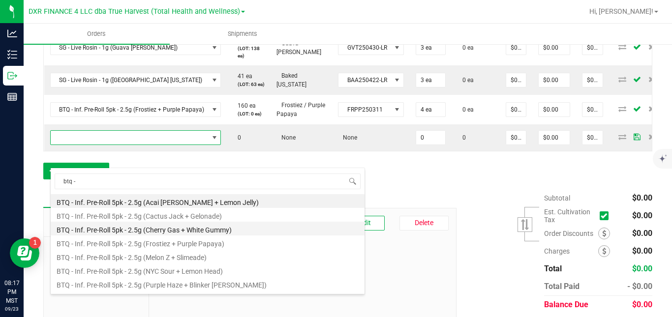
click at [290, 232] on li "BTQ - Inf. Pre-Roll 5pk - 2.5g (Cherry Gas + White Gummy)" at bounding box center [208, 229] width 314 height 14
type input "0 ea"
type input "$22.50000"
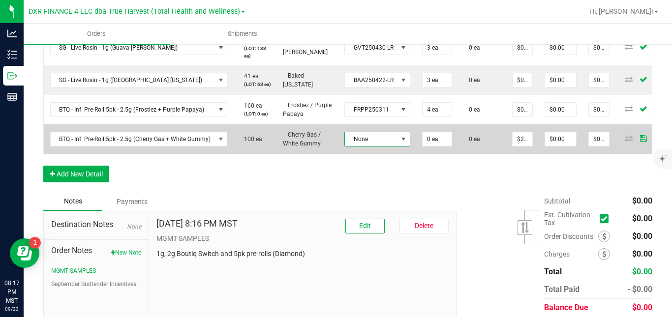
click at [384, 146] on span "None" at bounding box center [371, 139] width 53 height 14
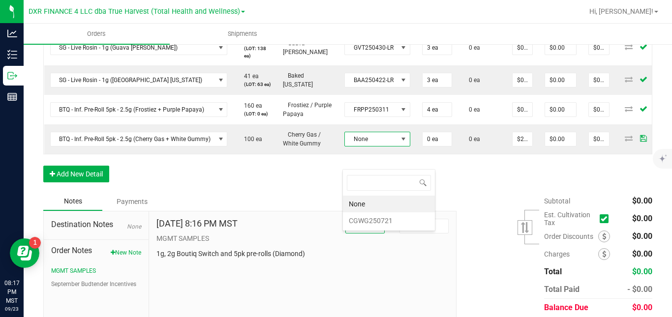
scroll to position [15, 66]
click at [379, 221] on li "CGWG250721" at bounding box center [389, 220] width 92 height 17
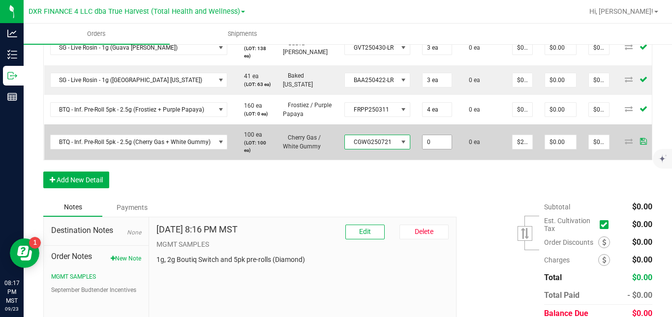
click at [428, 149] on input "0" at bounding box center [436, 142] width 29 height 14
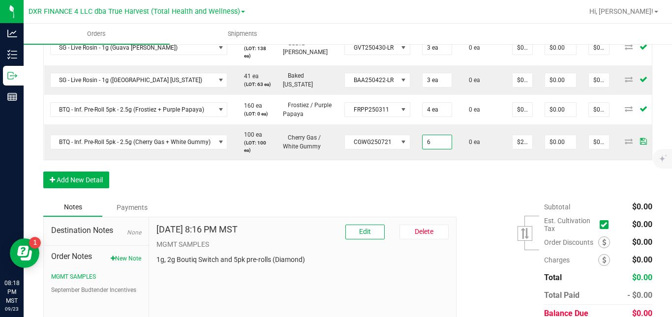
type input "6 ea"
type input "$135.00"
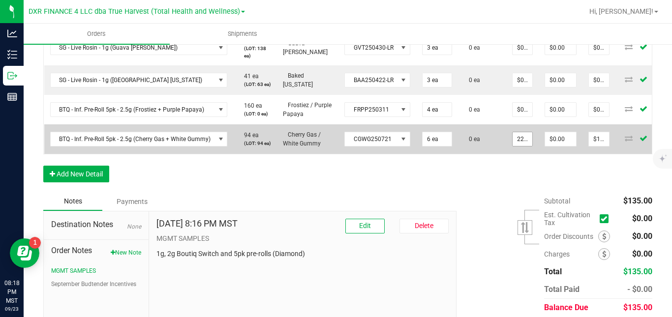
click at [524, 146] on input "22.5" at bounding box center [522, 139] width 20 height 14
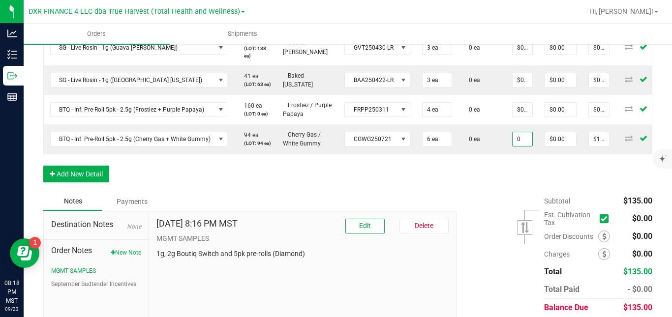
type input "$0.00000"
type input "$0.00"
click at [98, 182] on button "Add New Detail" at bounding box center [76, 174] width 66 height 17
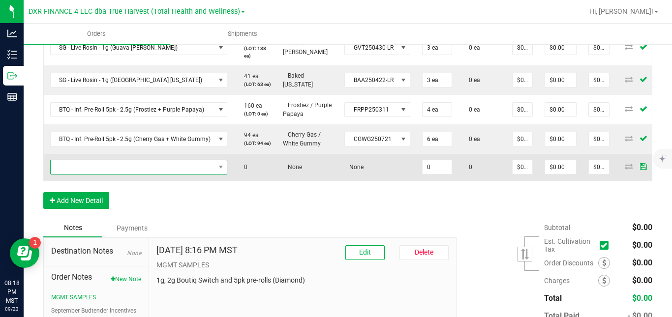
click at [119, 174] on span "NO DATA FOUND" at bounding box center [133, 167] width 164 height 14
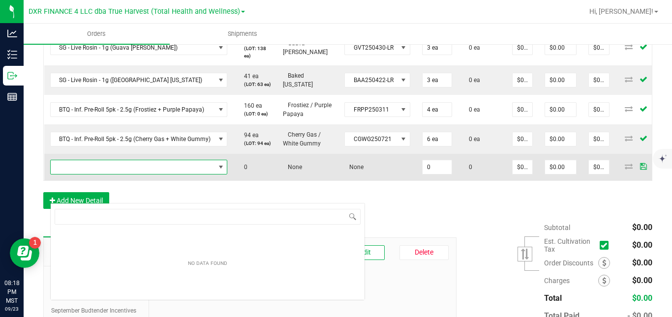
scroll to position [15, 176]
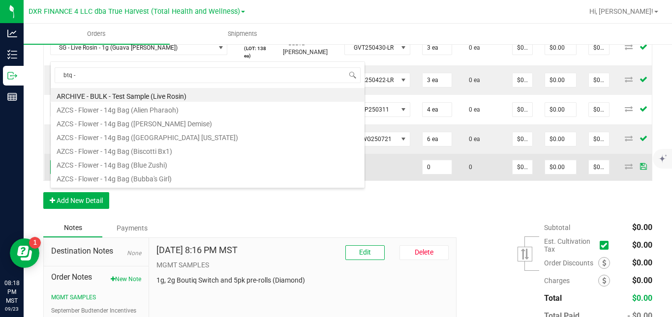
type input "btq - v"
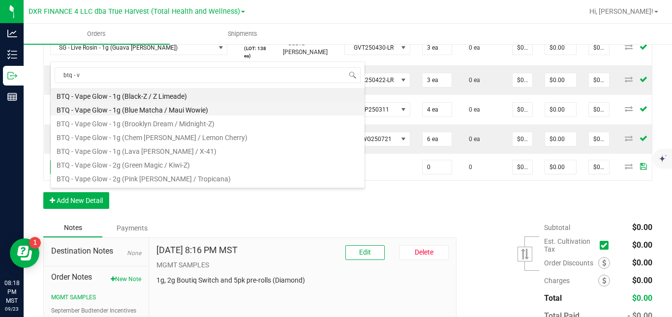
click at [167, 107] on li "BTQ - Vape Glow - 1g (Blue Matcha / Maui Wowie)" at bounding box center [208, 109] width 314 height 14
type input "0 ea"
type input "$22.50000"
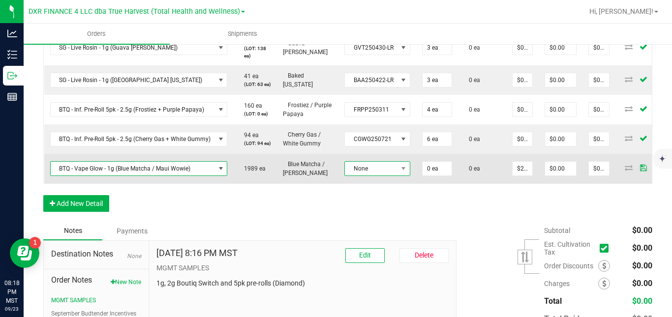
click at [365, 176] on span "None" at bounding box center [371, 169] width 53 height 14
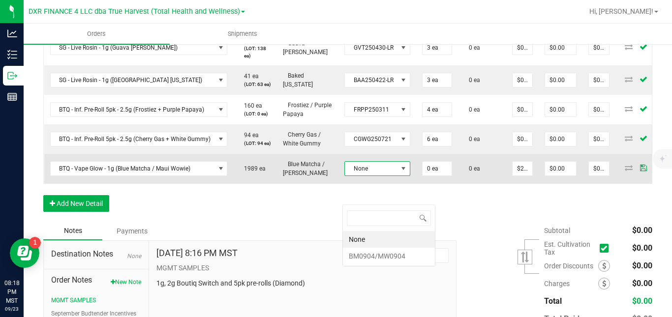
scroll to position [15, 66]
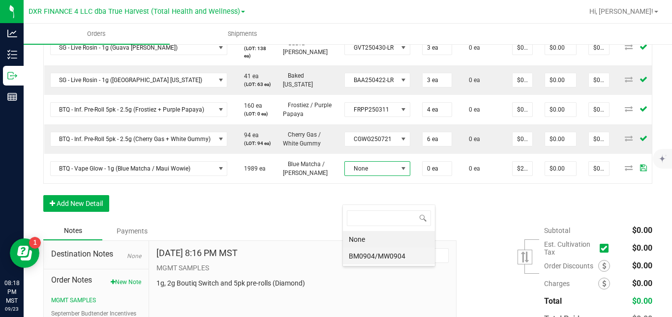
click at [368, 254] on li "BM0904/MW0904" at bounding box center [389, 256] width 92 height 17
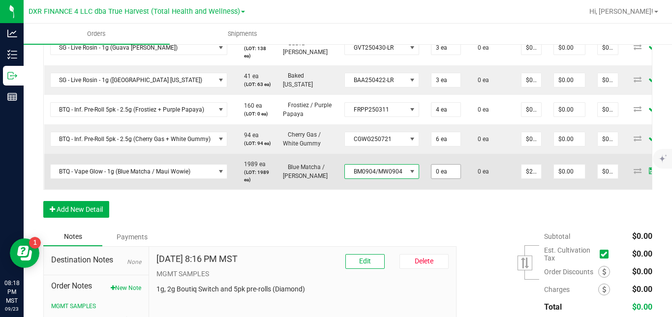
click at [442, 179] on input "0 ea" at bounding box center [445, 172] width 29 height 14
click at [477, 189] on td "0 ea" at bounding box center [491, 171] width 48 height 35
type input "3 ea"
type input "$67.50"
click at [534, 179] on input "22.5" at bounding box center [531, 172] width 20 height 14
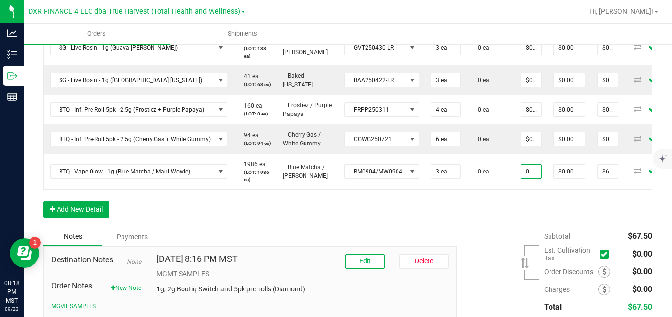
type input "$0.00000"
type input "$0.00"
click at [481, 228] on div "Order Details Print All Labels Item Sellable Strain Lot Number Qty Ordered Qty …" at bounding box center [347, 0] width 609 height 456
click at [101, 218] on button "Add New Detail" at bounding box center [76, 209] width 66 height 17
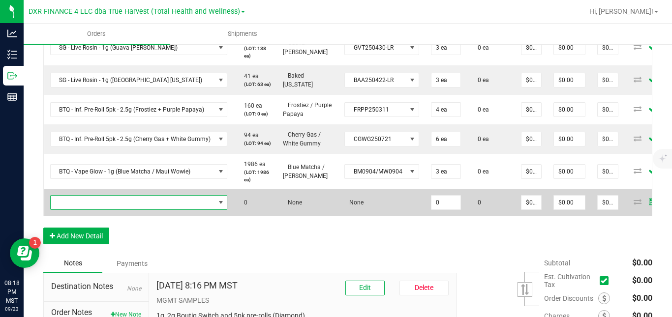
click at [124, 210] on span "NO DATA FOUND" at bounding box center [133, 203] width 164 height 14
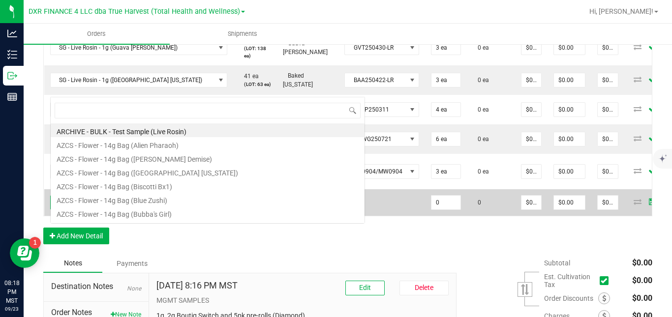
scroll to position [15, 176]
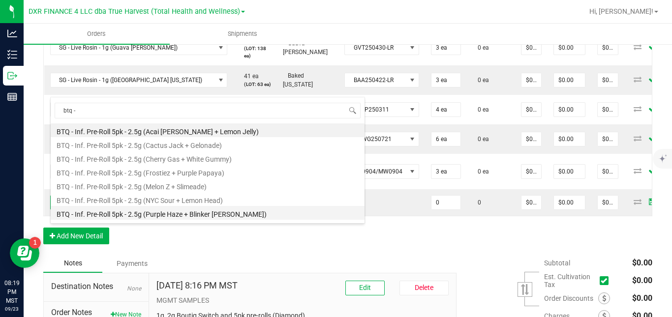
type input "btq - v"
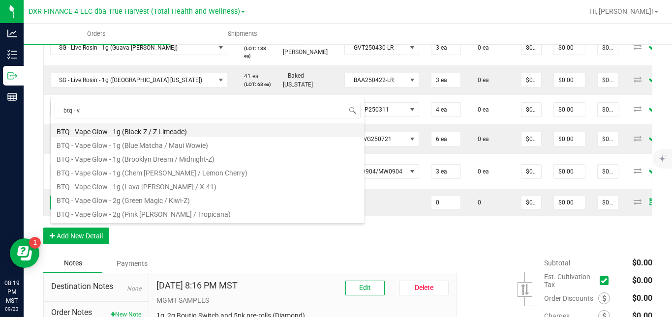
click at [171, 132] on li "BTQ - Vape Glow - 1g (Black-Z / Z Limeade)" at bounding box center [208, 130] width 314 height 14
type input "0 ea"
type input "$22.50000"
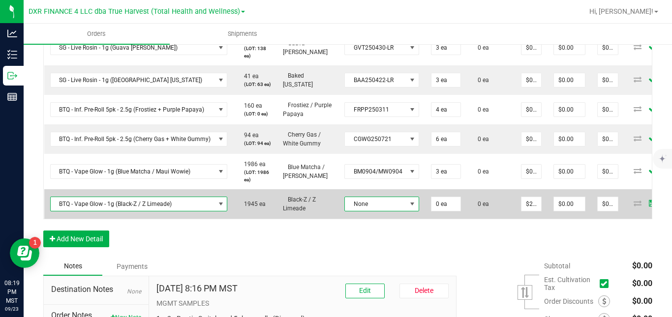
click at [358, 211] on span "None" at bounding box center [375, 204] width 61 height 14
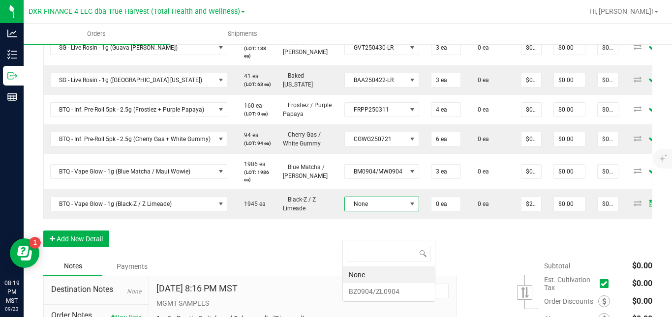
scroll to position [15, 74]
click at [364, 290] on li "BZ0904/ZL0904" at bounding box center [389, 291] width 92 height 17
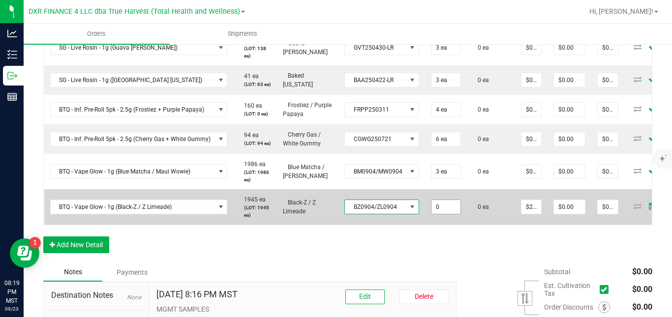
click at [438, 214] on input "0" at bounding box center [445, 207] width 29 height 14
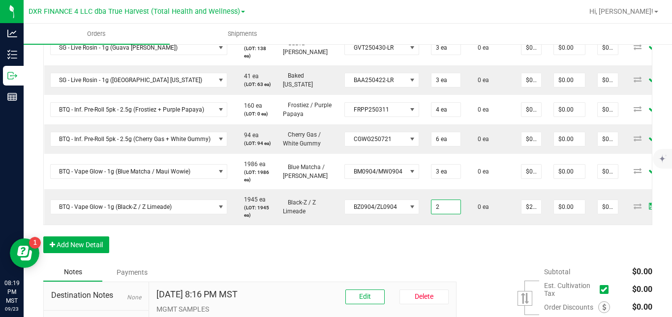
type input "2 ea"
type input "$45.00"
click at [460, 263] on div "Order Details Print All Labels Item Sellable Strain Lot Number Qty Ordered Qty …" at bounding box center [347, 17] width 609 height 491
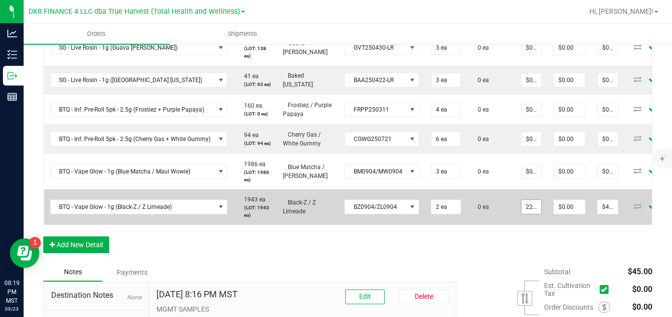
click at [528, 214] on input "22.5" at bounding box center [531, 207] width 20 height 14
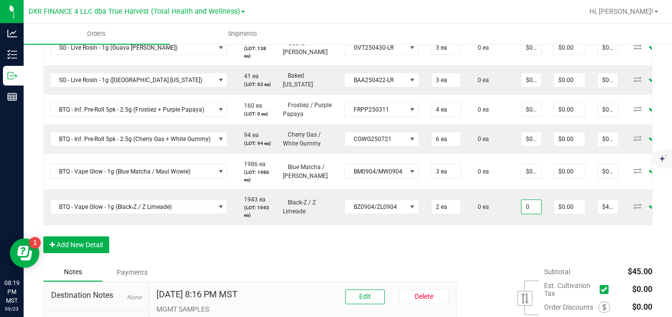
type input "$0.00000"
type input "$0.00"
click at [524, 263] on div "Order Details Print All Labels Item Sellable Strain Lot Number Qty Ordered Qty …" at bounding box center [347, 17] width 609 height 491
click at [97, 253] on button "Add New Detail" at bounding box center [76, 245] width 66 height 17
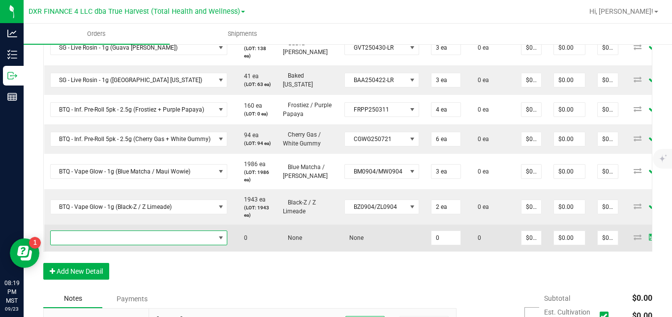
click at [113, 245] on span "NO DATA FOUND" at bounding box center [133, 238] width 164 height 14
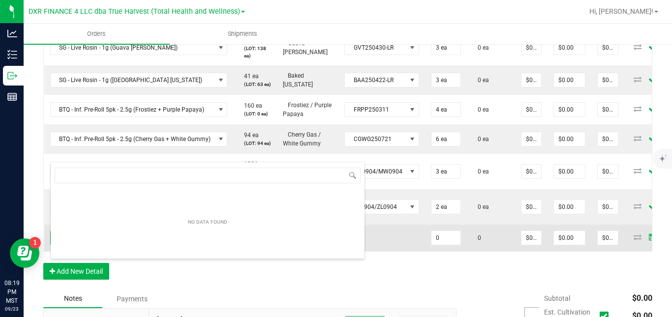
scroll to position [15, 176]
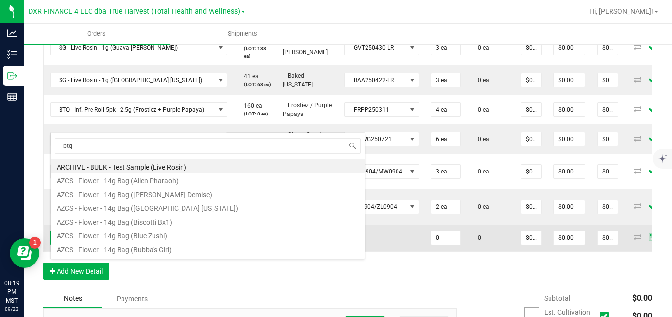
type input "btq - v"
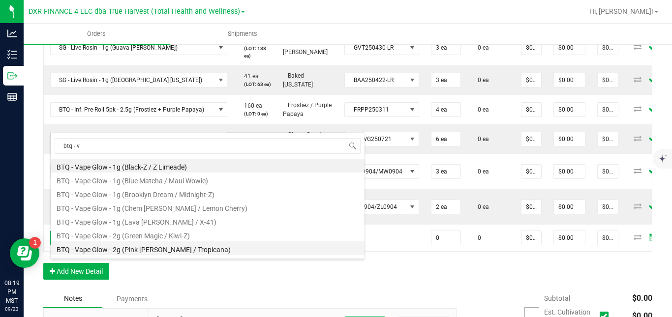
click at [276, 251] on li "BTQ - Vape Glow - 2g (Pink [PERSON_NAME] / Tropicana)" at bounding box center [208, 248] width 314 height 14
type input "0 ea"
type input "$30.00000"
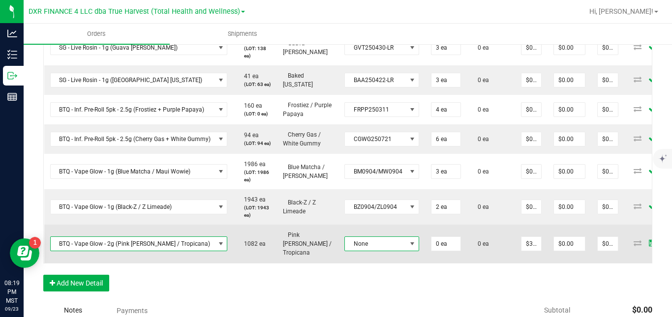
click at [363, 251] on span "None" at bounding box center [375, 244] width 61 height 14
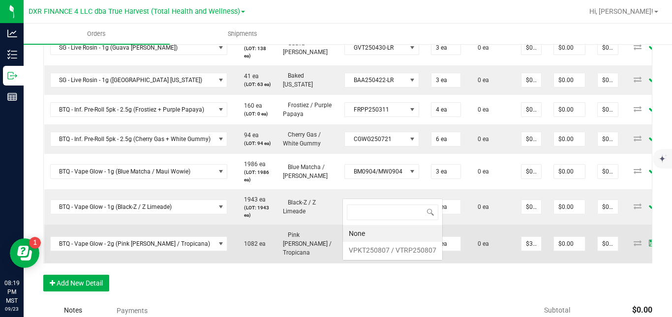
scroll to position [15, 74]
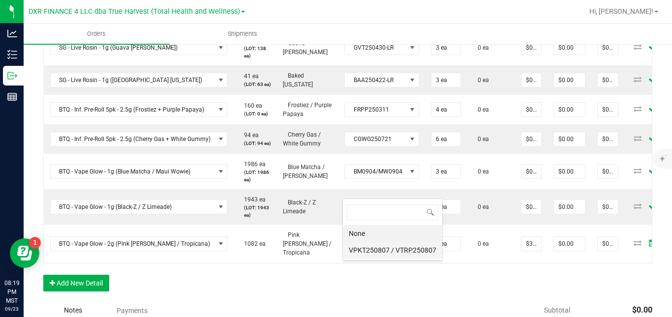
click at [377, 252] on VTRP250807 "VPKT250807 / VTRP250807" at bounding box center [392, 250] width 99 height 17
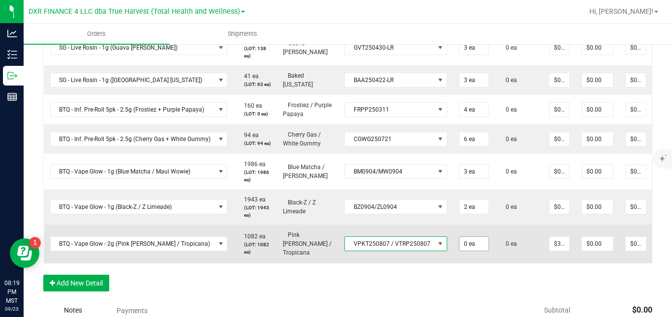
click at [464, 251] on input "0 ea" at bounding box center [473, 244] width 29 height 14
type input "2 ea"
type input "$60.00"
click at [518, 263] on td "0 ea" at bounding box center [519, 244] width 48 height 38
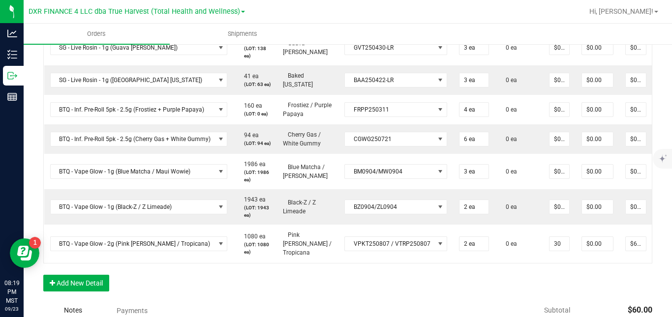
click at [559, 251] on input "30" at bounding box center [559, 244] width 20 height 14
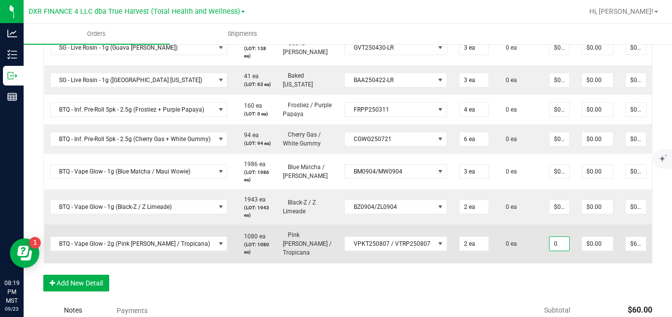
type input "$0.00000"
type input "$0.00"
click at [528, 263] on td "0 ea" at bounding box center [519, 244] width 48 height 38
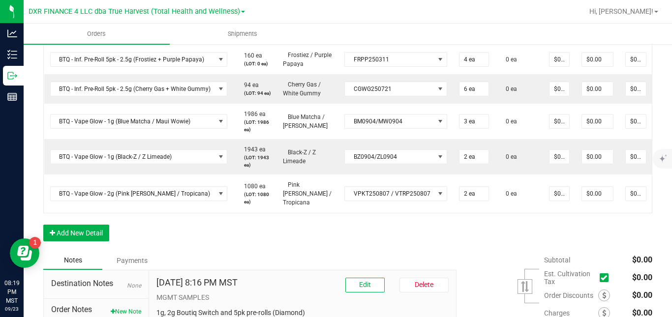
scroll to position [621, 0]
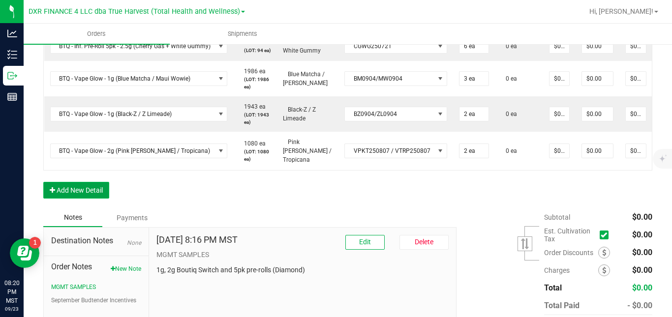
click at [91, 199] on button "Add New Detail" at bounding box center [76, 190] width 66 height 17
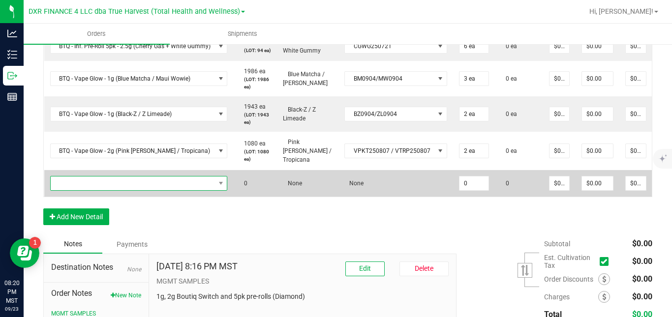
click at [121, 190] on span "NO DATA FOUND" at bounding box center [133, 184] width 164 height 14
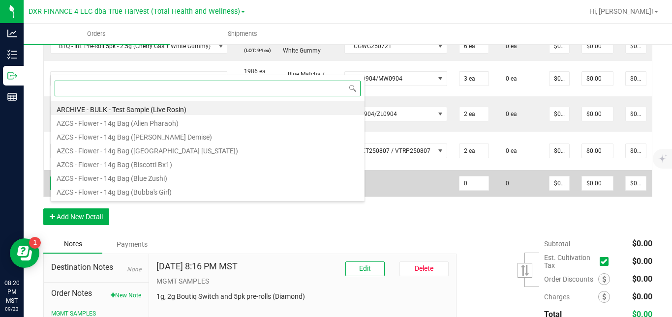
scroll to position [15, 176]
type input "btq - v"
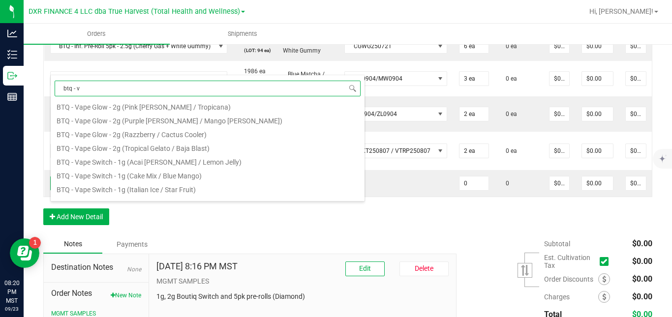
scroll to position [86, 0]
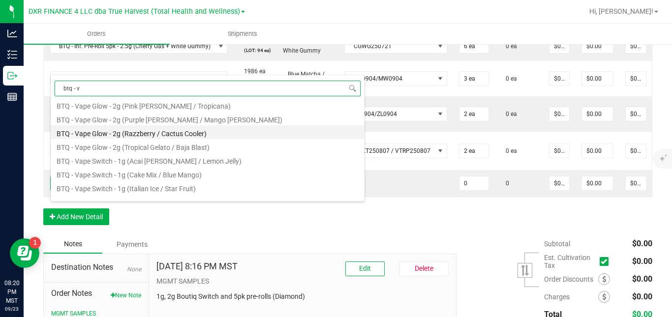
click at [223, 136] on li "BTQ - Vape Glow - 2g (Razzberry / Cactus Cooler)" at bounding box center [208, 132] width 314 height 14
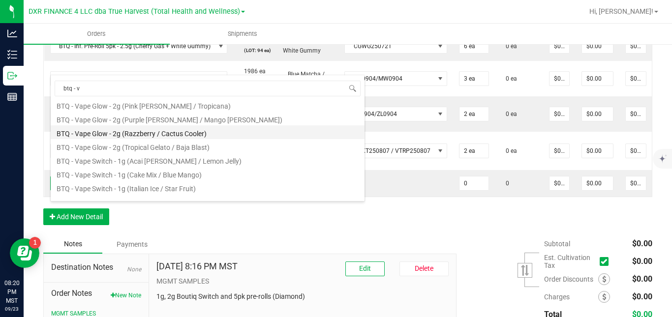
type input "0 ea"
type input "$30.00000"
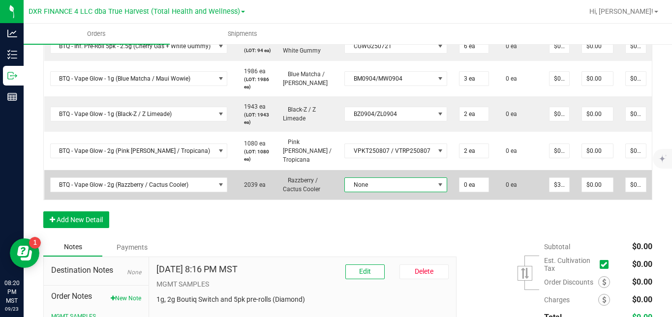
click at [370, 192] on span "None" at bounding box center [390, 185] width 90 height 14
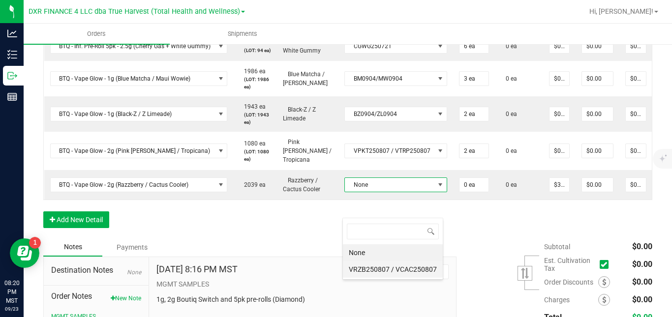
click at [368, 267] on VCAC250807 "VRZB250807 / VCAC250807" at bounding box center [393, 269] width 100 height 17
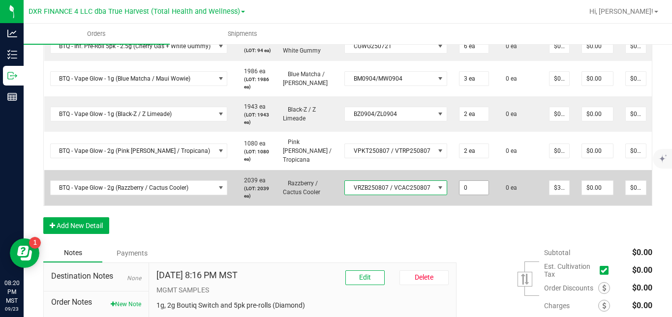
click at [464, 195] on input "0" at bounding box center [473, 188] width 29 height 14
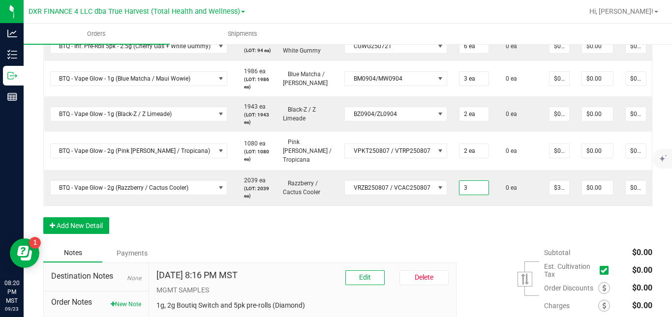
type input "3 ea"
type input "$90.00"
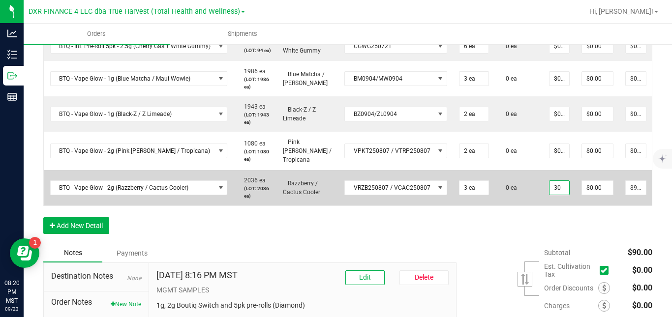
click at [560, 195] on input "30" at bounding box center [559, 188] width 20 height 14
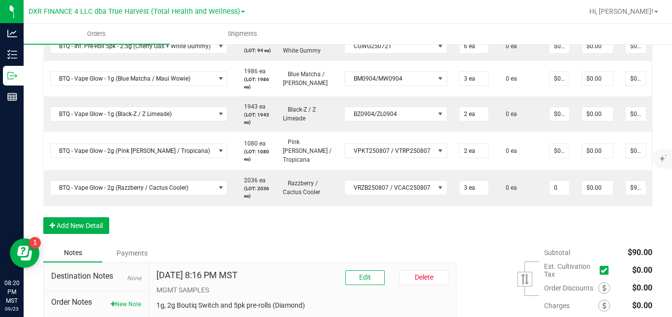
type input "$0.00000"
type input "$0.00"
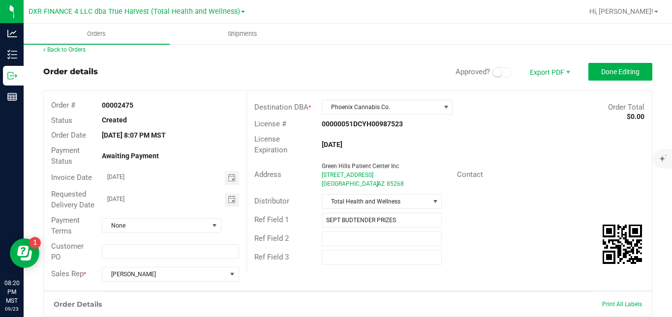
scroll to position [0, 0]
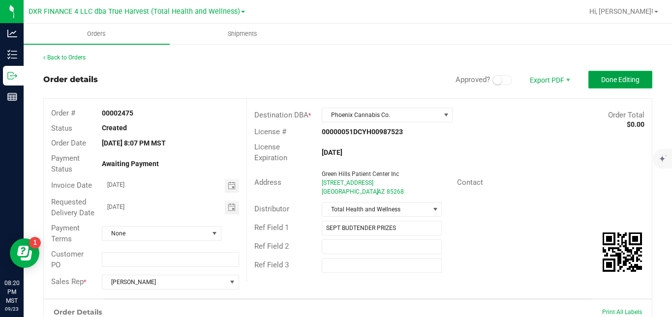
click at [631, 79] on span "Done Editing" at bounding box center [620, 80] width 38 height 8
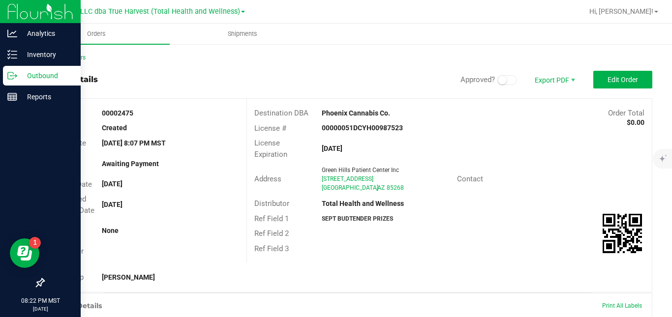
click at [15, 78] on icon at bounding box center [12, 76] width 10 height 10
